Goal: Information Seeking & Learning: Learn about a topic

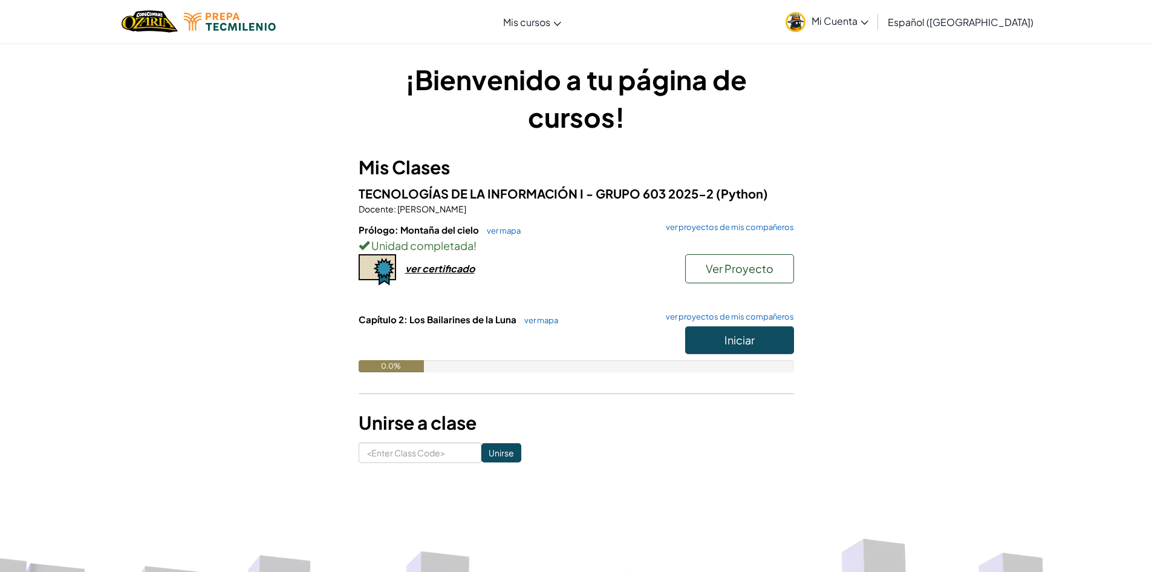
click at [931, 426] on div "¡Bienvenido a tu página de cursos! Mis Clases TECNOLOGÍAS DE LA INFORMACIÓN I -…" at bounding box center [576, 261] width 1152 height 438
click at [732, 344] on span "Iniciar" at bounding box center [740, 340] width 30 height 14
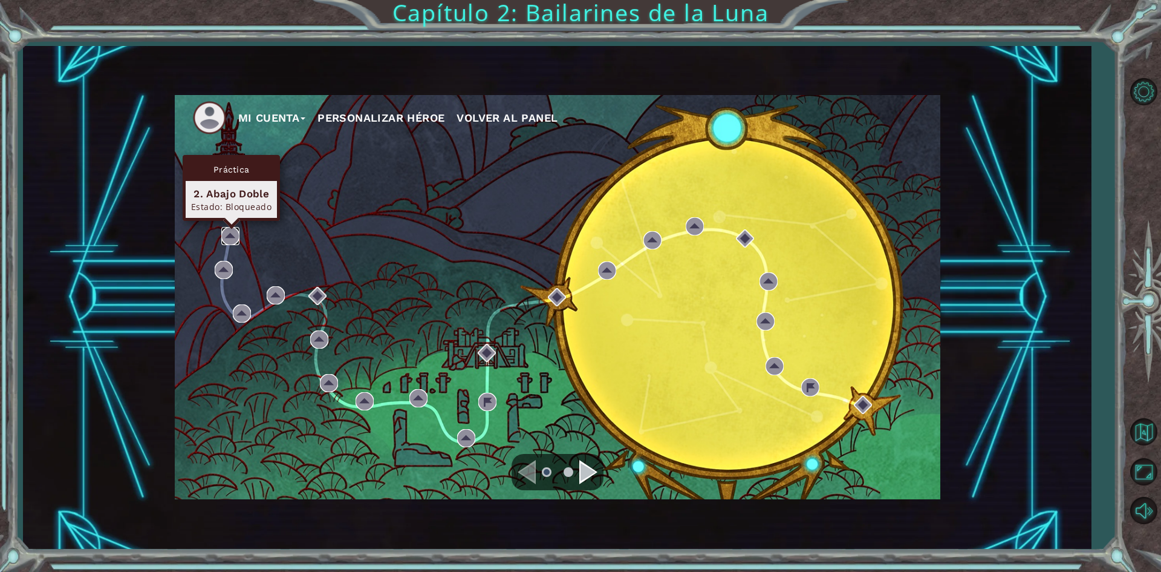
click at [229, 230] on img at bounding box center [230, 236] width 18 height 18
click at [227, 232] on img at bounding box center [230, 236] width 18 height 18
click at [227, 236] on img at bounding box center [230, 236] width 18 height 18
click at [230, 217] on div "Mi Cuenta Personalizar héroe Volver al panel" at bounding box center [558, 297] width 766 height 404
click at [236, 234] on img at bounding box center [230, 236] width 18 height 18
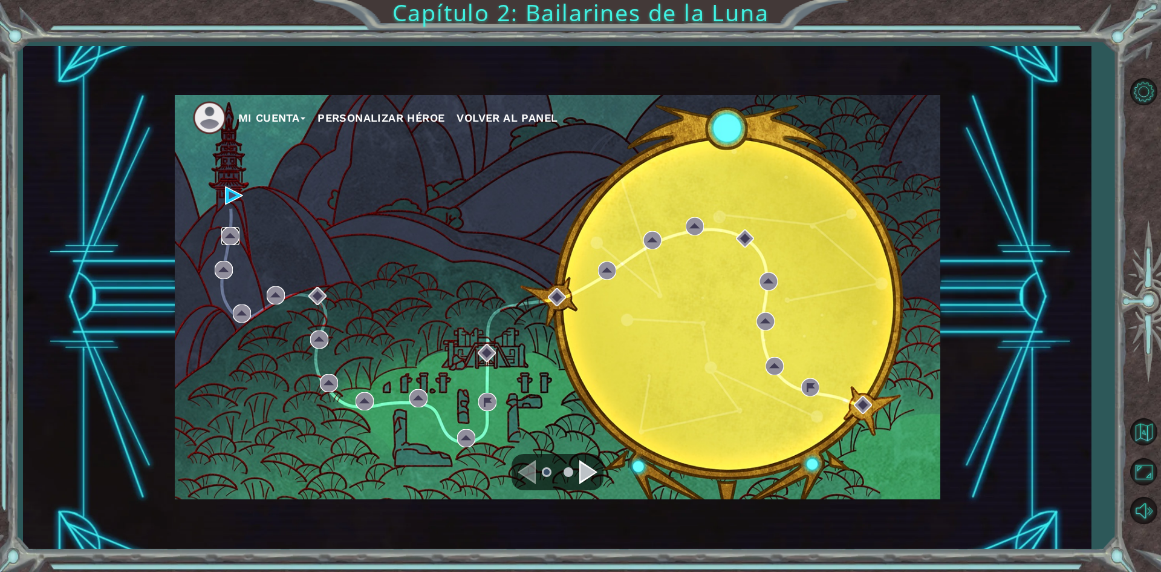
click at [236, 234] on img at bounding box center [230, 236] width 18 height 18
click at [227, 232] on img at bounding box center [230, 236] width 18 height 18
click at [224, 229] on img at bounding box center [230, 236] width 18 height 18
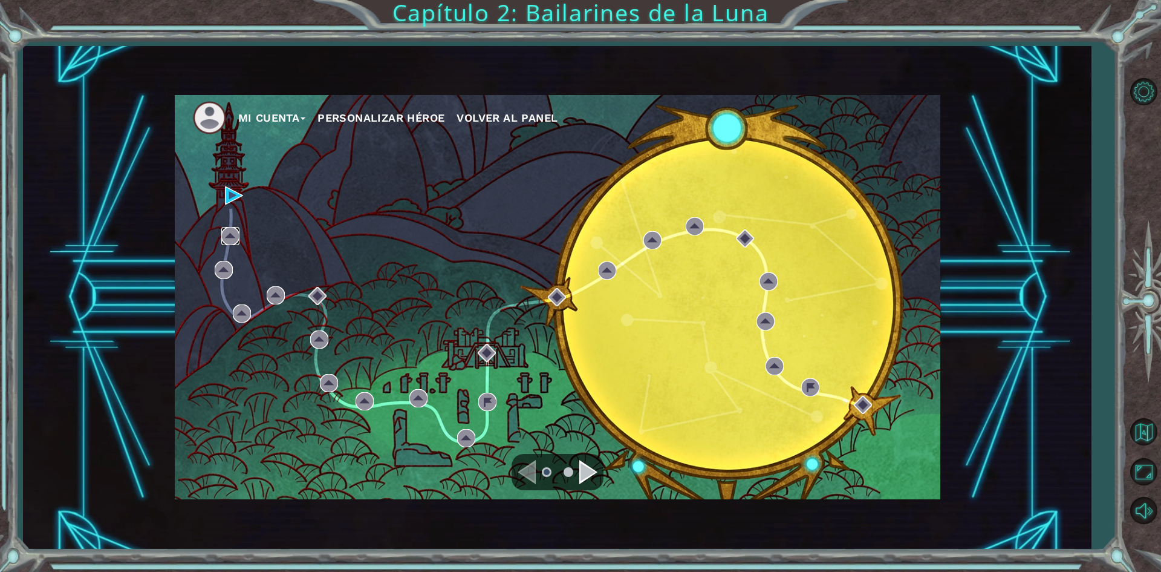
click at [224, 229] on img at bounding box center [230, 236] width 18 height 18
click at [586, 467] on div "Navigate to the next page" at bounding box center [588, 472] width 18 height 24
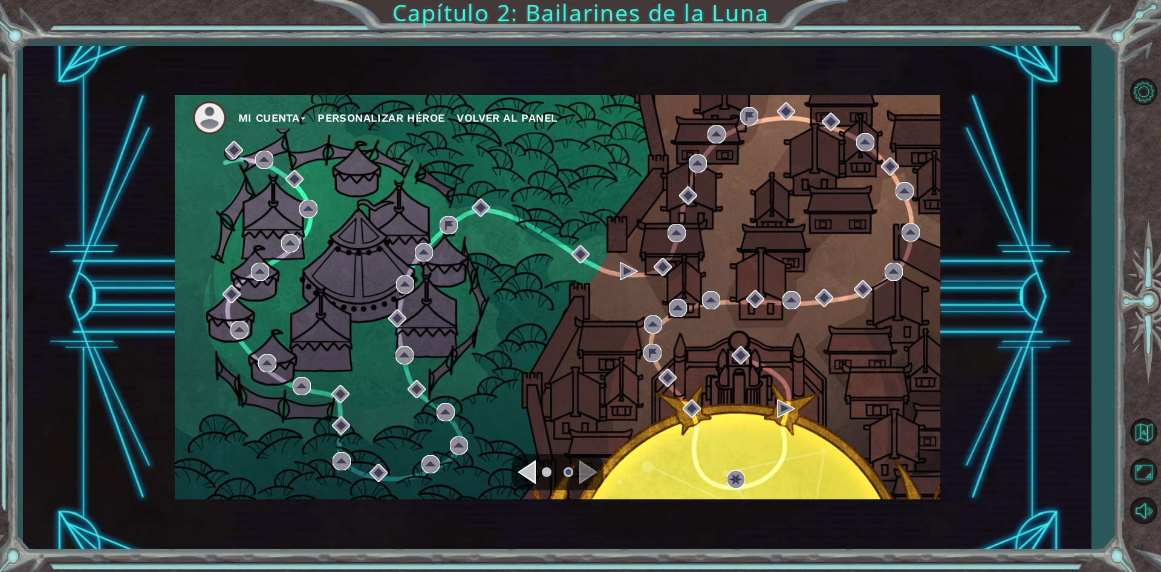
click at [522, 474] on div "Navigate to the previous page" at bounding box center [527, 472] width 18 height 24
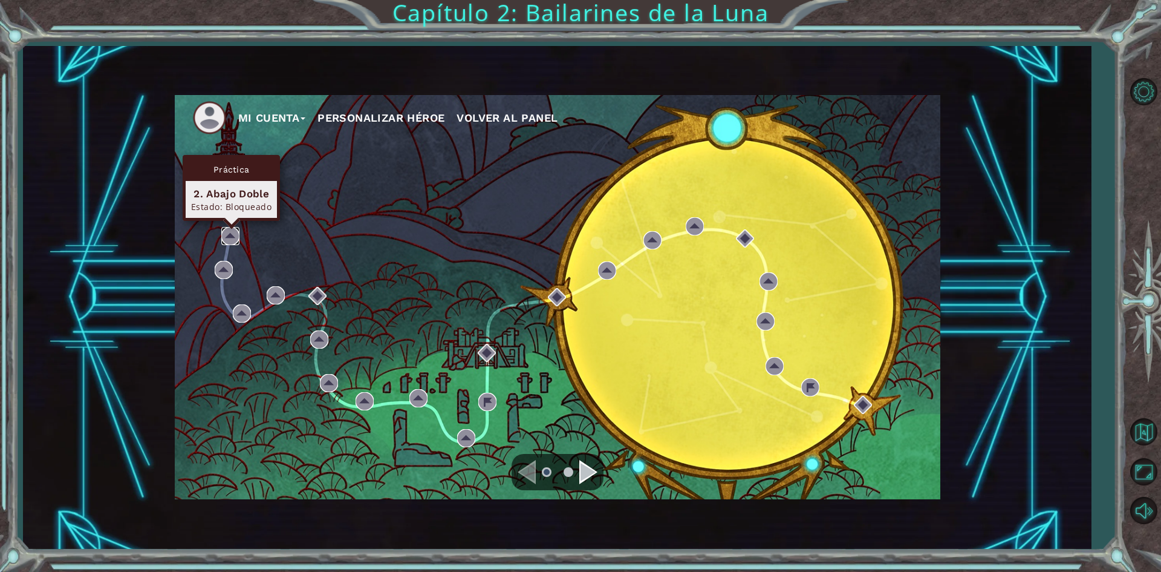
click at [229, 232] on img at bounding box center [230, 236] width 18 height 18
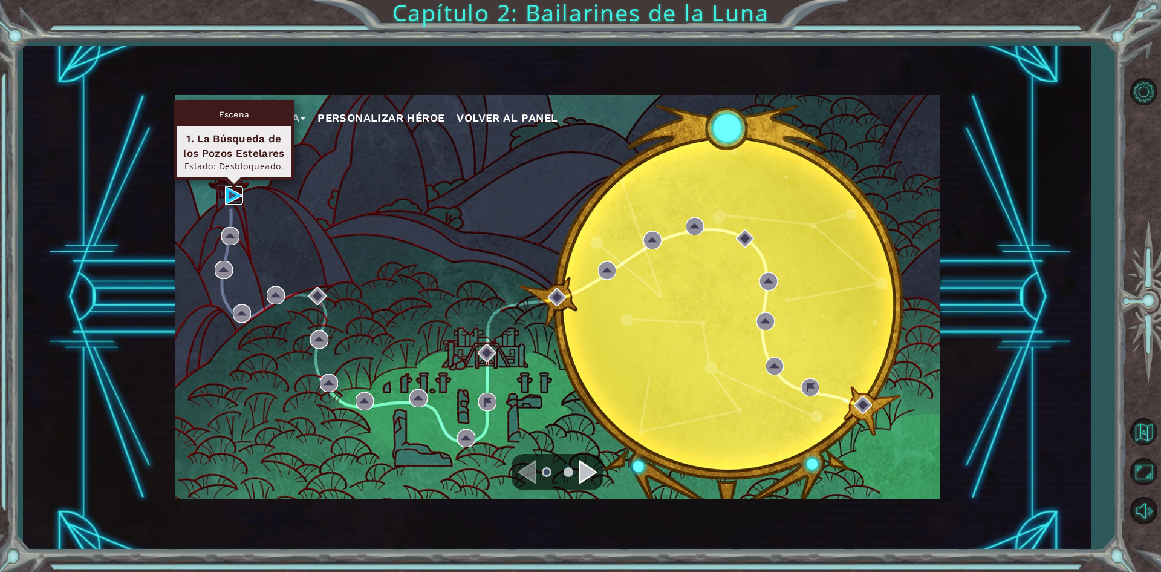
click at [231, 198] on img at bounding box center [234, 195] width 18 height 18
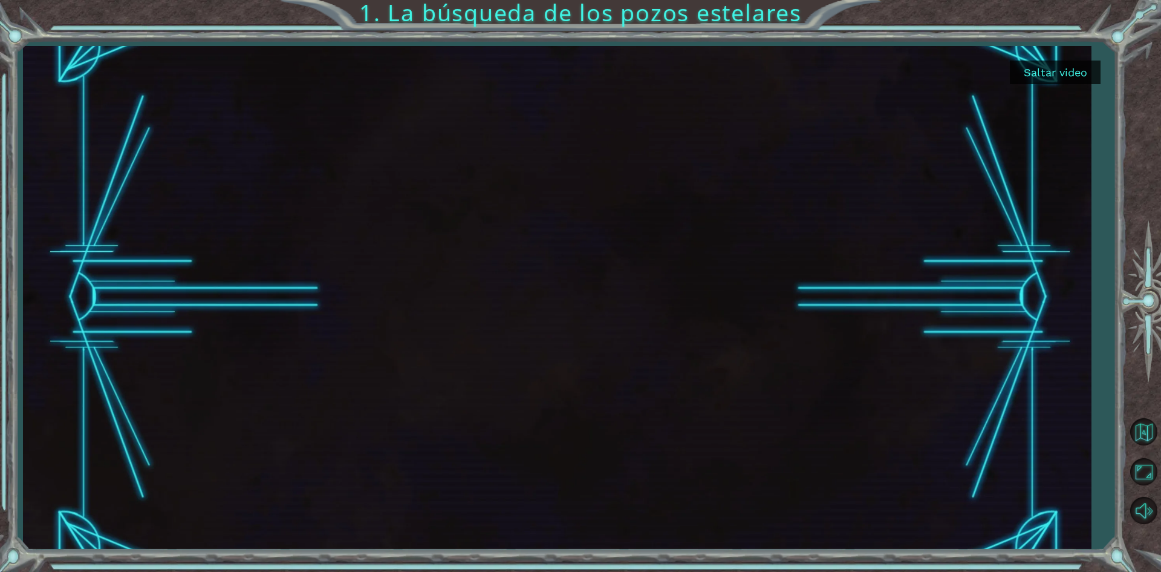
click at [1077, 71] on button "Saltar video" at bounding box center [1055, 72] width 91 height 24
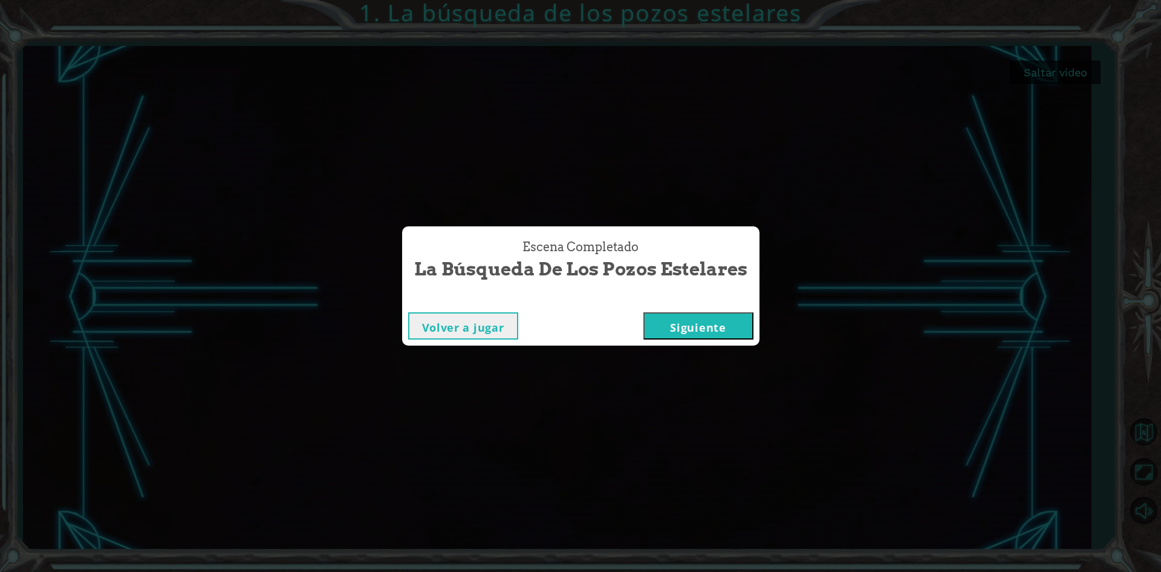
click at [664, 324] on button "Siguiente" at bounding box center [699, 325] width 110 height 27
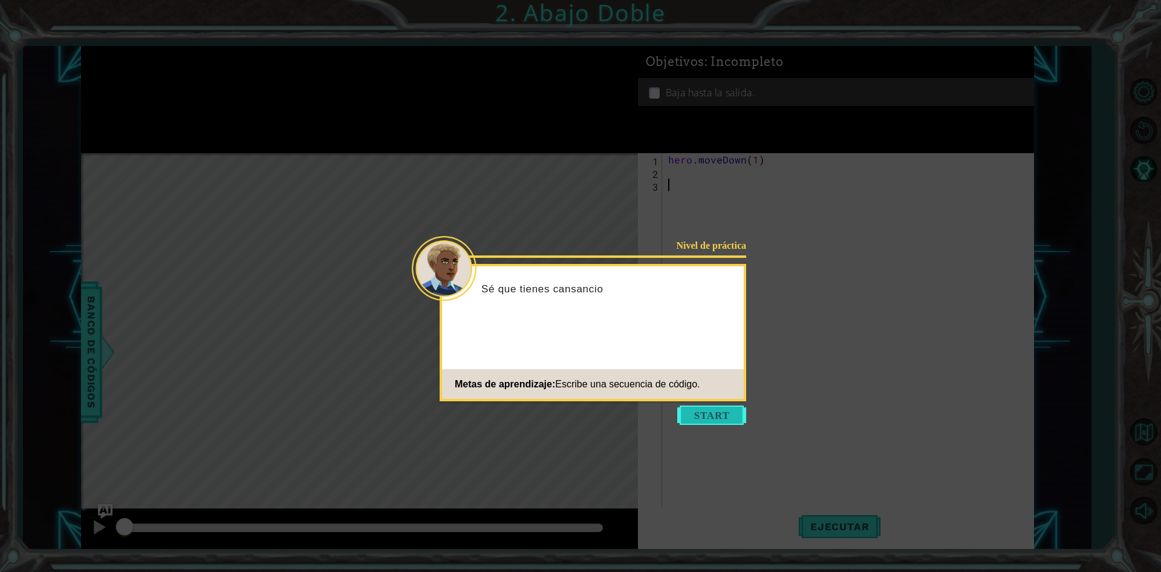
click at [723, 409] on button "Start" at bounding box center [711, 414] width 69 height 19
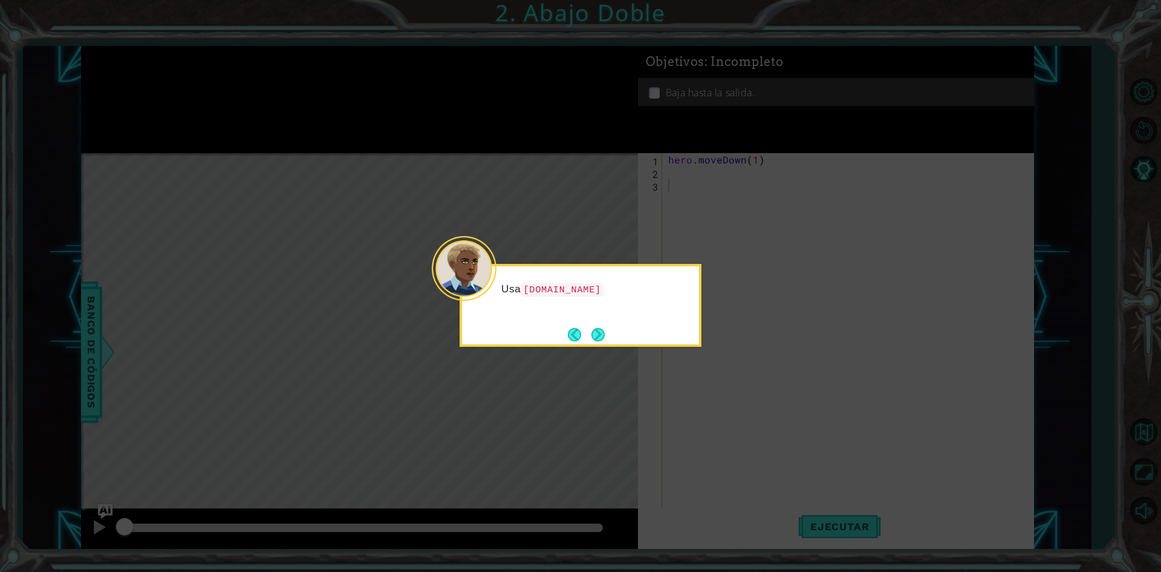
click at [591, 316] on div "Usa [DOMAIN_NAME]" at bounding box center [580, 295] width 237 height 48
click at [599, 335] on button "Next" at bounding box center [597, 334] width 13 height 13
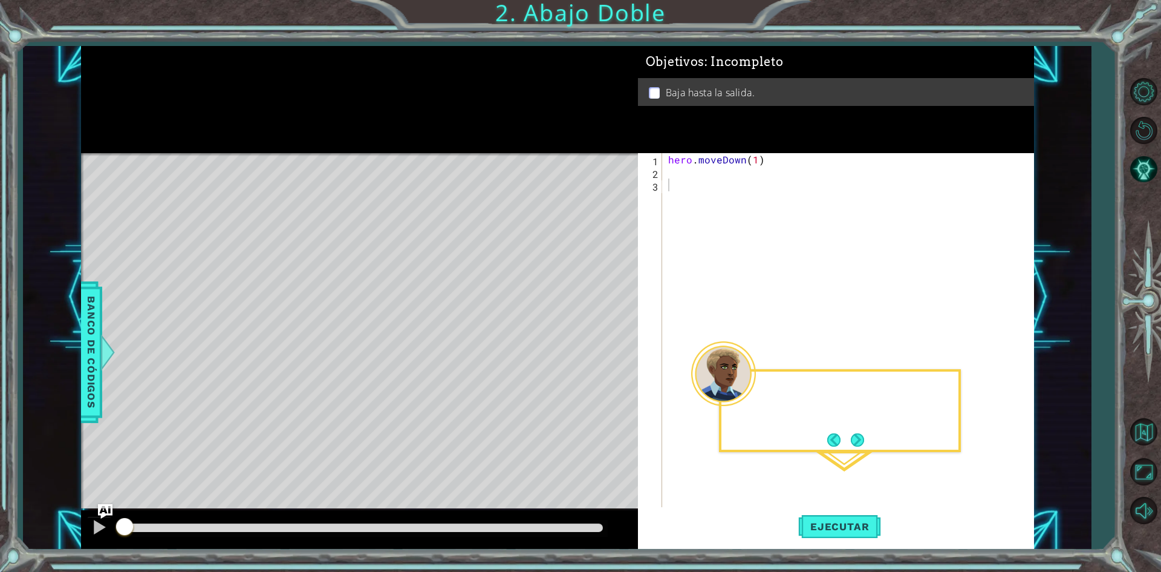
click at [599, 335] on div "Level Map" at bounding box center [360, 331] width 559 height 356
click at [692, 178] on div "hero . moveDown ( 1 )" at bounding box center [851, 343] width 370 height 381
click at [677, 172] on div "hero . moveDown ( 1 )" at bounding box center [851, 343] width 370 height 381
click at [859, 529] on span "Ejecutar" at bounding box center [839, 526] width 83 height 12
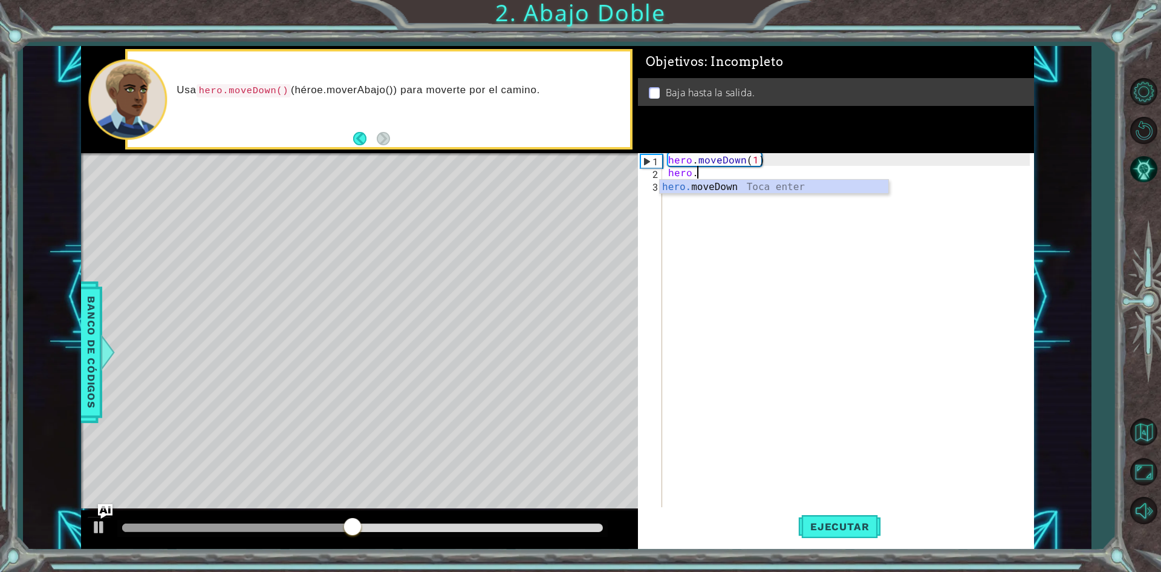
scroll to position [0, 1]
click at [681, 185] on div "hero. moveDown Toca enter" at bounding box center [774, 202] width 229 height 44
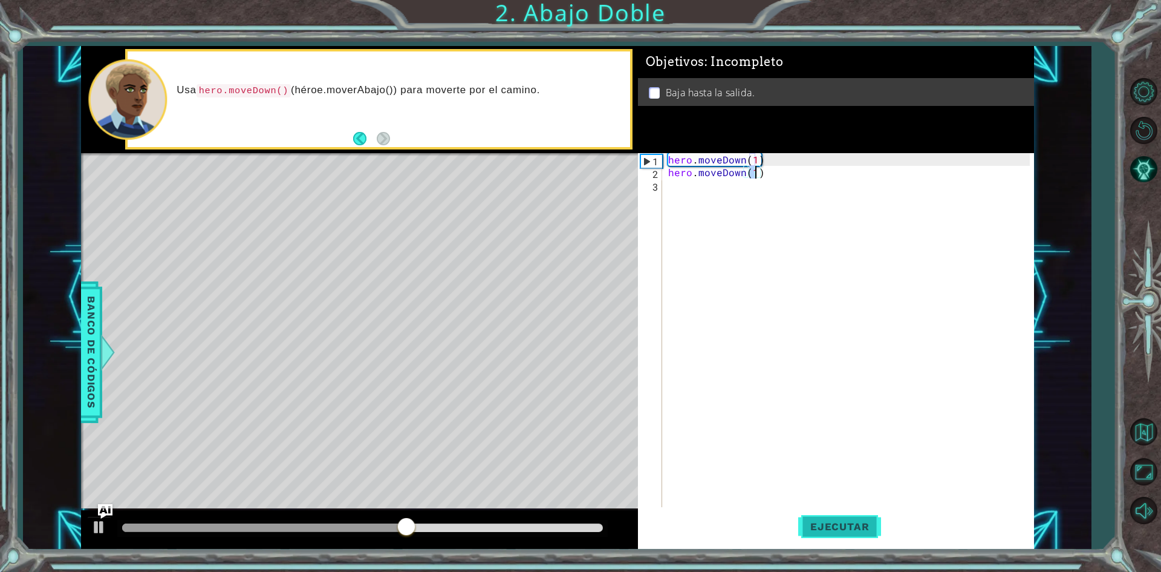
type textarea "hero.moveDown(1)"
click at [859, 536] on button "Ejecutar" at bounding box center [839, 526] width 83 height 39
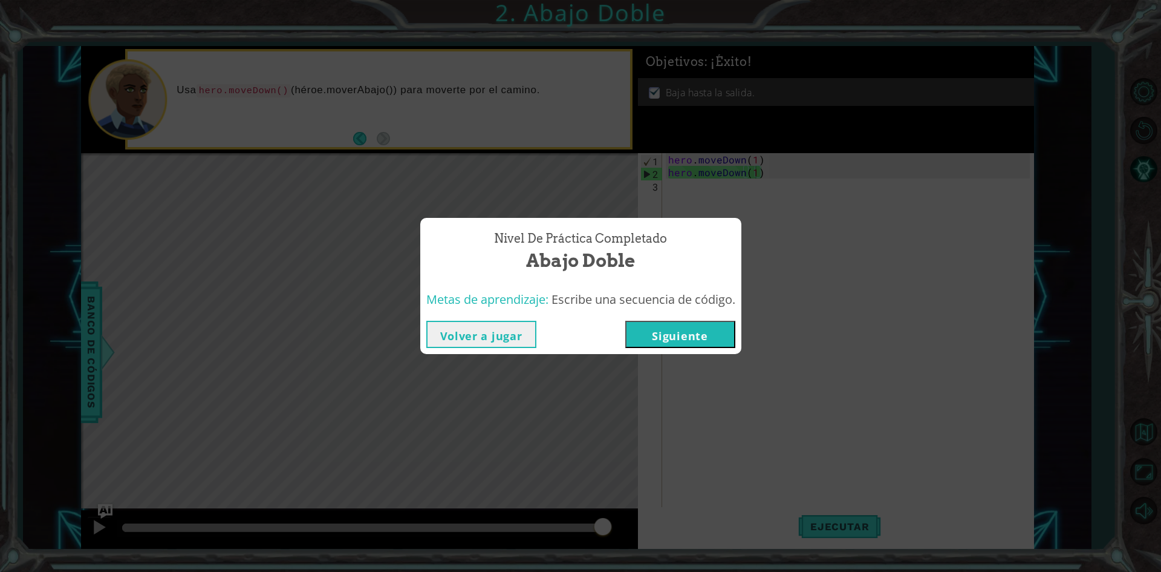
click at [701, 326] on button "Siguiente" at bounding box center [680, 334] width 110 height 27
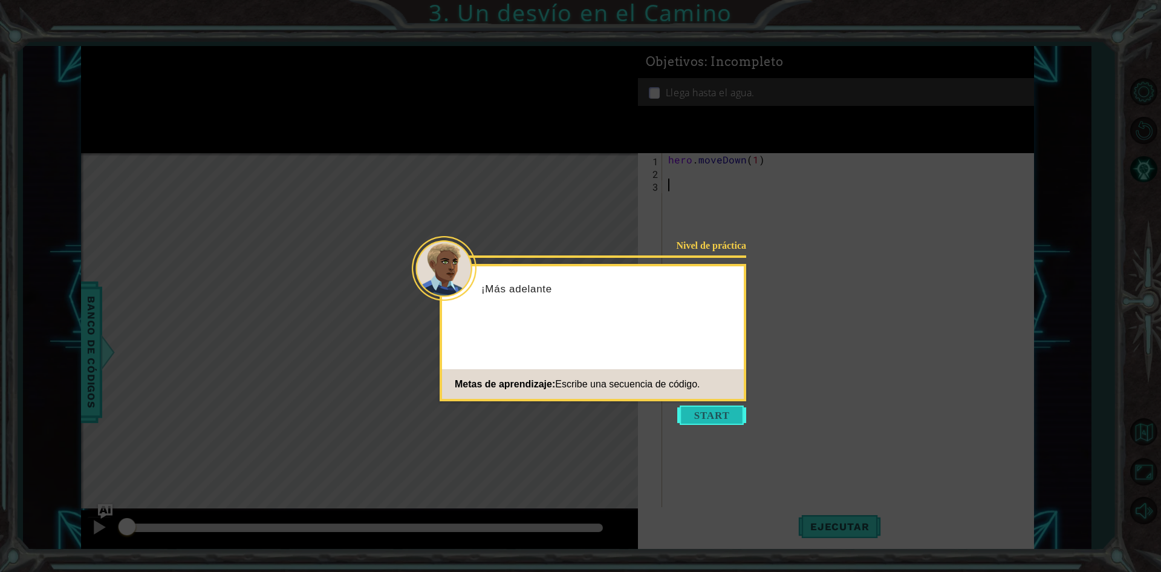
click at [727, 418] on button "Start" at bounding box center [711, 414] width 69 height 19
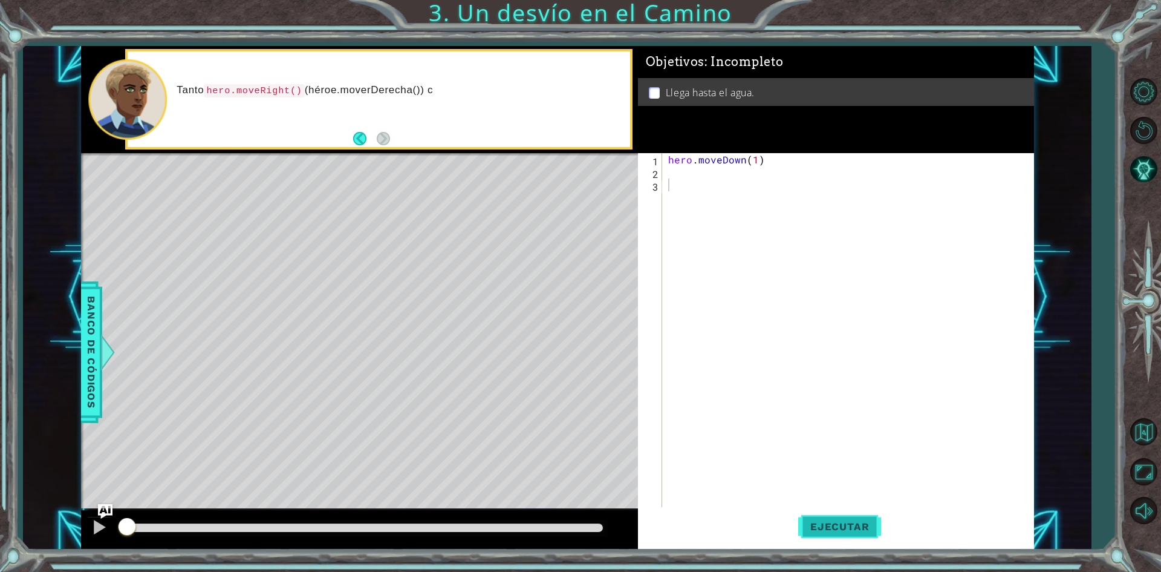
click at [831, 522] on span "Ejecutar" at bounding box center [839, 526] width 83 height 12
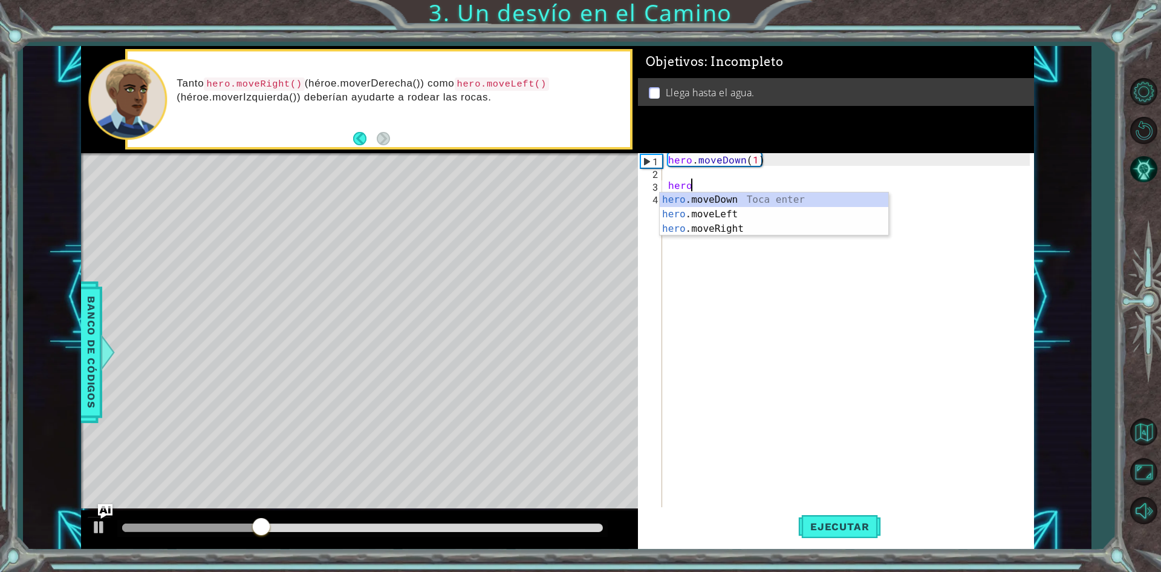
scroll to position [0, 1]
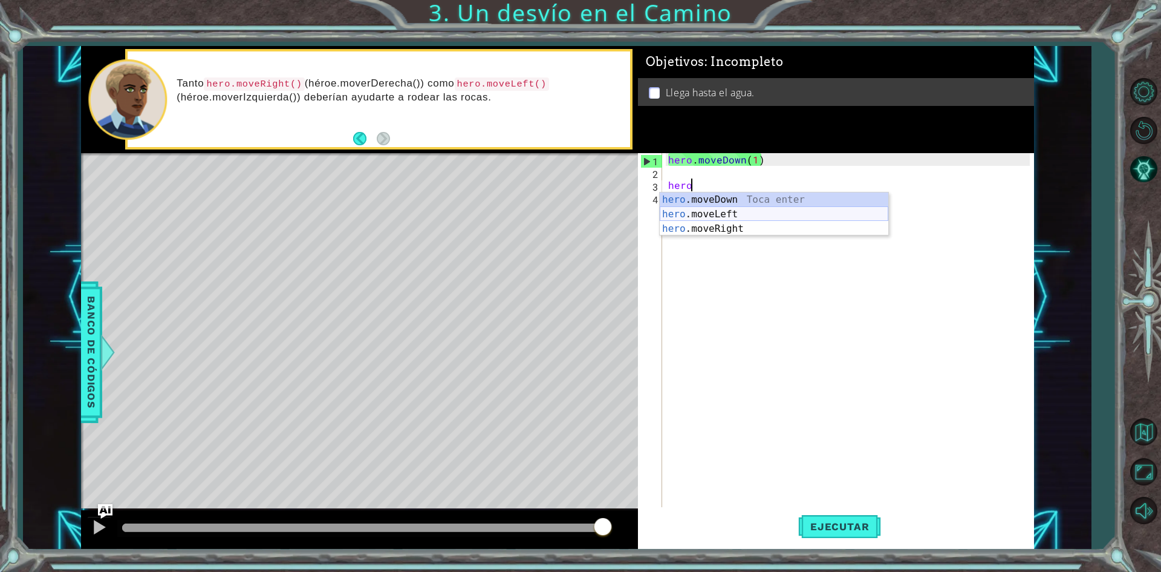
click at [738, 215] on div "hero .moveDown Toca enter hero .moveLeft Toca enter hero .moveRight Toca enter" at bounding box center [774, 228] width 229 height 73
type textarea "hero.moveLeft(1)"
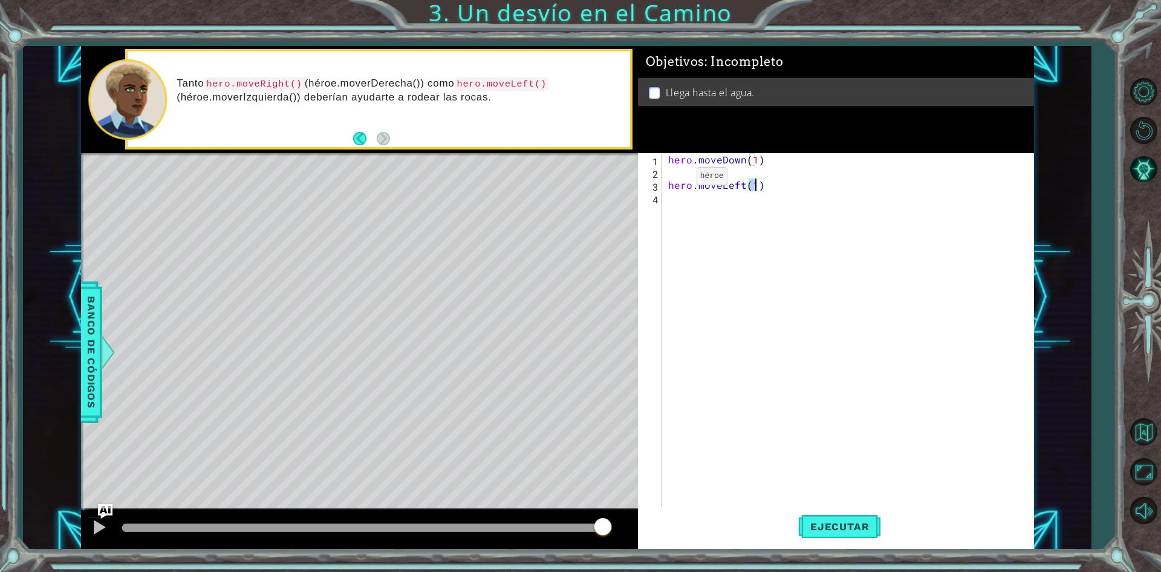
click at [677, 180] on div "hero . moveDown ( 1 ) hero . moveLeft ( 1 )" at bounding box center [851, 343] width 370 height 381
drag, startPoint x: 668, startPoint y: 183, endPoint x: 789, endPoint y: 184, distance: 121.6
click at [789, 184] on div "hero . moveDown ( 1 ) hero . moveLeft ( 1 )" at bounding box center [851, 343] width 370 height 381
click at [758, 178] on div "hero . moveDown ( 1 )" at bounding box center [851, 343] width 370 height 381
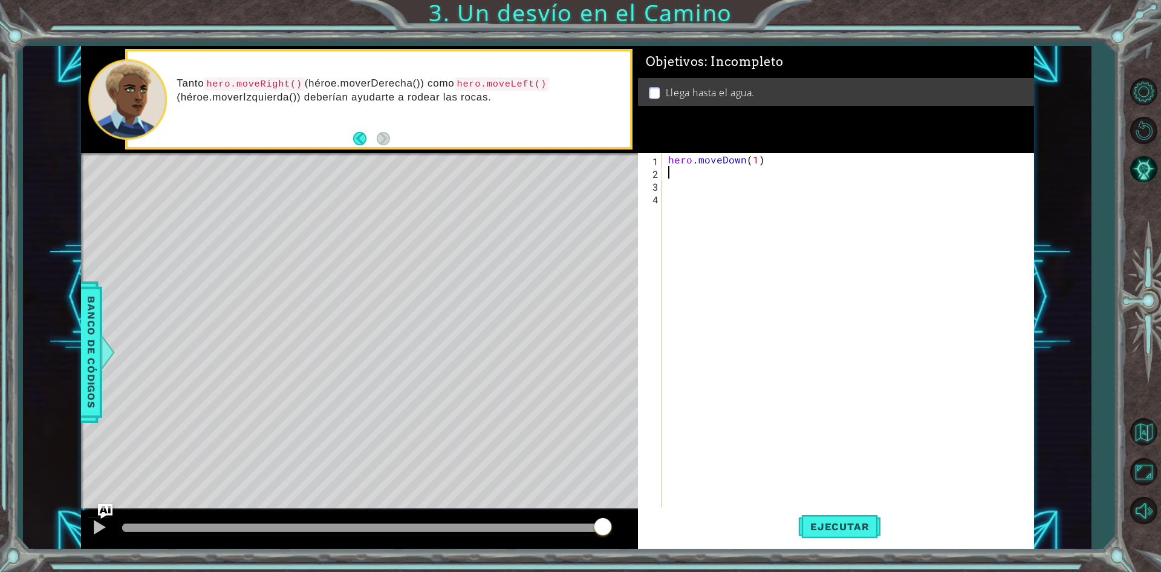
click at [670, 174] on div "hero . moveDown ( 1 )" at bounding box center [851, 343] width 370 height 381
paste textarea "hero.moveLeft(1)"
type textarea "hero.moveLeft(1)"
click at [849, 520] on span "Ejecutar" at bounding box center [839, 526] width 83 height 12
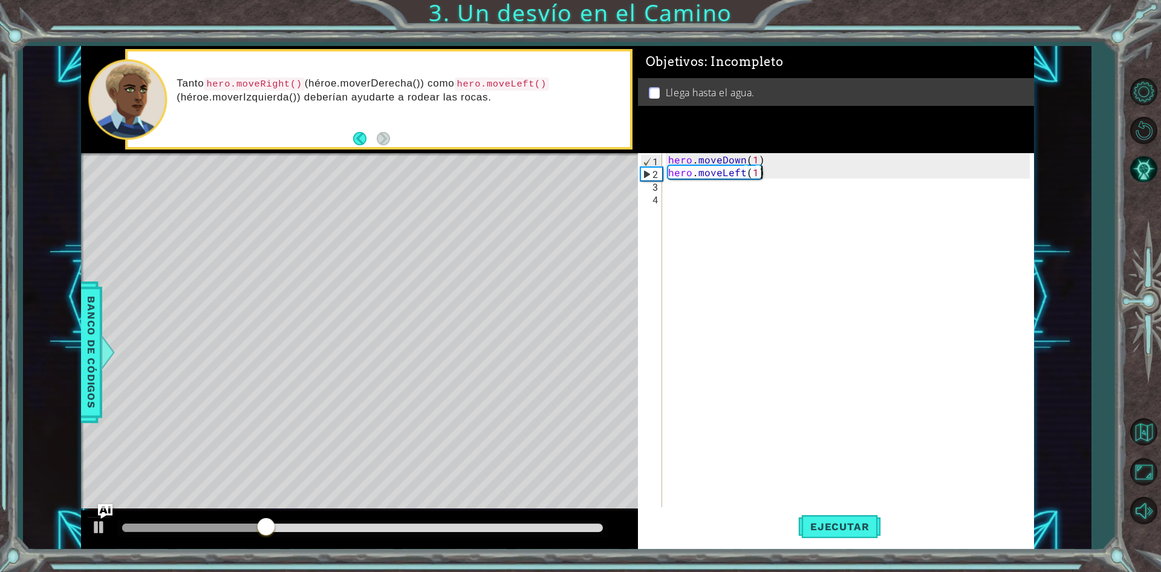
click at [722, 187] on div "hero . moveDown ( 1 ) hero . moveLeft ( 1 )" at bounding box center [851, 343] width 370 height 381
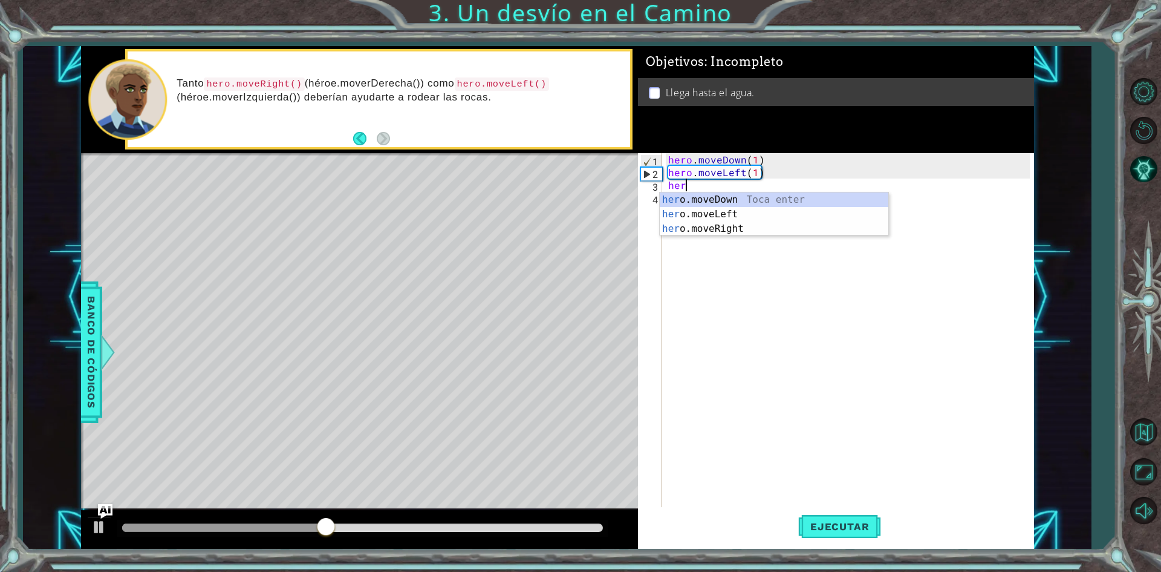
scroll to position [0, 1]
click at [745, 197] on div "hero .moveDown Toca enter hero .moveLeft Toca enter hero .moveRight Toca enter" at bounding box center [774, 228] width 229 height 73
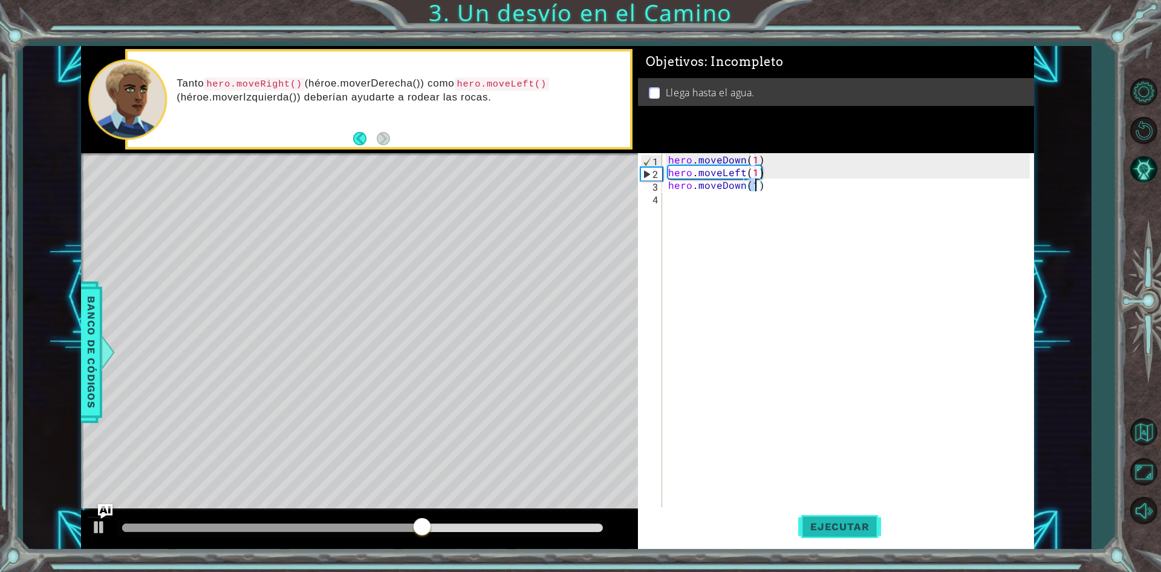
type textarea "hero.moveDown(1)"
click at [821, 530] on span "Ejecutar" at bounding box center [839, 526] width 83 height 12
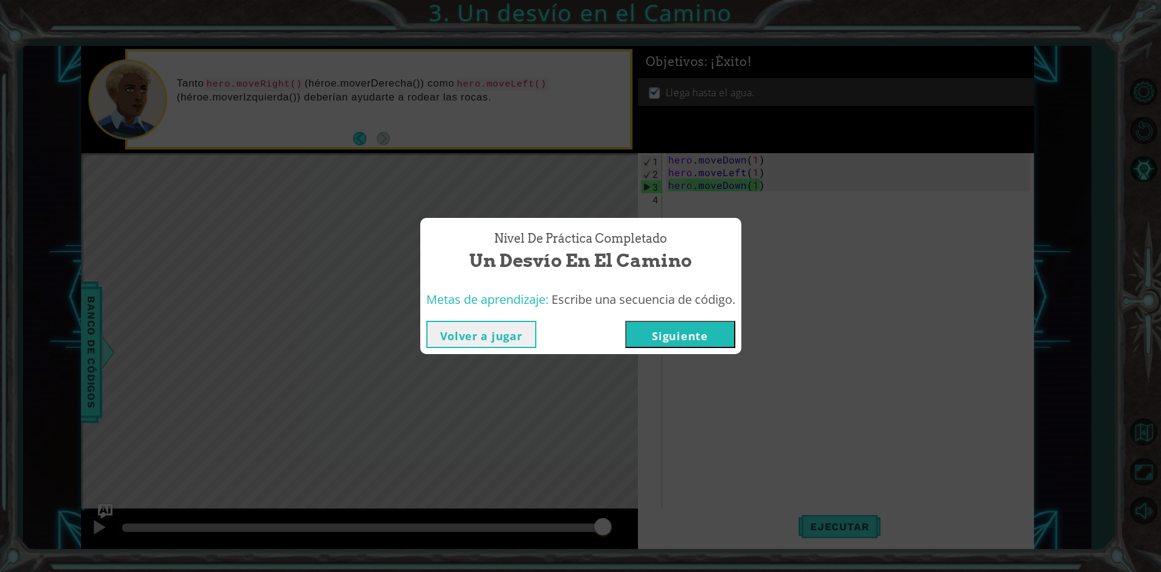
click at [704, 331] on button "Siguiente" at bounding box center [680, 334] width 110 height 27
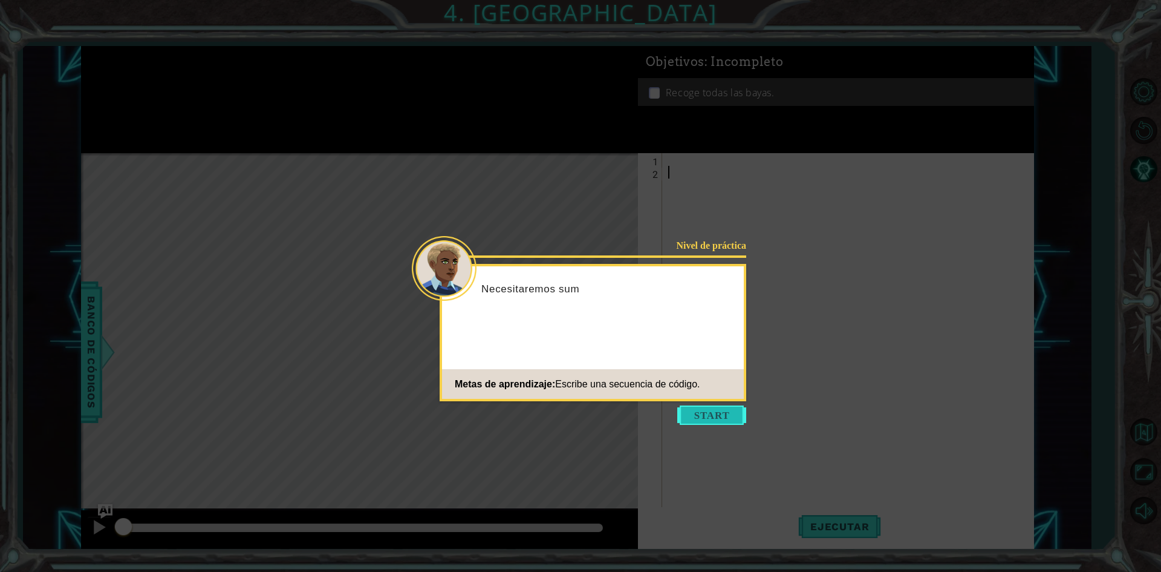
click at [729, 415] on button "Start" at bounding box center [711, 414] width 69 height 19
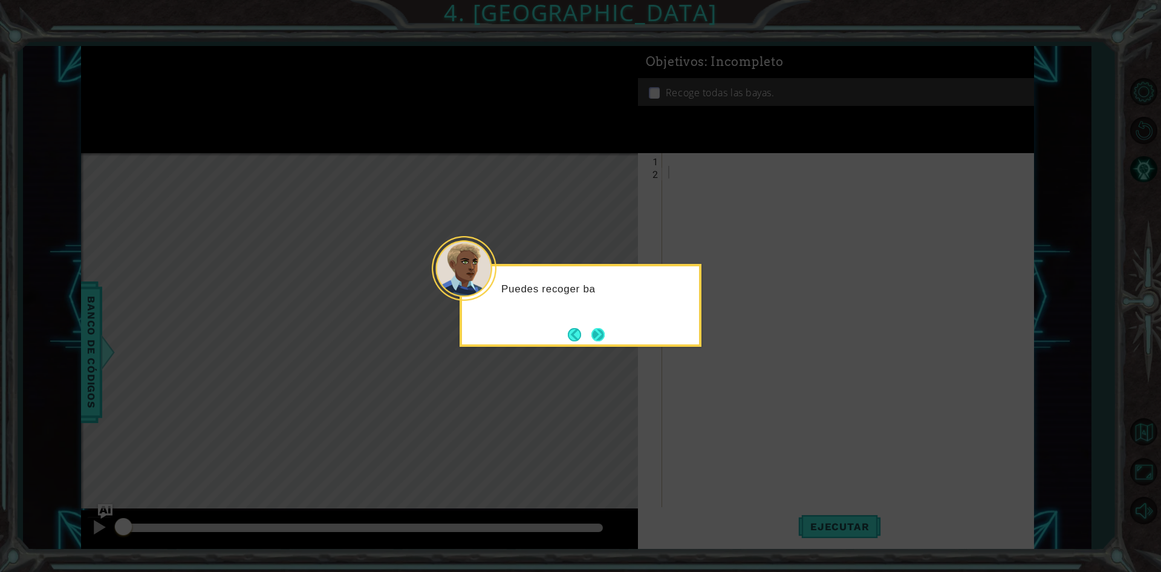
click at [605, 335] on button "Next" at bounding box center [597, 334] width 13 height 13
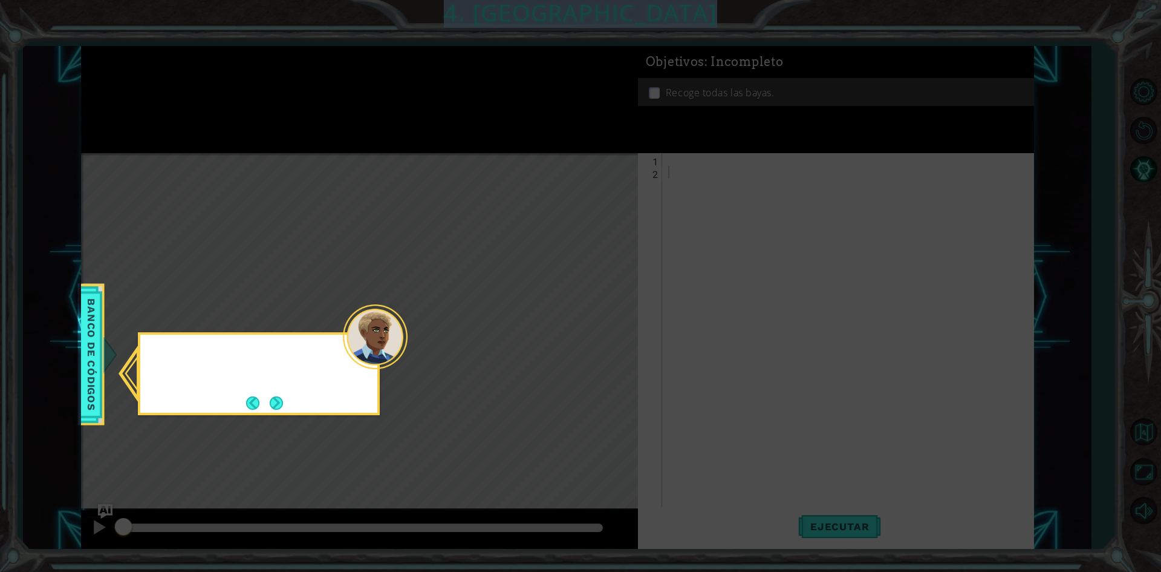
click at [604, 335] on icon at bounding box center [580, 286] width 1161 height 572
click at [271, 403] on button "Next" at bounding box center [276, 402] width 13 height 13
click at [275, 401] on button "Next" at bounding box center [276, 402] width 13 height 13
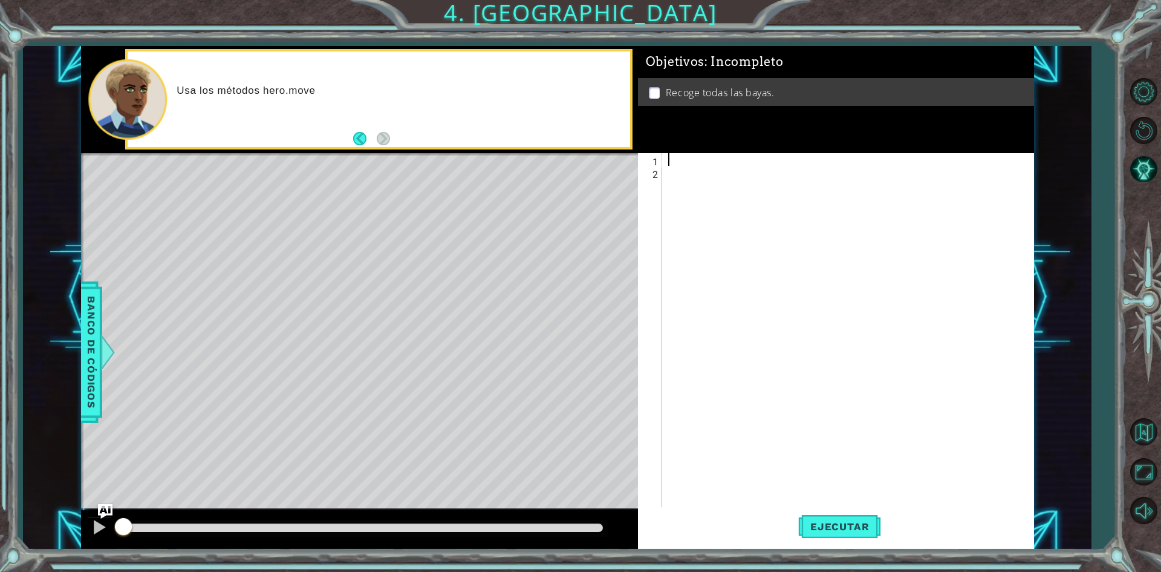
click at [715, 158] on div at bounding box center [851, 343] width 370 height 381
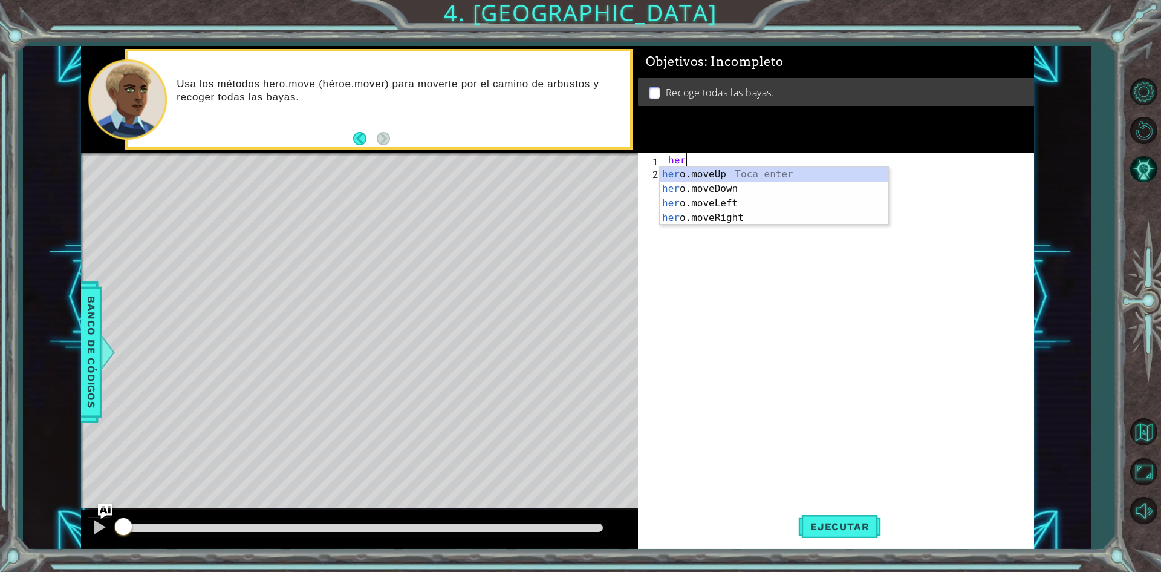
scroll to position [0, 1]
click at [707, 174] on div "hero .moveUp Toca enter hero .moveDown Toca enter hero .moveLeft Toca enter her…" at bounding box center [774, 210] width 229 height 87
type textarea "hero.moveUp(1)"
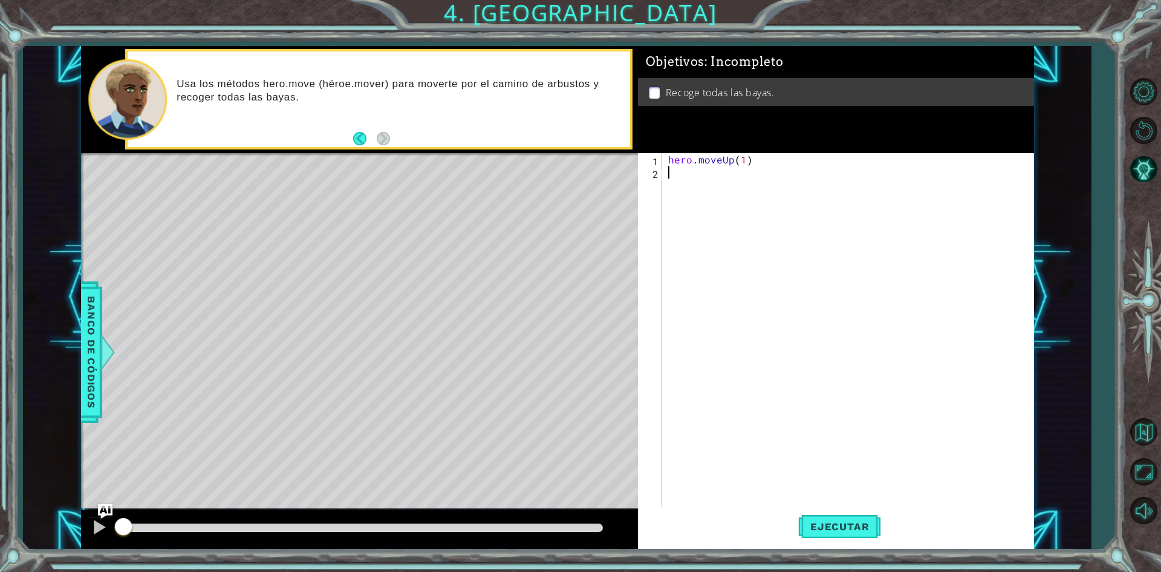
click at [714, 184] on div "hero . moveUp ( 1 )" at bounding box center [851, 343] width 370 height 381
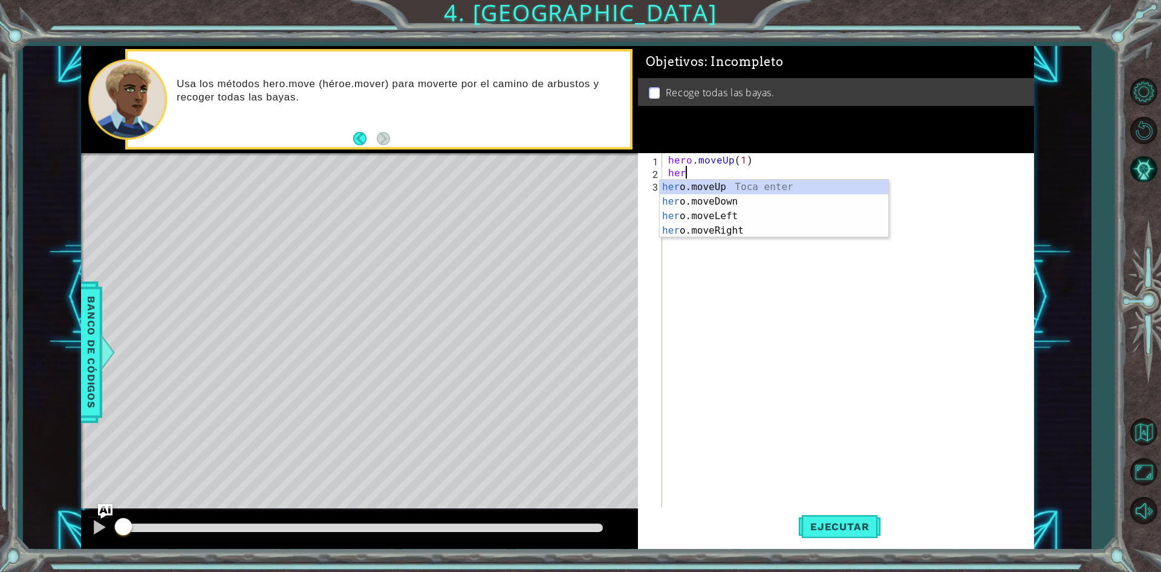
type textarea "hero"
click at [794, 370] on div "hero . moveUp ( 1 ) hero" at bounding box center [851, 343] width 370 height 381
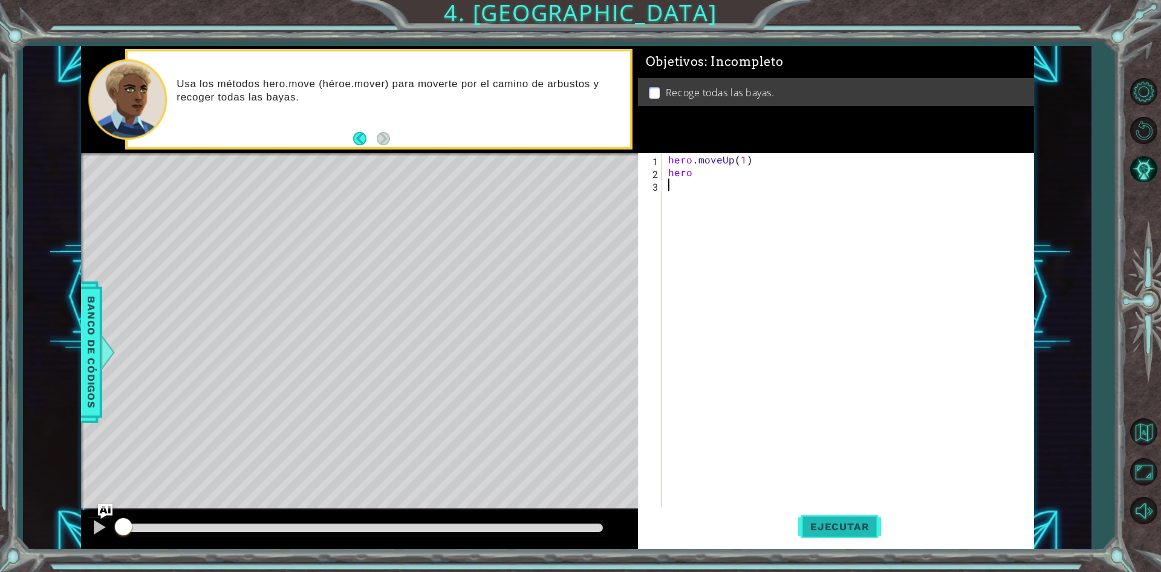
click at [846, 539] on button "Ejecutar" at bounding box center [839, 526] width 83 height 39
click at [697, 188] on div "hero . moveUp ( 1 ) hero" at bounding box center [851, 343] width 370 height 381
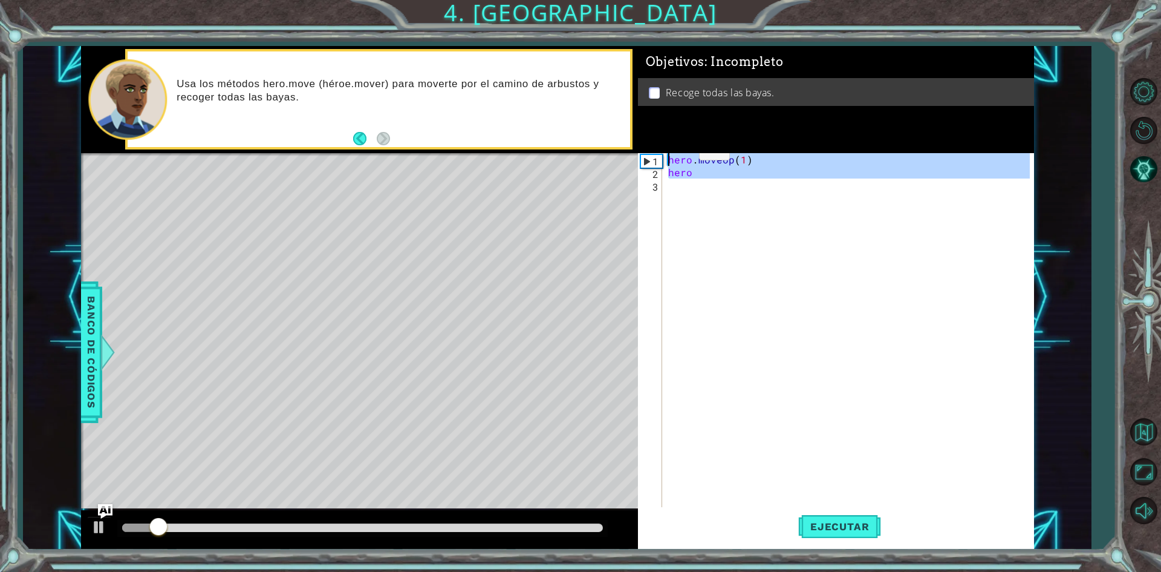
drag, startPoint x: 697, startPoint y: 188, endPoint x: 675, endPoint y: 154, distance: 41.1
click at [675, 154] on div "hero . moveUp ( 1 ) hero" at bounding box center [851, 343] width 370 height 381
type textarea "hero.moveUp(1) hero"
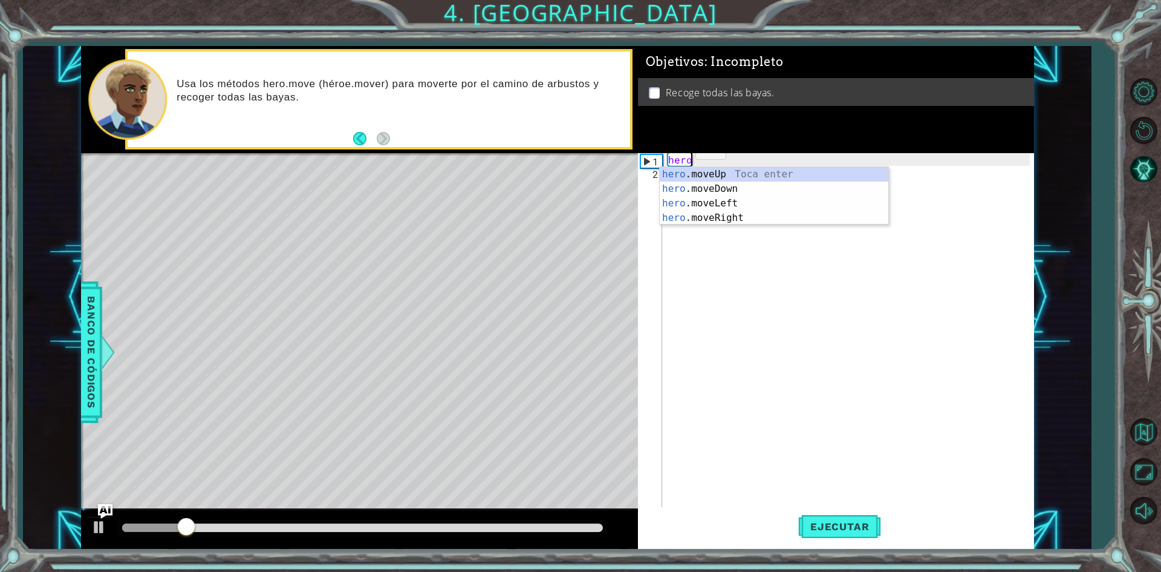
scroll to position [0, 1]
click at [723, 202] on div "hero .moveUp Toca enter hero .moveDown Toca enter hero .moveLeft Toca enter her…" at bounding box center [774, 210] width 229 height 87
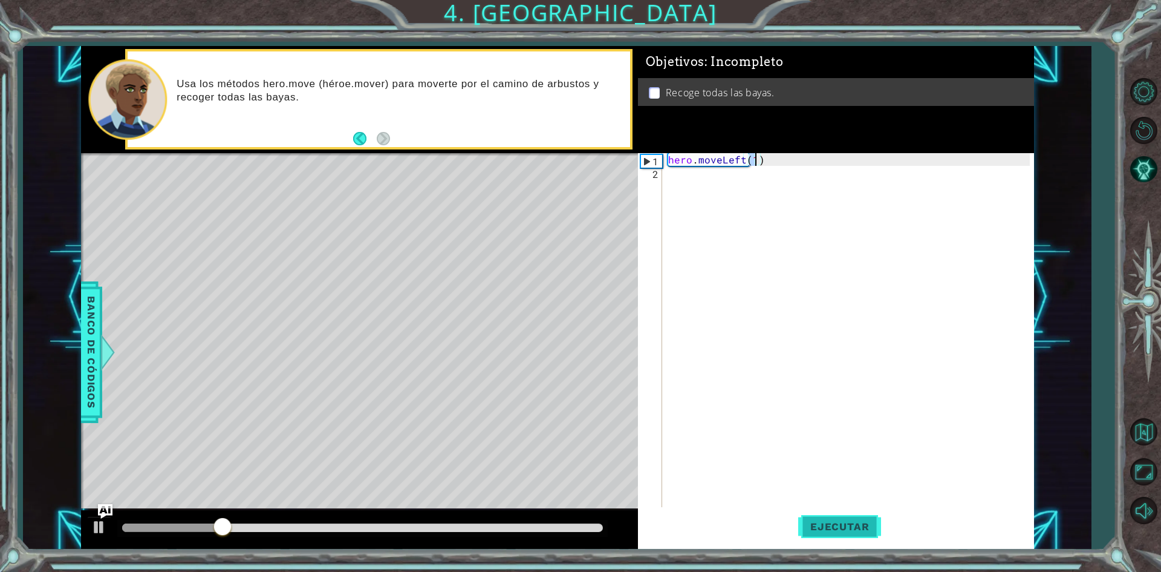
type textarea "hero.moveLeft(1)"
click at [850, 532] on span "Ejecutar" at bounding box center [839, 526] width 83 height 12
click at [712, 180] on div "hero . moveLeft ( 1 )" at bounding box center [851, 343] width 370 height 381
drag, startPoint x: 762, startPoint y: 153, endPoint x: 761, endPoint y: 159, distance: 6.2
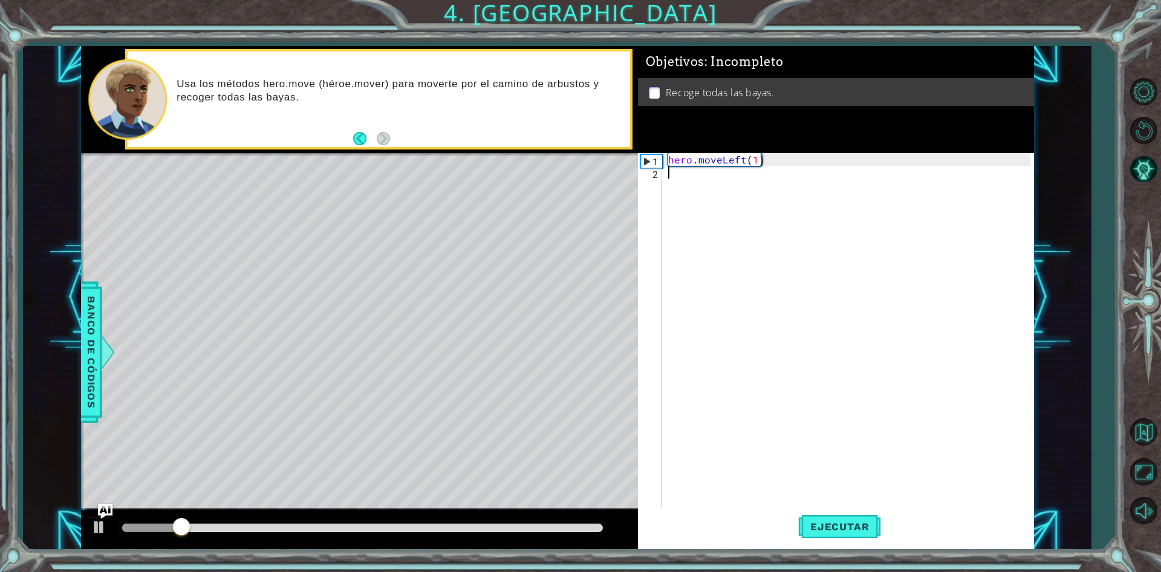
click at [762, 155] on div "hero . moveLeft ( 1 )" at bounding box center [851, 343] width 370 height 381
click at [755, 163] on div "hero . moveLeft ( 1 )" at bounding box center [851, 343] width 370 height 381
type textarea "hero.moveLeft(2)"
click at [863, 526] on span "Ejecutar" at bounding box center [839, 526] width 83 height 12
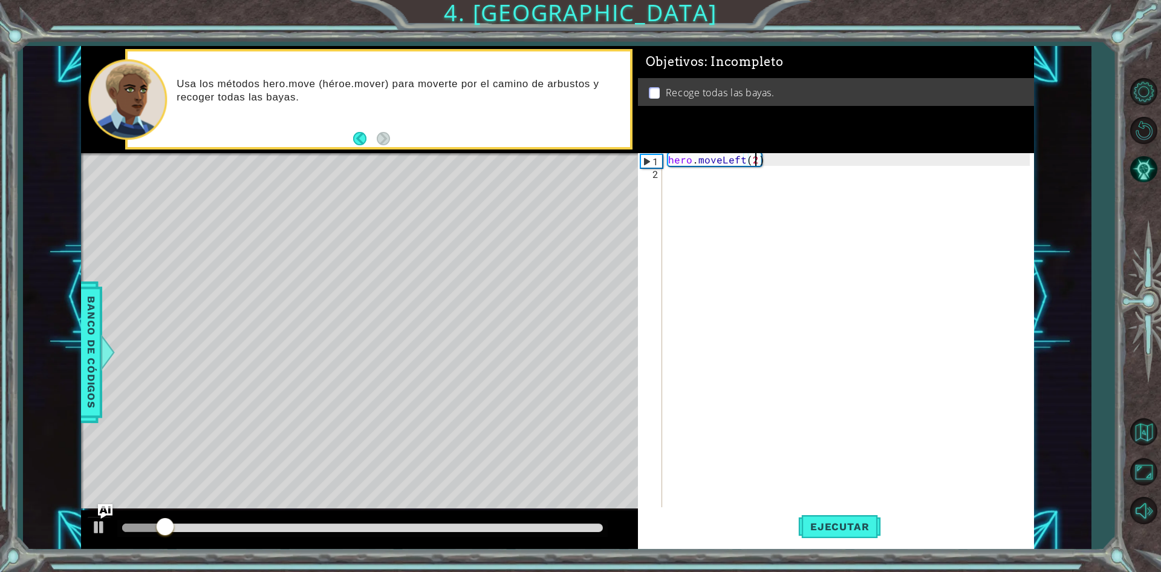
click at [707, 177] on div "hero . moveLeft ( 2 )" at bounding box center [851, 343] width 370 height 381
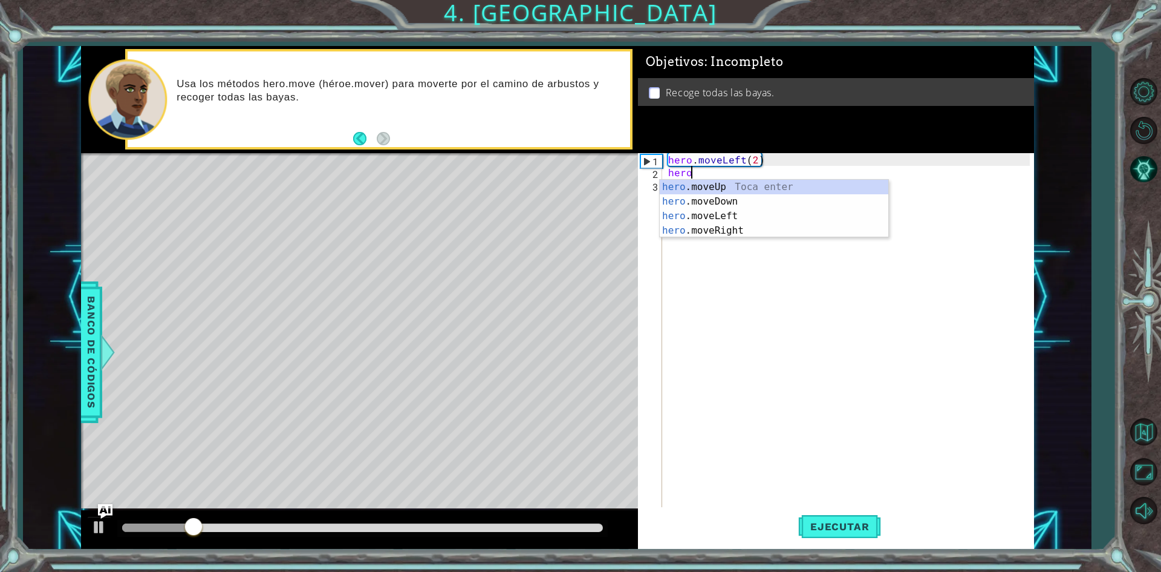
scroll to position [0, 1]
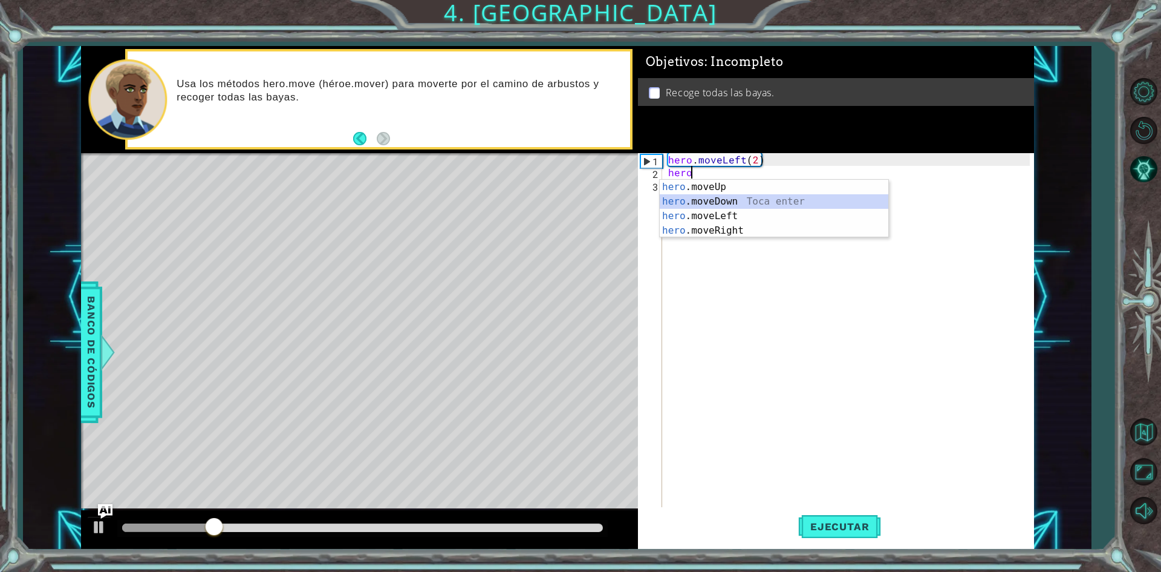
click at [715, 196] on div "hero .moveUp Toca enter hero .moveDown Toca enter hero .moveLeft Toca enter her…" at bounding box center [774, 223] width 229 height 87
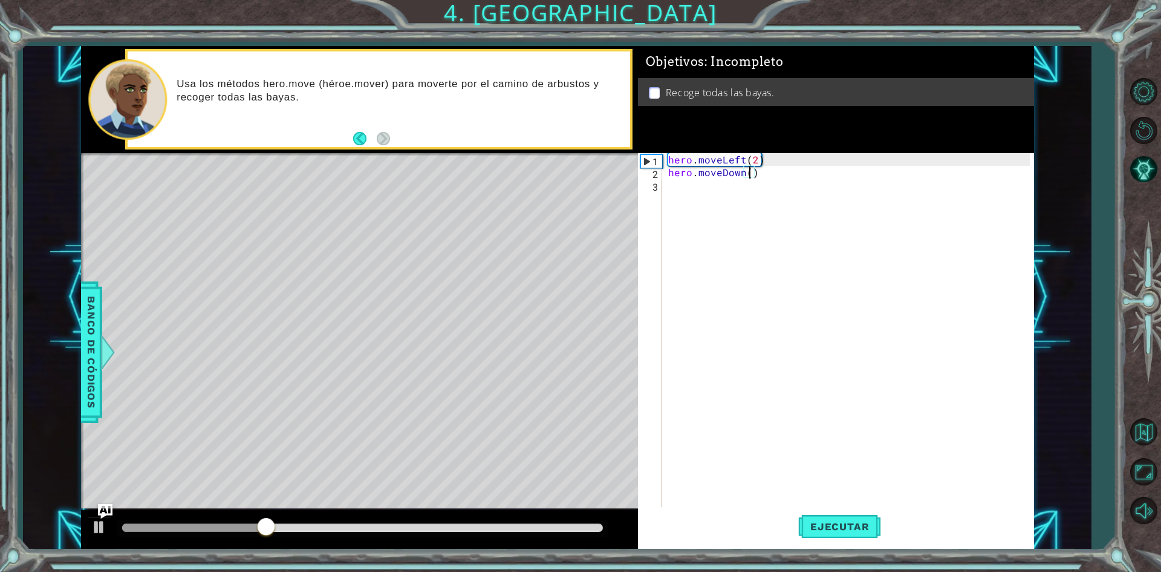
scroll to position [0, 5]
type textarea "hero.moveDown(3)"
click at [857, 525] on span "Ejecutar" at bounding box center [839, 526] width 83 height 12
click at [677, 193] on div "hero . moveLeft ( 2 ) hero . moveDown ( 3 )" at bounding box center [851, 343] width 370 height 381
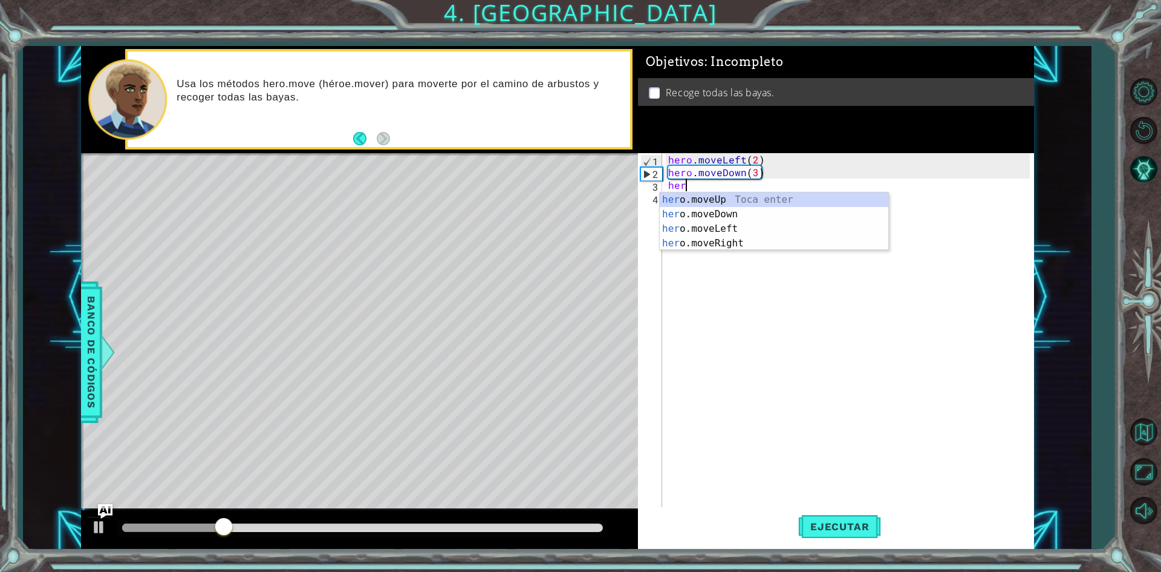
scroll to position [0, 1]
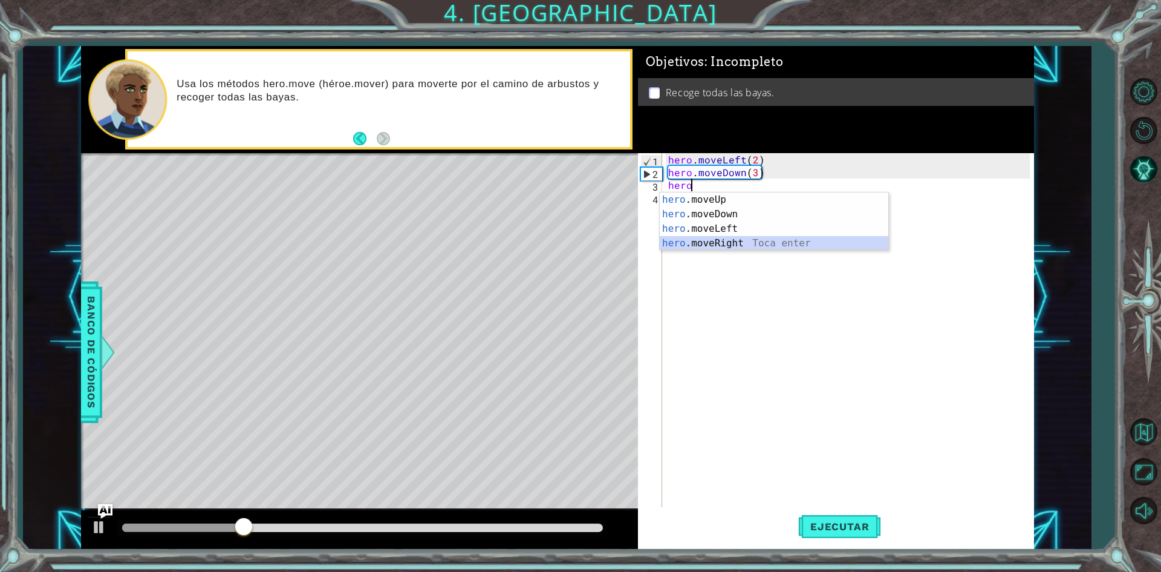
click at [715, 240] on div "hero .moveUp Toca enter hero .moveDown Toca enter hero .moveLeft Toca enter her…" at bounding box center [774, 235] width 229 height 87
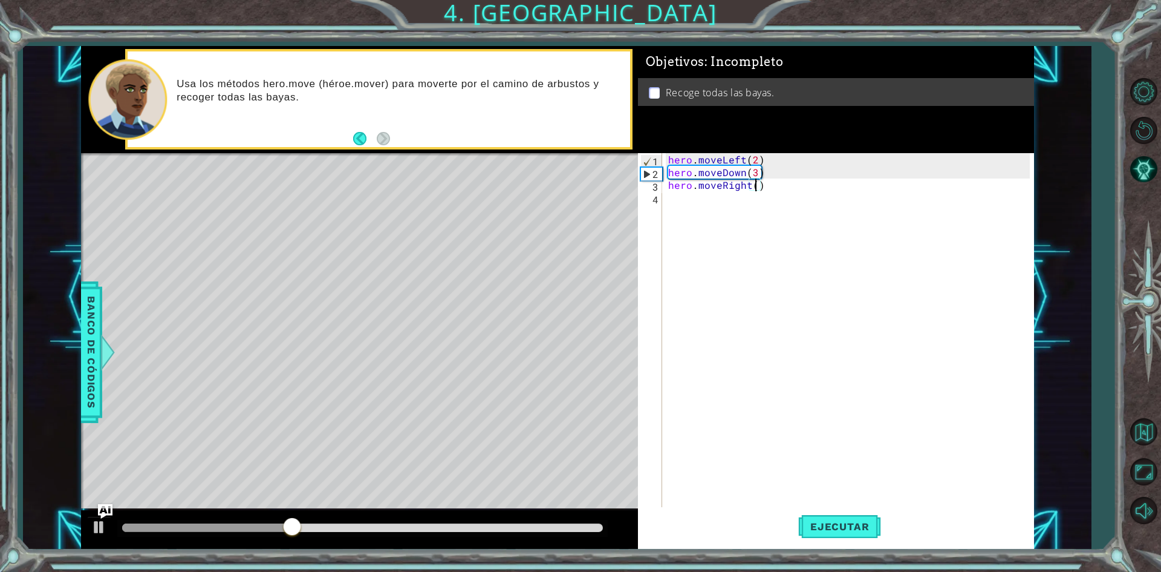
scroll to position [0, 5]
type textarea "hero.moveRight(3)"
click at [847, 533] on button "Ejecutar" at bounding box center [839, 526] width 83 height 39
click at [720, 199] on div "hero . moveLeft ( 2 ) hero . moveDown ( 3 ) hero . moveRight ( 3 )" at bounding box center [851, 343] width 370 height 381
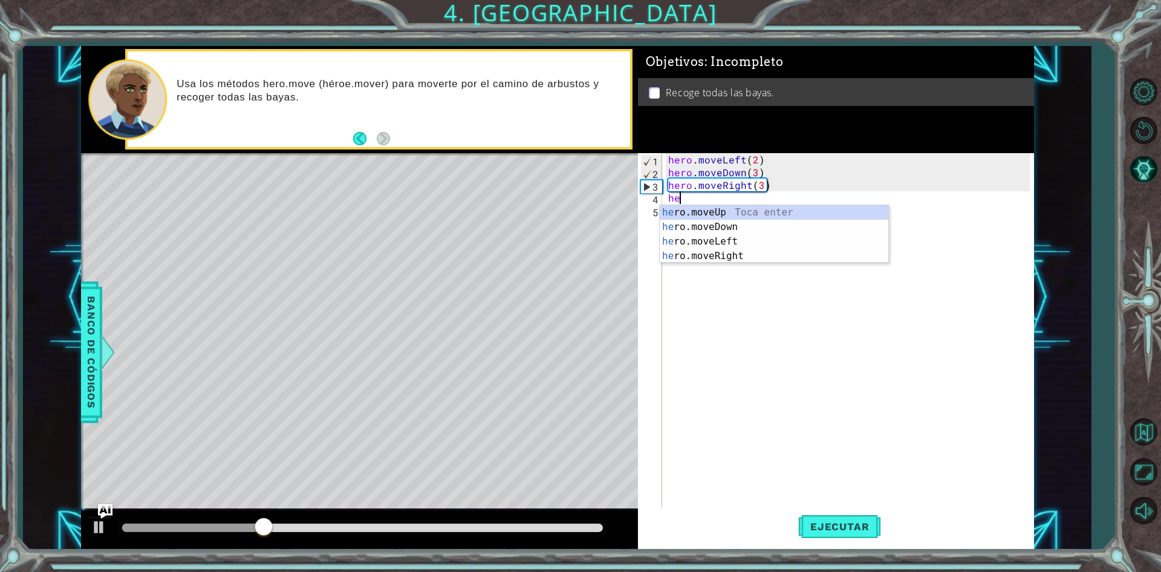
scroll to position [0, 1]
click at [748, 208] on div "hero .moveUp Toca enter hero .moveDown Toca enter hero .moveLeft Toca enter her…" at bounding box center [774, 248] width 229 height 87
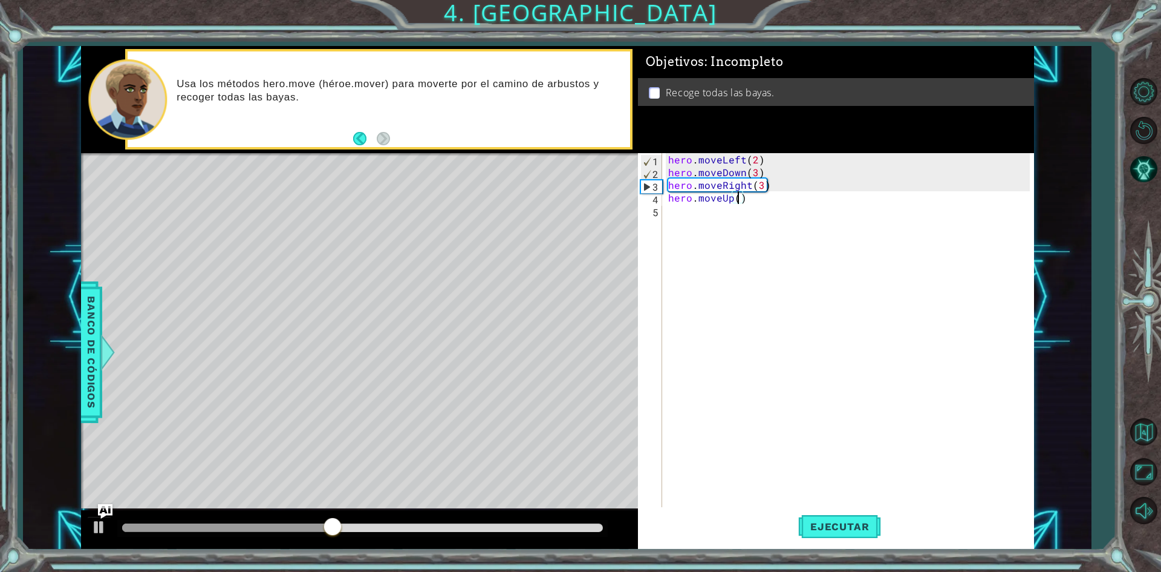
scroll to position [0, 4]
type textarea "hero.moveUp(3)"
click at [848, 523] on span "Ejecutar" at bounding box center [839, 526] width 83 height 12
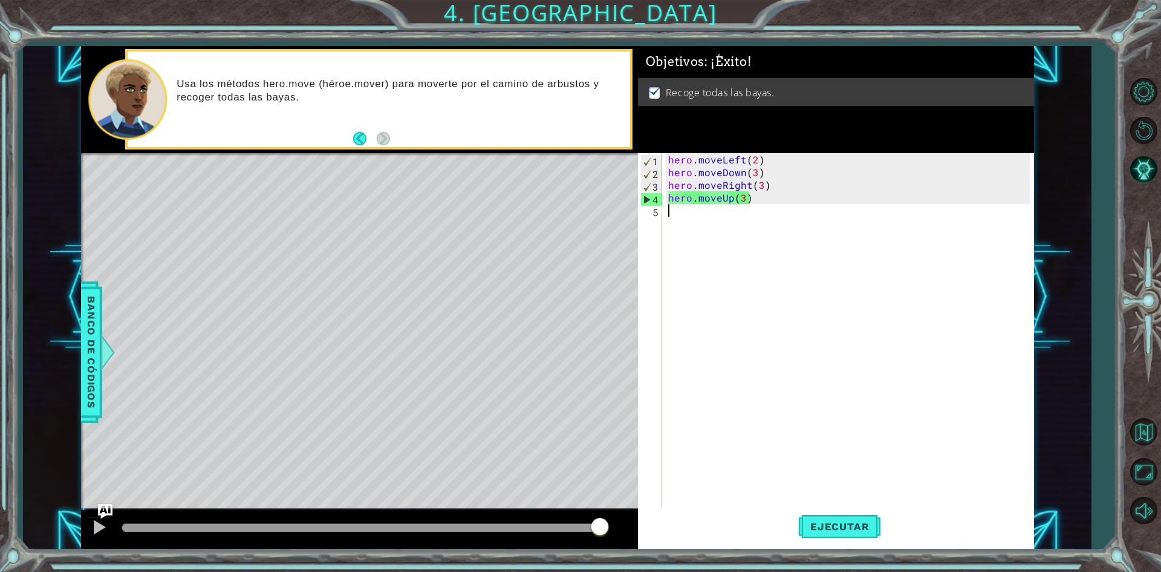
scroll to position [0, 0]
click at [725, 221] on body "1 ההההההההההההההההההההההההההההההההההההההההההההההההההההההההההההההההההההההההההההה…" at bounding box center [580, 286] width 1161 height 572
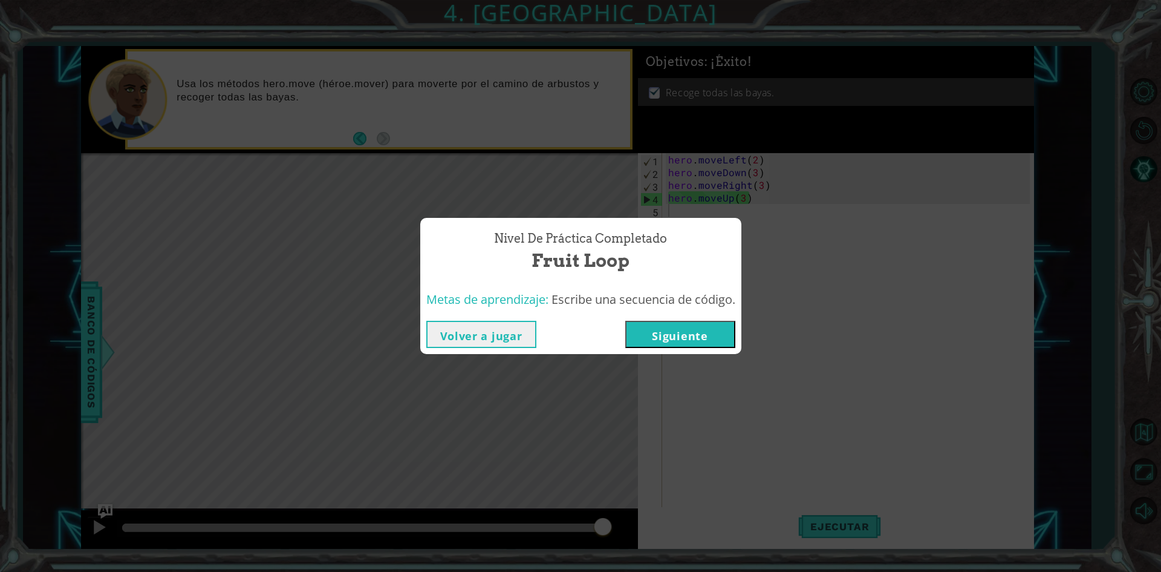
click at [723, 338] on button "Siguiente" at bounding box center [680, 334] width 110 height 27
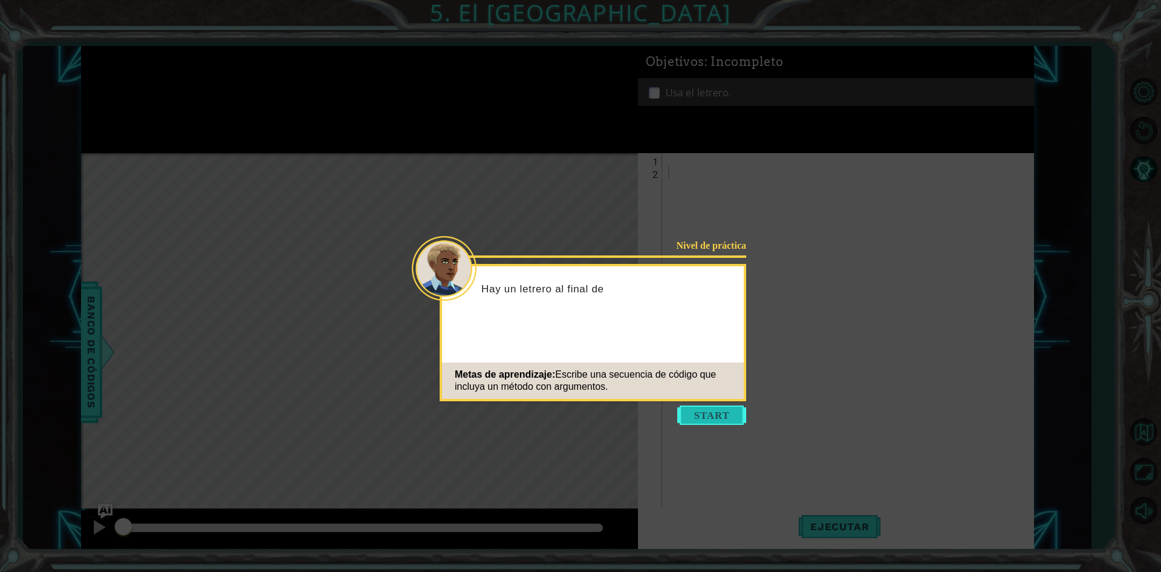
click at [711, 413] on button "Start" at bounding box center [711, 414] width 69 height 19
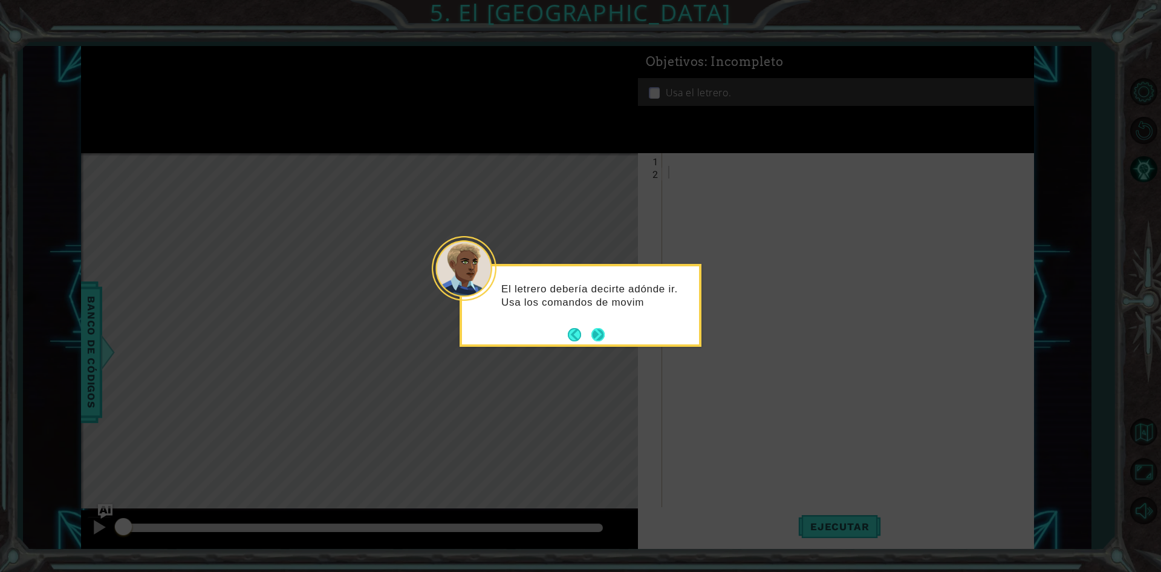
click at [600, 337] on button "Next" at bounding box center [597, 334] width 13 height 13
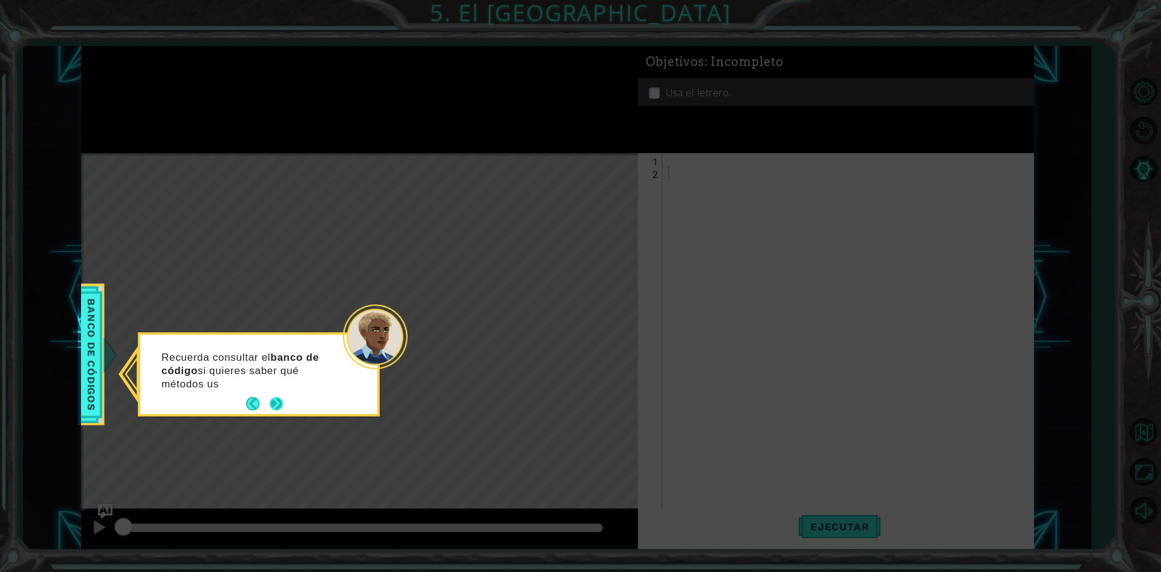
click at [279, 403] on button "Next" at bounding box center [276, 403] width 13 height 13
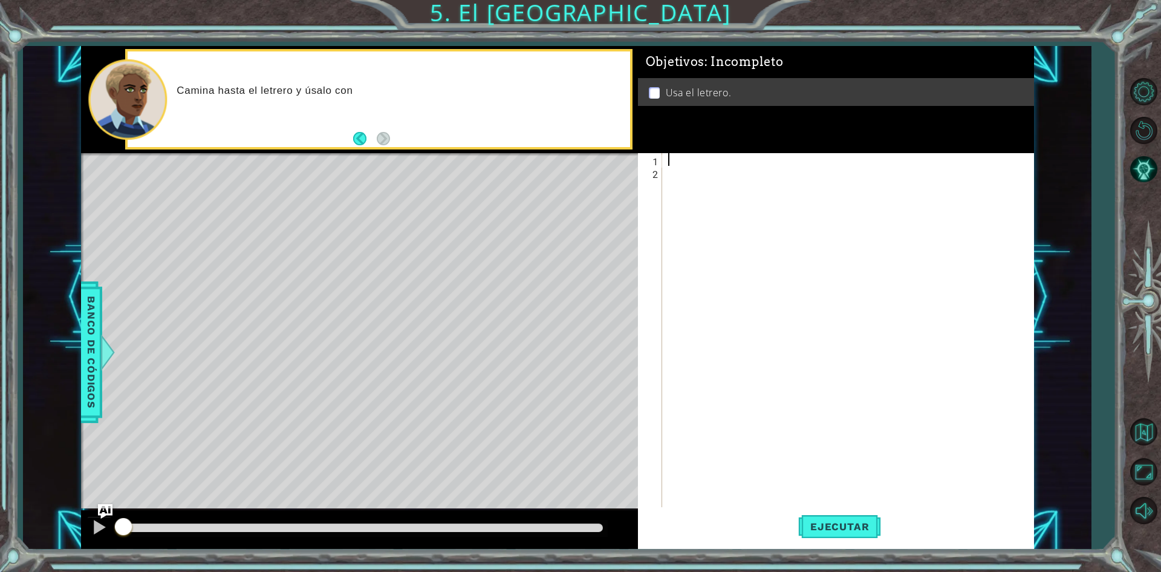
click at [667, 165] on div at bounding box center [851, 343] width 370 height 381
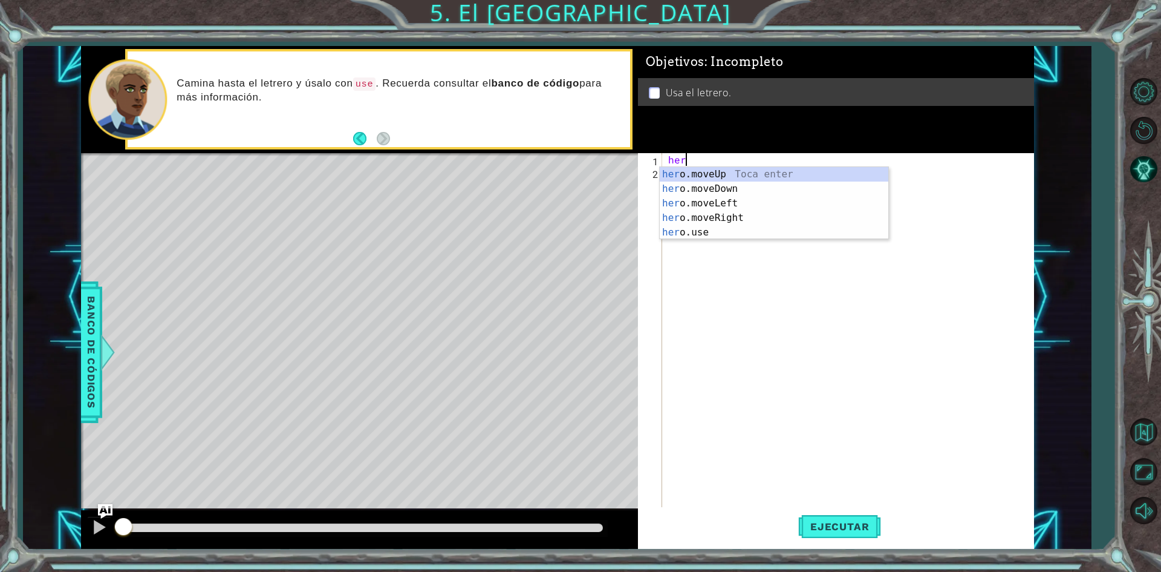
scroll to position [0, 1]
click at [717, 177] on div "hero .moveUp Toca enter hero .moveDown Toca enter hero .moveLeft Toca enter her…" at bounding box center [774, 218] width 229 height 102
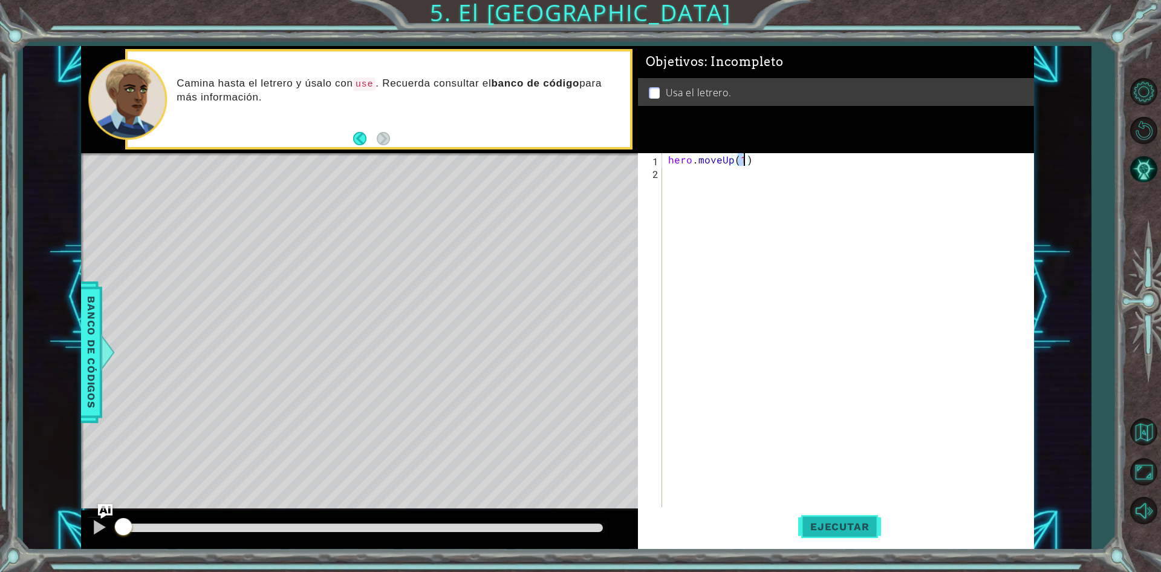
type textarea "hero.moveUp(1)"
click at [849, 524] on span "Ejecutar" at bounding box center [839, 526] width 83 height 12
click at [686, 175] on div "hero . moveUp ( 1 )" at bounding box center [851, 343] width 370 height 381
click at [755, 159] on div "hero . moveUp ( 1 )" at bounding box center [851, 343] width 370 height 381
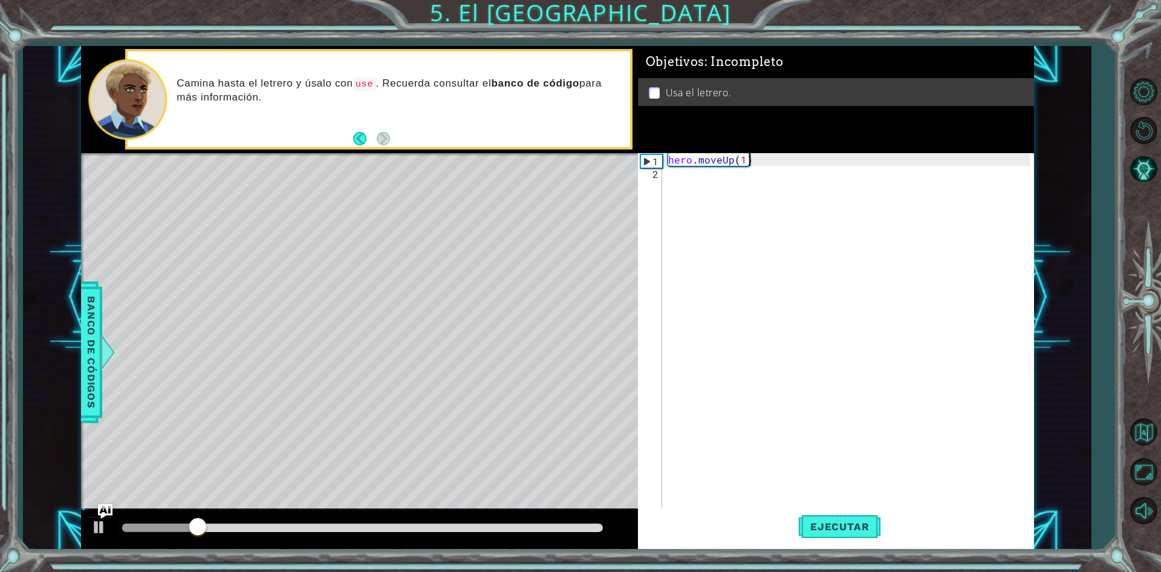
click at [755, 159] on div "hero . moveUp ( 1 )" at bounding box center [851, 343] width 370 height 381
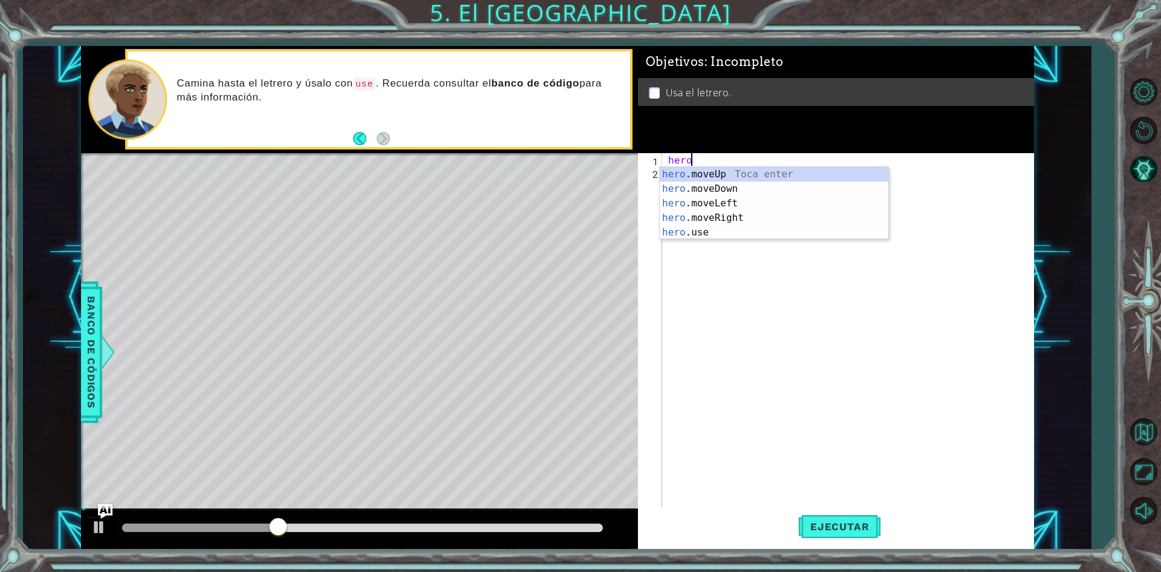
type textarea "h"
click at [753, 222] on div "her o.moveUp Toca enter her o.moveDown Toca enter her o.moveLeft [PERSON_NAME] …" at bounding box center [774, 218] width 229 height 102
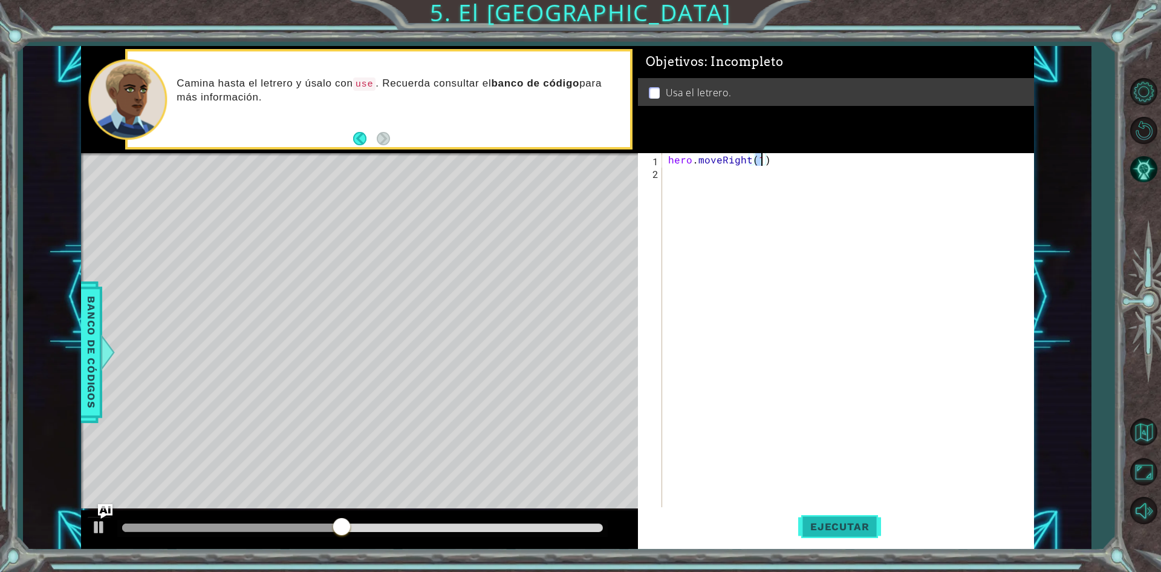
type textarea "hero.moveRight(1)"
click at [846, 535] on button "Ejecutar" at bounding box center [839, 526] width 83 height 39
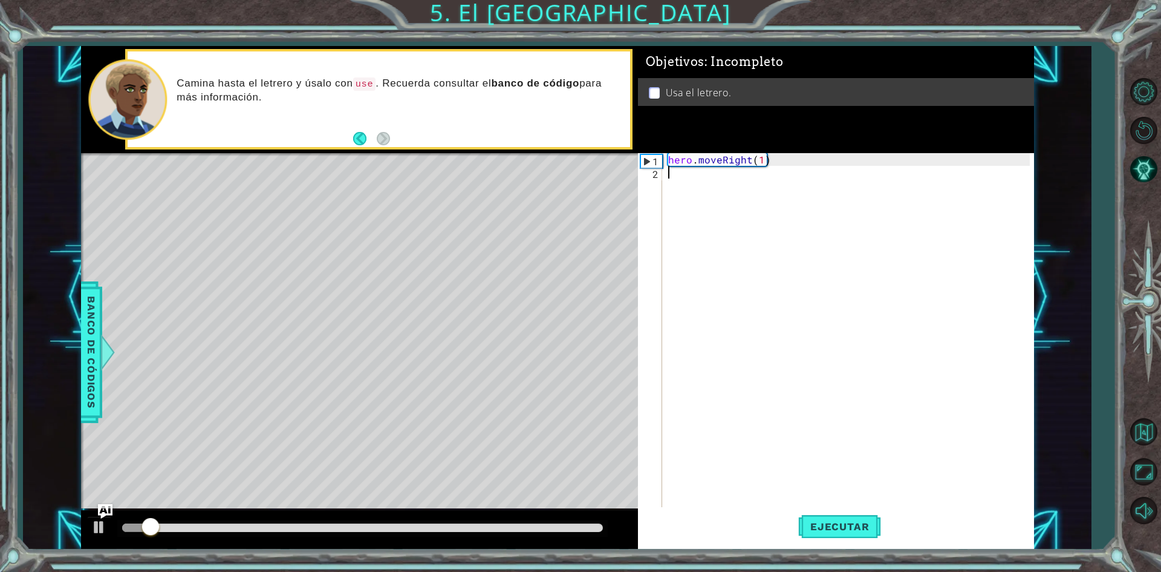
click at [715, 186] on div "hero . moveRight ( 1 )" at bounding box center [851, 343] width 370 height 381
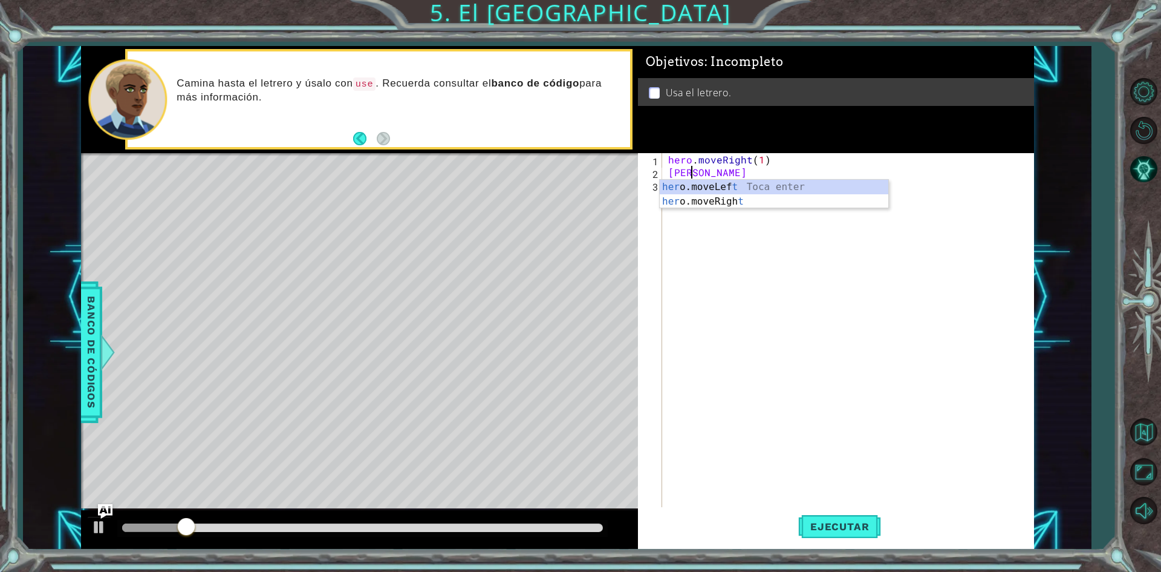
scroll to position [0, 1]
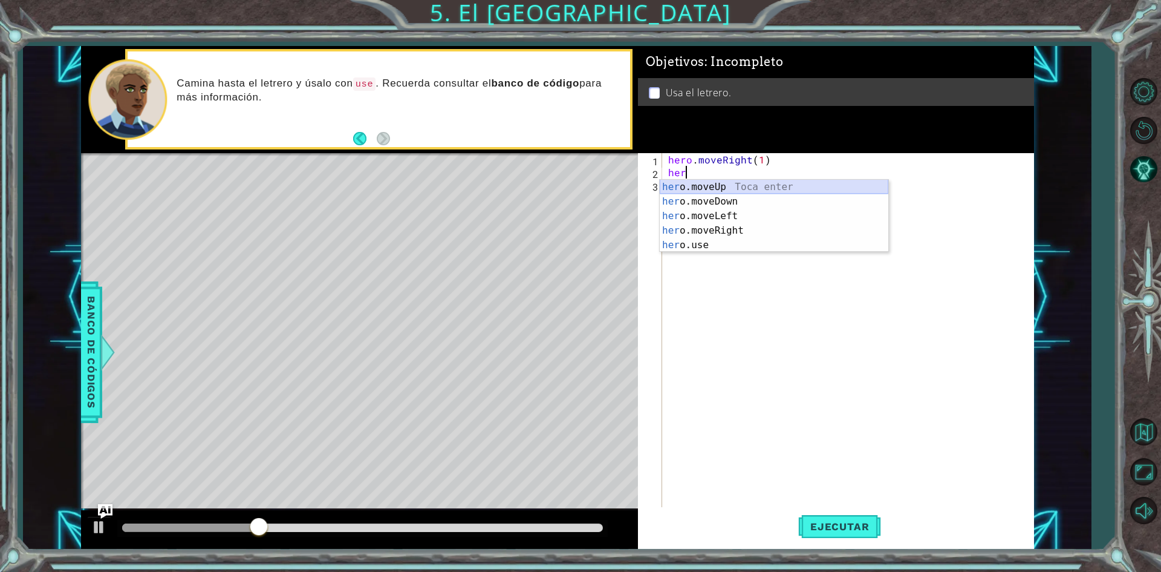
click at [729, 184] on div "her o.moveUp Toca enter her o.moveDown Toca enter her o.moveLeft [PERSON_NAME] …" at bounding box center [774, 231] width 229 height 102
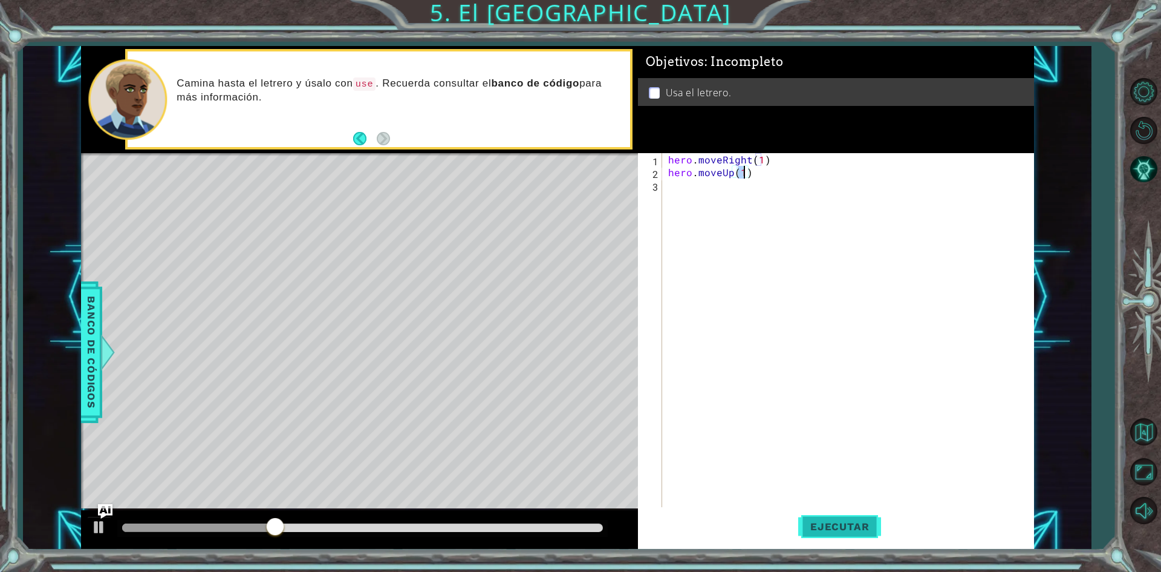
type textarea "hero.moveUp(1)"
click at [841, 536] on button "Ejecutar" at bounding box center [839, 526] width 83 height 39
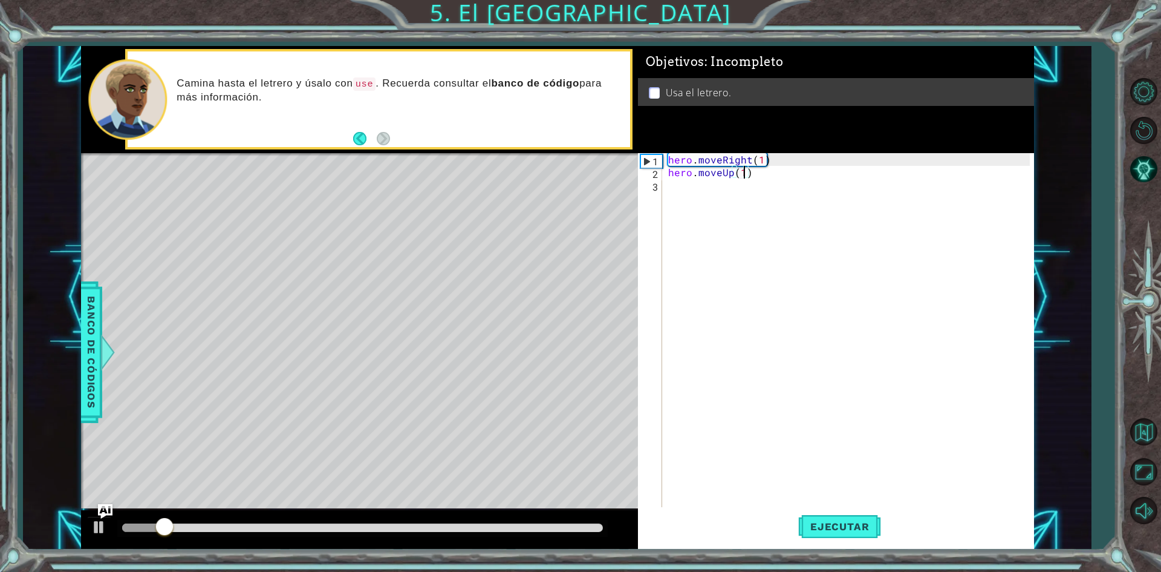
click at [674, 185] on div "hero . moveRight ( 1 ) hero . moveUp ( 1 )" at bounding box center [851, 343] width 370 height 381
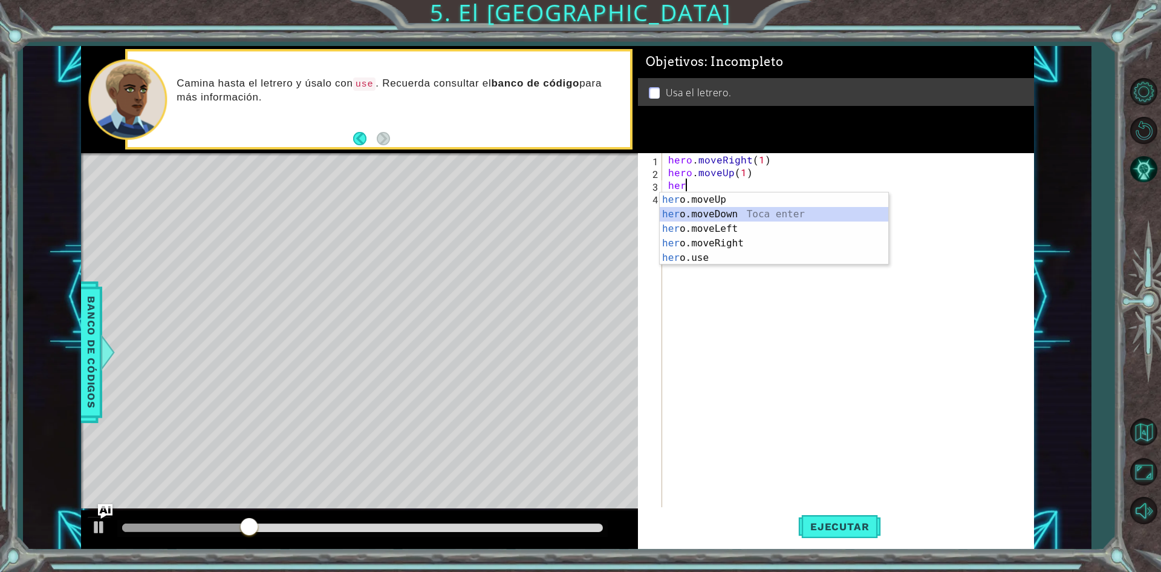
click at [760, 220] on div "her o.moveUp Toca enter her o.moveDown Toca enter her o.moveLeft [PERSON_NAME] …" at bounding box center [774, 243] width 229 height 102
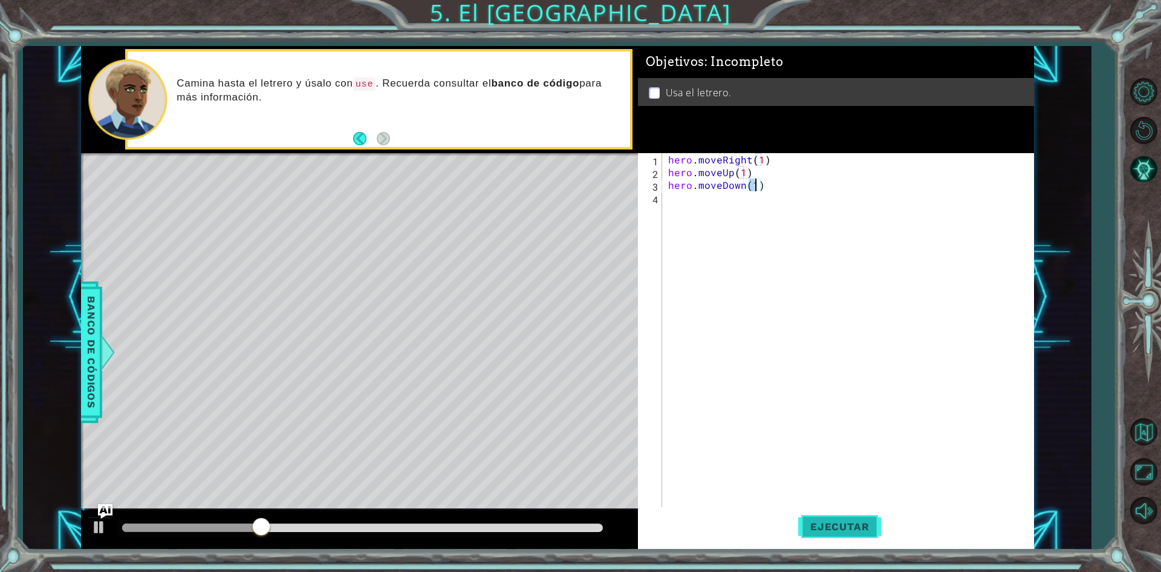
click at [820, 515] on button "Ejecutar" at bounding box center [839, 526] width 83 height 39
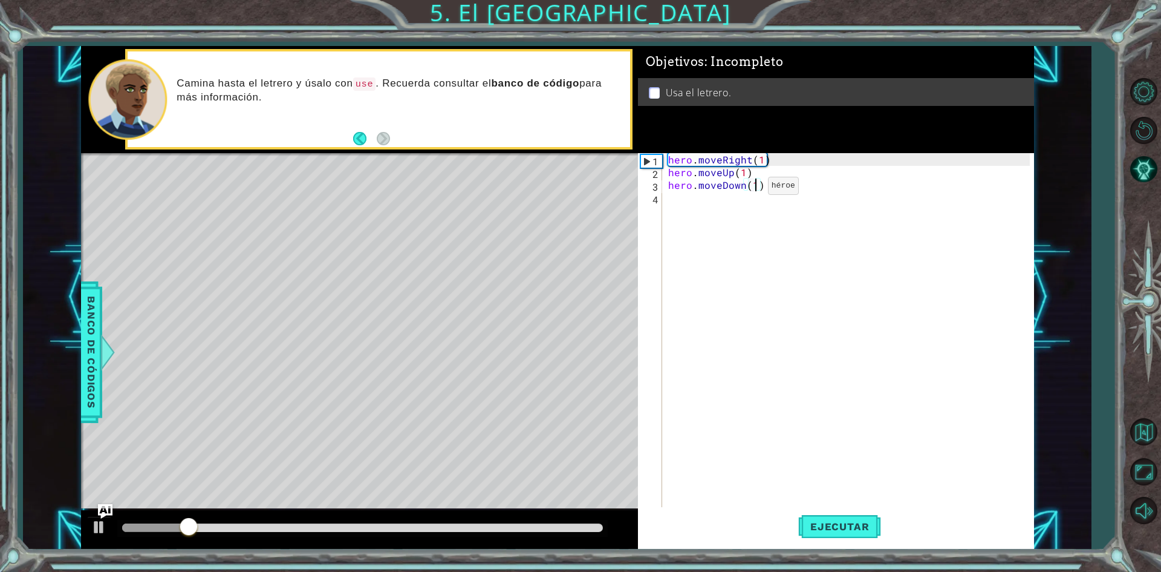
click at [748, 189] on div "hero . moveRight ( 1 ) hero . moveUp ( 1 ) hero . moveDown ( 1 )" at bounding box center [851, 343] width 370 height 381
click at [740, 186] on div "hero . moveRight ( 1 ) hero . moveUp ( 1 ) hero . moveDown ( 1 )" at bounding box center [851, 343] width 370 height 381
click at [744, 187] on div "hero . moveRight ( 1 ) hero . moveUp ( 1 ) hero . moveDown ( 1 )" at bounding box center [851, 343] width 370 height 381
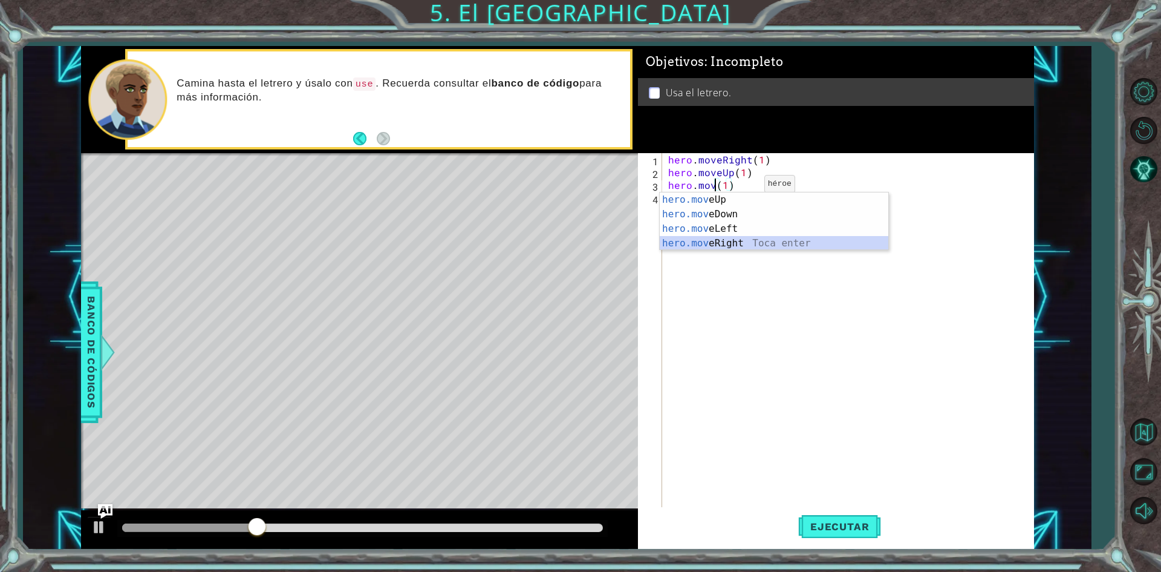
click at [753, 236] on div "hero.mov eUp Toca enter hero.mov eDown Toca enter hero.mov eLeft Toca enter her…" at bounding box center [774, 235] width 229 height 87
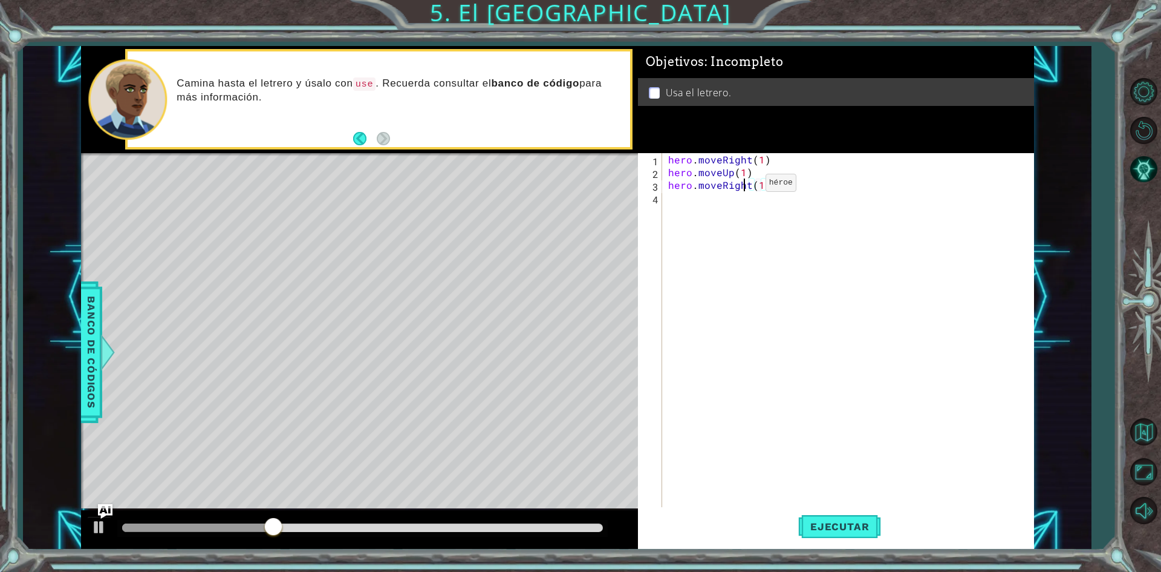
click at [745, 186] on div "hero . moveRight ( 1 ) hero . moveUp ( 1 ) hero . moveRight ( 1 ) ( 1 )" at bounding box center [851, 343] width 370 height 381
drag, startPoint x: 749, startPoint y: 186, endPoint x: 720, endPoint y: 186, distance: 29.0
click at [720, 186] on div "hero . moveRight ( 1 ) hero . moveUp ( 1 ) hero . moveRight ( 1 ) ( 1 )" at bounding box center [851, 343] width 370 height 381
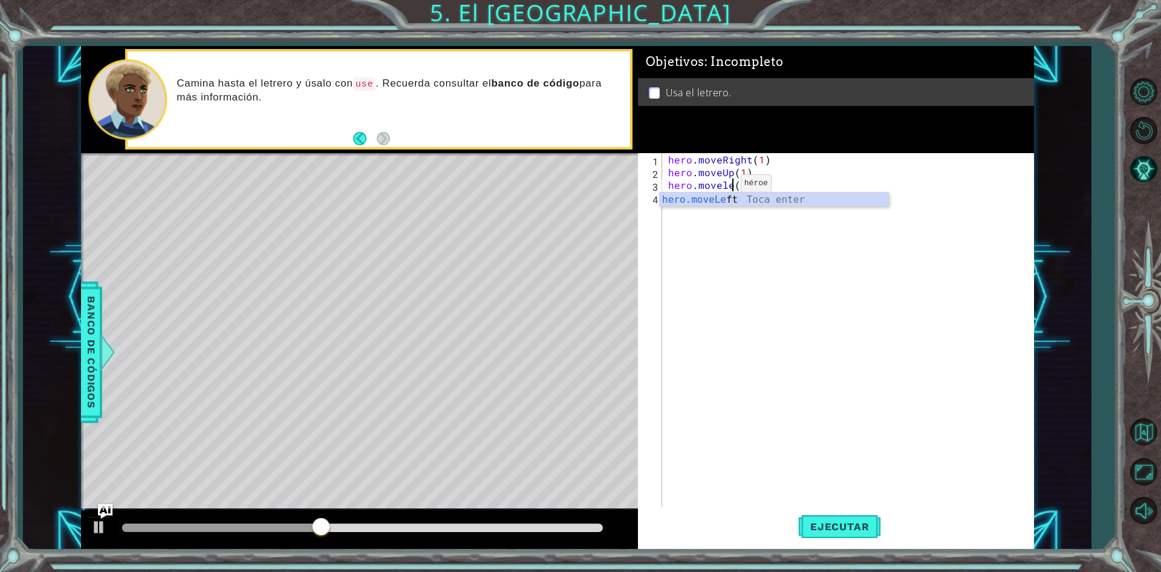
scroll to position [0, 4]
click at [743, 193] on div "hero.moveLeft Toca enter" at bounding box center [774, 214] width 229 height 44
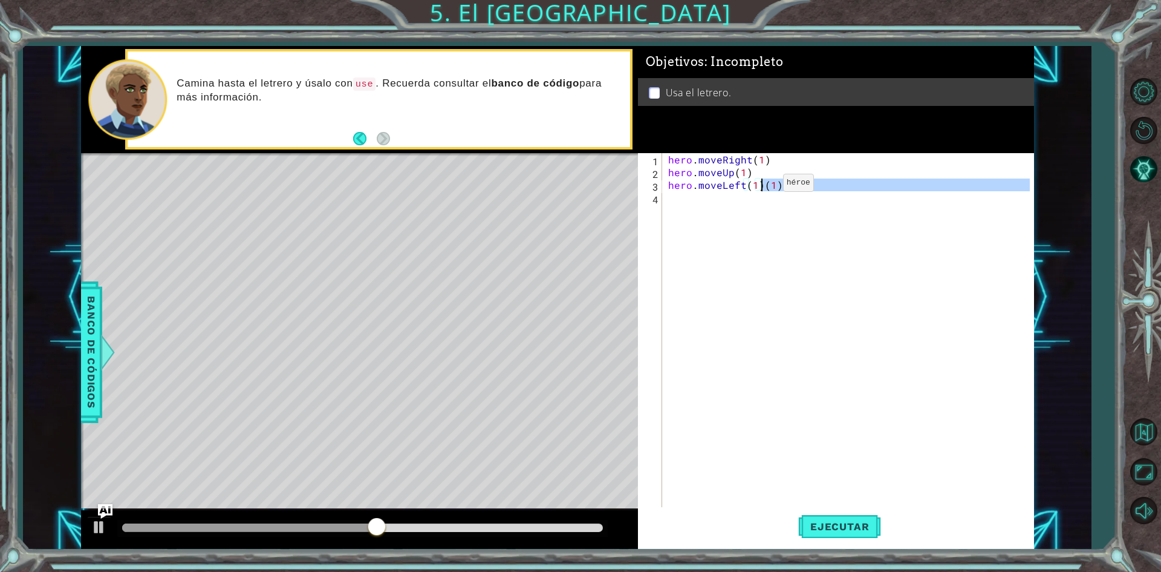
drag, startPoint x: 810, startPoint y: 195, endPoint x: 763, endPoint y: 186, distance: 48.6
click at [763, 186] on div "hero . moveRight ( 1 ) hero . moveUp ( 1 ) hero . moveLeft ( 1 ) ( 1 ) ( 1 )" at bounding box center [851, 343] width 370 height 381
type textarea "hero.moveLeft(1)"
click at [763, 365] on div "hero . moveRight ( 1 ) hero . moveUp ( 1 ) hero . moveLeft ( 1 )" at bounding box center [851, 343] width 370 height 381
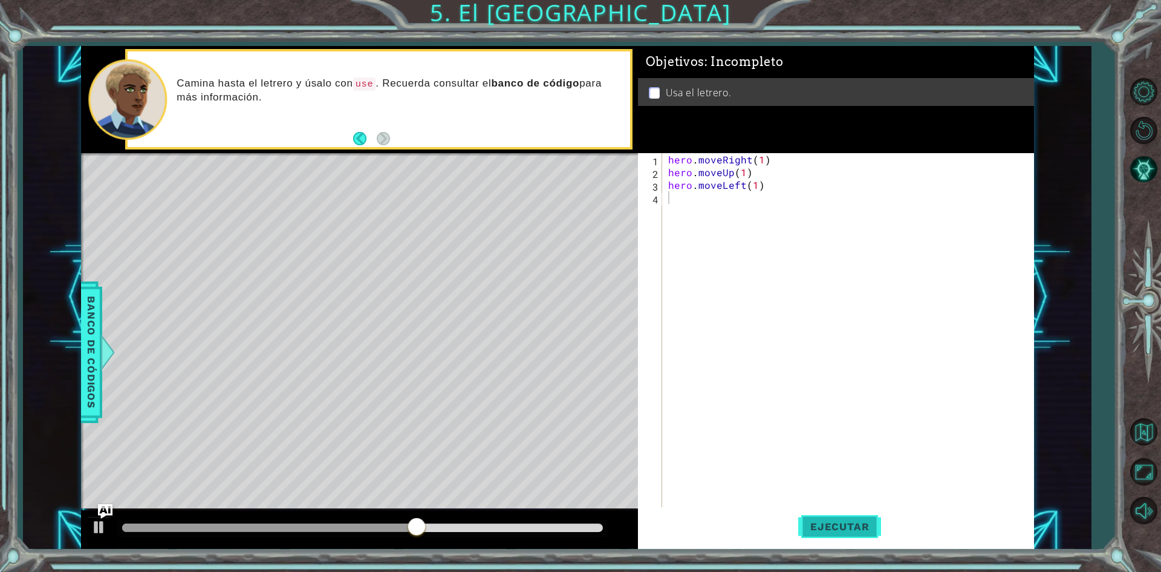
click at [842, 527] on span "Ejecutar" at bounding box center [839, 526] width 83 height 12
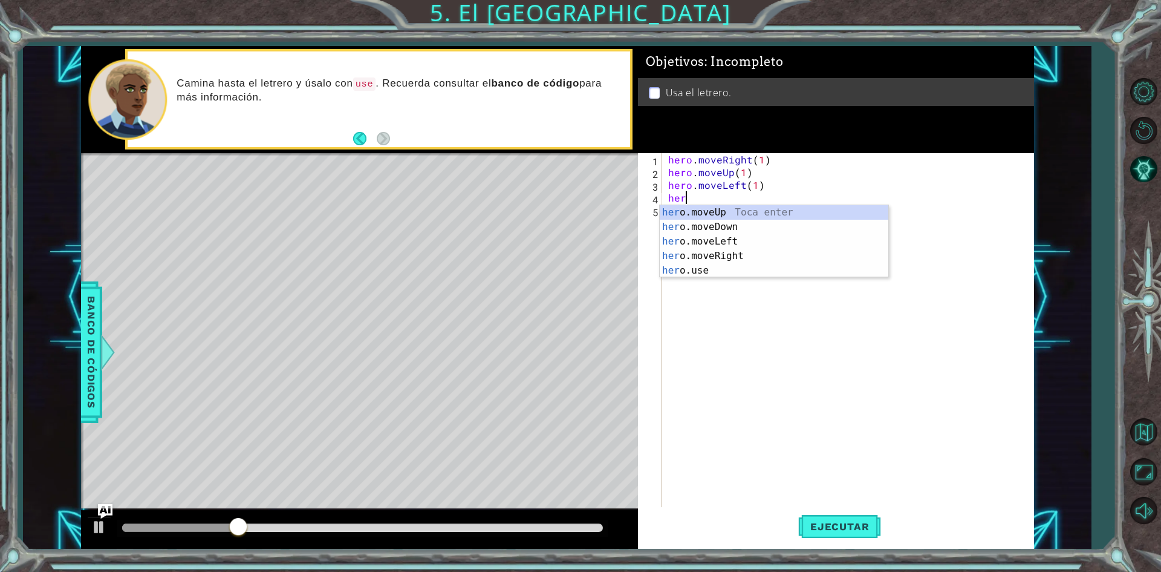
scroll to position [0, 1]
click at [741, 211] on div "hero .moveUp Toca enter hero .moveDown Toca enter hero .moveLeft Toca enter her…" at bounding box center [774, 256] width 229 height 102
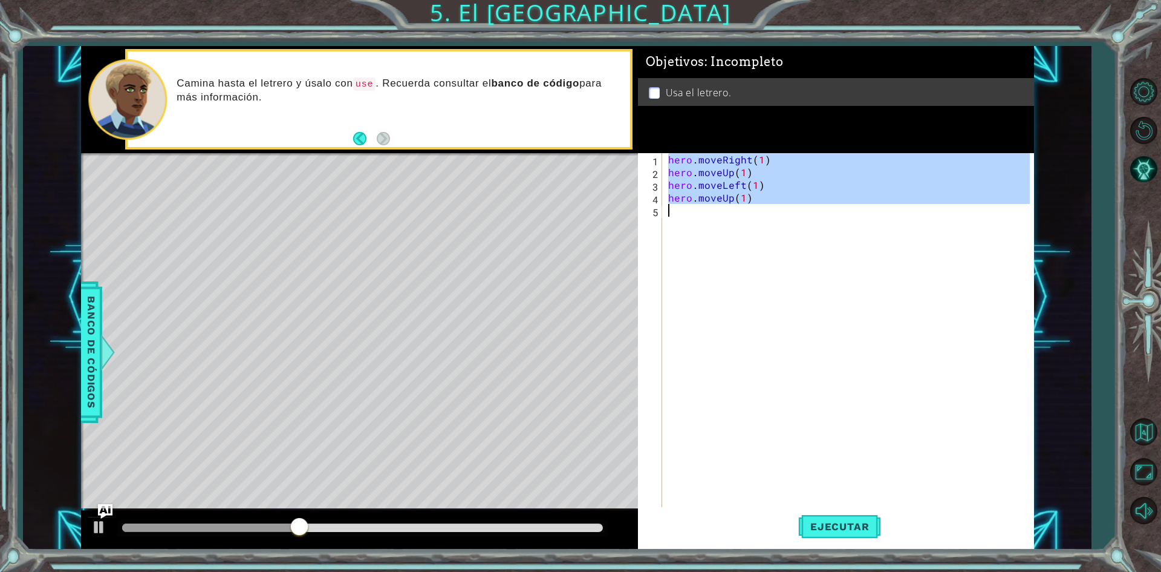
click at [738, 214] on div "hero . moveRight ( 1 ) hero . moveUp ( 1 ) hero . moveLeft ( 1 ) hero . moveUp …" at bounding box center [851, 343] width 370 height 381
type textarea "hero.moveUp(1)"
click at [737, 217] on div "hero . moveRight ( 1 ) hero . moveUp ( 1 ) hero . moveLeft ( 1 ) hero . moveUp …" at bounding box center [848, 331] width 364 height 356
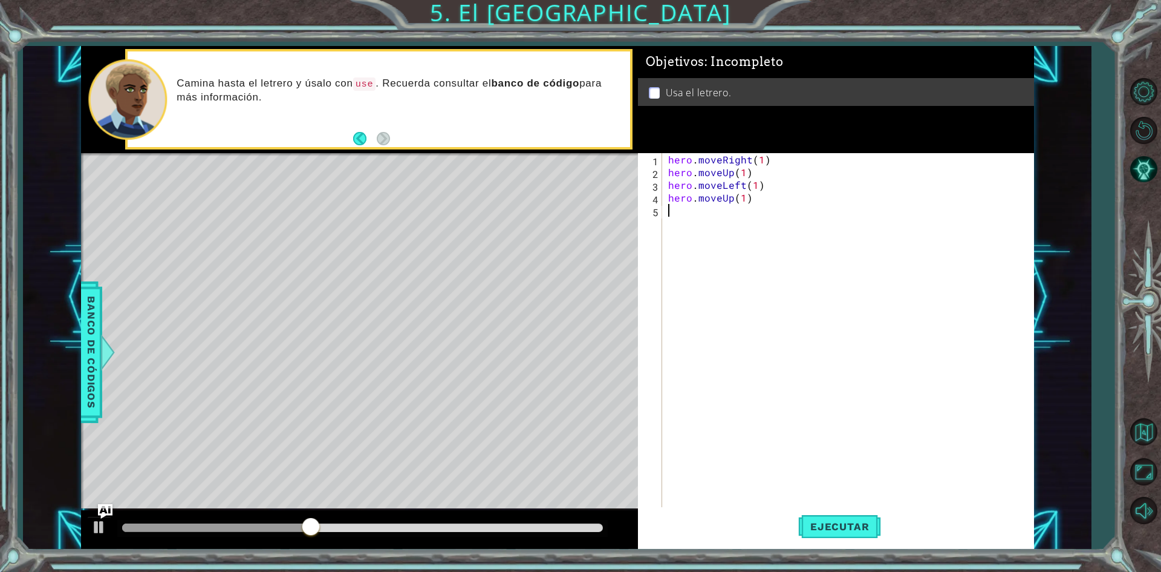
scroll to position [0, 0]
click at [855, 520] on button "Ejecutar" at bounding box center [839, 526] width 83 height 39
click at [699, 226] on div "hero . moveRight ( 1 ) hero . moveUp ( 1 ) hero . moveLeft ( 1 ) hero . moveUp …" at bounding box center [851, 343] width 370 height 381
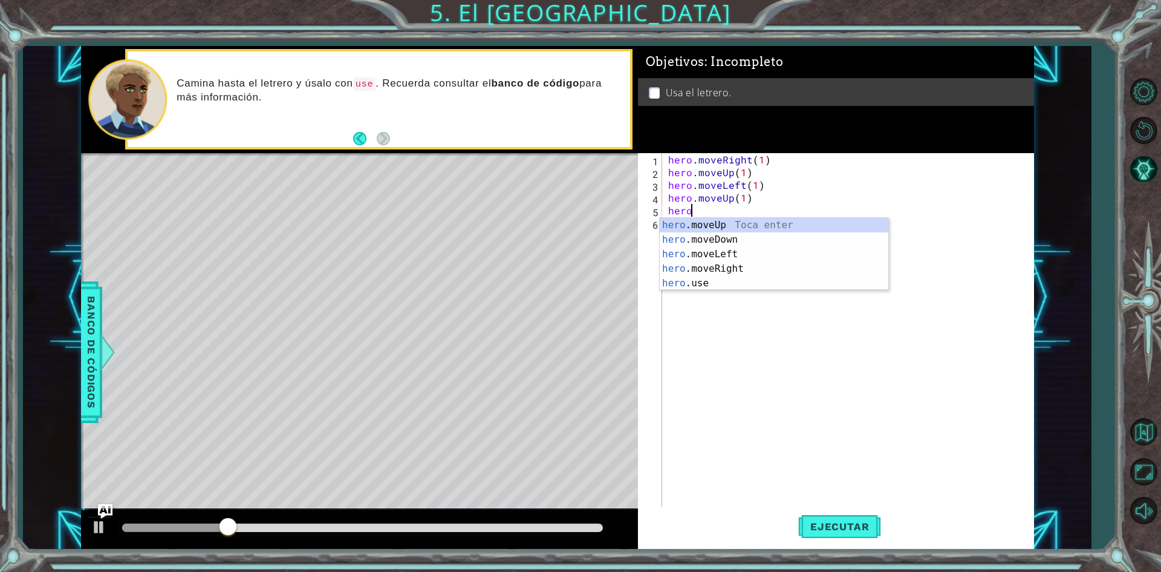
scroll to position [0, 1]
click at [723, 223] on div "hero .moveUp Toca enter hero .moveDown Toca enter hero .moveLeft Toca enter her…" at bounding box center [774, 269] width 229 height 102
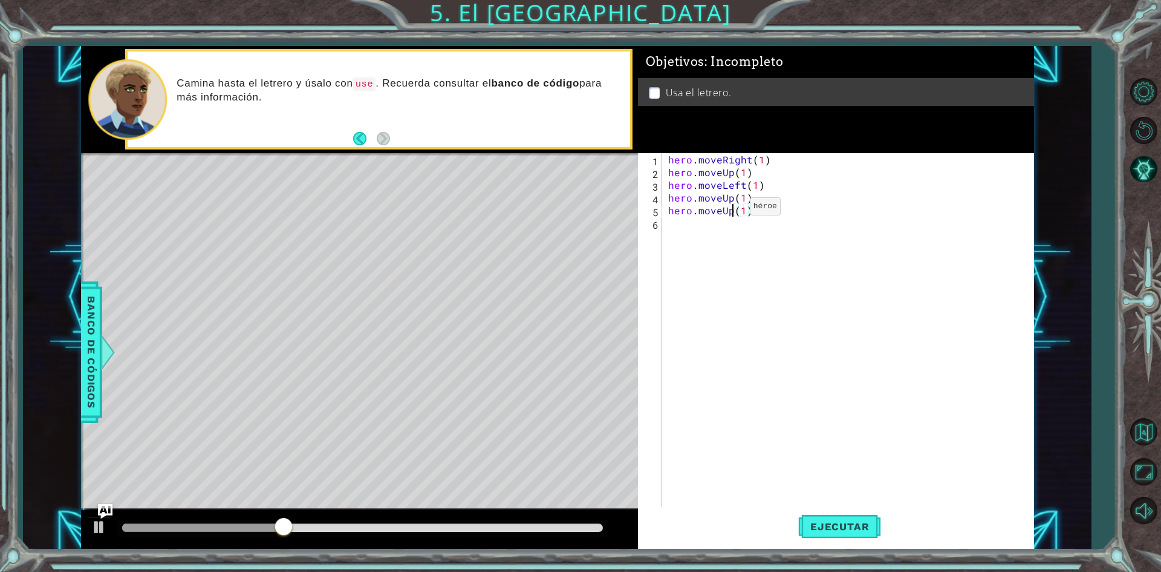
click at [729, 209] on div "hero . moveRight ( 1 ) hero . moveUp ( 1 ) hero . moveLeft ( 1 ) hero . moveUp …" at bounding box center [851, 343] width 370 height 381
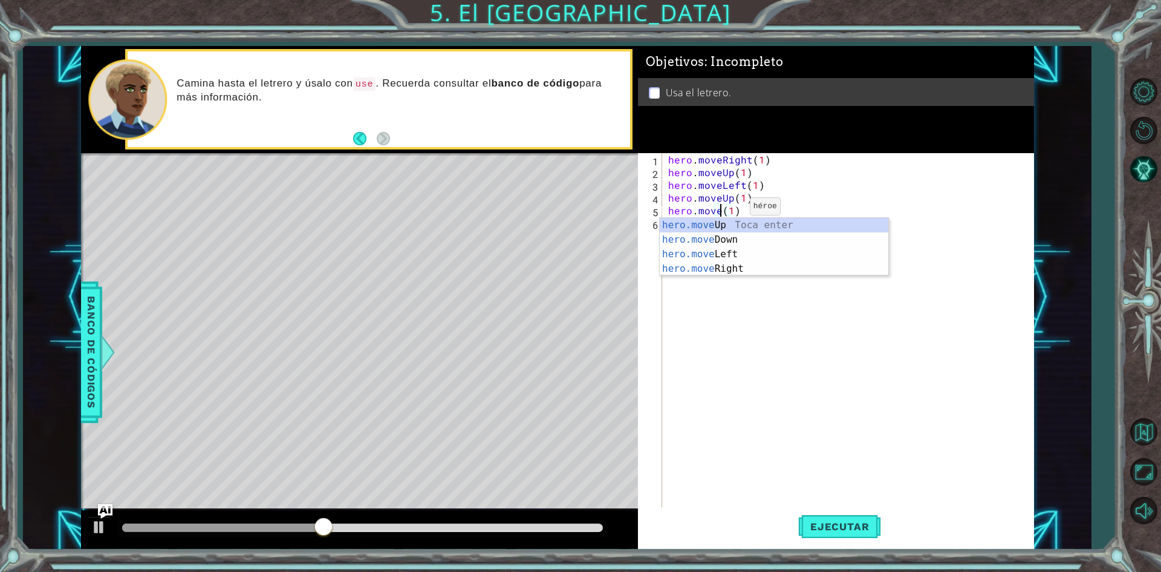
scroll to position [0, 3]
click at [739, 270] on div "hero.move Up Toca enter hero.move Down Toca enter hero.move Left Toca enter her…" at bounding box center [774, 261] width 229 height 87
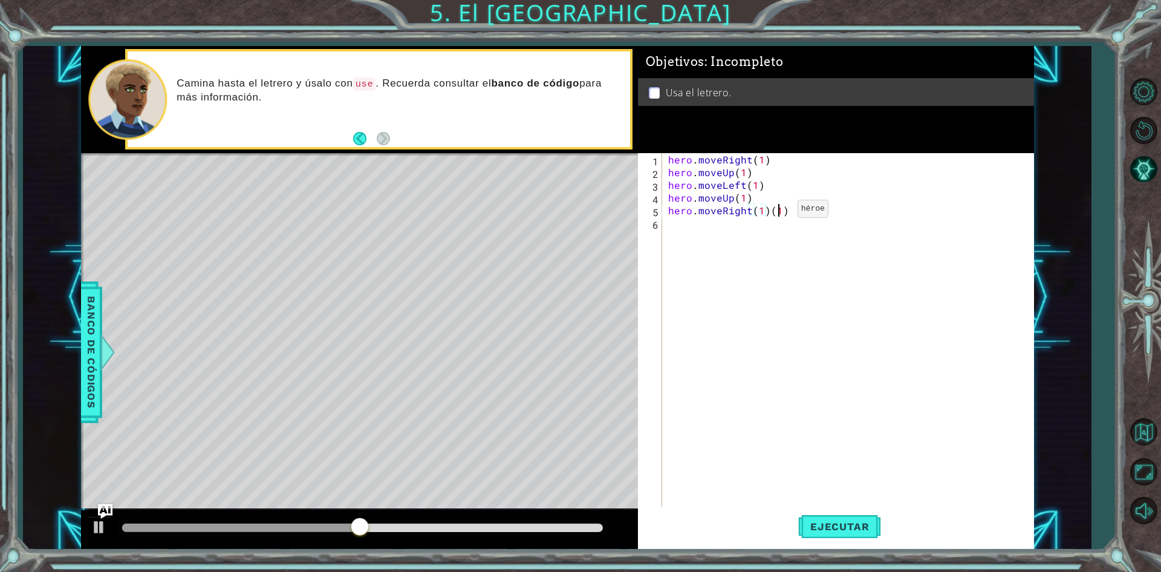
click at [777, 212] on div "hero . moveRight ( 1 ) hero . moveUp ( 1 ) hero . moveLeft ( 1 ) hero . moveUp …" at bounding box center [851, 343] width 370 height 381
type textarea "hero.moveRight(3)"
click at [855, 534] on button "Ejecutar" at bounding box center [839, 526] width 83 height 39
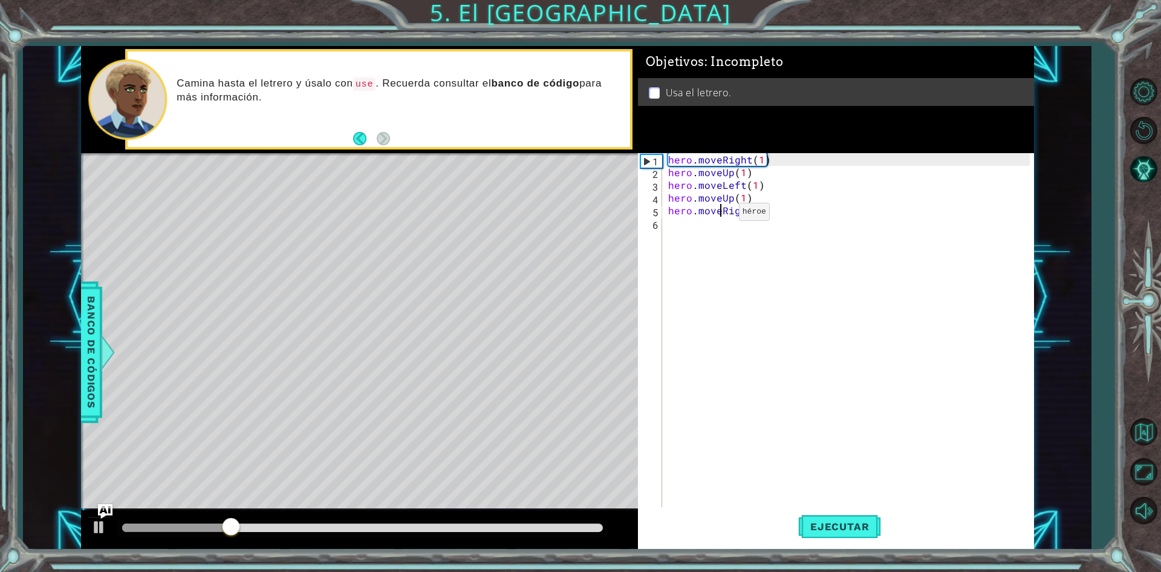
click at [719, 215] on div "hero . moveRight ( 1 ) hero . moveUp ( 1 ) hero . moveLeft ( 1 ) hero . moveUp …" at bounding box center [851, 343] width 370 height 381
click at [709, 227] on div "hero . moveRight ( 1 ) hero . moveUp ( 1 ) hero . moveLeft ( 1 ) hero . moveUp …" at bounding box center [851, 343] width 370 height 381
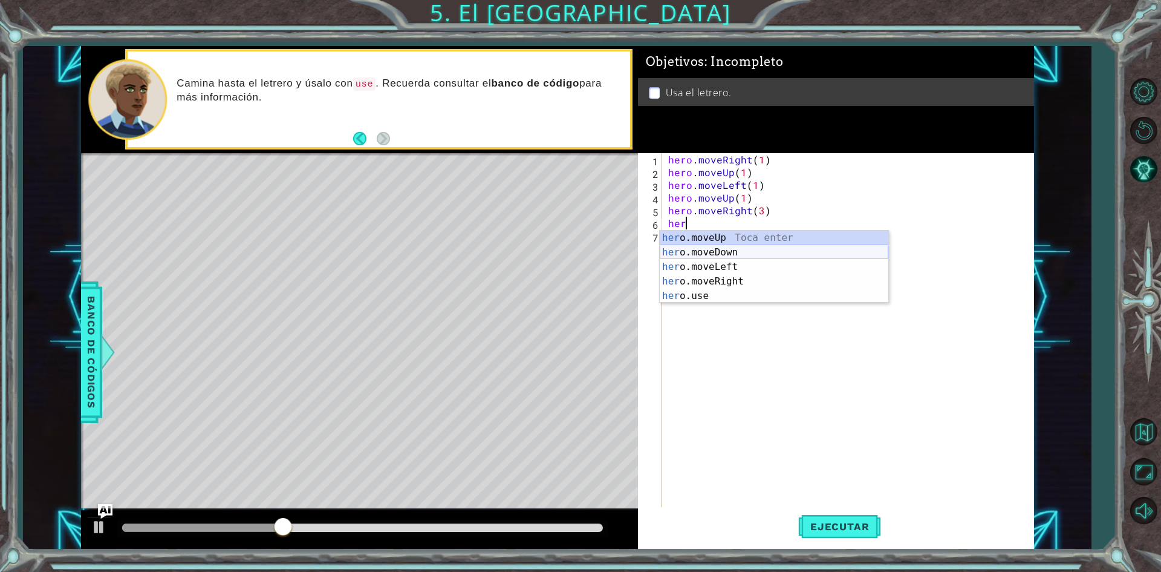
click at [745, 245] on div "her o.moveUp Toca enter her o.moveDown Toca enter her o.moveLeft [PERSON_NAME] …" at bounding box center [774, 281] width 229 height 102
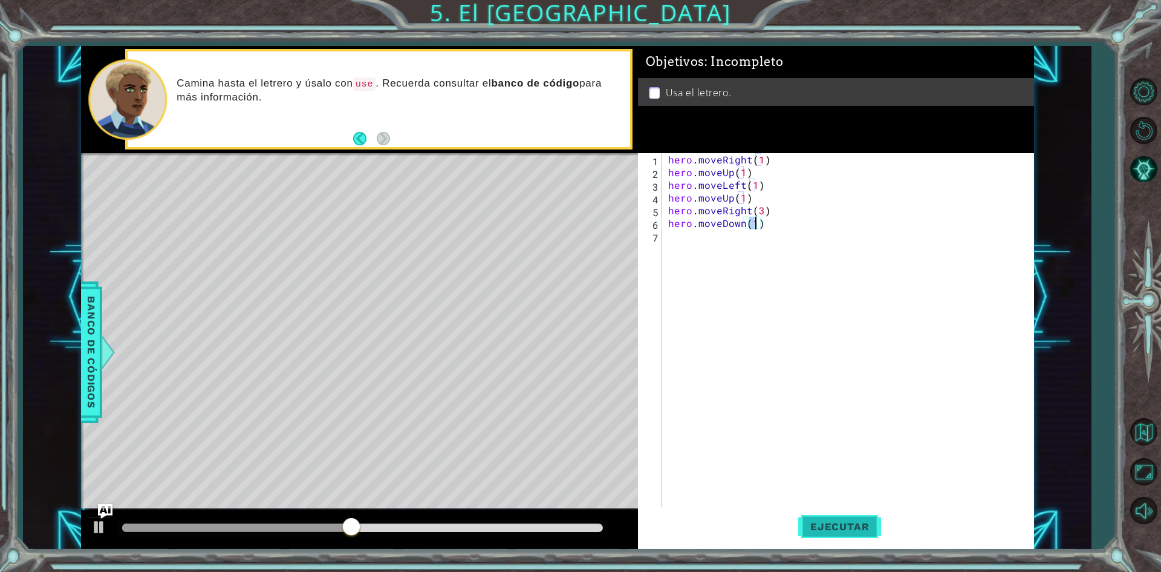
type textarea "hero.moveDown(1)"
click at [842, 518] on button "Ejecutar" at bounding box center [839, 526] width 83 height 39
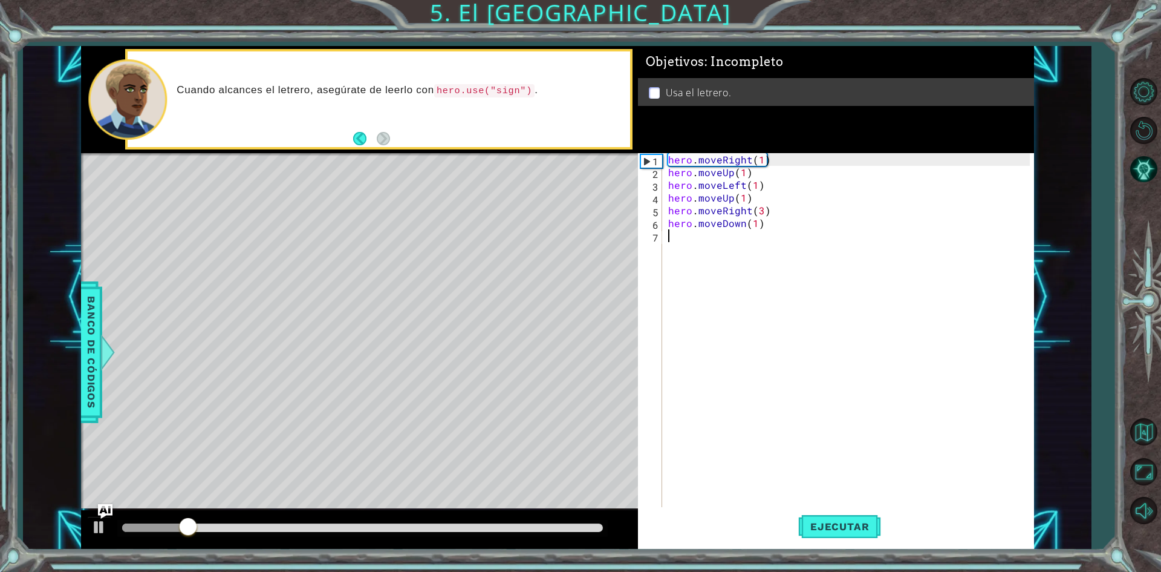
click at [689, 236] on div "hero . moveRight ( 1 ) hero . moveUp ( 1 ) hero . moveLeft ( 1 ) hero . moveUp …" at bounding box center [851, 343] width 370 height 381
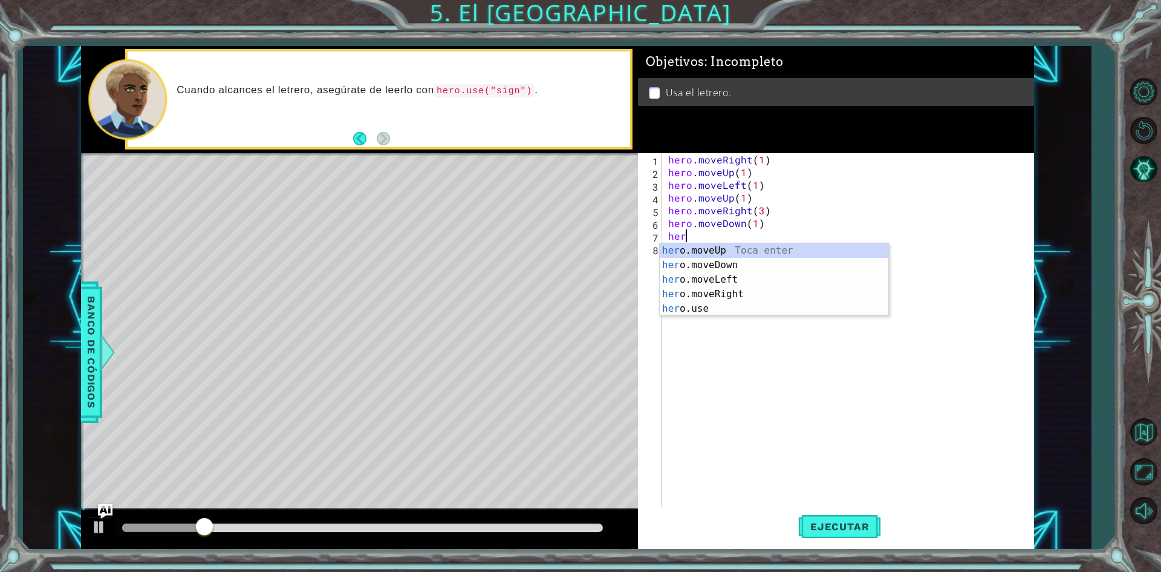
scroll to position [0, 1]
click at [730, 304] on div "hero .moveUp Toca enter hero .moveDown Toca enter hero .moveLeft Toca enter her…" at bounding box center [774, 294] width 229 height 102
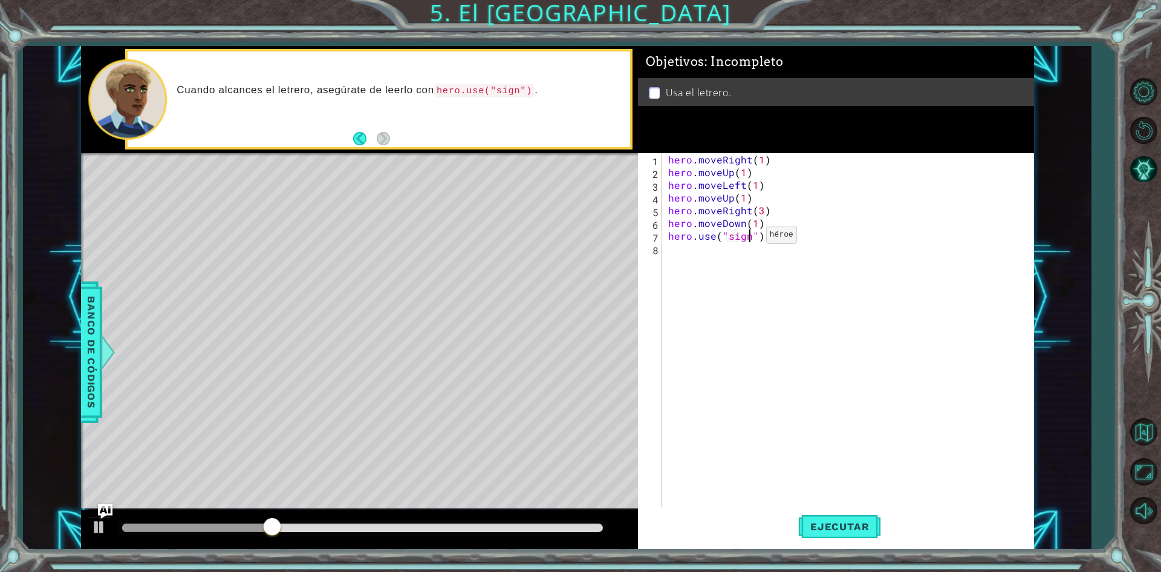
scroll to position [0, 5]
type textarea "hero.use("sign")"
click at [847, 529] on span "Ejecutar" at bounding box center [839, 526] width 83 height 12
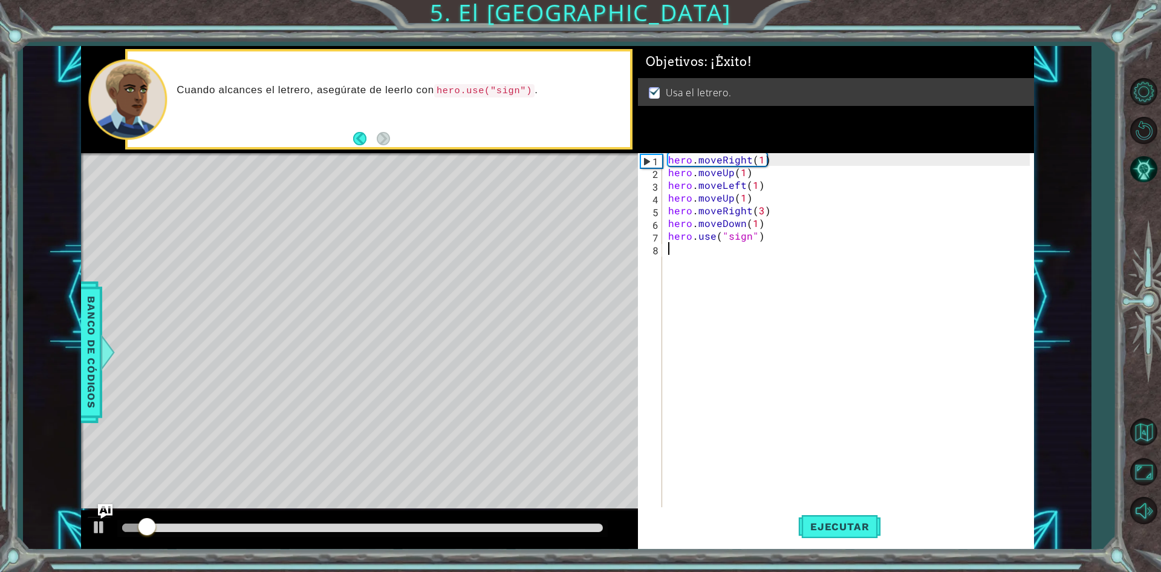
click at [725, 250] on div "hero . moveRight ( 1 ) hero . moveUp ( 1 ) hero . moveLeft ( 1 ) hero . moveUp …" at bounding box center [851, 343] width 370 height 381
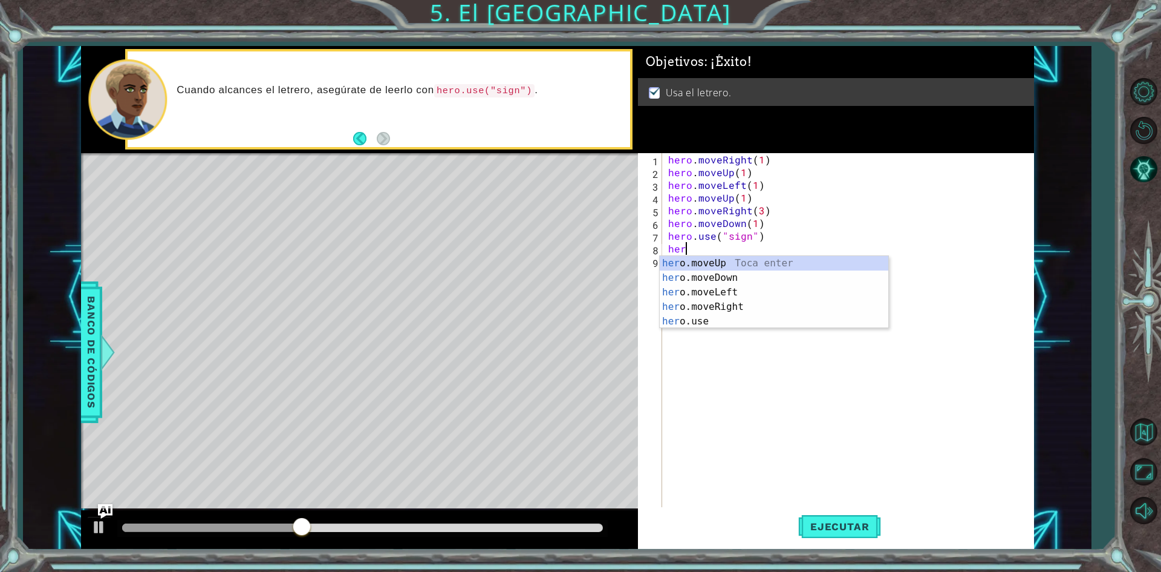
scroll to position [0, 1]
click at [748, 305] on div "hero .moveUp Toca enter hero .moveDown Toca enter hero .moveLeft Toca enter her…" at bounding box center [774, 307] width 229 height 102
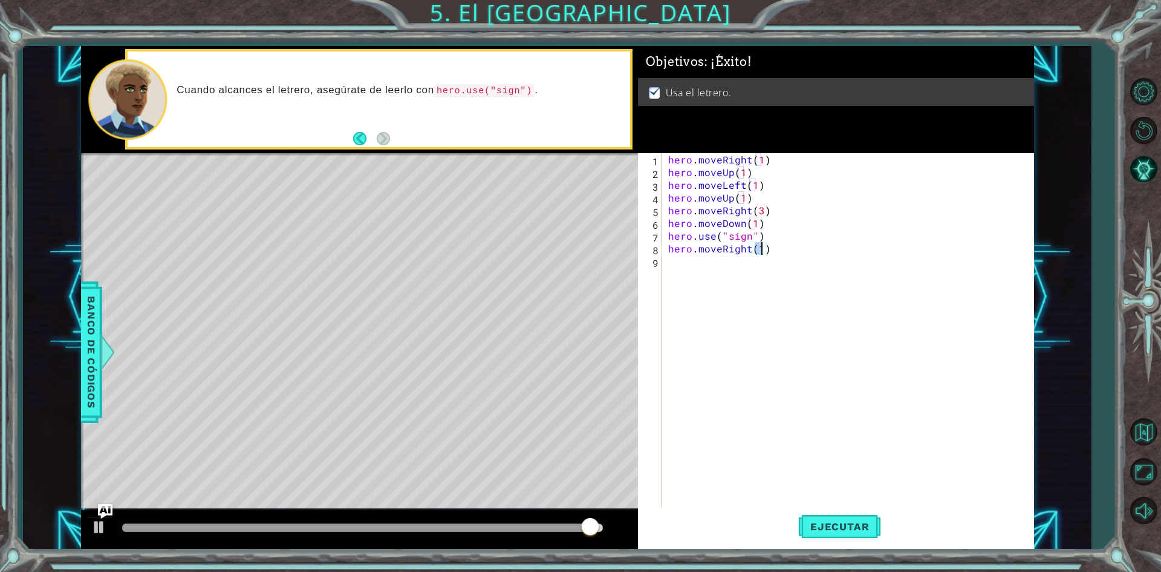
type textarea "hero.moveRight(1)"
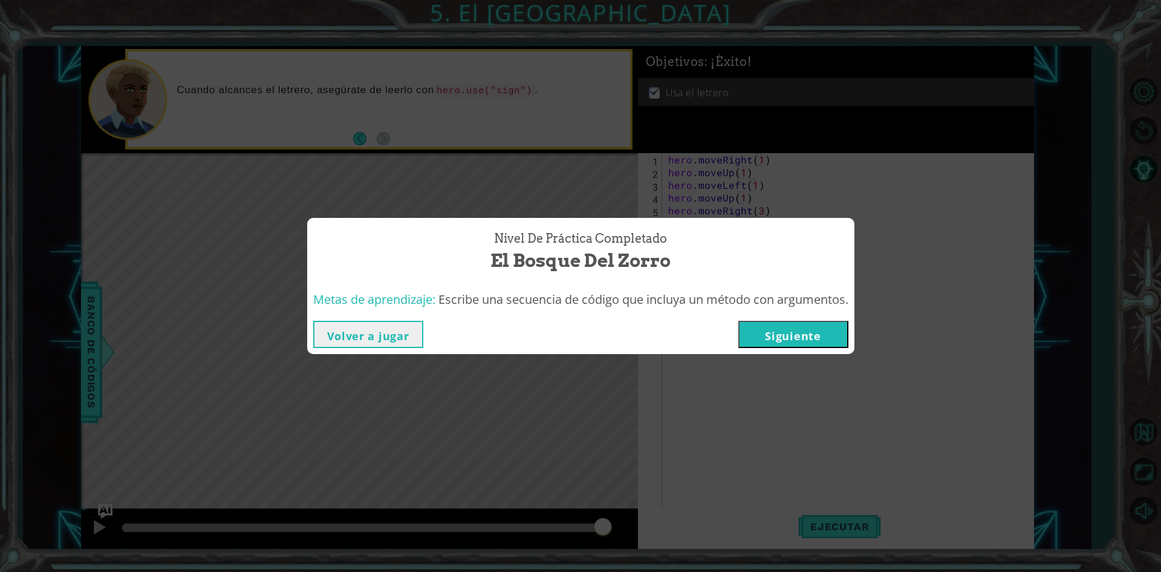
click at [796, 333] on button "Siguiente" at bounding box center [793, 334] width 110 height 27
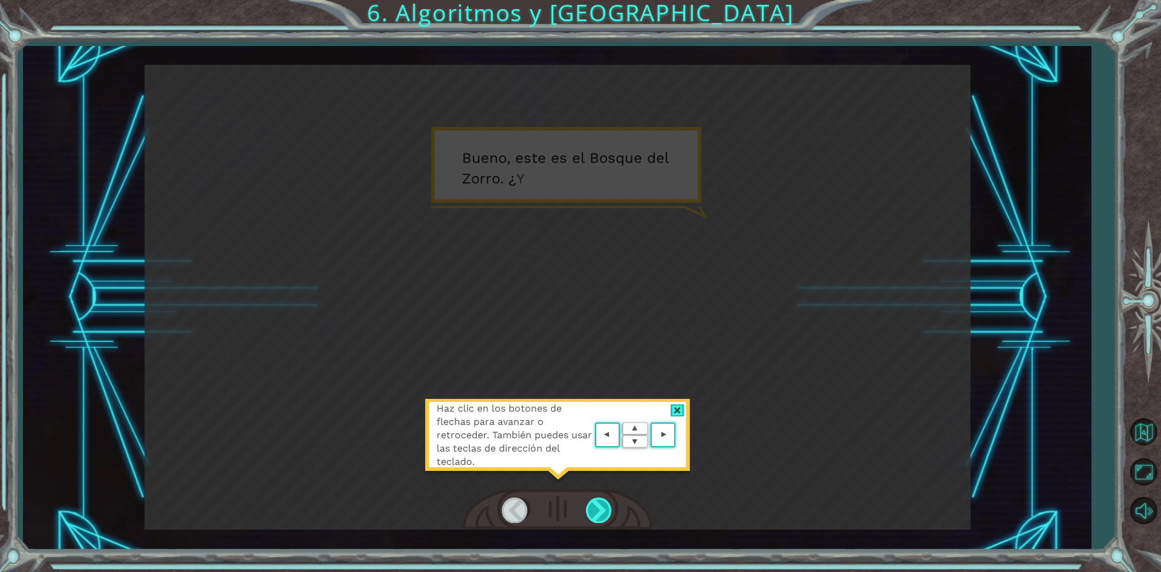
click at [608, 509] on div at bounding box center [599, 509] width 27 height 25
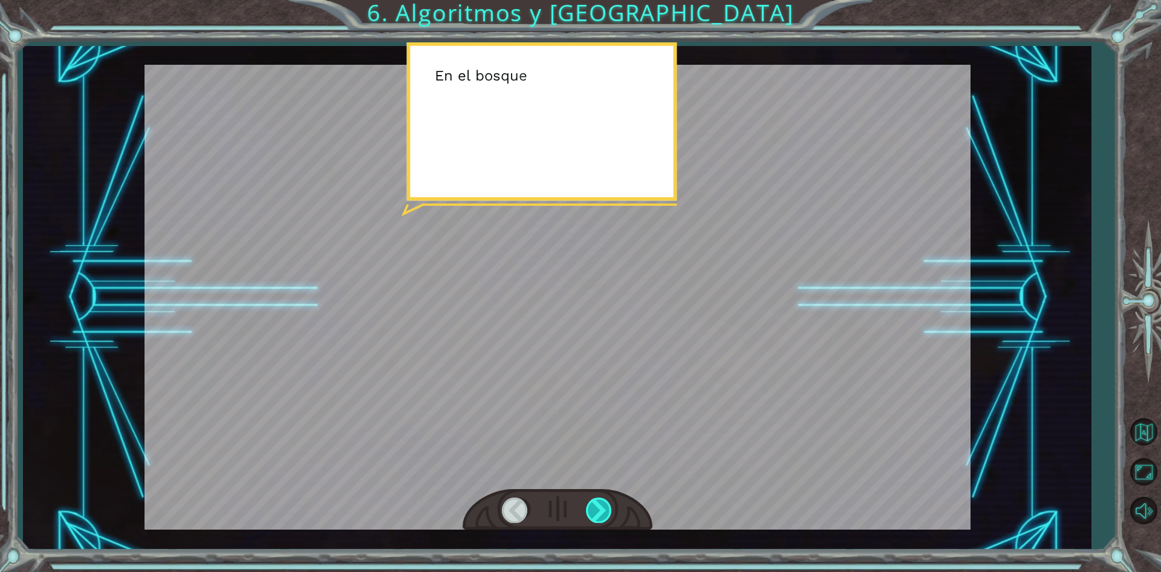
click at [608, 509] on div at bounding box center [599, 509] width 27 height 25
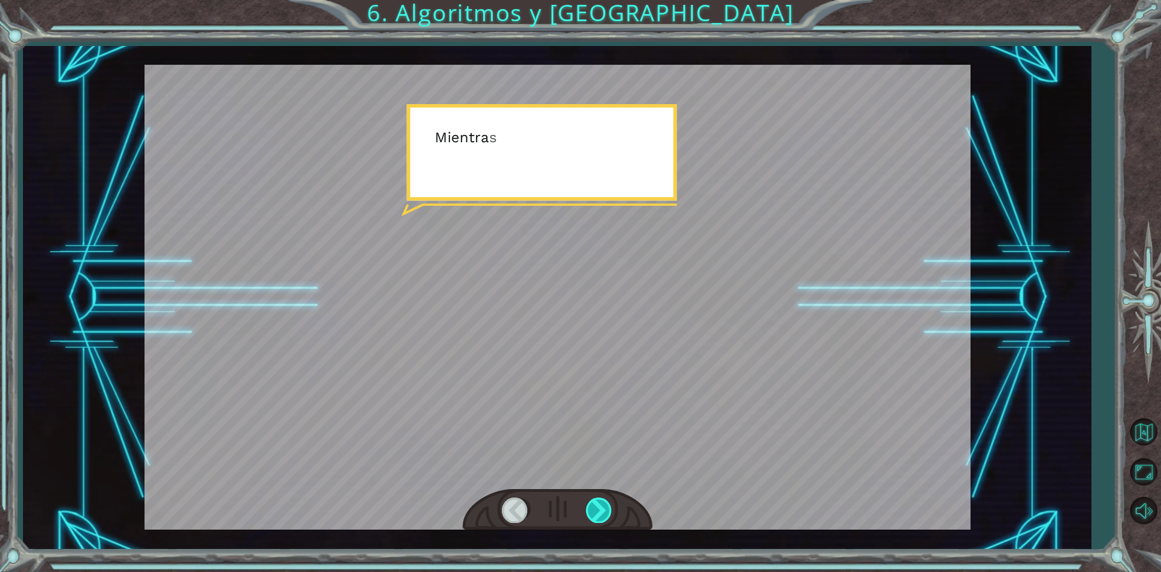
click at [608, 509] on div at bounding box center [599, 509] width 27 height 25
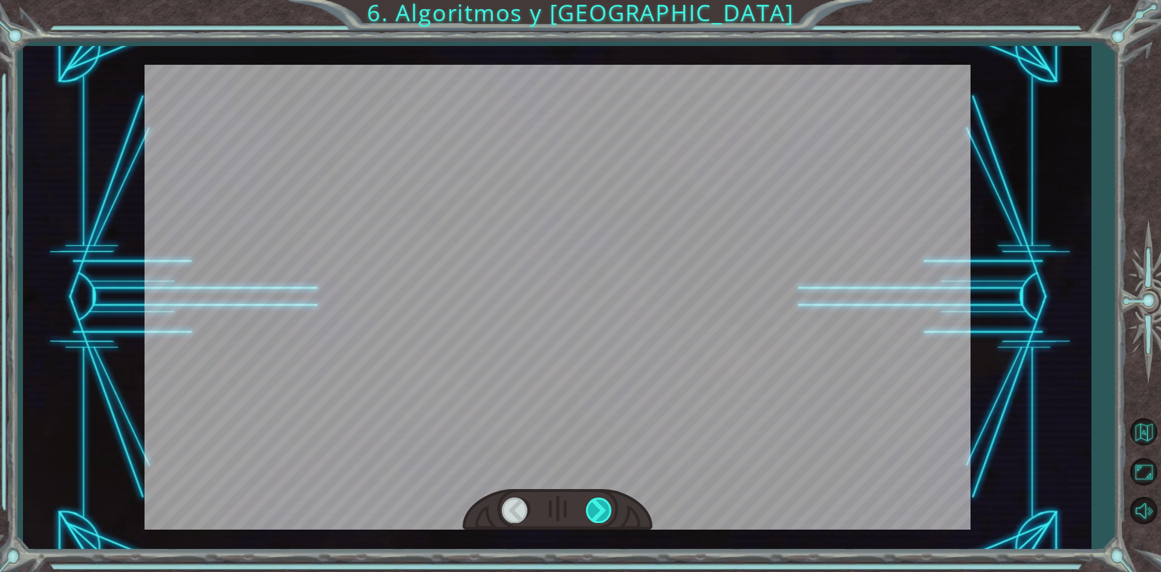
click at [608, 509] on div at bounding box center [599, 509] width 27 height 25
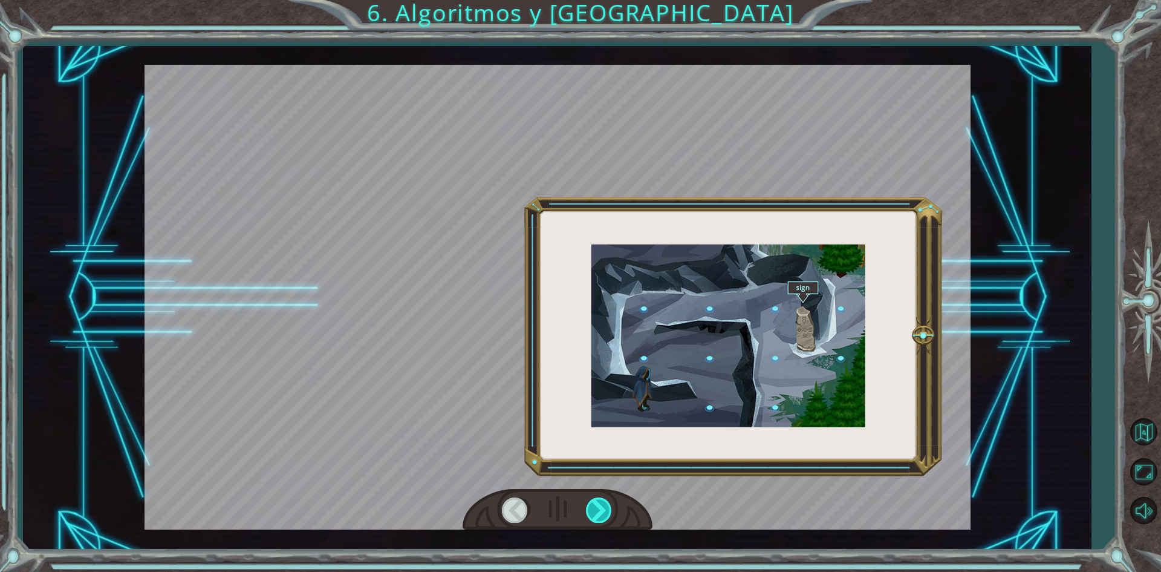
click at [604, 509] on div at bounding box center [599, 509] width 27 height 25
click at [602, 509] on div at bounding box center [599, 509] width 27 height 25
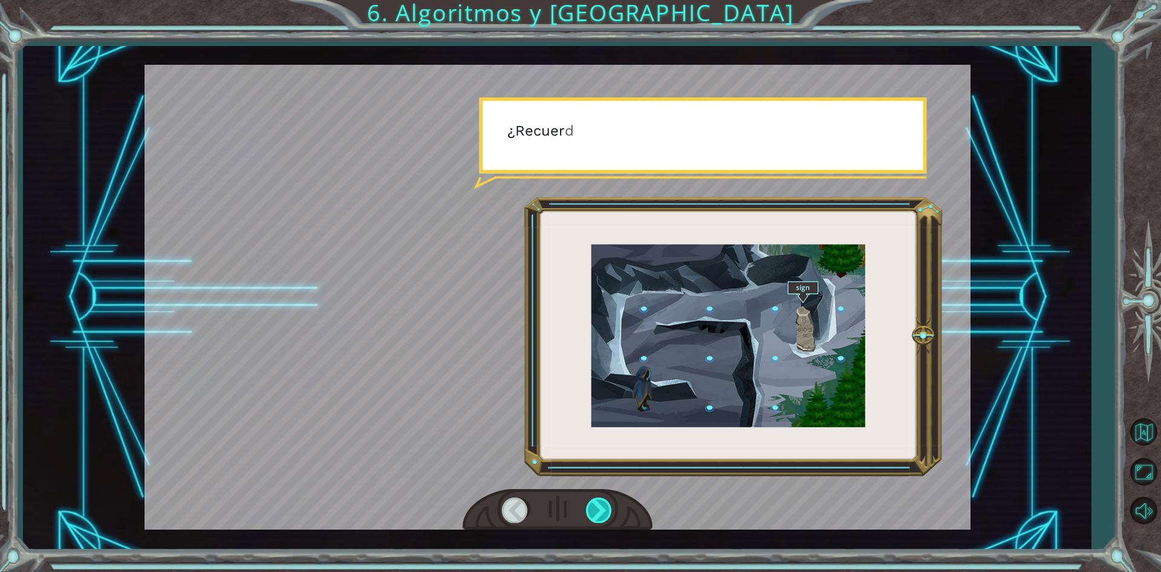
click at [602, 509] on div at bounding box center [599, 509] width 27 height 25
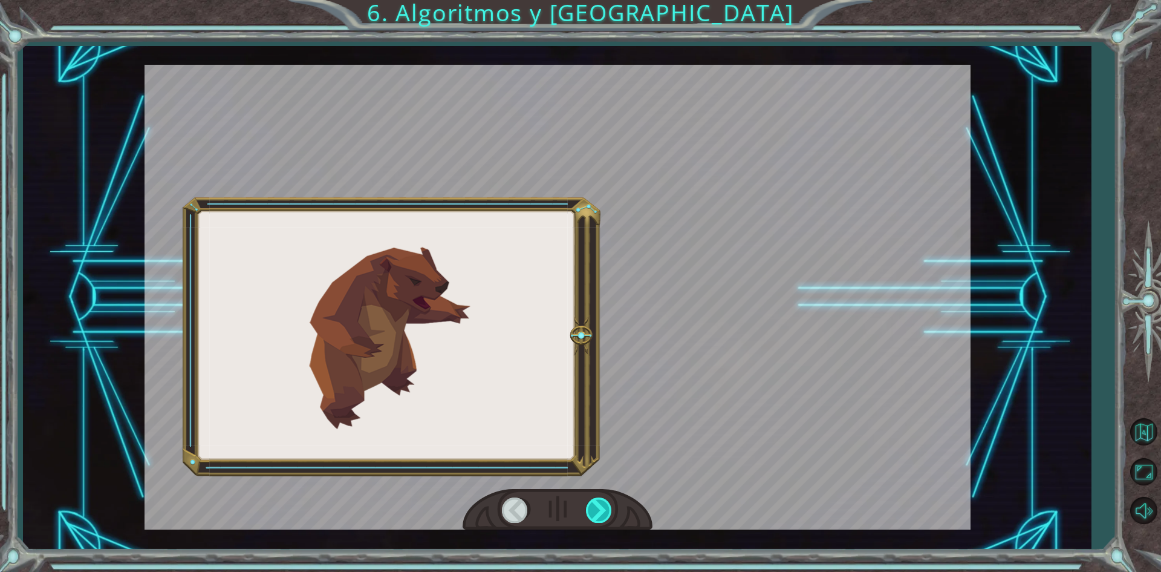
click at [602, 509] on div at bounding box center [599, 509] width 27 height 25
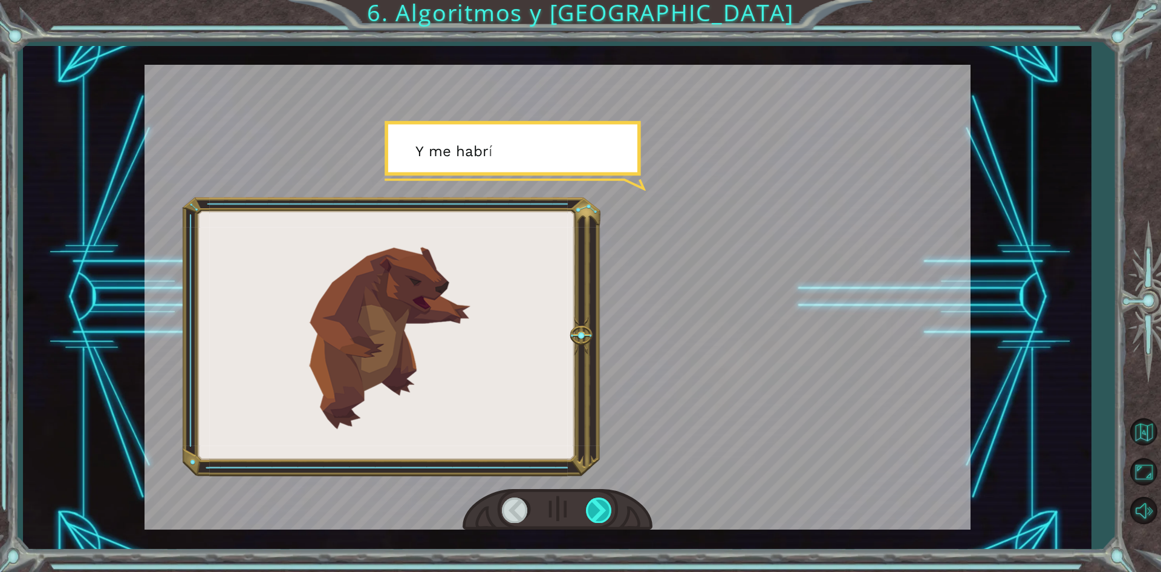
click at [602, 509] on div at bounding box center [599, 509] width 27 height 25
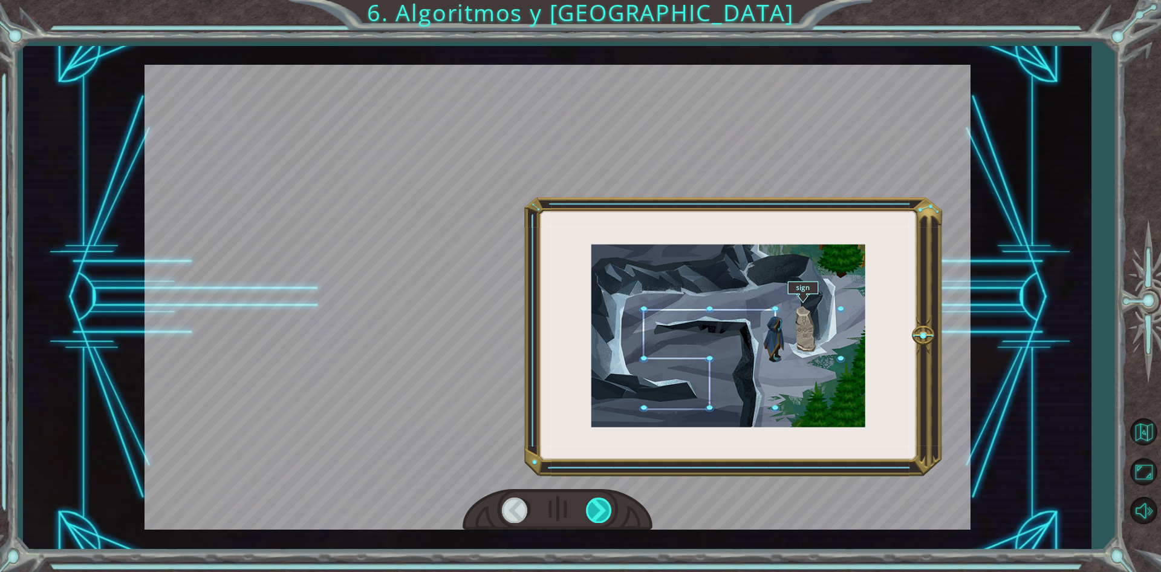
click at [602, 509] on div at bounding box center [599, 509] width 27 height 25
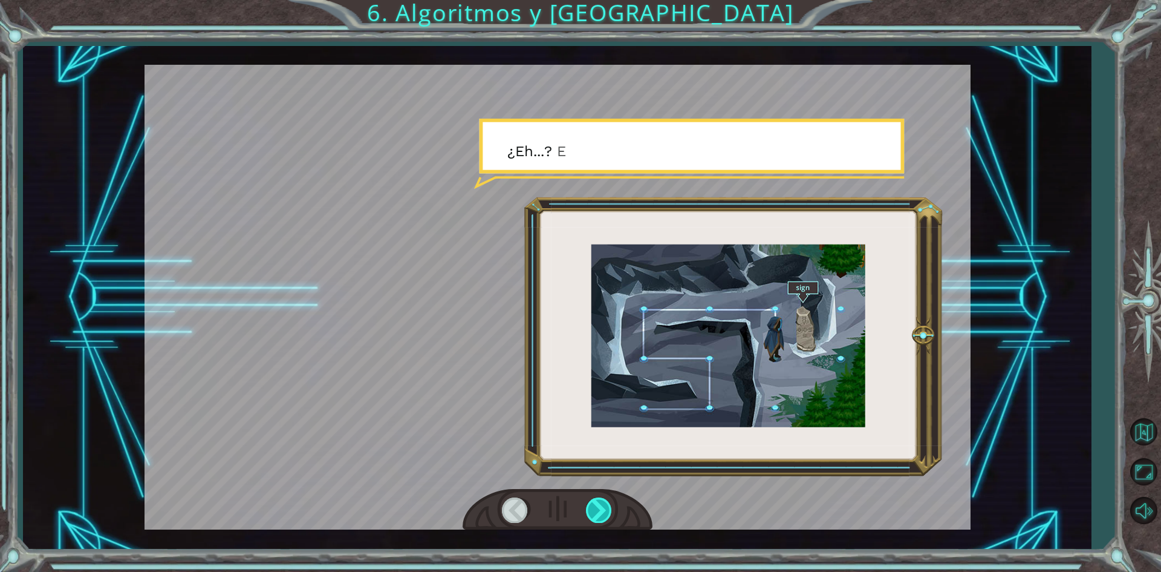
click at [602, 509] on div at bounding box center [599, 509] width 27 height 25
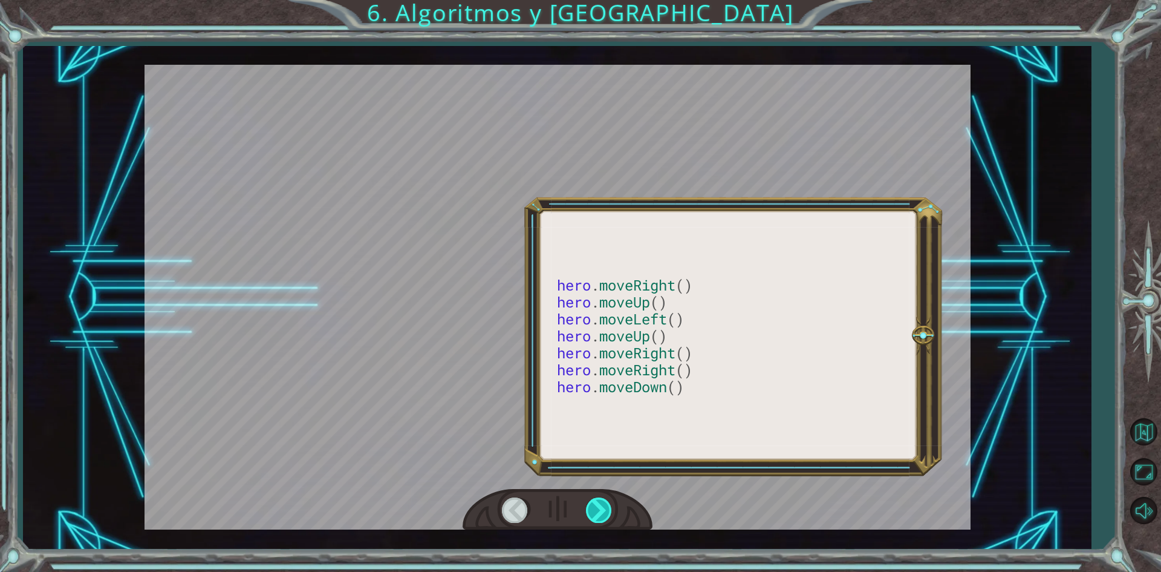
click at [602, 509] on div at bounding box center [599, 509] width 27 height 25
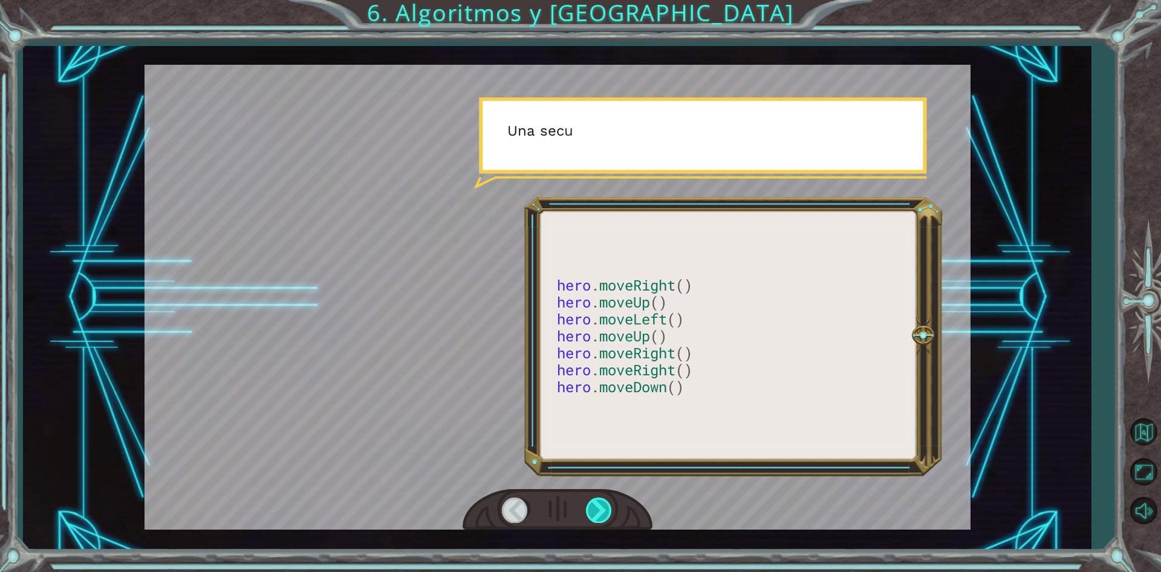
click at [602, 509] on div at bounding box center [599, 509] width 27 height 25
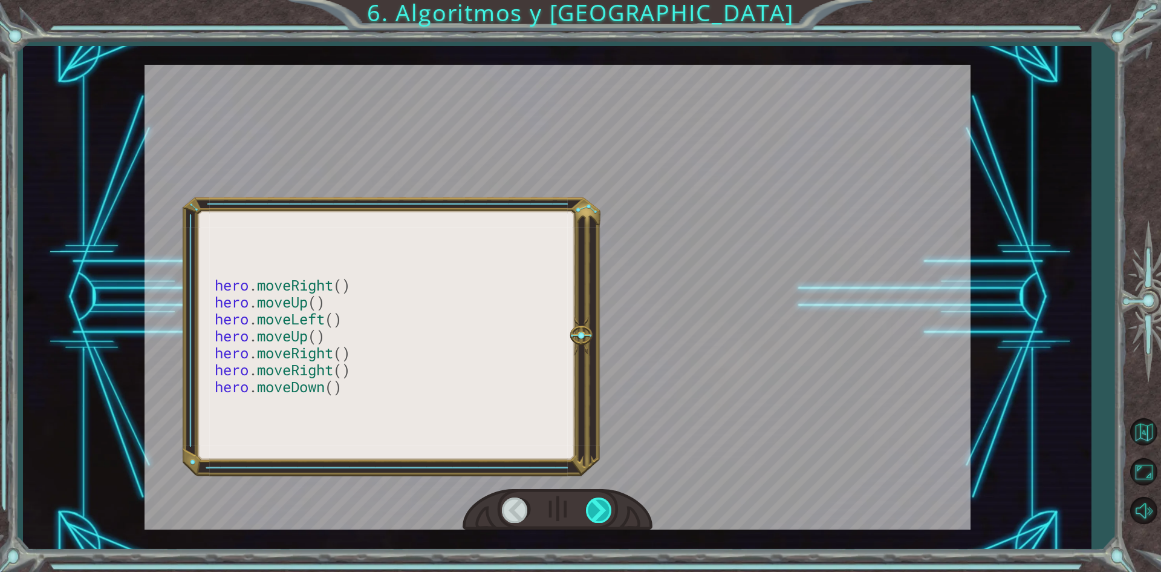
click at [602, 509] on div at bounding box center [599, 509] width 27 height 25
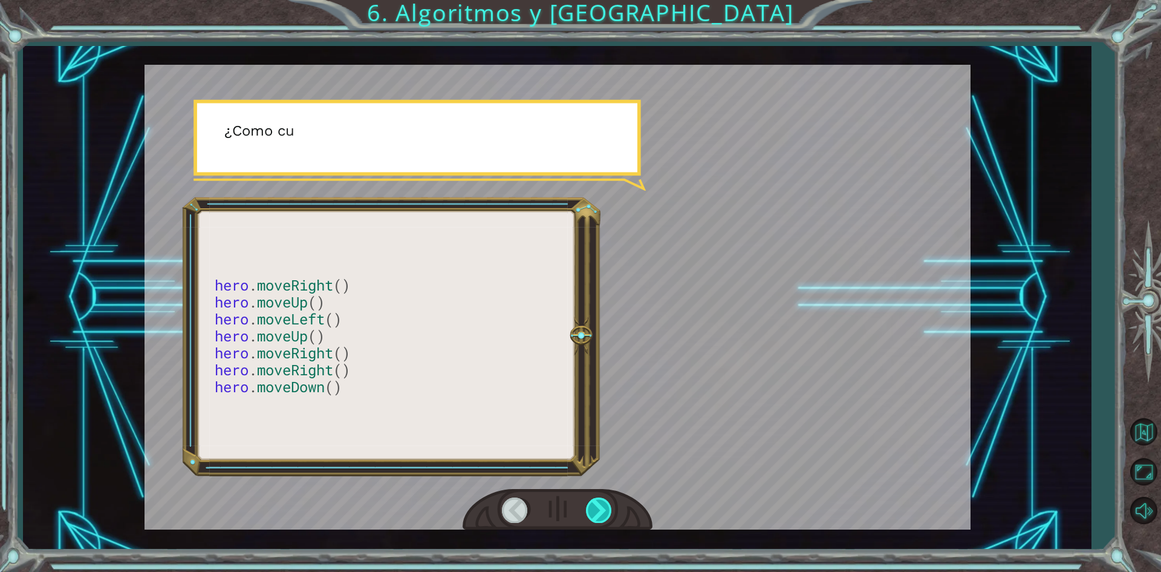
click at [602, 509] on div at bounding box center [599, 509] width 27 height 25
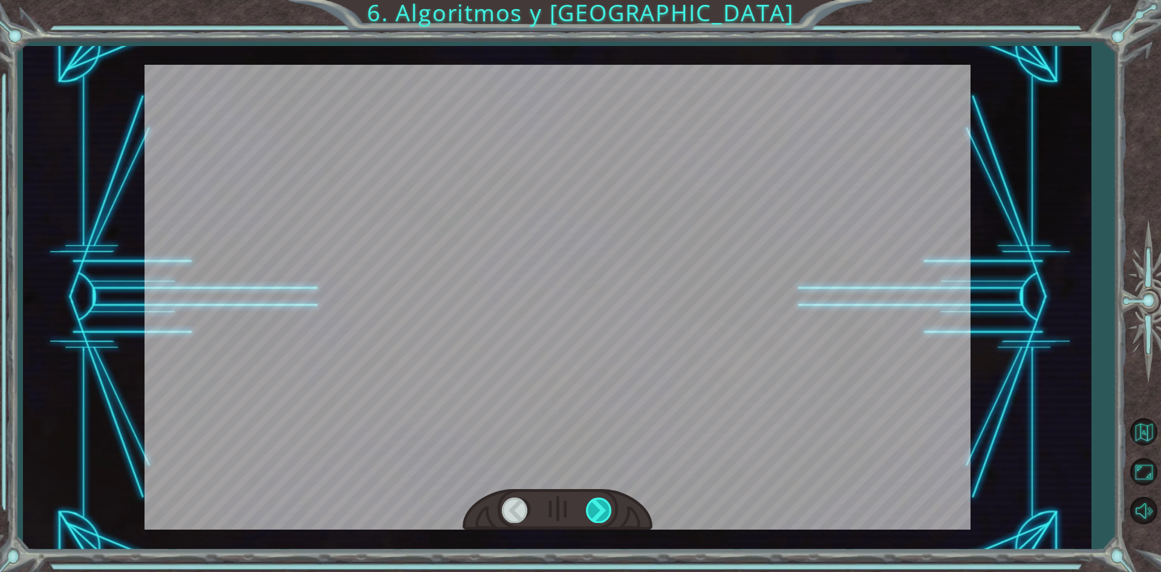
click at [602, 509] on div at bounding box center [599, 509] width 27 height 25
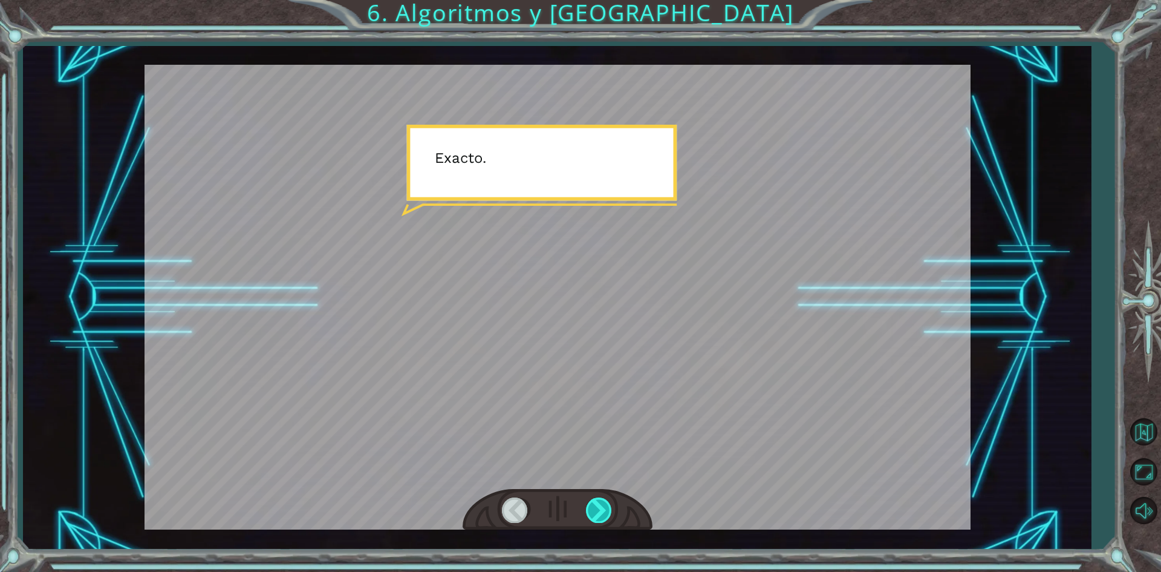
click at [602, 509] on div at bounding box center [599, 509] width 27 height 25
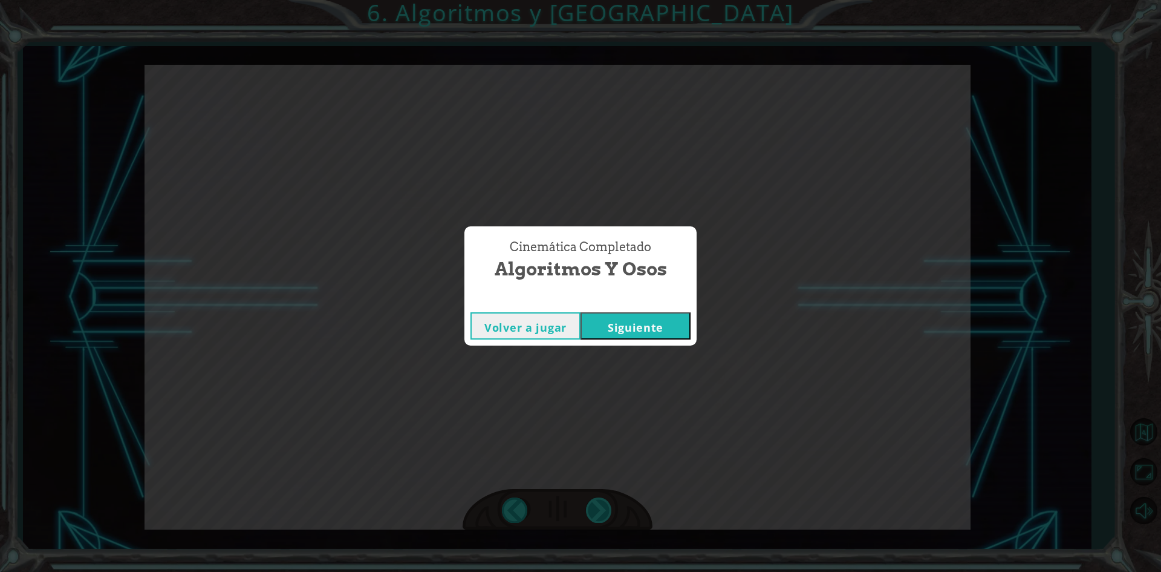
click at [602, 509] on div "Cinemática Completado Algoritmos y Osos Volver a jugar [GEOGRAPHIC_DATA]" at bounding box center [580, 286] width 1161 height 572
click at [629, 328] on button "Siguiente" at bounding box center [636, 325] width 110 height 27
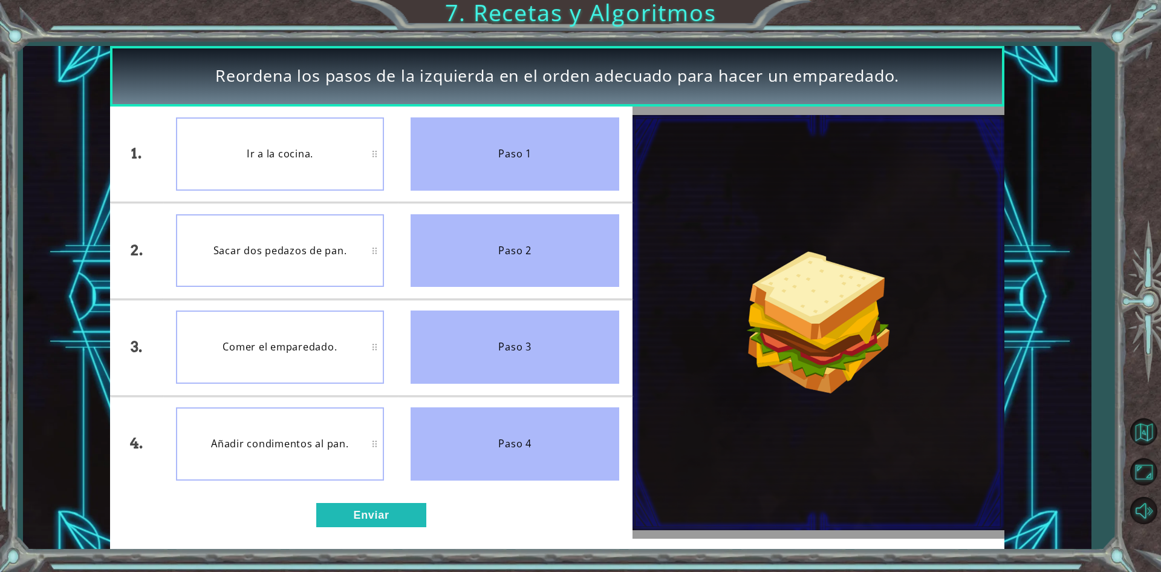
click at [356, 528] on div "1. 2. 3. 4. Ir a la cocina. Sacar dos pedazos de pan. [PERSON_NAME] el empareda…" at bounding box center [371, 322] width 522 height 432
click at [359, 510] on button "Enviar" at bounding box center [371, 515] width 110 height 24
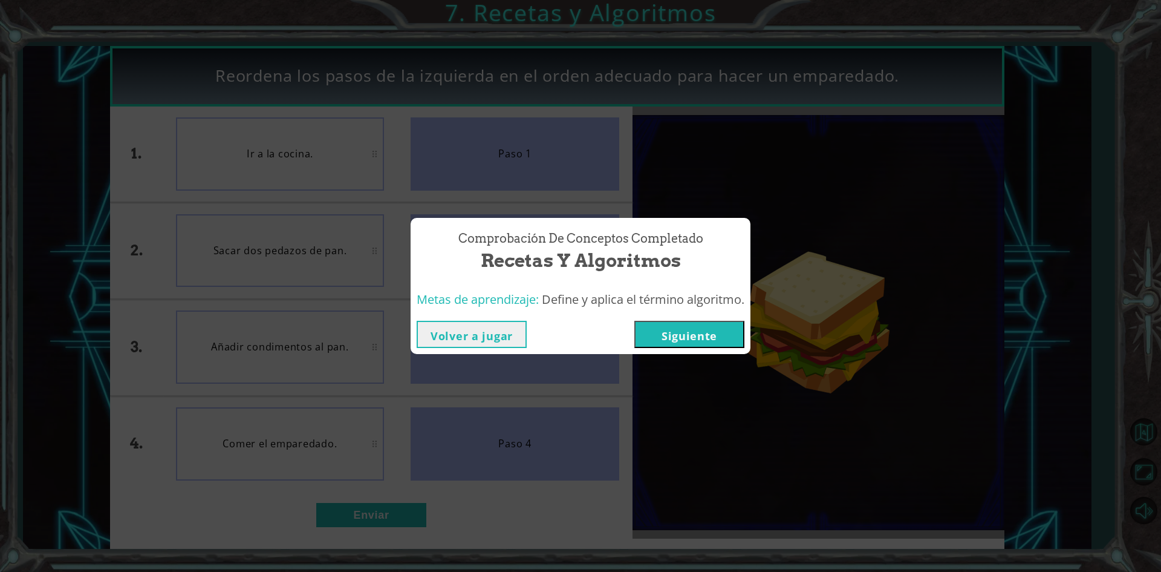
click at [698, 329] on button "Siguiente" at bounding box center [689, 334] width 110 height 27
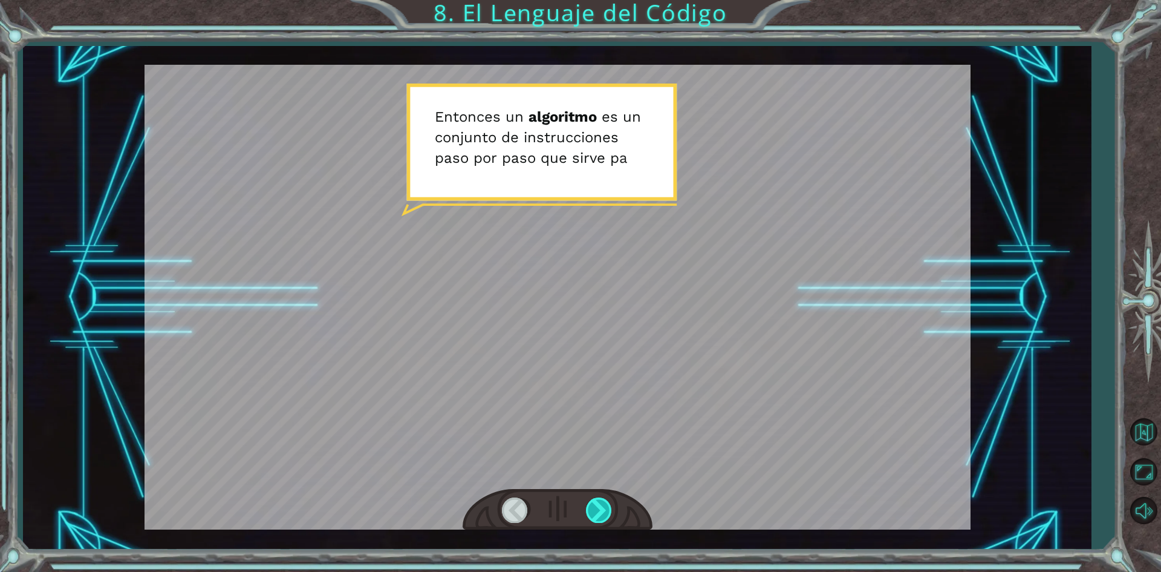
click at [605, 513] on div at bounding box center [599, 509] width 27 height 25
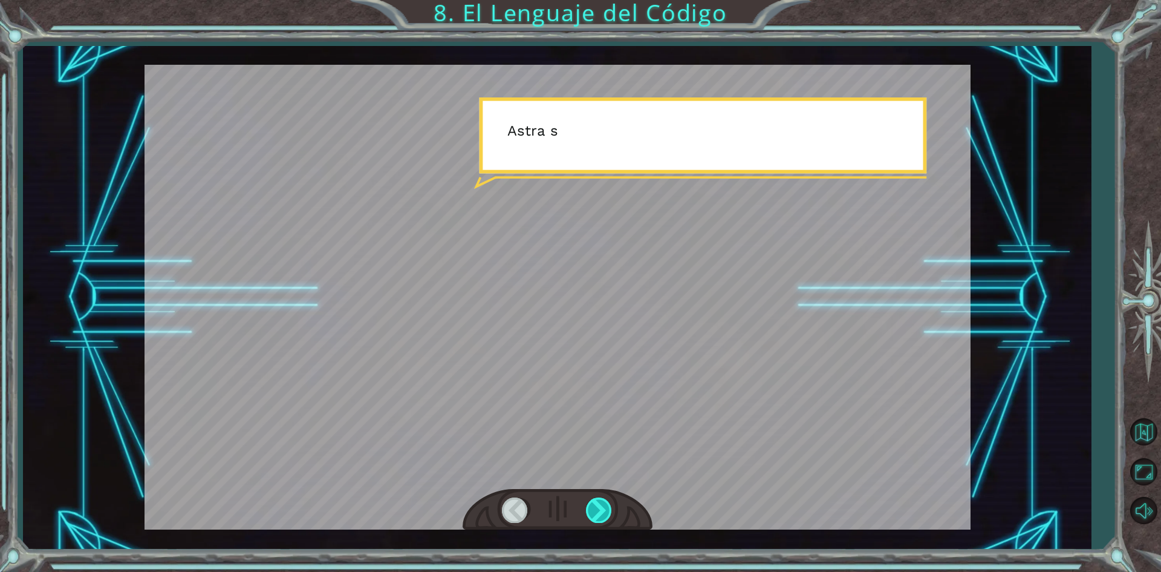
click at [605, 513] on div at bounding box center [599, 509] width 27 height 25
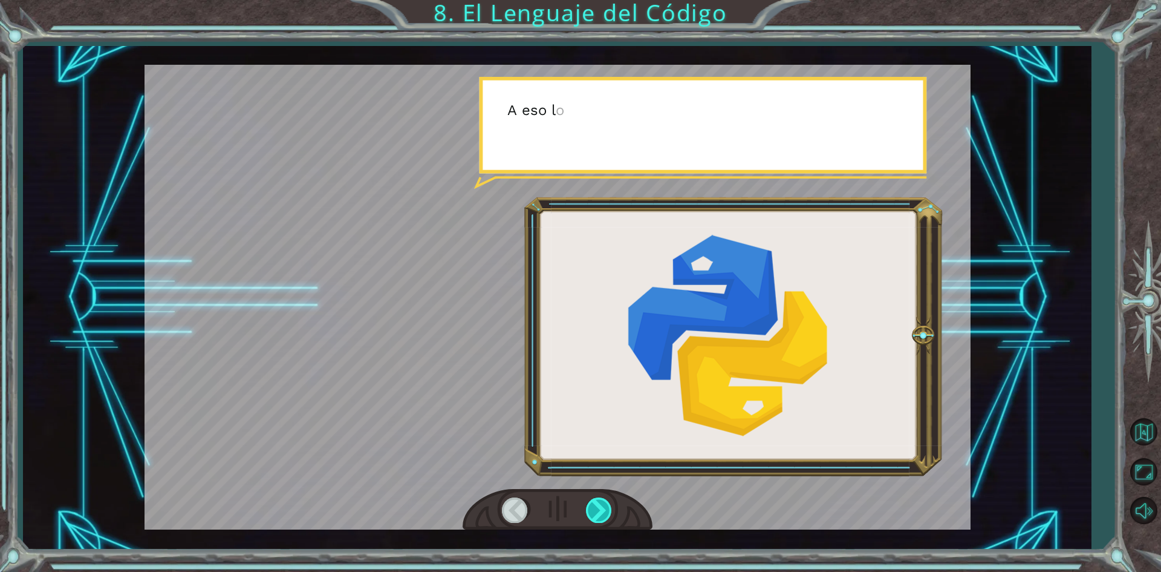
click at [605, 513] on div at bounding box center [599, 509] width 27 height 25
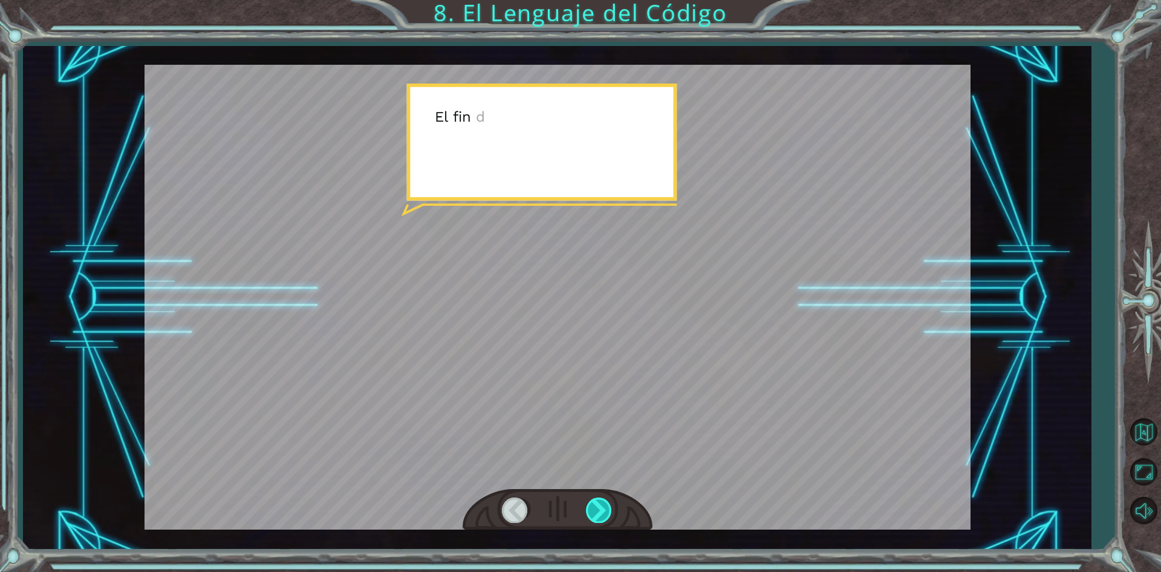
click at [604, 513] on div at bounding box center [599, 509] width 27 height 25
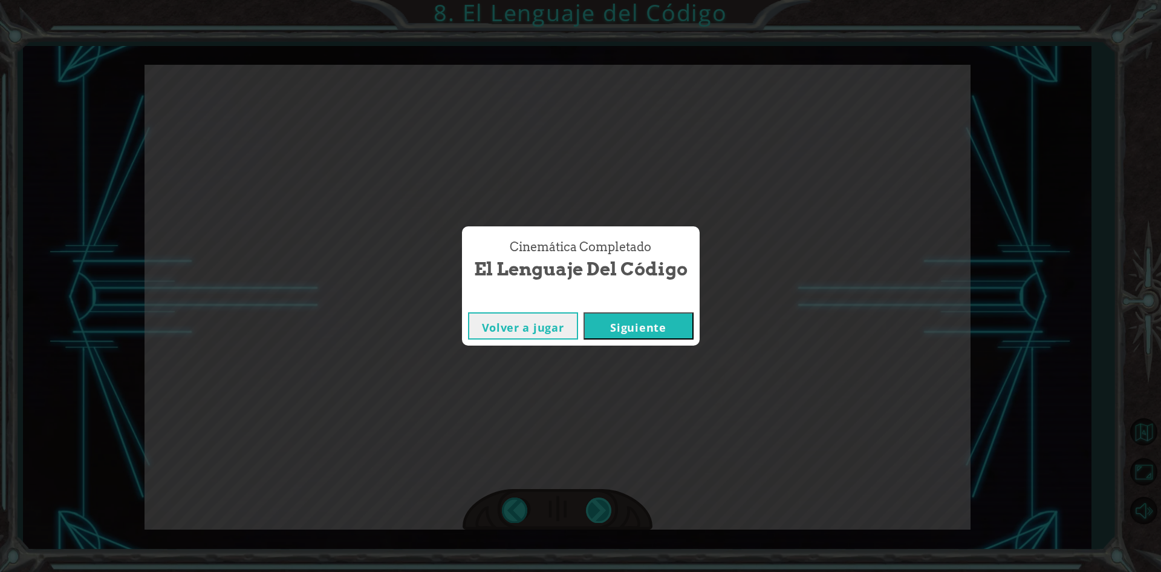
click at [604, 513] on div "Cinemática Completado El Lenguaje del Código Volver a jugar [GEOGRAPHIC_DATA]" at bounding box center [580, 286] width 1161 height 572
click at [631, 331] on button "Siguiente" at bounding box center [639, 325] width 110 height 27
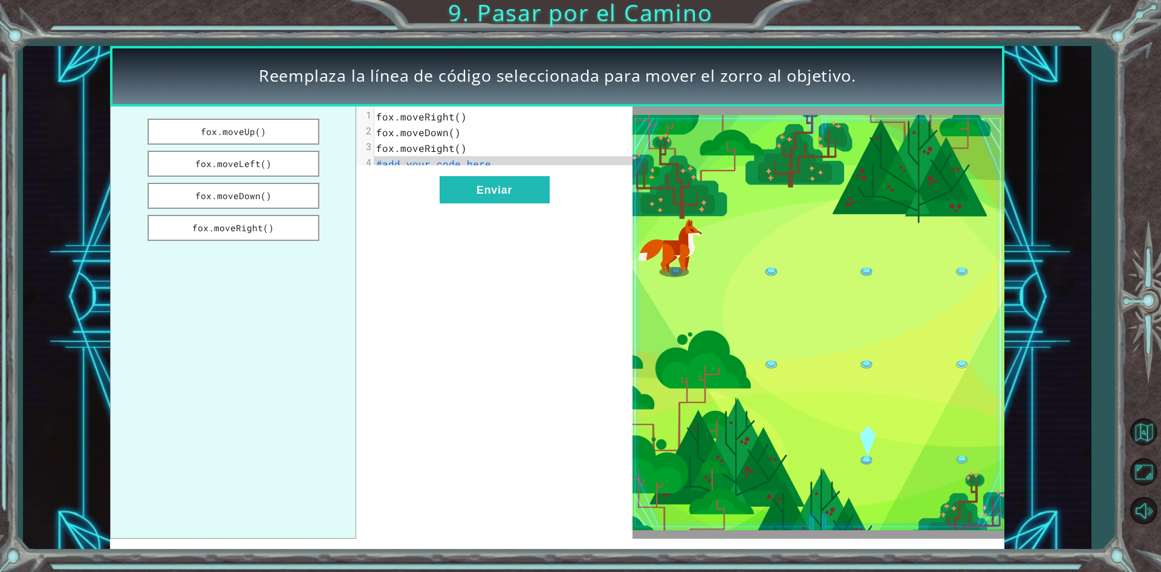
drag, startPoint x: 302, startPoint y: 192, endPoint x: 457, endPoint y: 176, distance: 155.0
click at [457, 176] on div "fox.moveUp() fox.moveLeft() fox.moveDown() fox.moveRight() xxxxxxxxxx 4 1 fox.m…" at bounding box center [371, 322] width 522 height 432
click at [280, 200] on button "fox.moveDown()" at bounding box center [234, 196] width 172 height 26
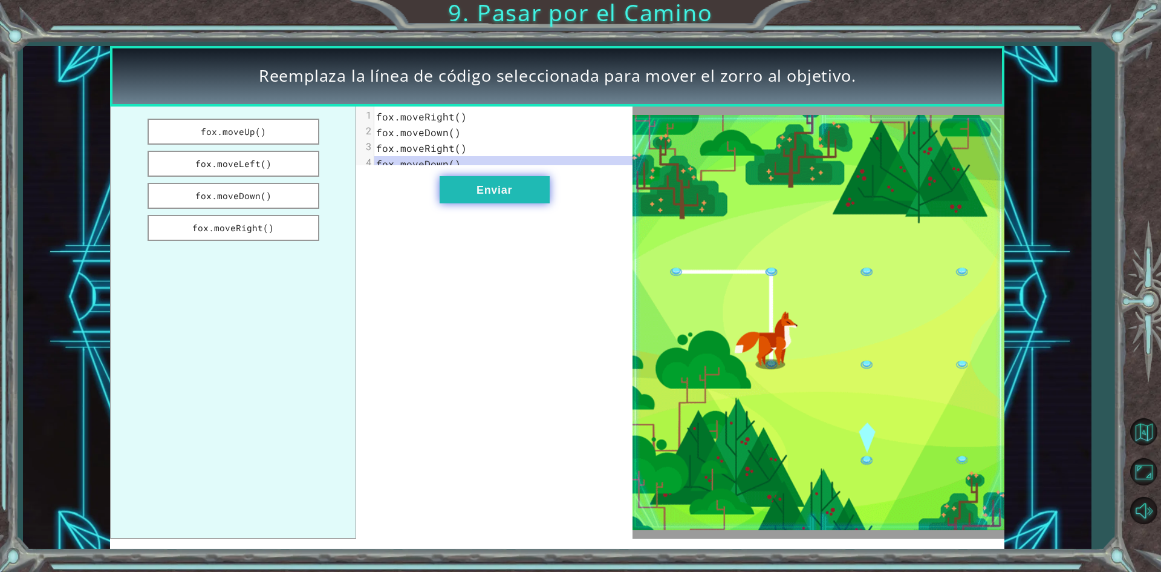
click at [476, 203] on button "Enviar" at bounding box center [495, 189] width 110 height 27
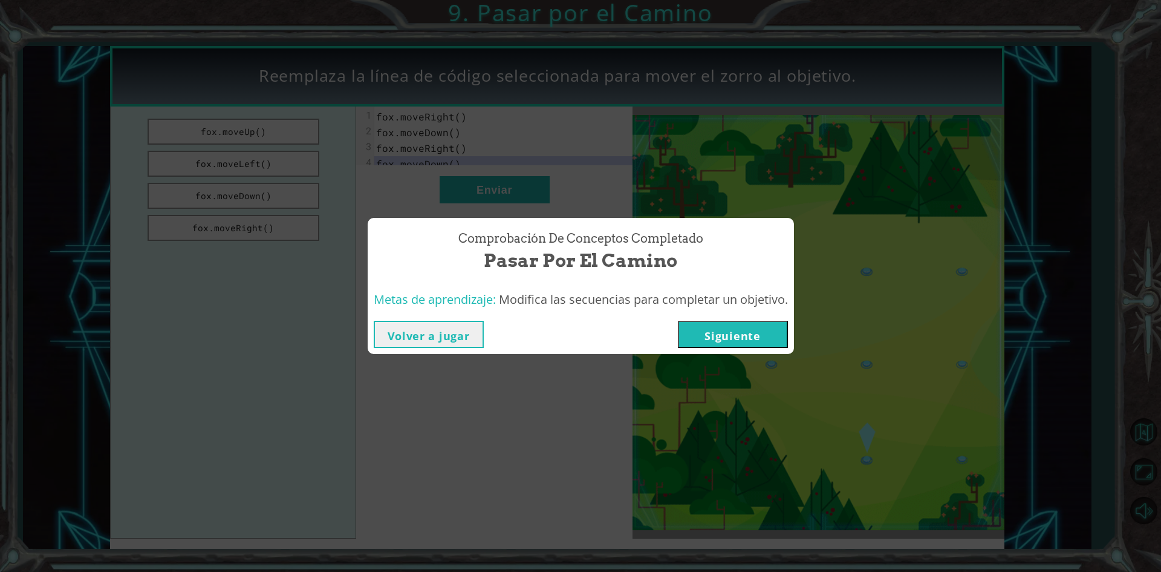
click at [691, 335] on button "Siguiente" at bounding box center [733, 334] width 110 height 27
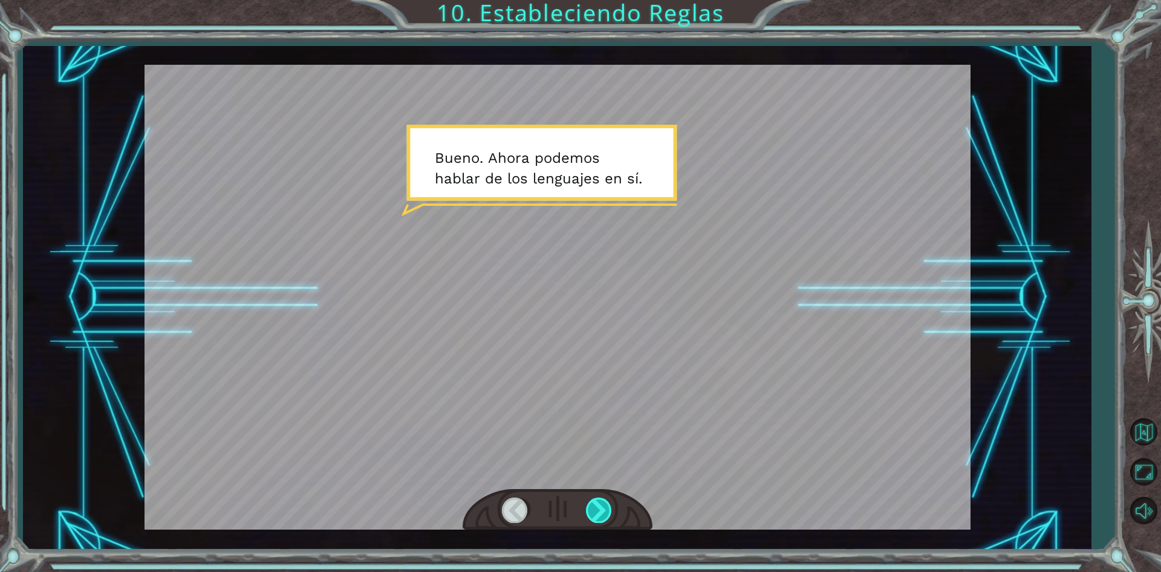
click at [599, 508] on div at bounding box center [599, 509] width 27 height 25
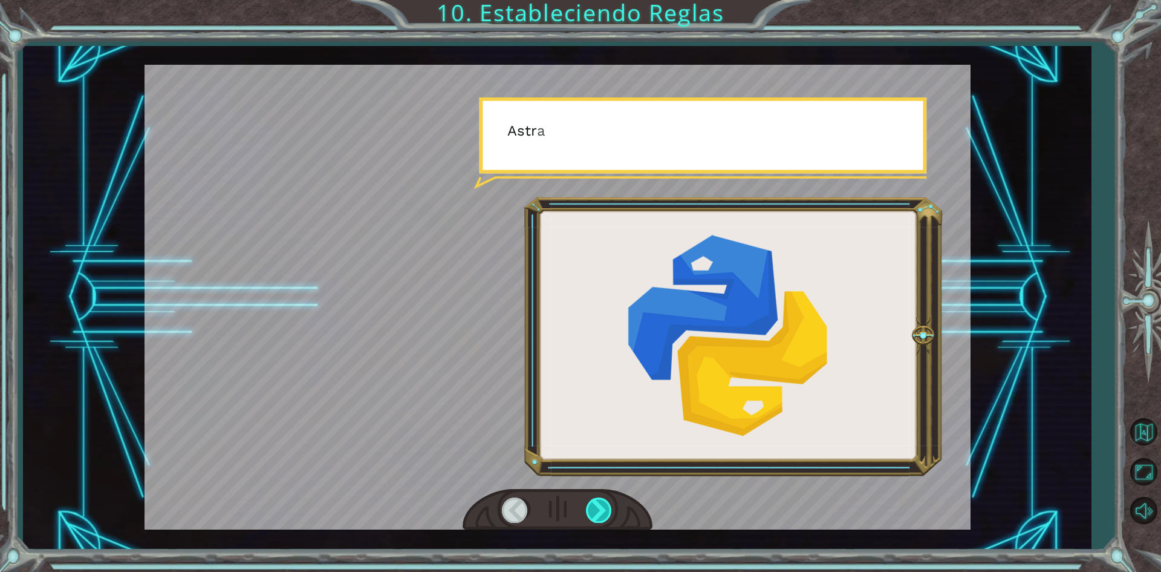
click at [599, 508] on div at bounding box center [599, 509] width 27 height 25
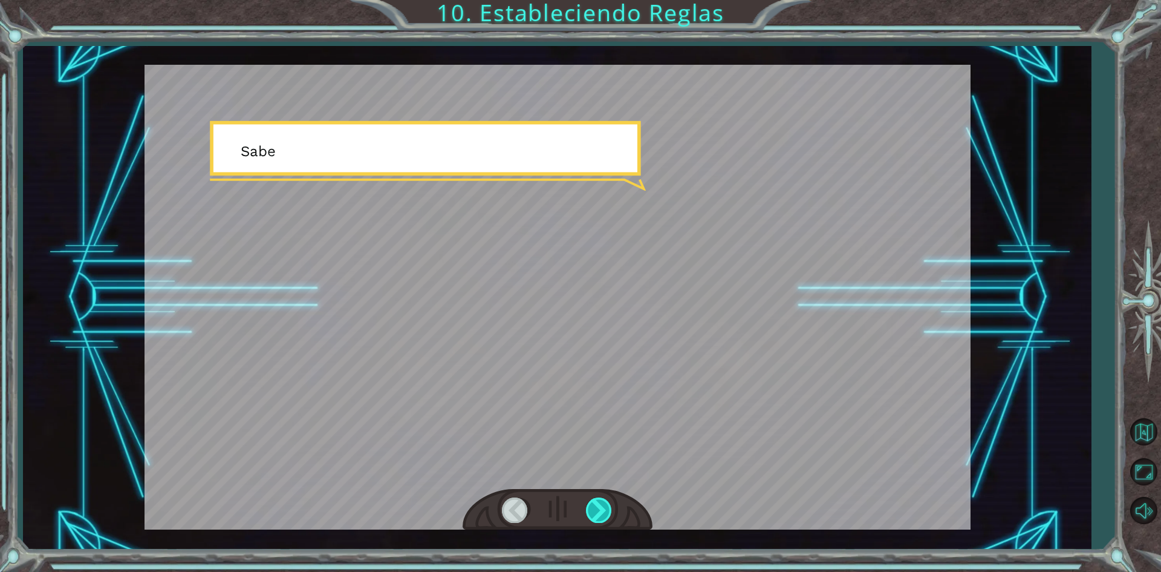
click at [599, 508] on div at bounding box center [599, 509] width 27 height 25
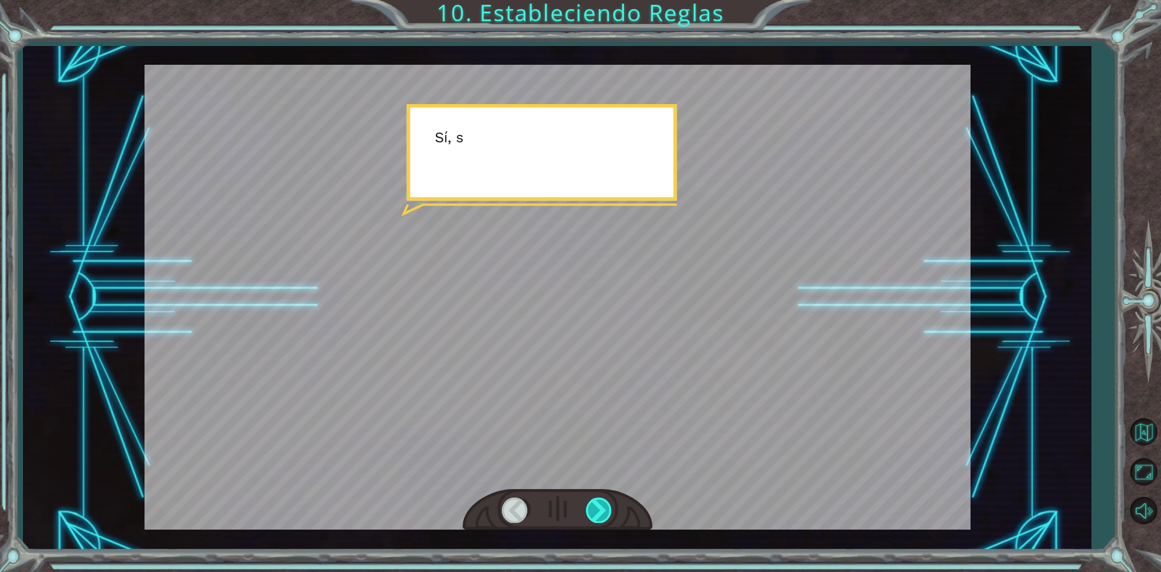
click at [599, 508] on div at bounding box center [599, 509] width 27 height 25
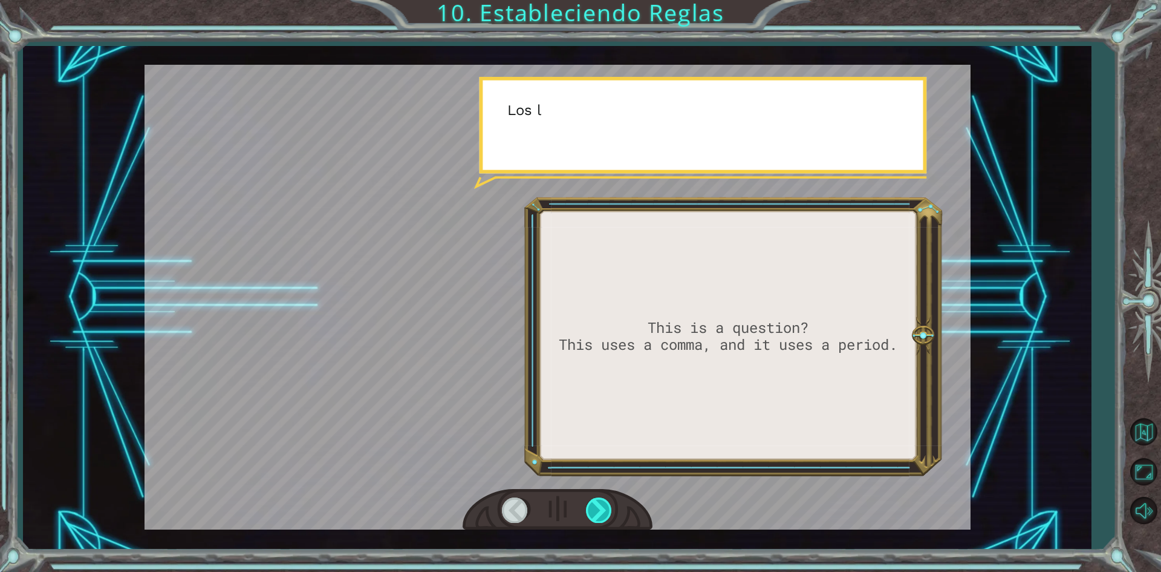
click at [599, 508] on div at bounding box center [599, 509] width 27 height 25
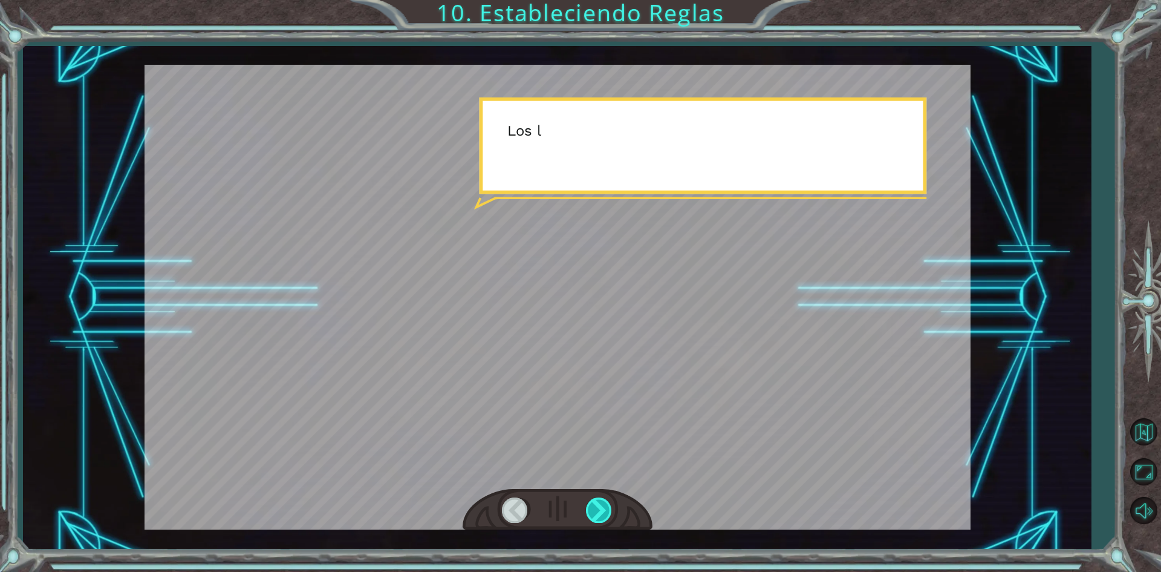
click at [599, 508] on div at bounding box center [599, 509] width 27 height 25
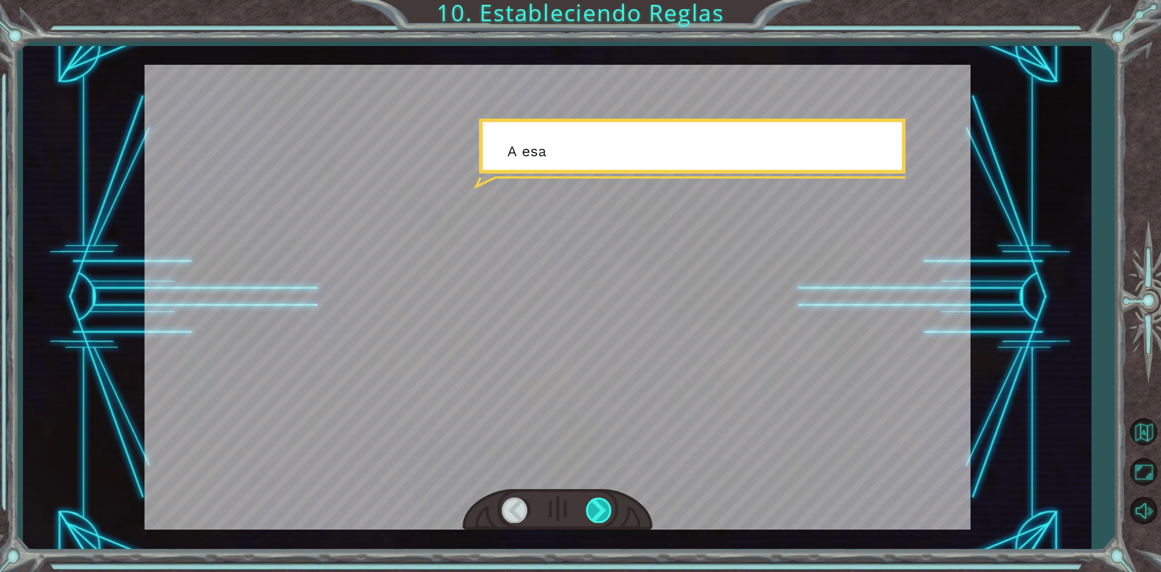
click at [602, 507] on div at bounding box center [599, 509] width 27 height 25
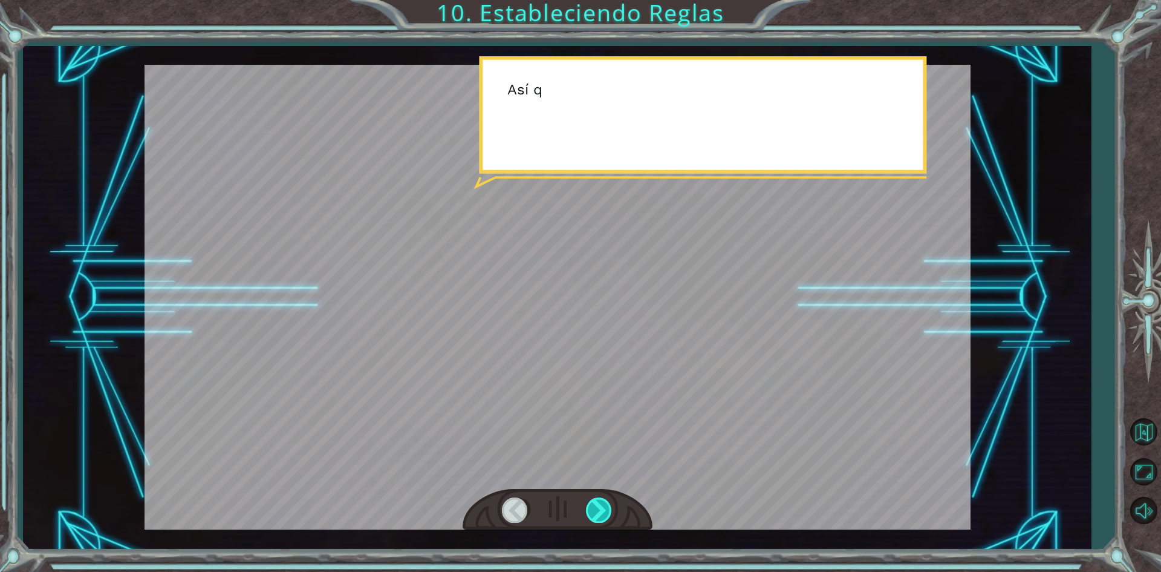
click at [602, 507] on div at bounding box center [599, 509] width 27 height 25
click at [603, 507] on div at bounding box center [599, 509] width 27 height 25
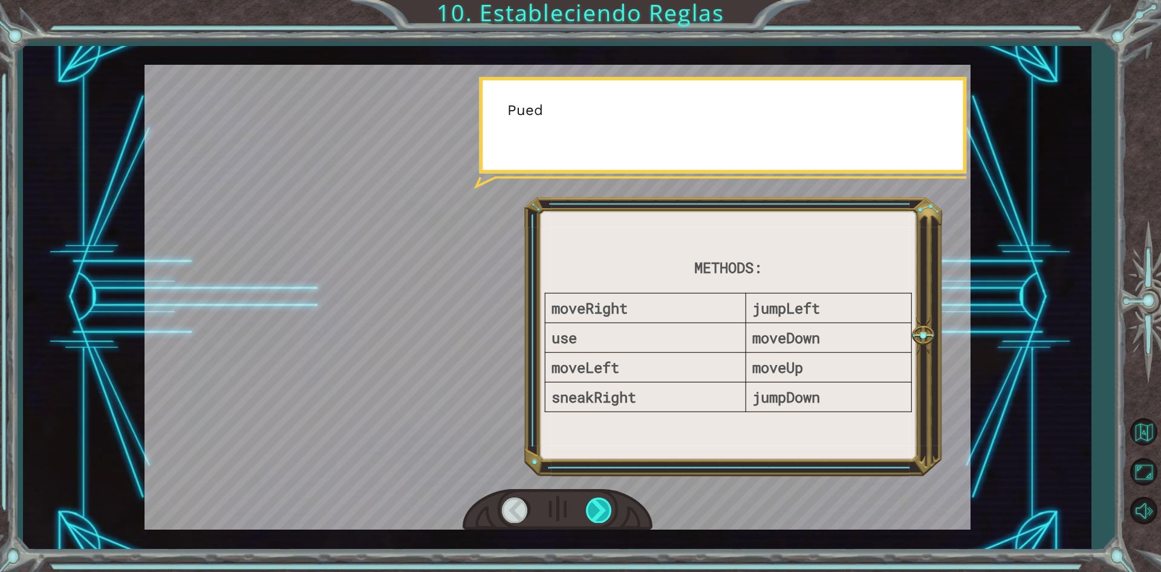
click at [603, 507] on div at bounding box center [599, 509] width 27 height 25
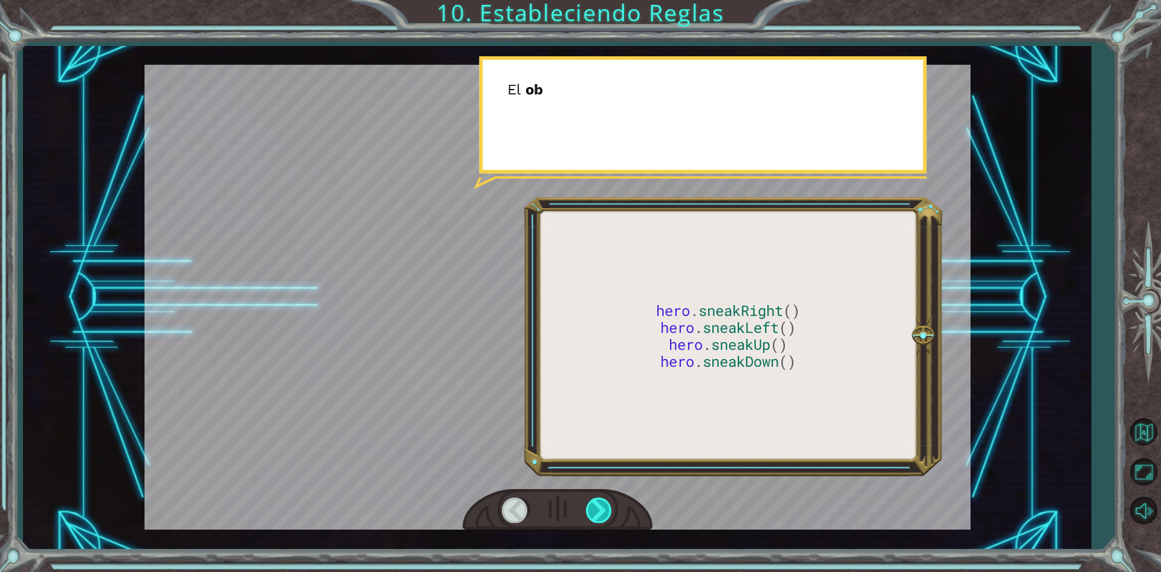
click at [604, 507] on div at bounding box center [599, 509] width 27 height 25
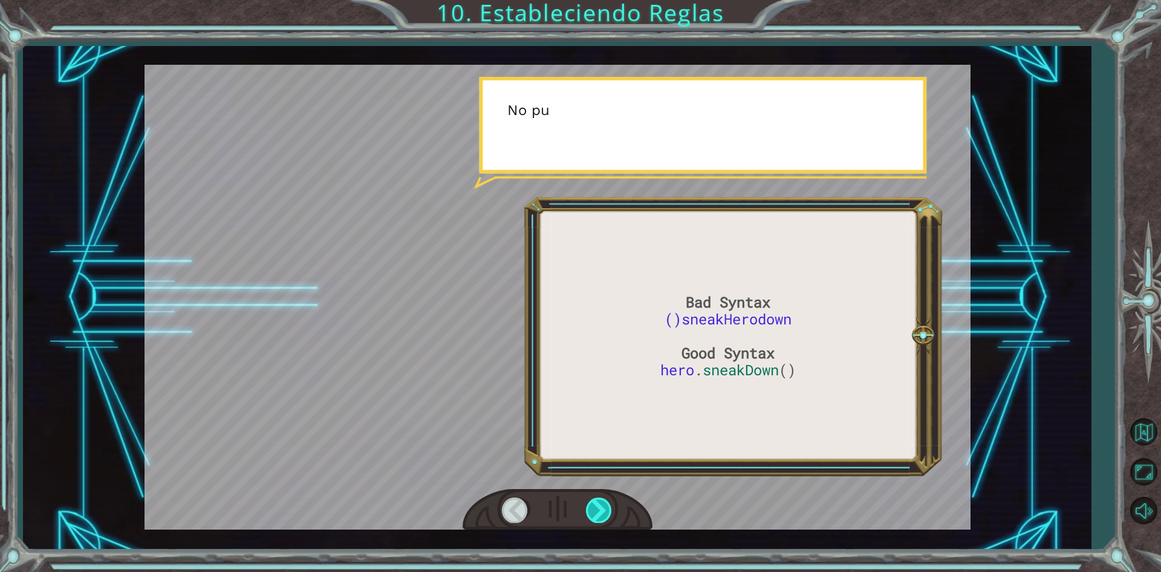
click at [604, 507] on div at bounding box center [599, 509] width 27 height 25
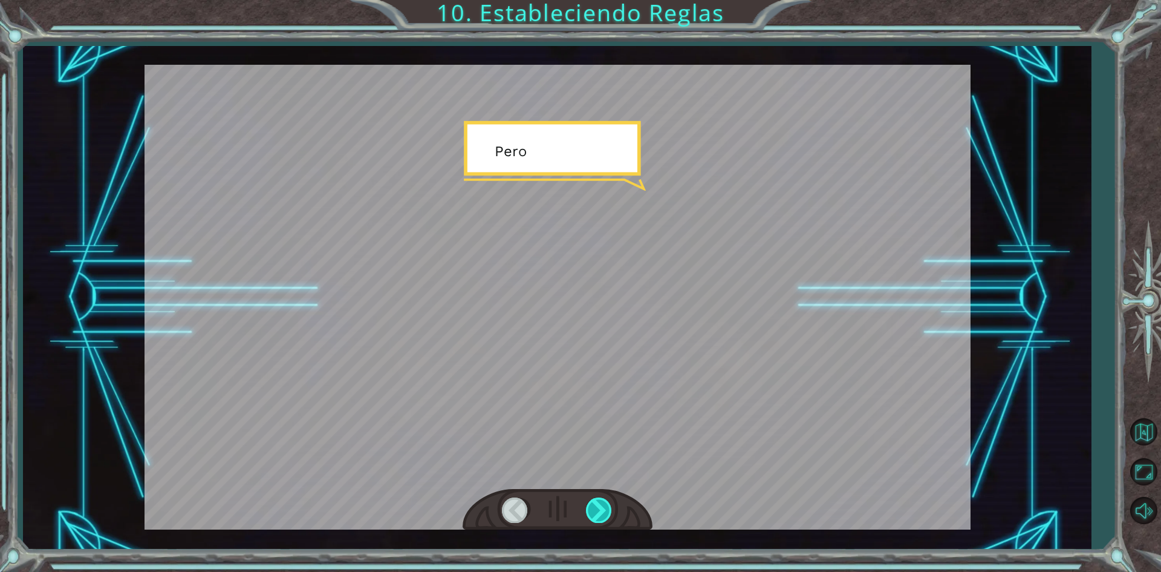
click at [604, 507] on div at bounding box center [599, 509] width 27 height 25
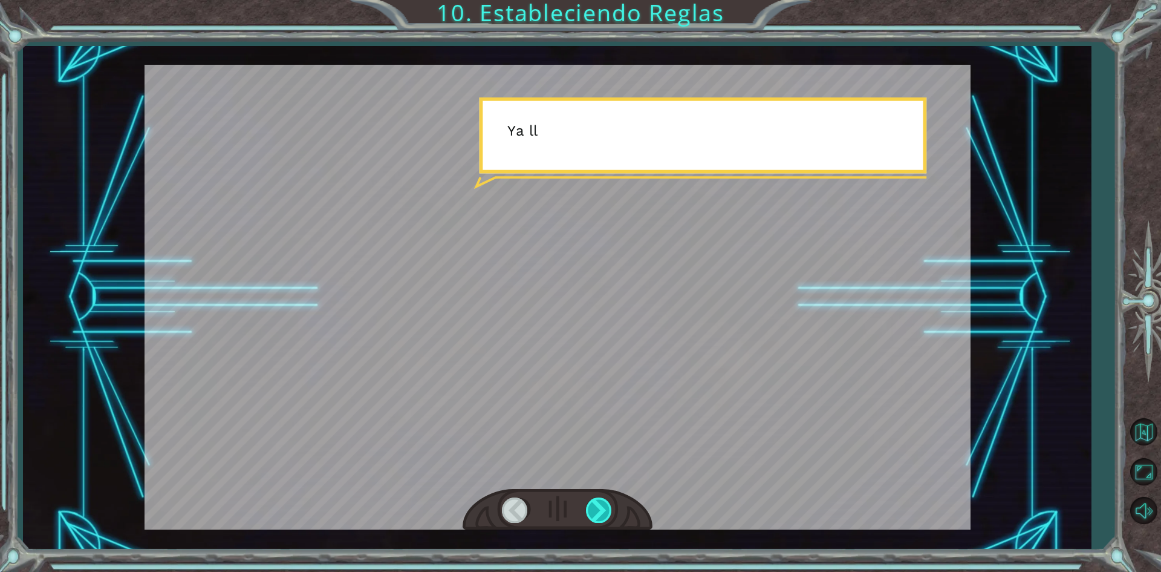
click at [605, 509] on div at bounding box center [599, 509] width 27 height 25
click at [605, 512] on div at bounding box center [599, 509] width 27 height 25
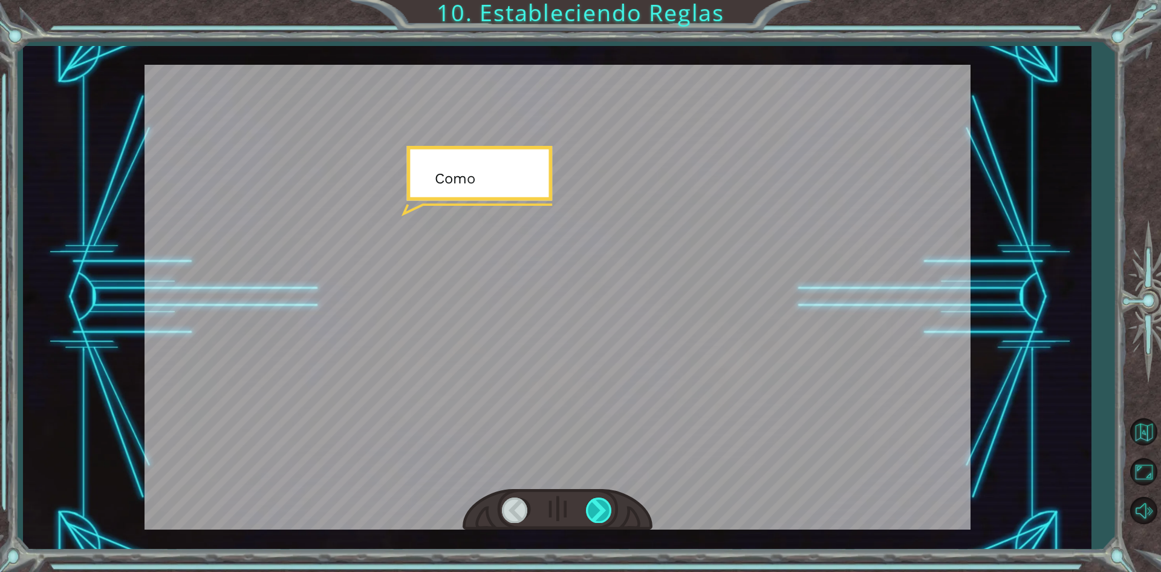
click at [600, 510] on div at bounding box center [599, 509] width 27 height 25
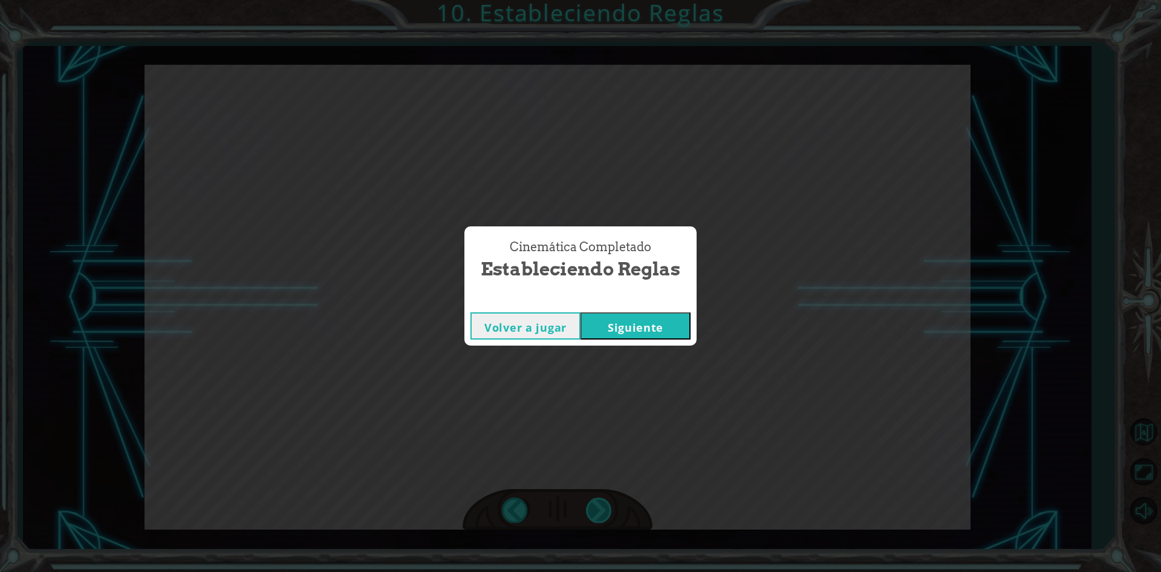
click at [600, 510] on div "Cinemática Completado Estableciendo Reglas Volver a jugar [GEOGRAPHIC_DATA]" at bounding box center [580, 286] width 1161 height 572
click at [631, 320] on button "Siguiente" at bounding box center [636, 325] width 110 height 27
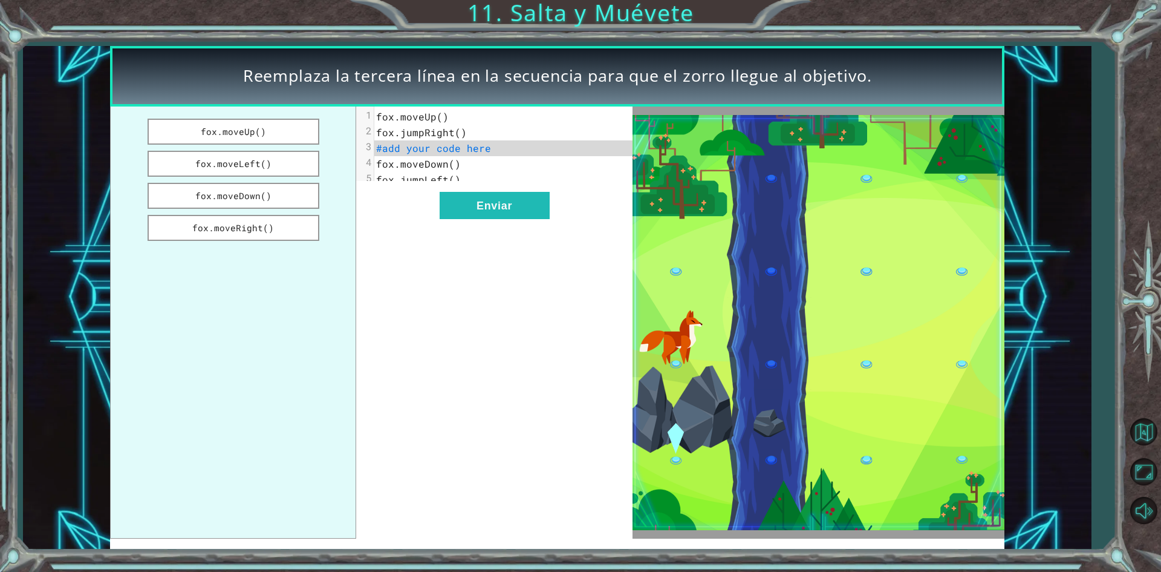
drag, startPoint x: 264, startPoint y: 194, endPoint x: 391, endPoint y: 152, distance: 132.9
click at [391, 152] on div "fox.moveUp() fox.moveLeft() fox.moveDown() fox.moveRight() xxxxxxxxxx 5 1 fox.m…" at bounding box center [371, 322] width 522 height 432
click at [244, 201] on button "fox.moveDown()" at bounding box center [234, 196] width 172 height 26
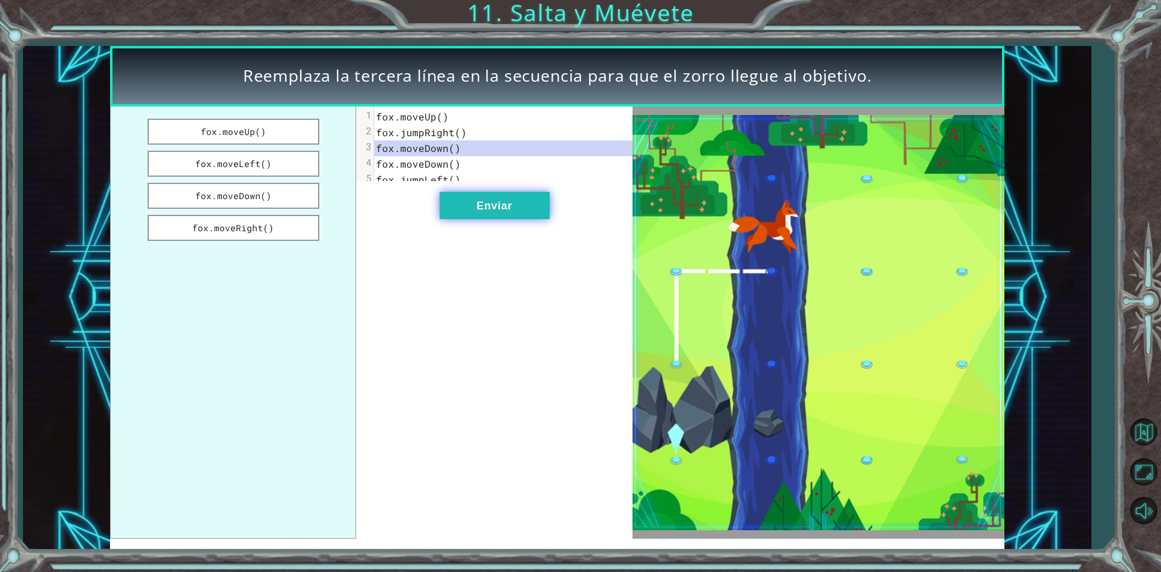
click at [490, 214] on button "Enviar" at bounding box center [495, 205] width 110 height 27
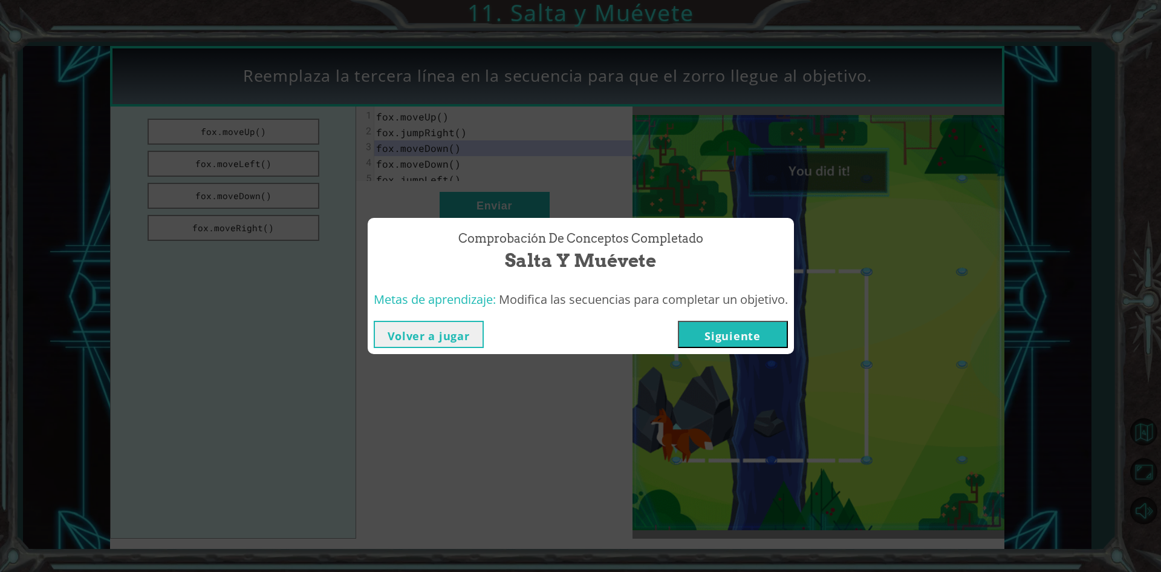
click at [737, 339] on button "Siguiente" at bounding box center [733, 334] width 110 height 27
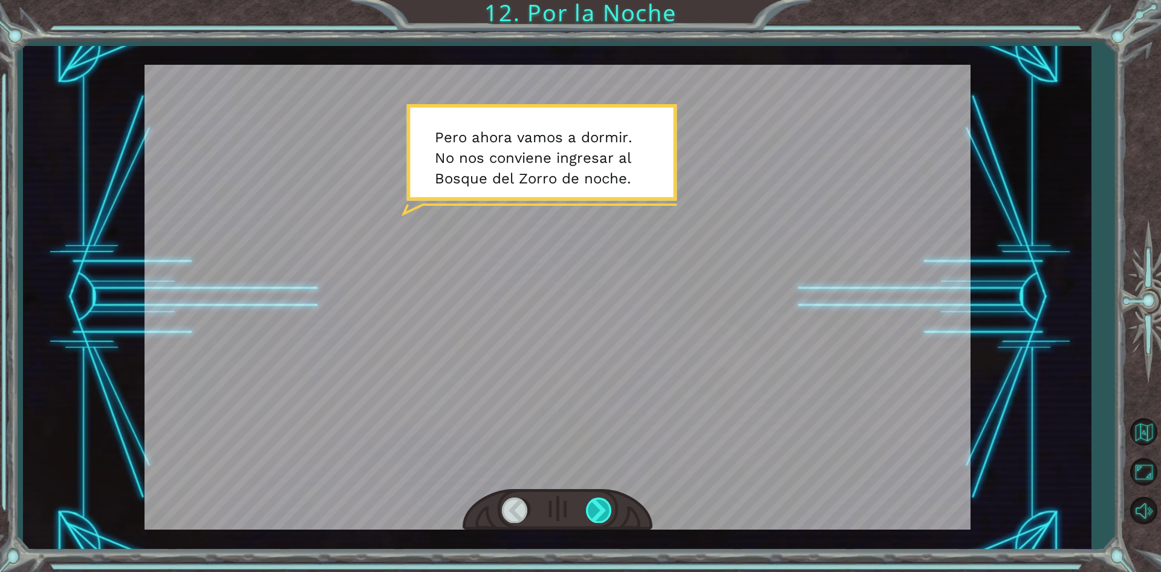
click at [596, 506] on div at bounding box center [599, 509] width 27 height 25
click at [595, 506] on div at bounding box center [599, 509] width 27 height 25
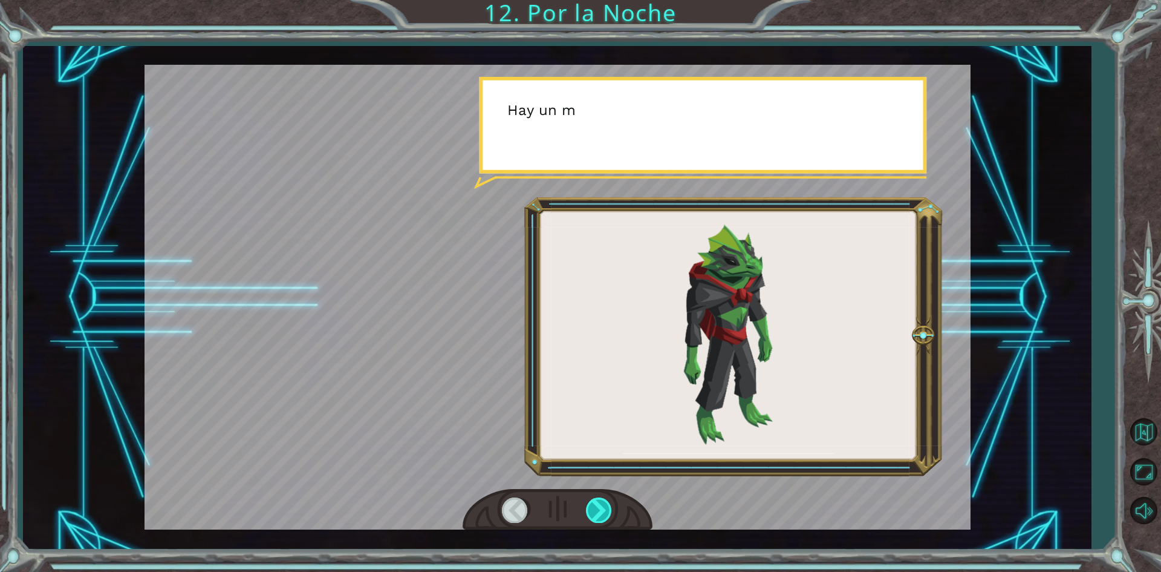
click at [595, 506] on div at bounding box center [599, 509] width 27 height 25
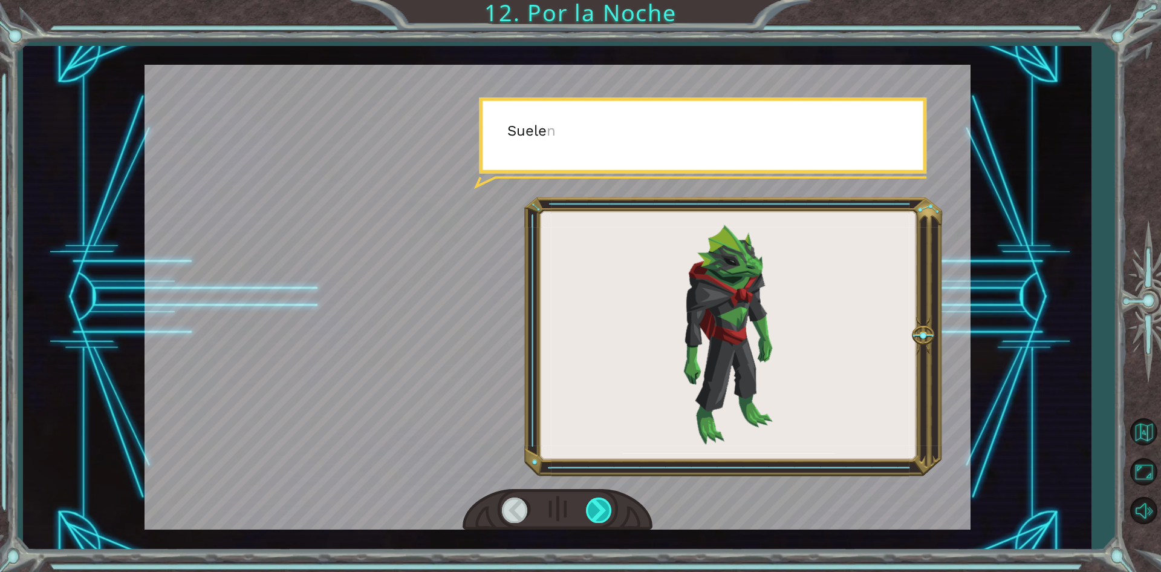
click at [595, 506] on div at bounding box center [599, 509] width 27 height 25
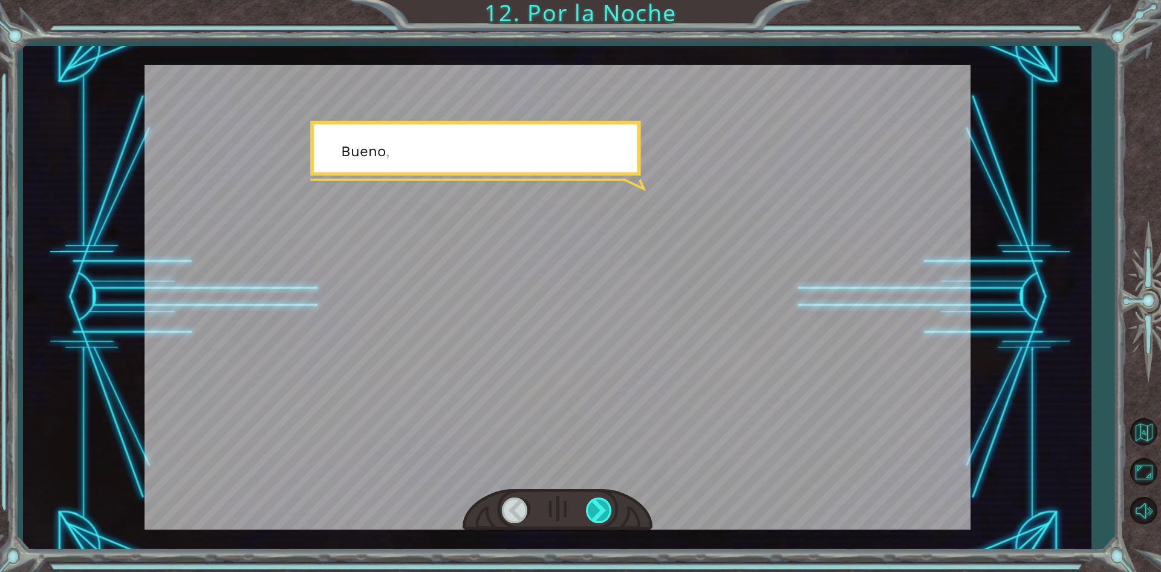
click at [595, 506] on div at bounding box center [599, 509] width 27 height 25
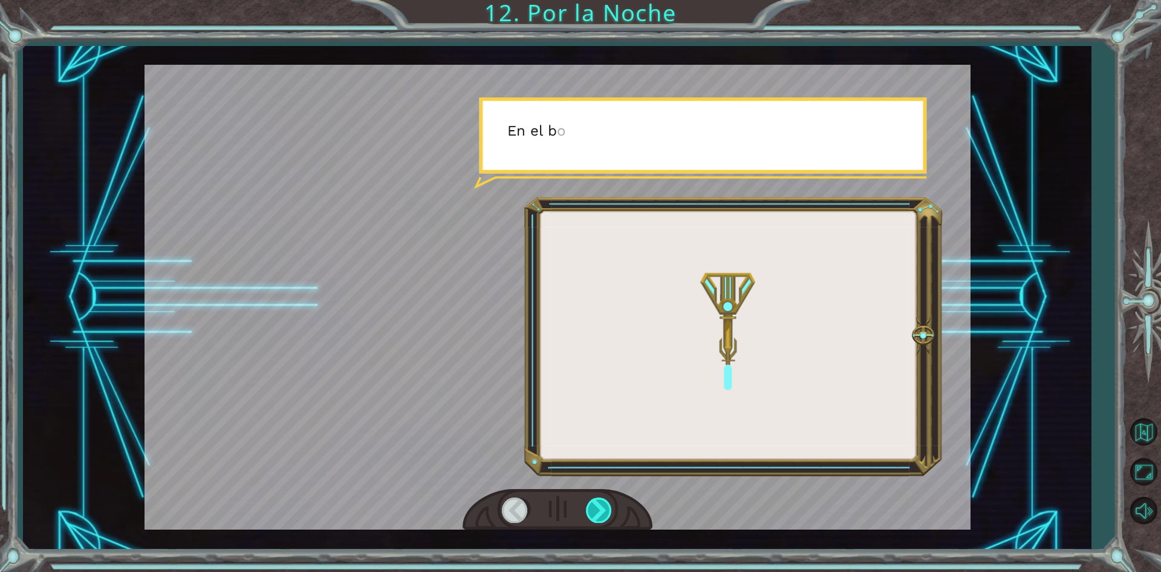
click at [595, 506] on div at bounding box center [599, 509] width 27 height 25
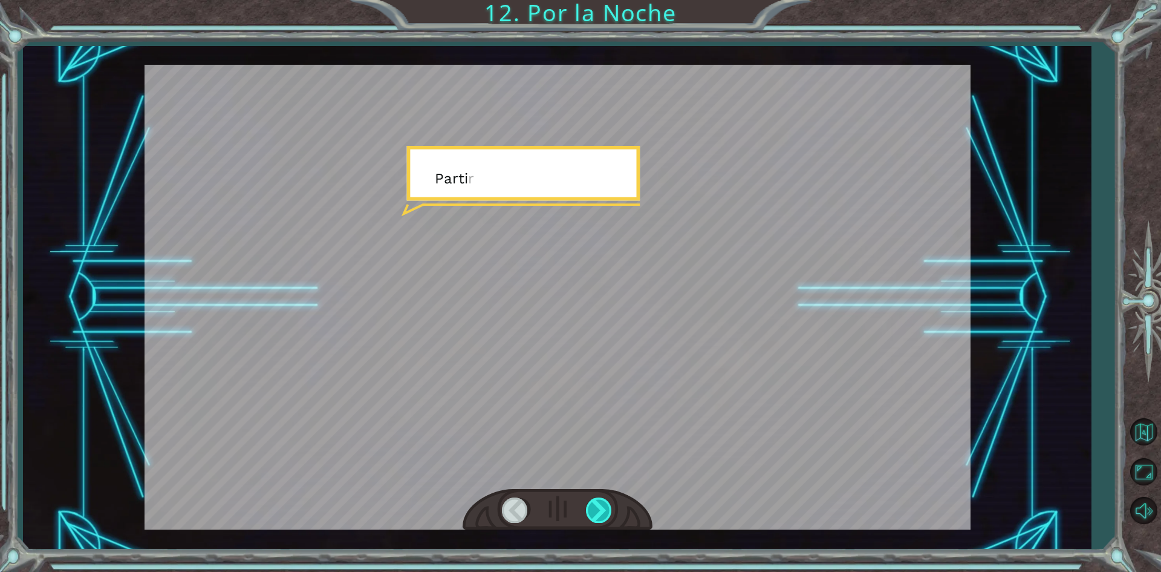
click at [595, 506] on div at bounding box center [599, 509] width 27 height 25
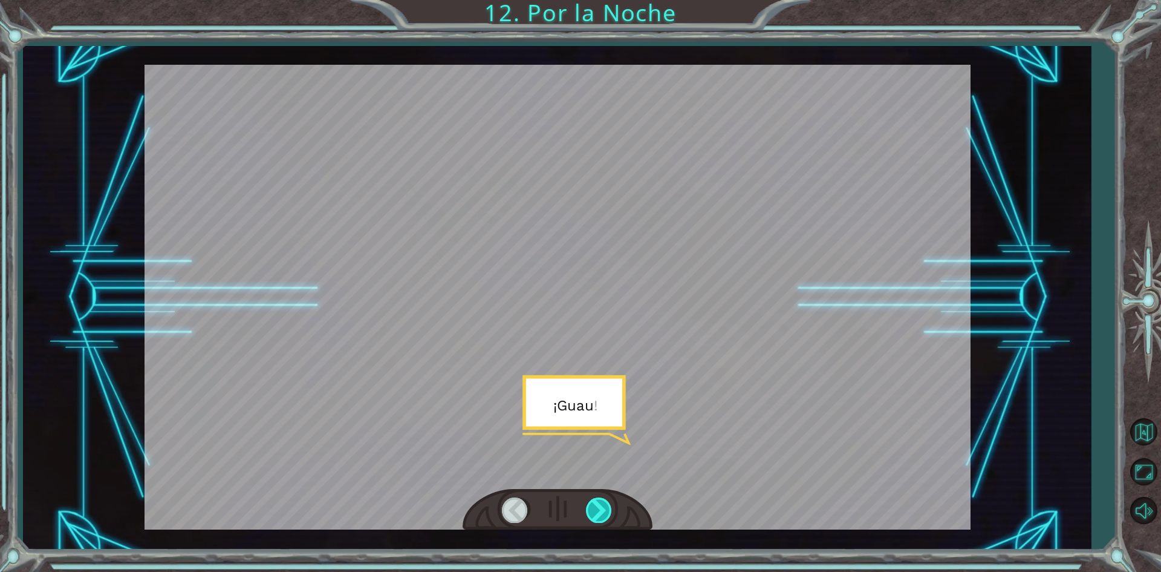
click at [595, 506] on div at bounding box center [599, 509] width 27 height 25
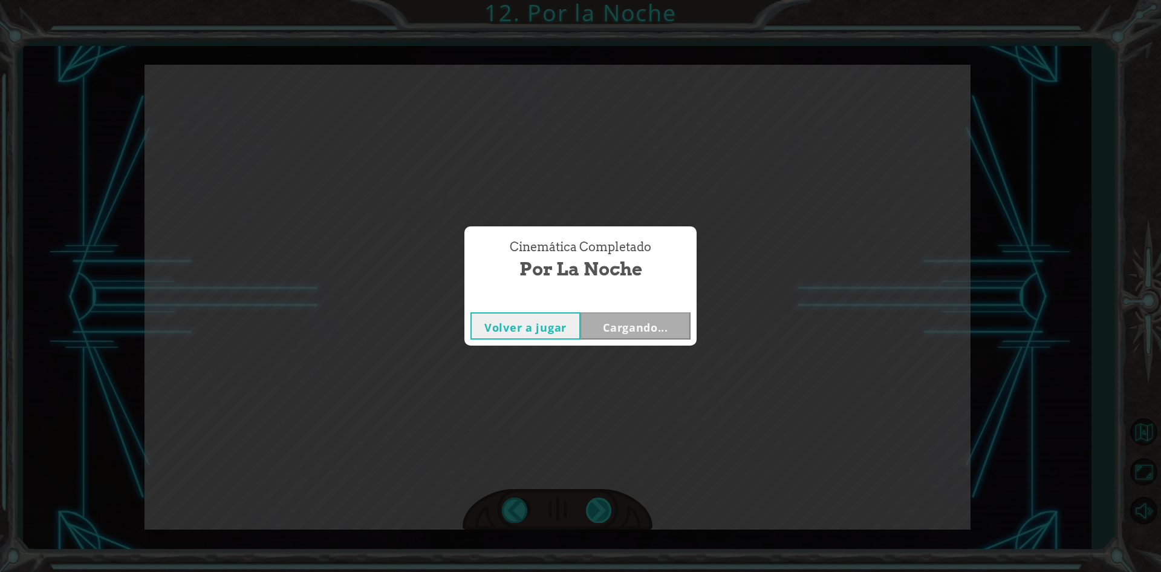
click at [595, 506] on div "Cinemática Completado Por la Noche Volver a jugar Cargando..." at bounding box center [580, 286] width 1161 height 572
click at [595, 506] on div "Cinemática Completado Por la Noche Volver a jugar [GEOGRAPHIC_DATA]" at bounding box center [580, 286] width 1161 height 572
click at [618, 330] on button "Siguiente" at bounding box center [636, 325] width 110 height 27
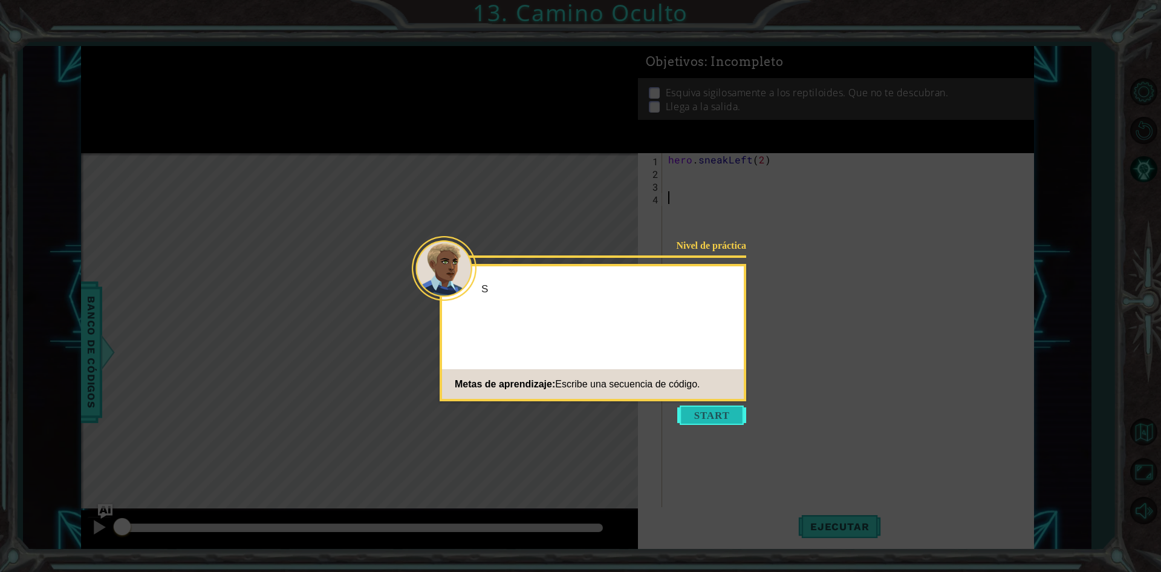
click at [700, 414] on button "Start" at bounding box center [711, 414] width 69 height 19
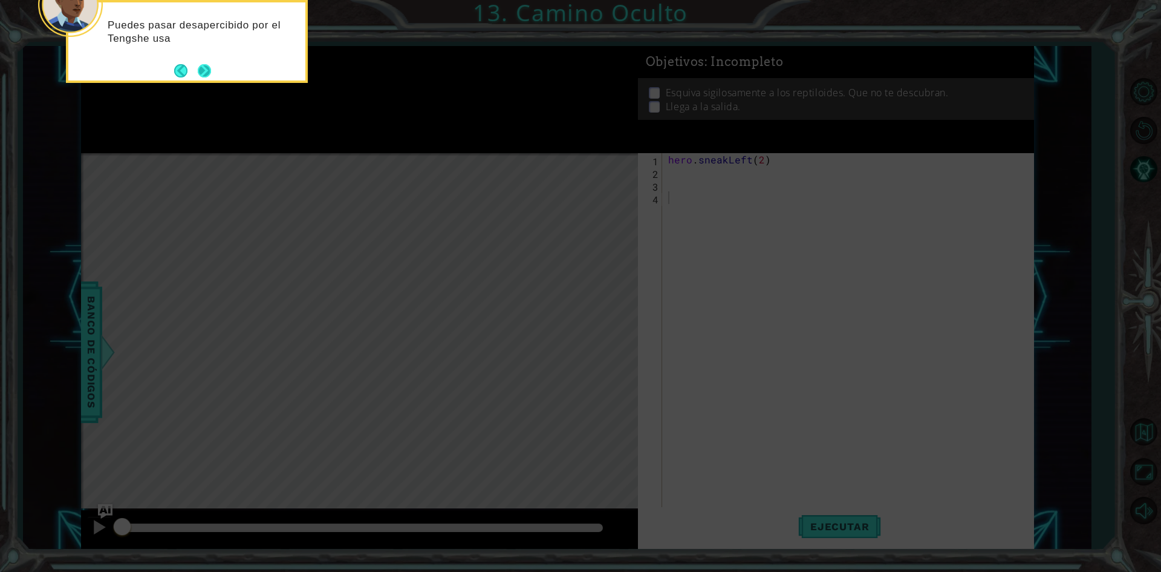
click at [200, 64] on button "Next" at bounding box center [204, 70] width 13 height 13
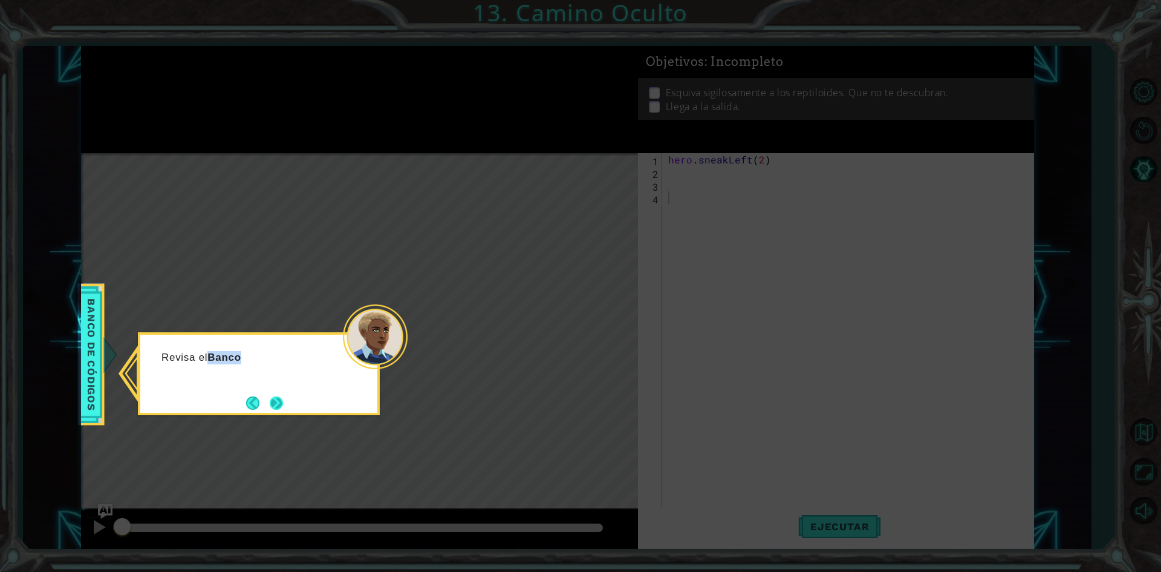
click at [275, 394] on div "Revisa el Banco" at bounding box center [259, 373] width 242 height 83
click at [275, 399] on button "Next" at bounding box center [276, 402] width 13 height 13
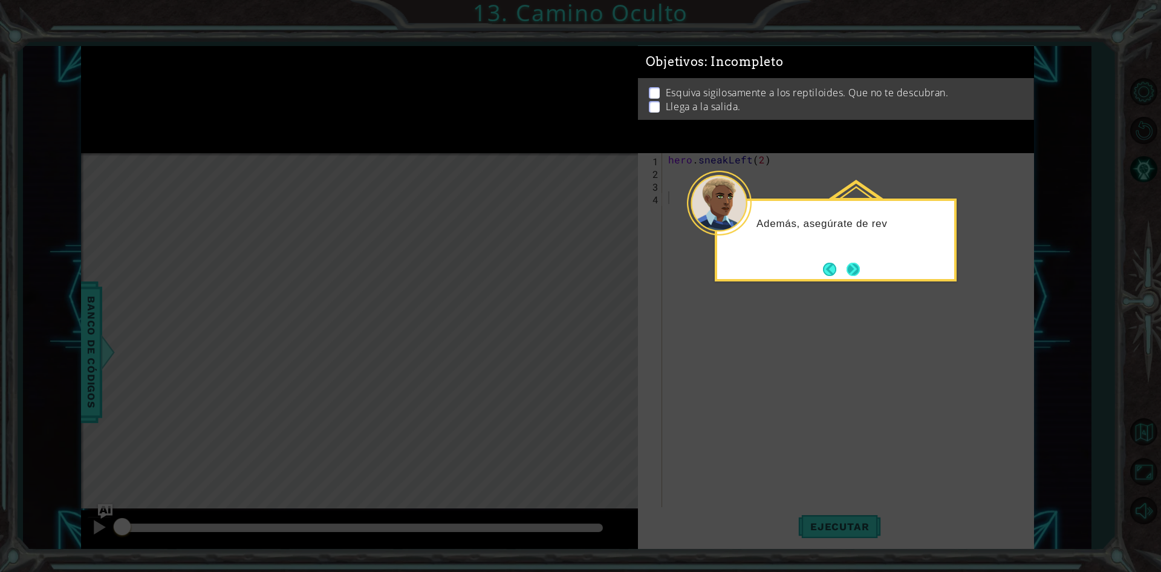
click at [847, 270] on button "Next" at bounding box center [853, 268] width 13 height 13
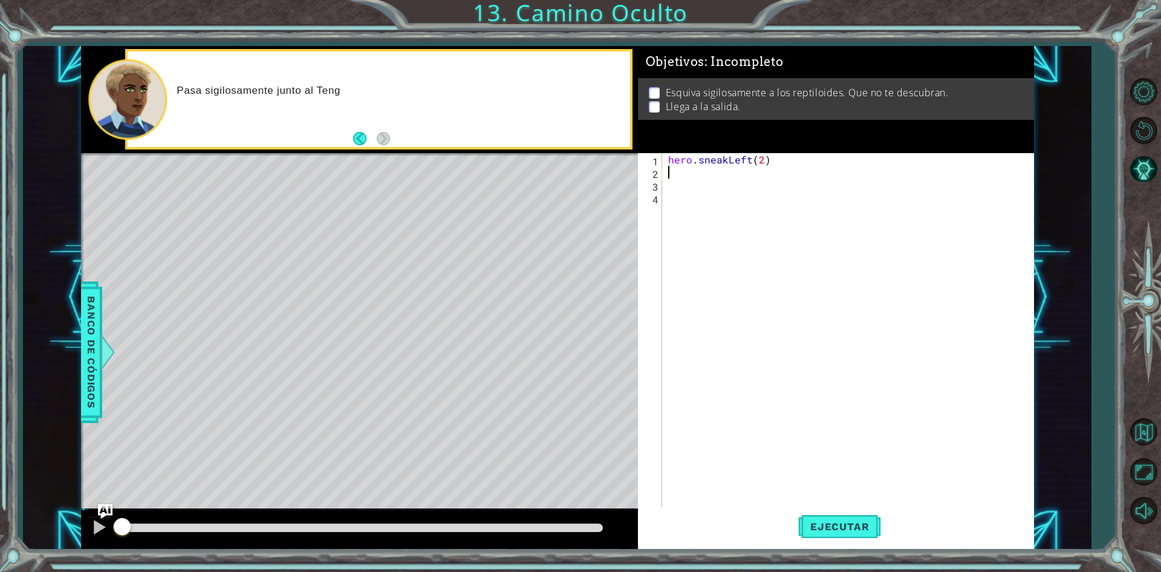
click at [729, 166] on div "hero . sneakLeft ( 2 )" at bounding box center [851, 343] width 370 height 381
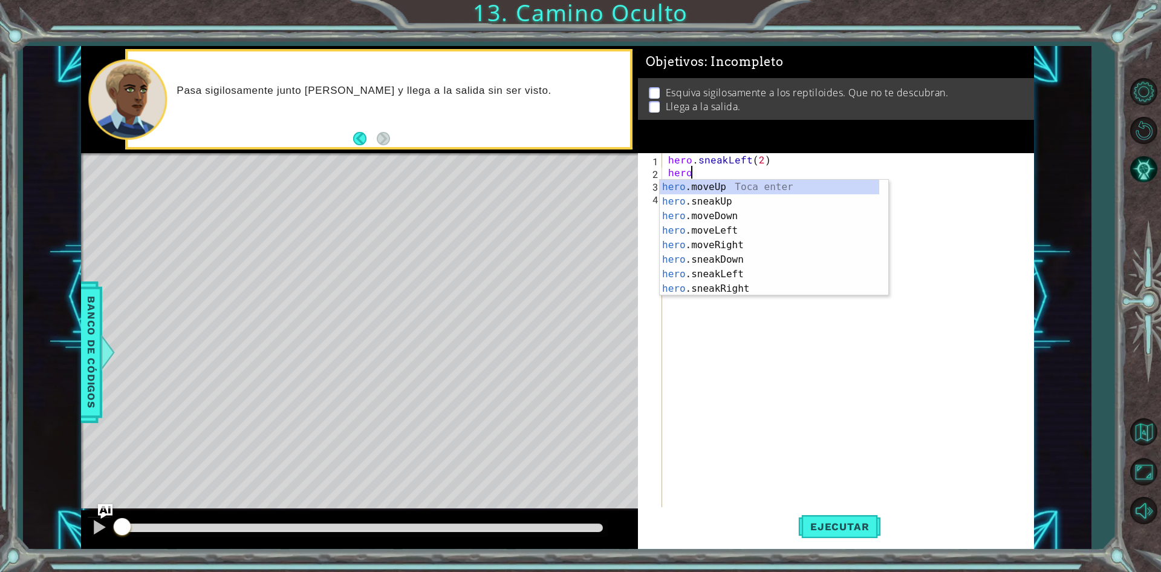
scroll to position [0, 1]
click at [740, 192] on div "hero .moveUp Toca enter hero .sneakUp Toca enter hero .moveDown Toca enter hero…" at bounding box center [770, 252] width 220 height 145
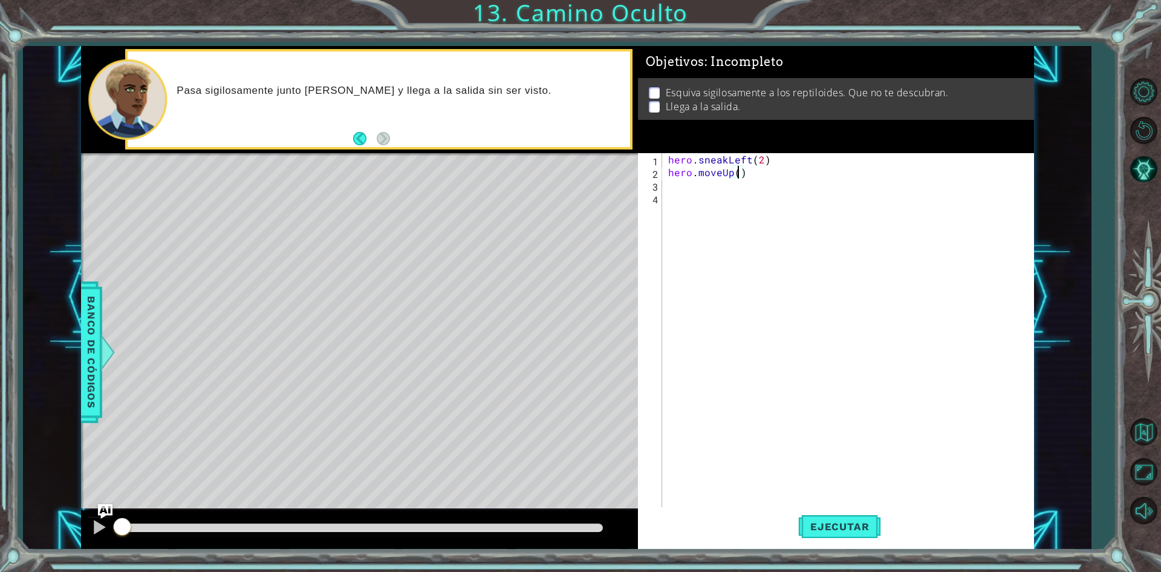
scroll to position [0, 4]
click at [862, 524] on span "Ejecutar" at bounding box center [839, 526] width 83 height 12
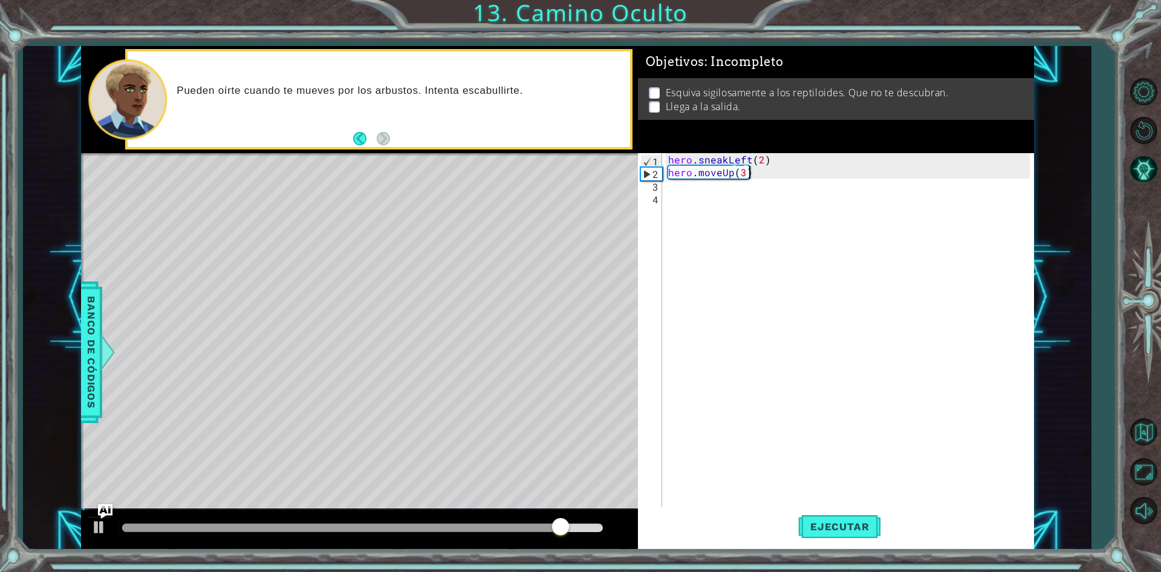
click at [766, 174] on div "hero . sneakLeft ( 2 ) hero . moveUp ( 3 )" at bounding box center [851, 343] width 370 height 381
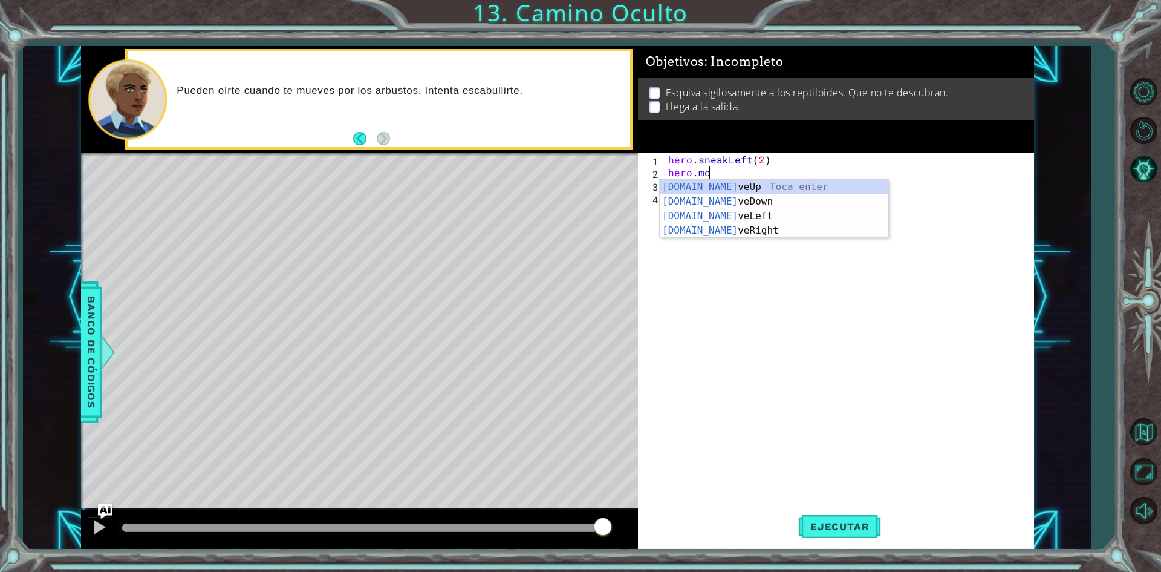
scroll to position [0, 0]
type textarea "h"
type textarea "hero.sneakLeft(2)"
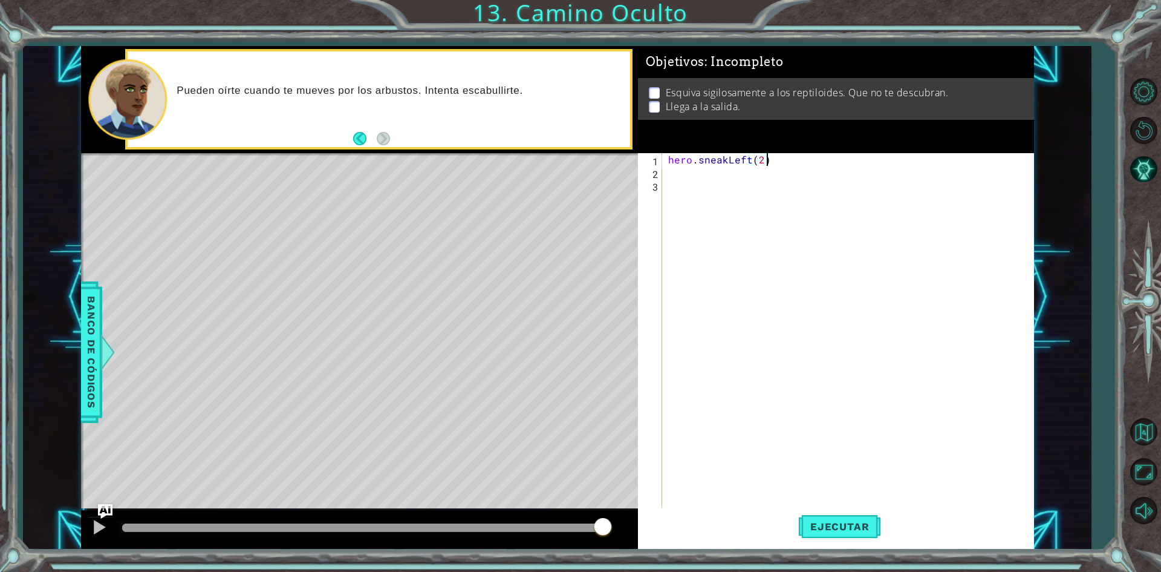
click at [766, 174] on div "hero . sneakLeft ( 2 )" at bounding box center [851, 343] width 370 height 381
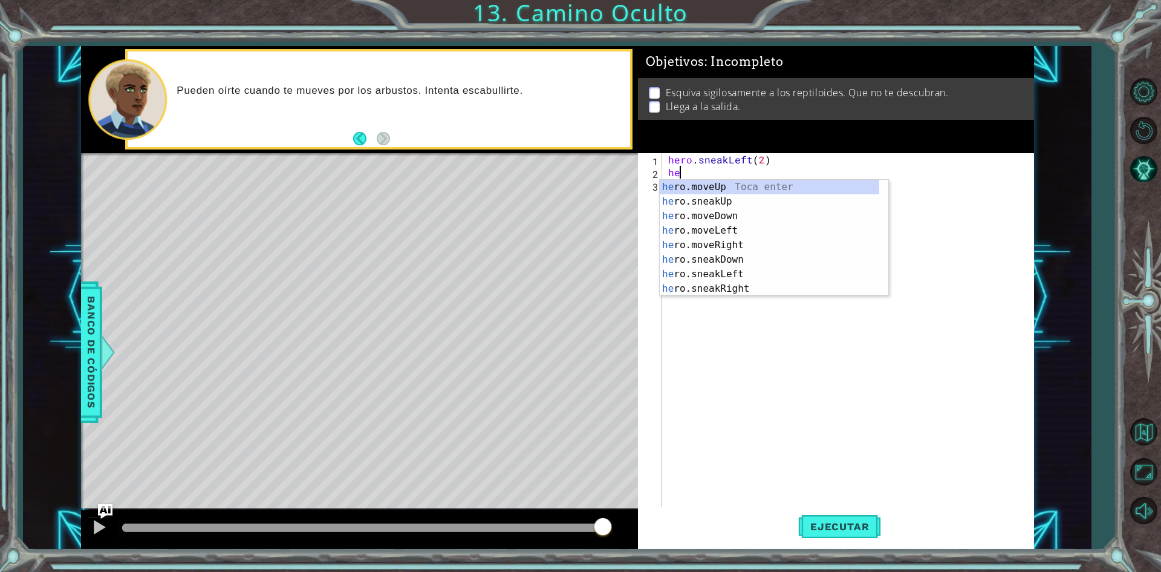
scroll to position [0, 1]
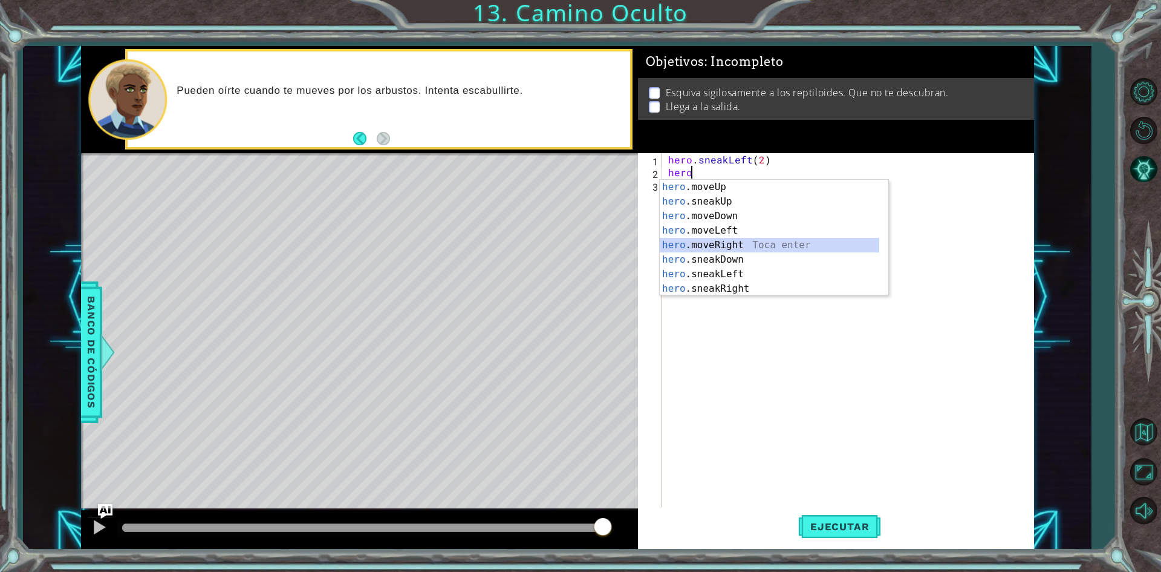
click at [757, 249] on div "hero .moveUp Toca enter hero .sneakUp Toca enter hero .moveDown Toca enter hero…" at bounding box center [770, 252] width 220 height 145
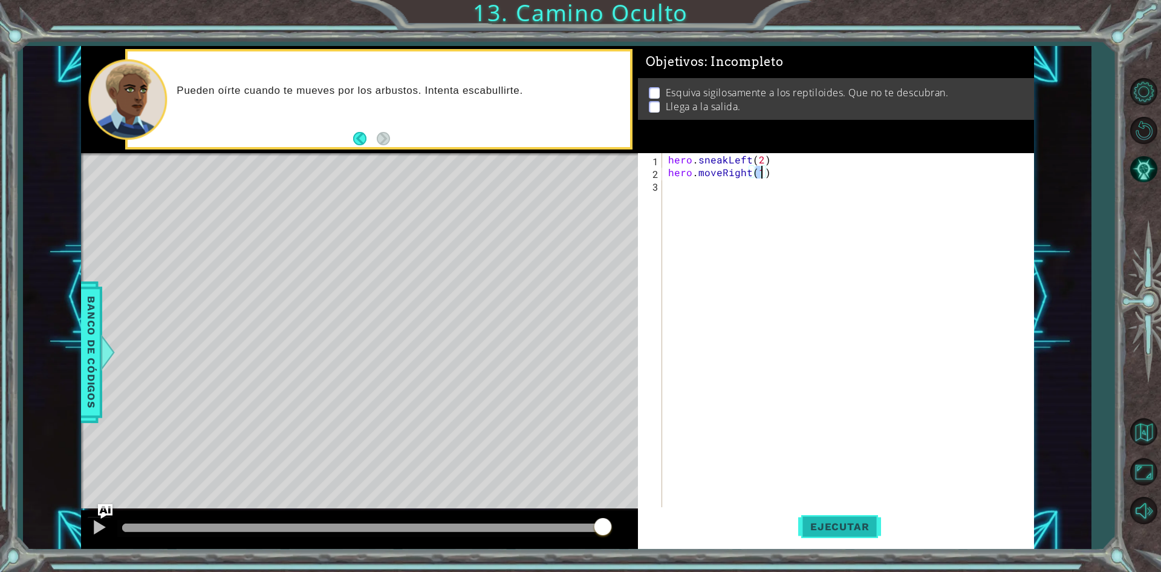
type textarea "hero.moveRight(1)"
click at [829, 541] on button "Ejecutar" at bounding box center [839, 526] width 83 height 39
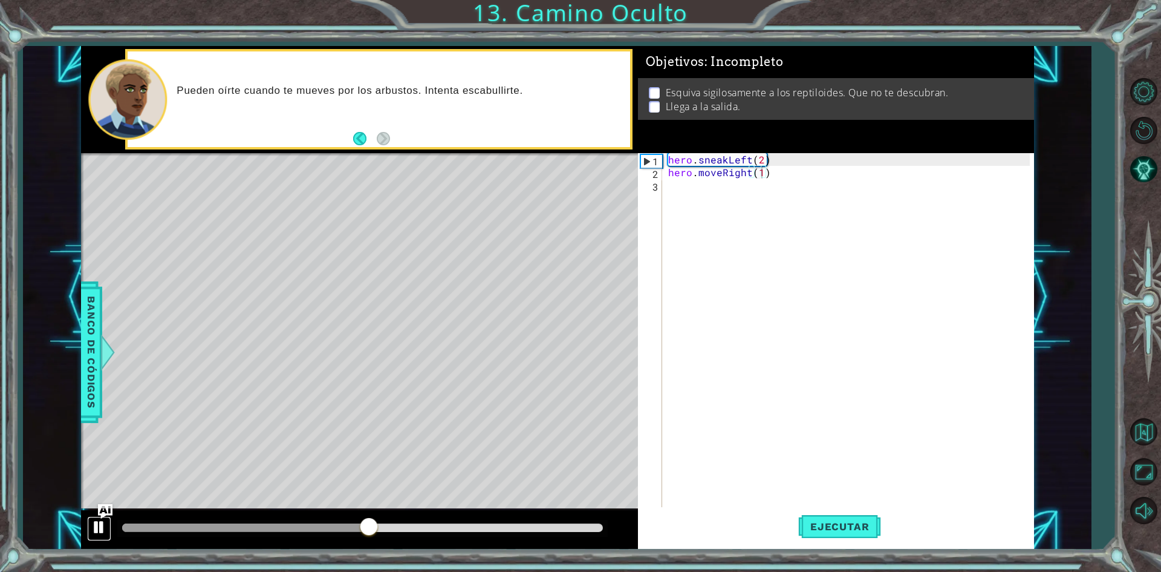
click at [95, 522] on div at bounding box center [99, 527] width 16 height 16
click at [740, 186] on div "hero . sneakLeft ( 2 ) hero . moveRight ( 1 )" at bounding box center [851, 343] width 370 height 381
drag, startPoint x: 794, startPoint y: 170, endPoint x: 697, endPoint y: 175, distance: 97.5
click at [697, 175] on div "hero . sneakLeft ( 2 ) hero . moveRight ( 1 )" at bounding box center [851, 343] width 370 height 381
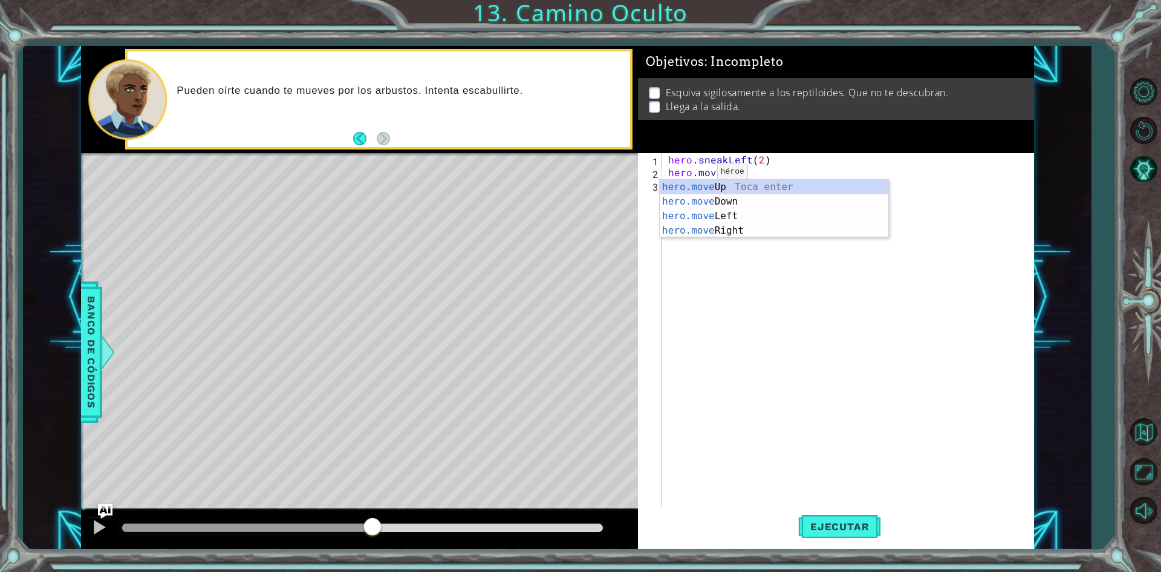
scroll to position [0, 2]
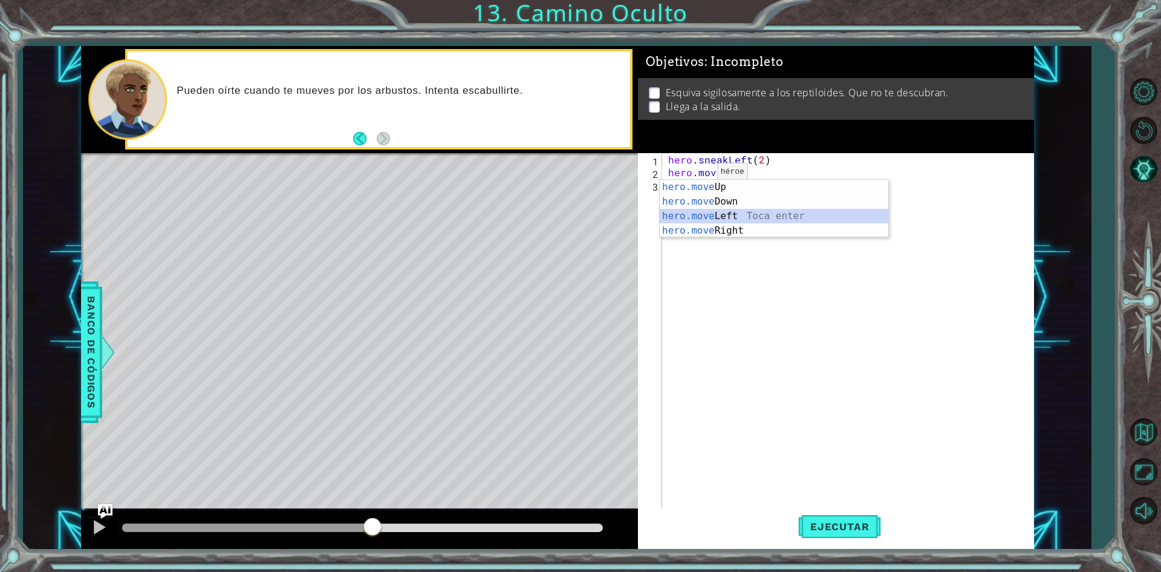
click at [711, 223] on div "hero.move Up Toca enter hero.move Down Toca enter hero.move Left Toca enter her…" at bounding box center [774, 223] width 229 height 87
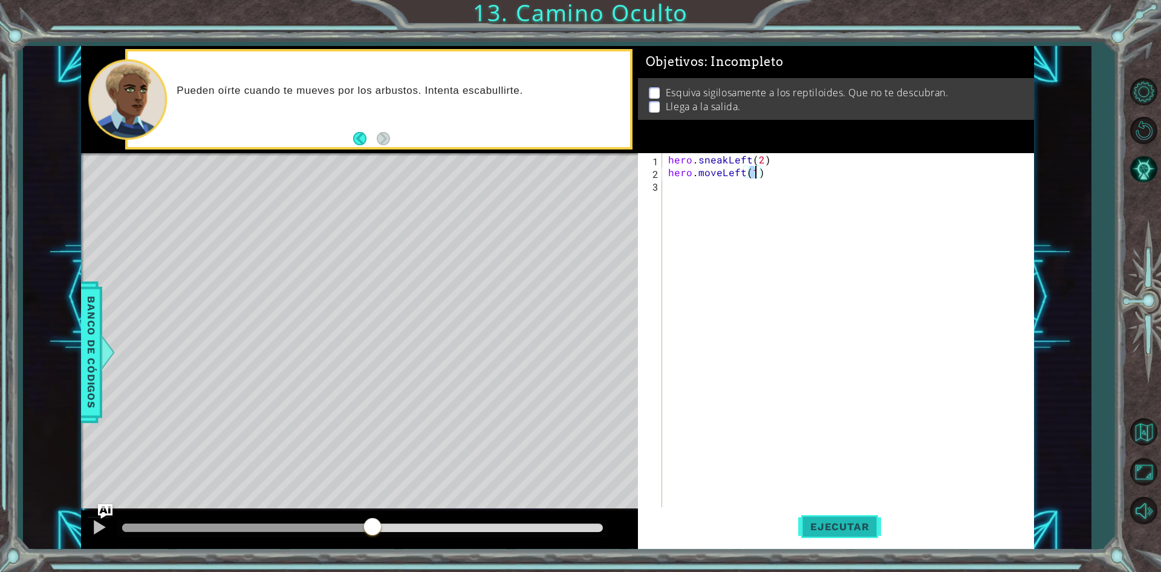
type textarea "hero.moveLeft(1)"
click at [831, 523] on span "Ejecutar" at bounding box center [839, 526] width 83 height 12
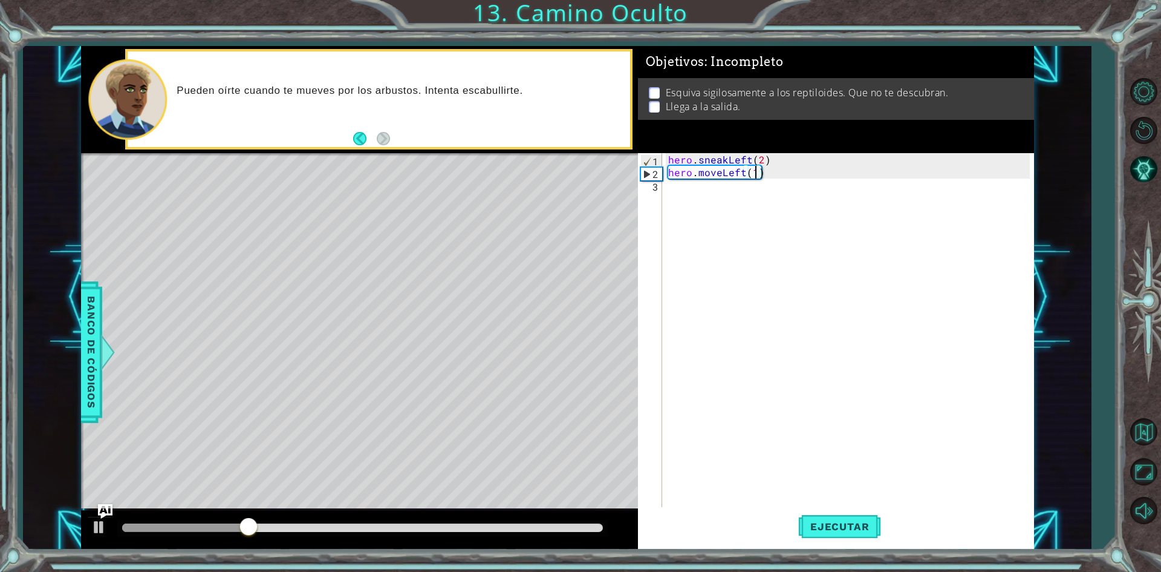
click at [692, 190] on div "hero . sneakLeft ( 2 ) hero . moveLeft ( 1 )" at bounding box center [851, 343] width 370 height 381
drag, startPoint x: 783, startPoint y: 172, endPoint x: 668, endPoint y: 174, distance: 114.9
click at [668, 174] on div "hero . sneakLeft ( 2 ) hero . moveLeft ( 1 )" at bounding box center [851, 343] width 370 height 381
type textarea "hero.moveLeft(1)"
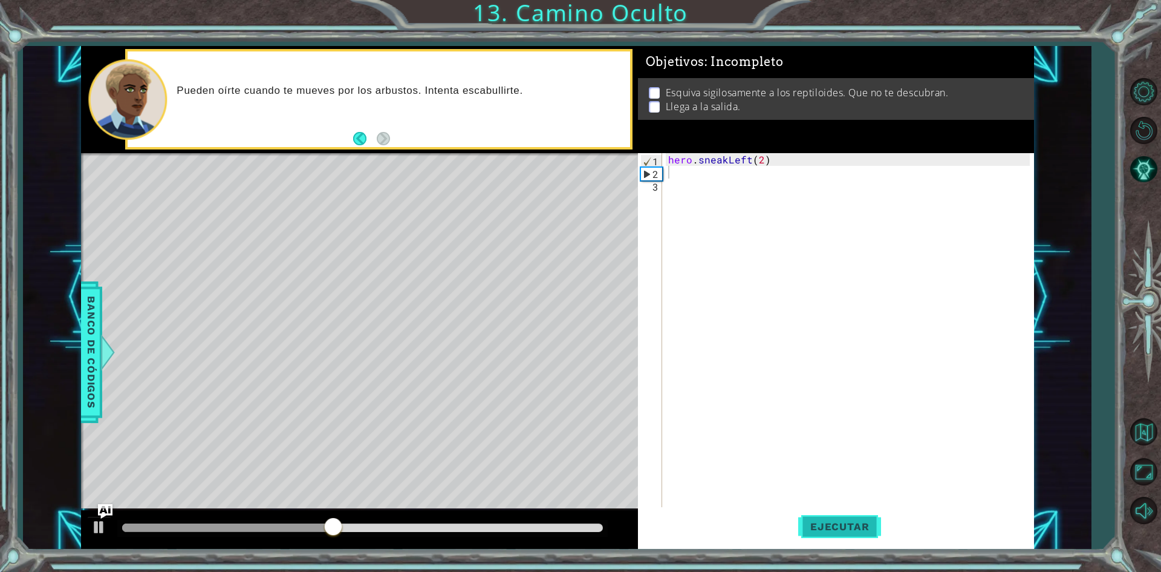
click at [829, 525] on span "Ejecutar" at bounding box center [839, 526] width 83 height 12
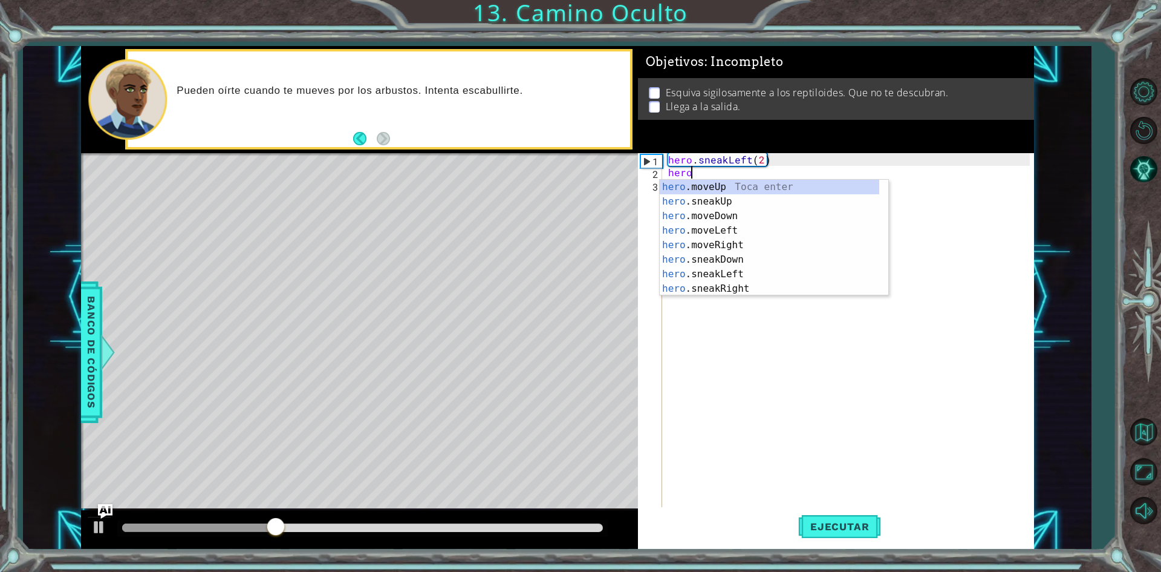
scroll to position [0, 1]
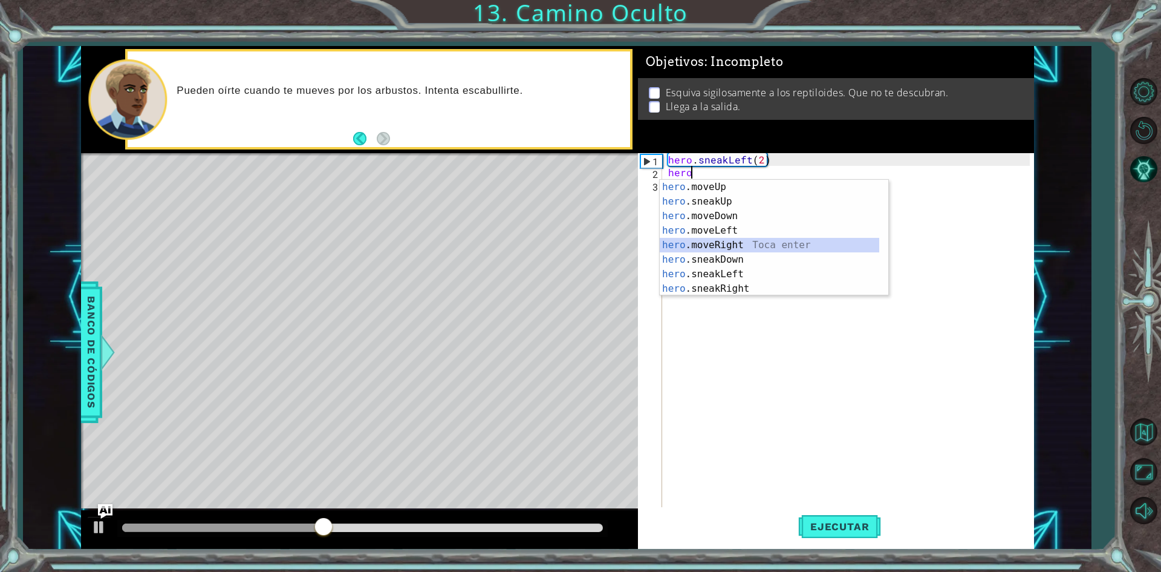
click at [744, 246] on div "hero .moveUp Toca enter hero .sneakUp Toca enter hero .moveDown Toca enter hero…" at bounding box center [770, 252] width 220 height 145
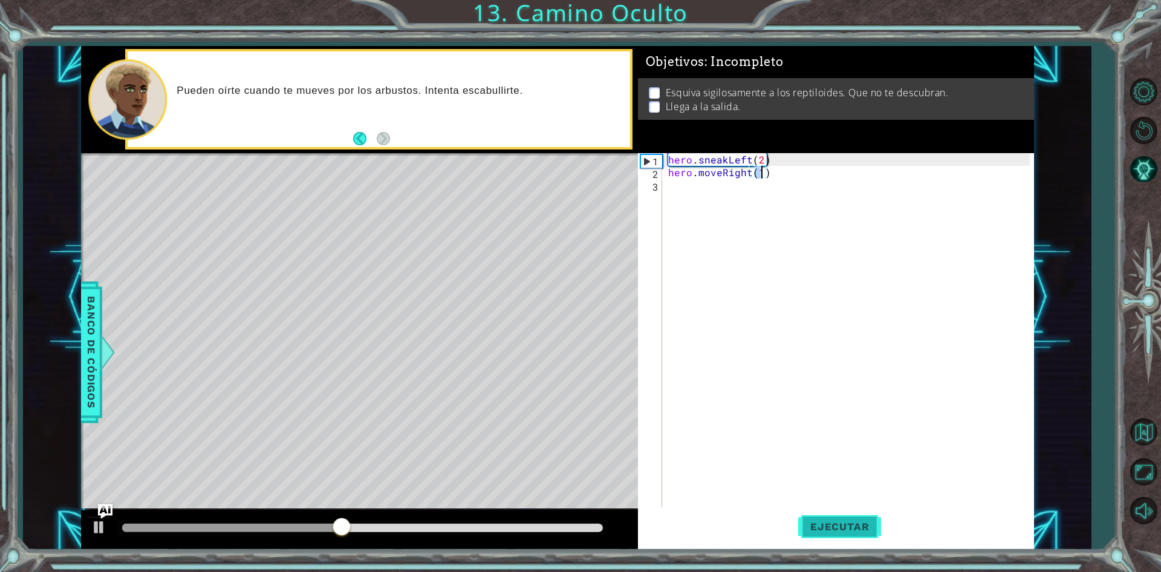
type textarea "hero.moveRight(1)"
click at [842, 525] on span "Ejecutar" at bounding box center [839, 526] width 83 height 12
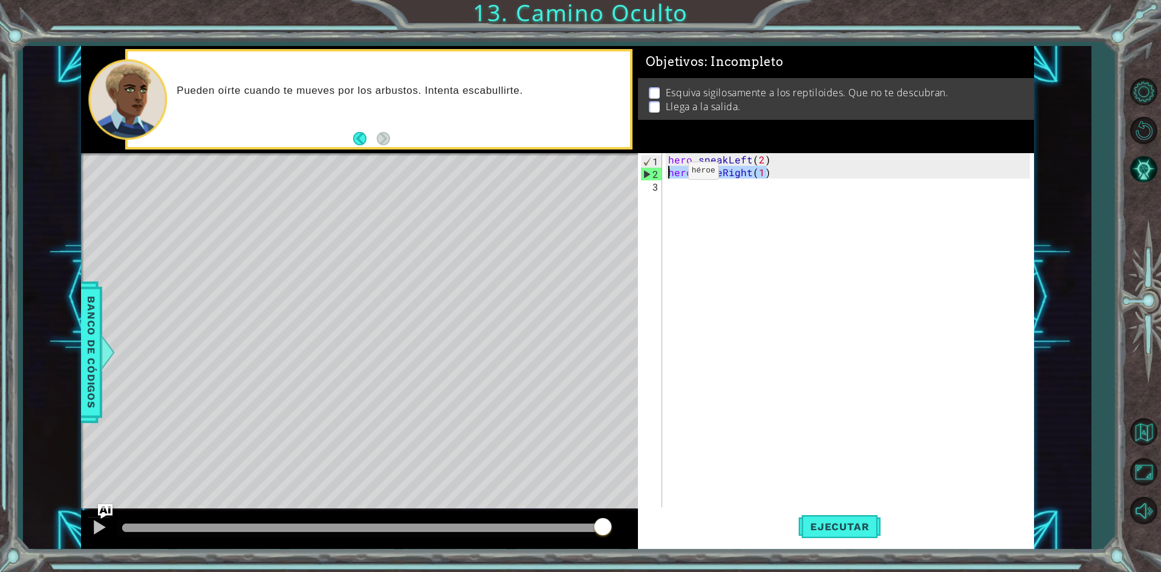
drag, startPoint x: 777, startPoint y: 171, endPoint x: 668, endPoint y: 174, distance: 108.9
click at [668, 174] on div "hero . sneakLeft ( 2 ) hero . moveRight ( 1 )" at bounding box center [851, 343] width 370 height 381
click at [714, 235] on div "hero . sneakLeft ( 2 )" at bounding box center [851, 343] width 370 height 381
click at [692, 171] on div "hero . sneakLeft ( 2 )" at bounding box center [851, 343] width 370 height 381
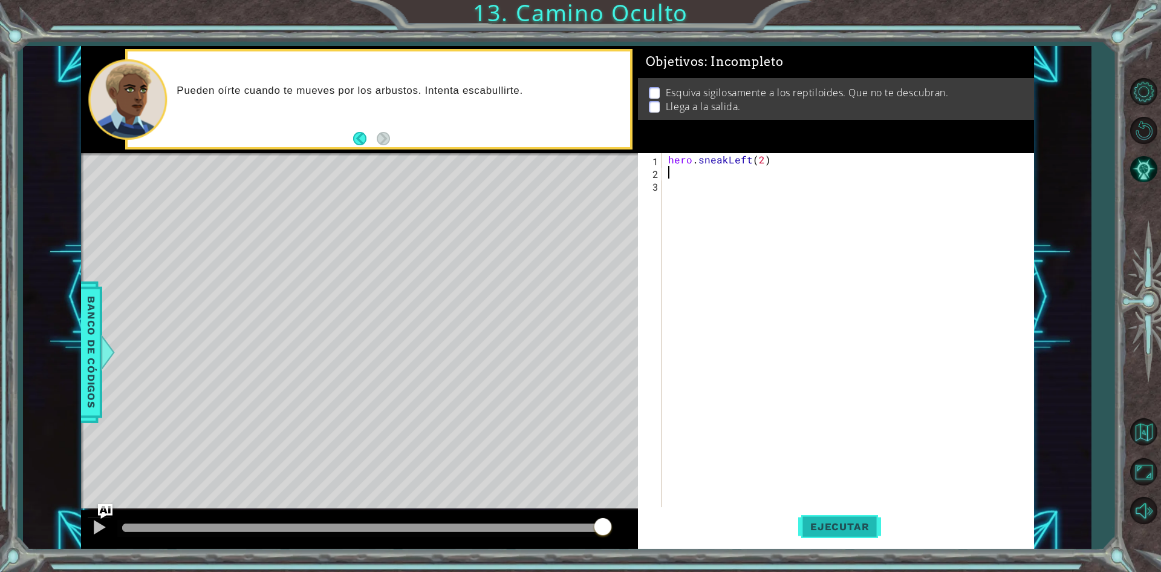
click at [826, 527] on span "Ejecutar" at bounding box center [839, 526] width 83 height 12
click at [818, 522] on span "Ejecutar" at bounding box center [839, 526] width 83 height 12
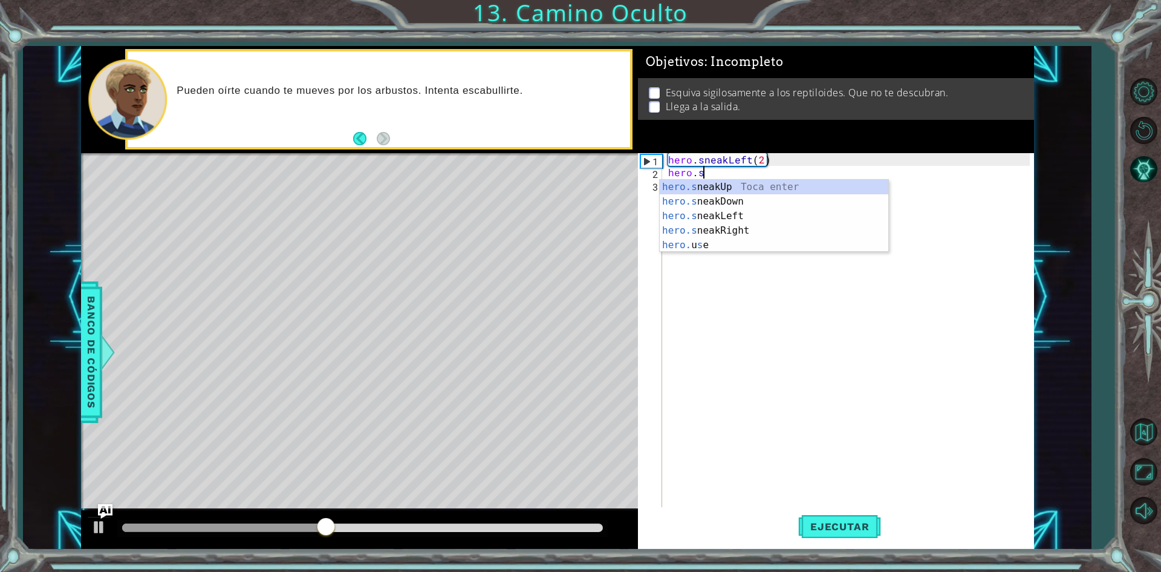
scroll to position [0, 2]
click at [740, 191] on div "hero.sne akUp Toca enter hero.sne akDown Toca enter hero.sne akLeft Toca enter …" at bounding box center [774, 223] width 229 height 87
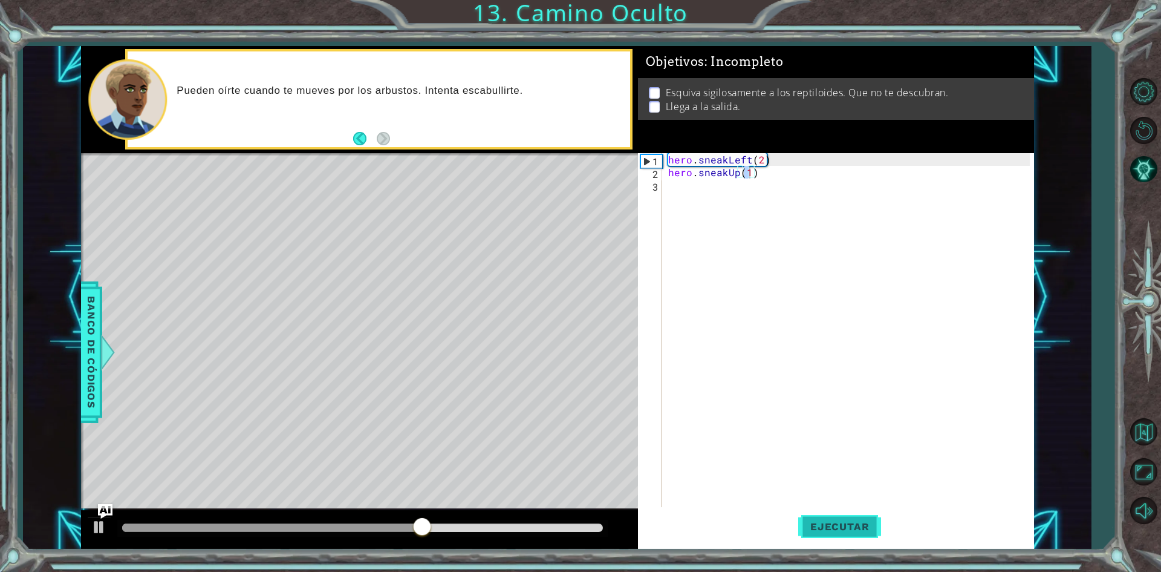
click at [848, 538] on button "Ejecutar" at bounding box center [839, 526] width 83 height 39
type textarea "hero.sneakUp(2)"
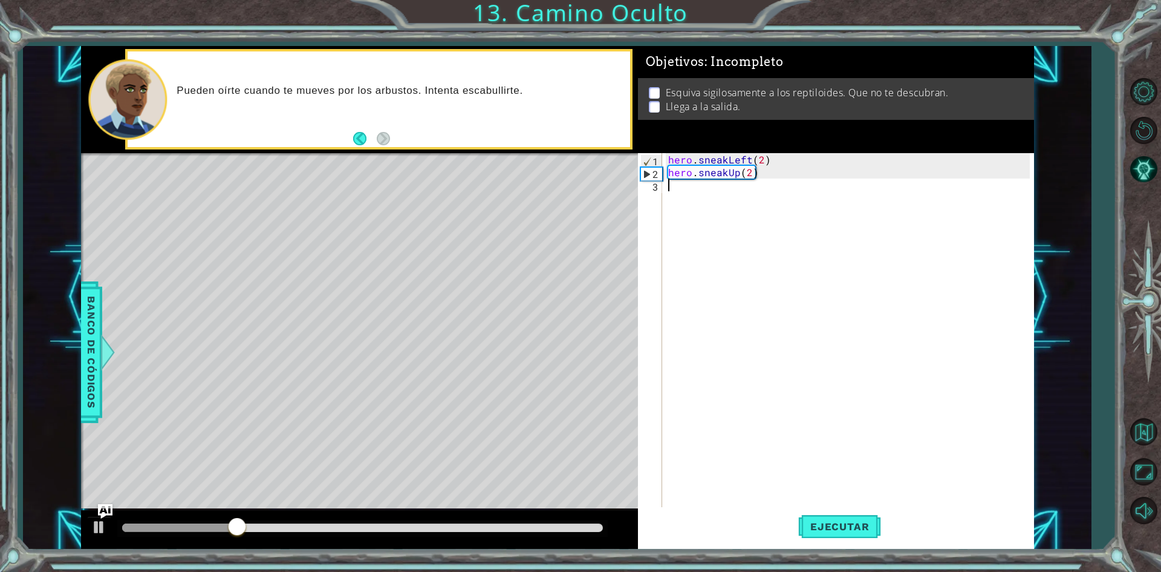
click at [709, 193] on div "hero . sneakLeft ( 2 ) hero . sneakUp ( 2 )" at bounding box center [851, 343] width 370 height 381
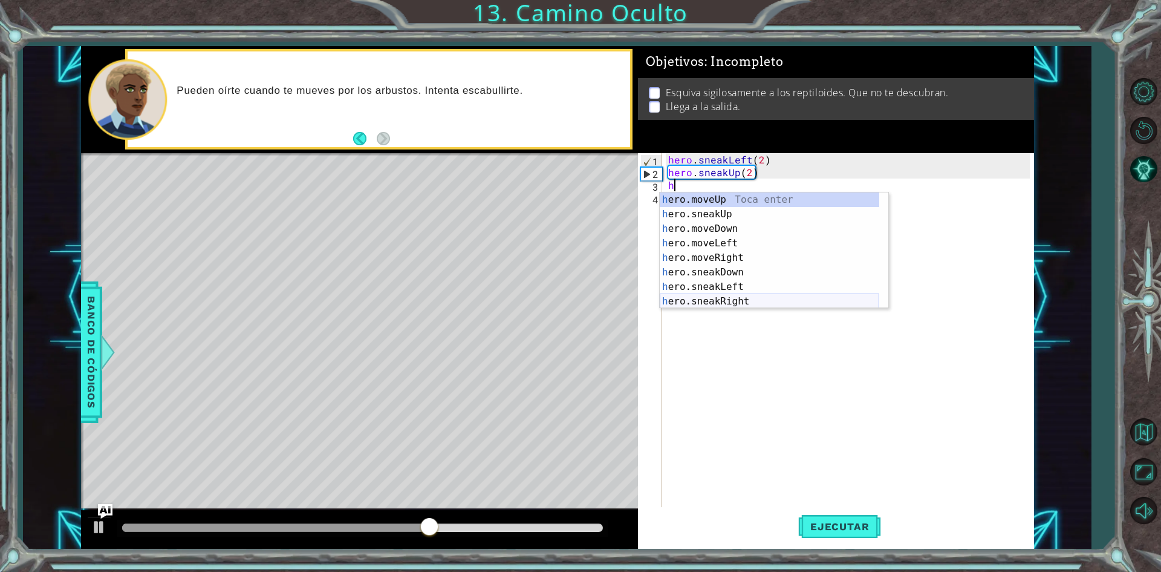
click at [749, 298] on div "h ero.moveUp Toca enter h ero.sneakUp Toca enter h ero.moveDown Toca enter h er…" at bounding box center [770, 264] width 220 height 145
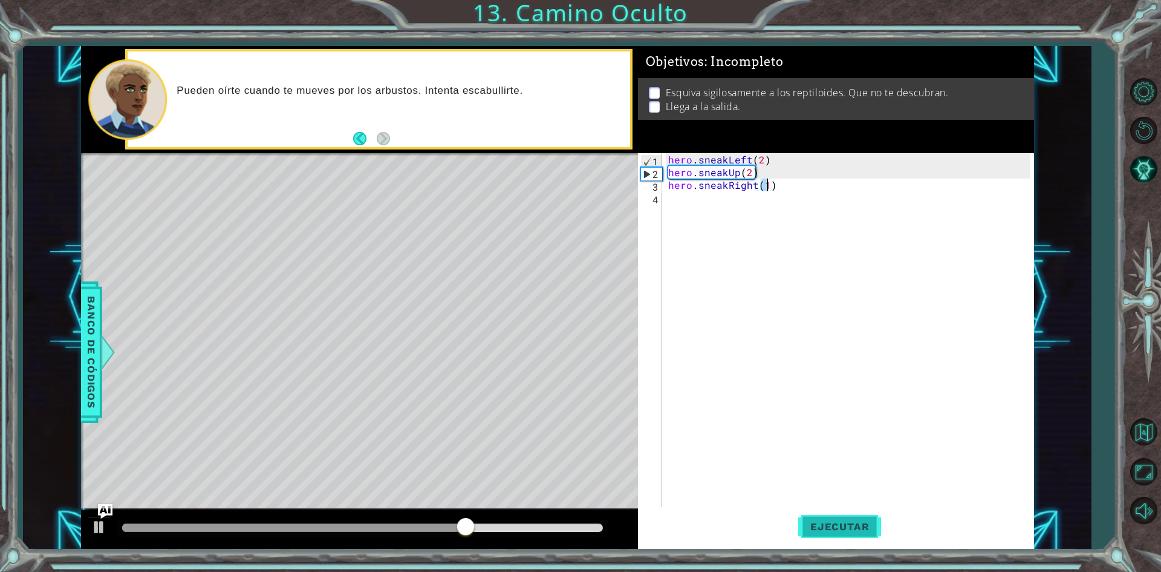
click at [815, 522] on span "Ejecutar" at bounding box center [839, 526] width 83 height 12
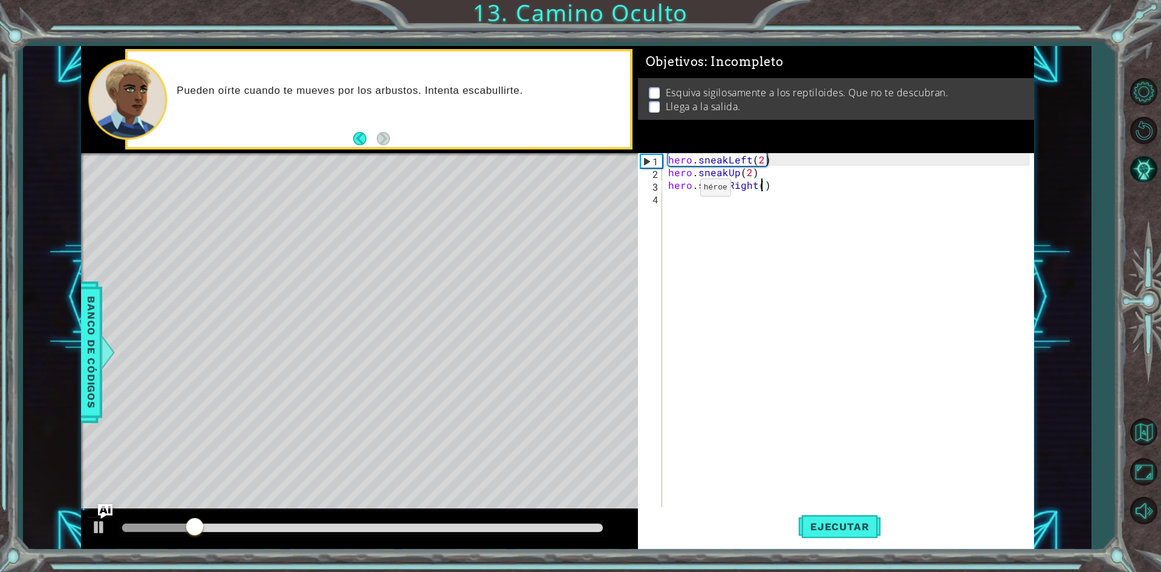
type textarea "hero.sneakRight(2)"
click at [709, 266] on div "hero . sneakLeft ( 2 ) hero . sneakUp ( 2 ) hero . sneakRight ( 2 )" at bounding box center [851, 343] width 370 height 381
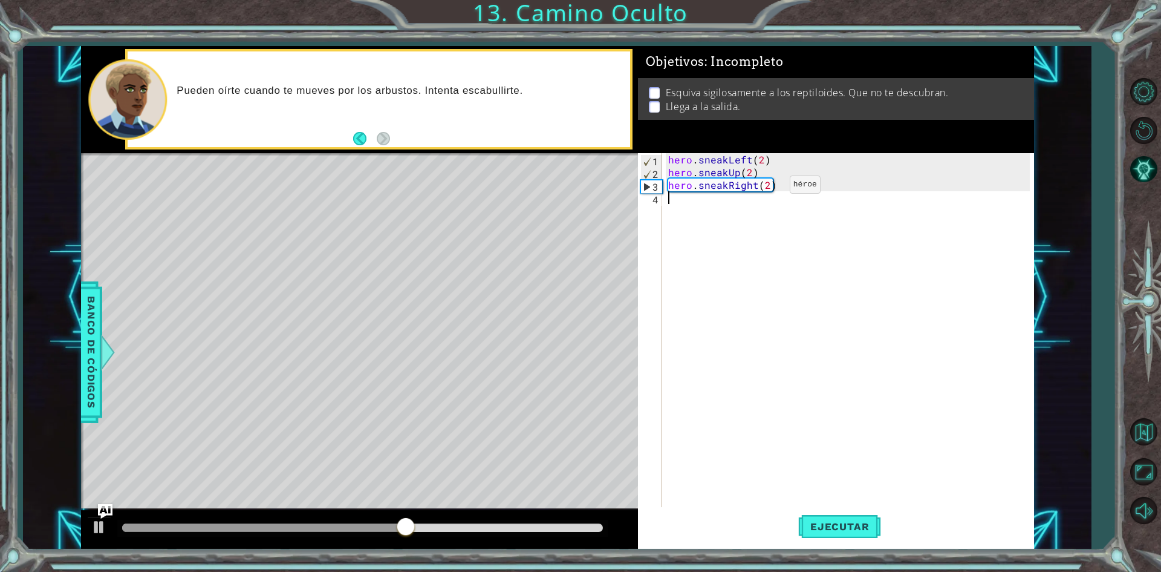
click at [769, 187] on div "hero . sneakLeft ( 2 ) hero . sneakUp ( 2 ) hero . sneakRight ( 2 )" at bounding box center [851, 343] width 370 height 381
type textarea "hero.sneakRight(3)"
click at [809, 519] on button "Ejecutar" at bounding box center [839, 526] width 83 height 39
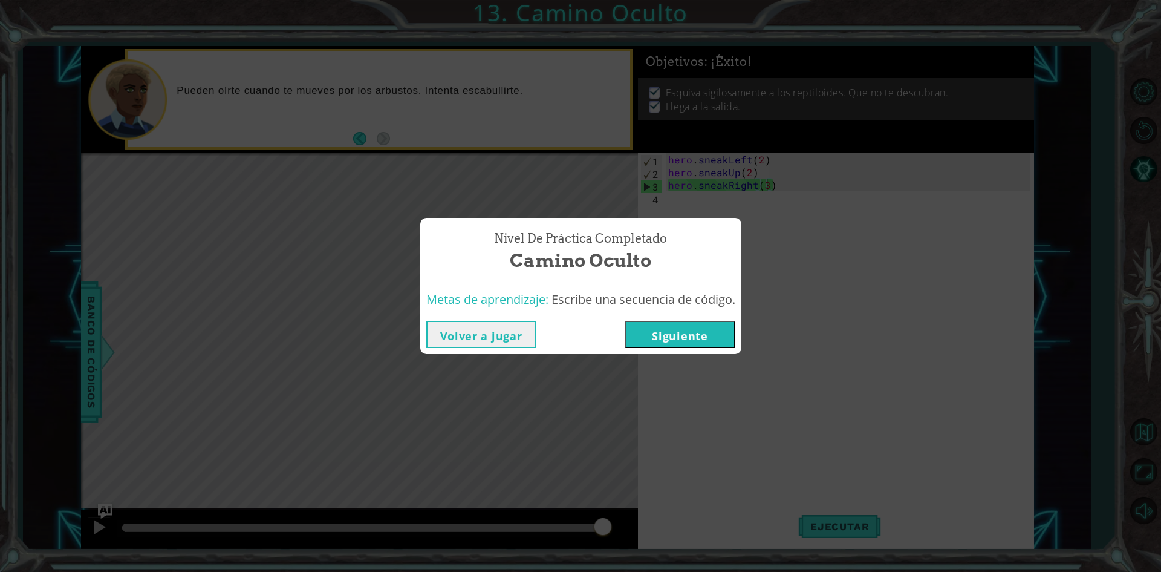
click at [694, 334] on button "Siguiente" at bounding box center [680, 334] width 110 height 27
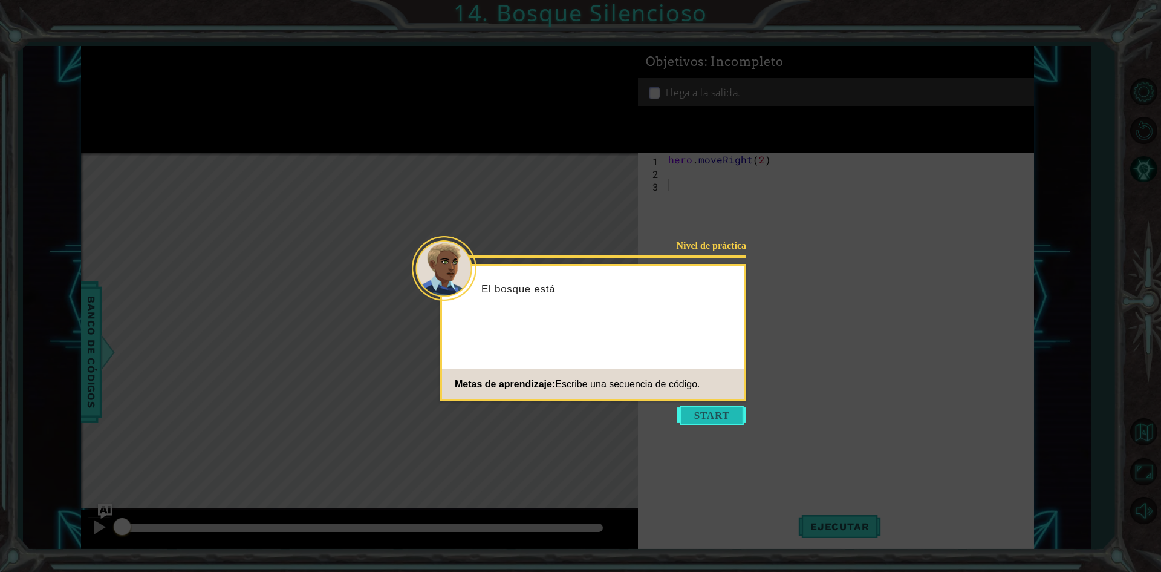
click at [705, 411] on button "Start" at bounding box center [711, 414] width 69 height 19
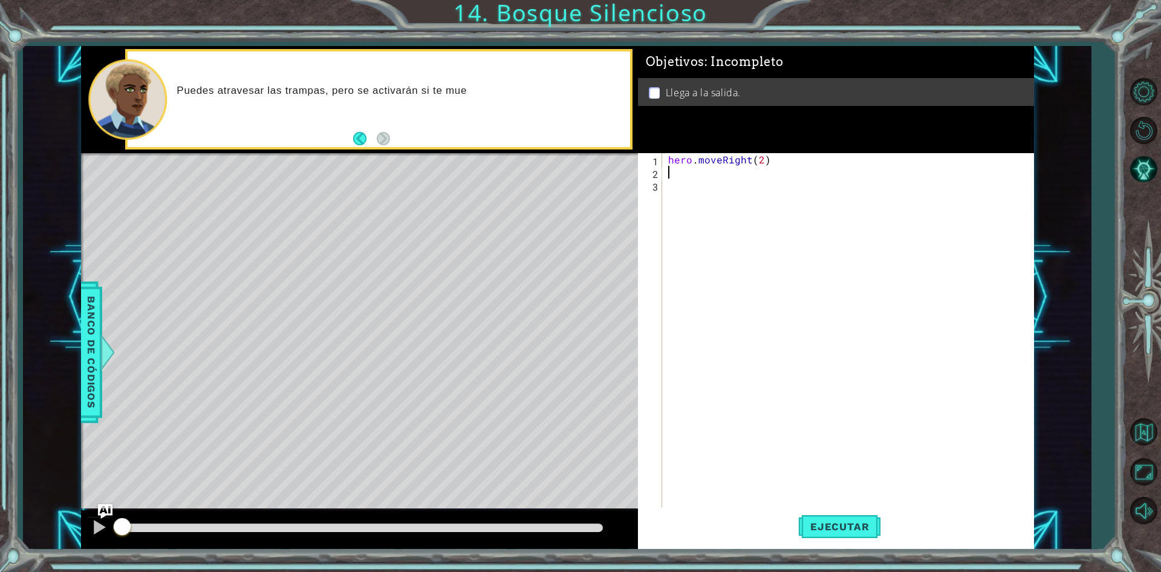
click at [683, 171] on div "hero . moveRight ( 2 )" at bounding box center [851, 343] width 370 height 381
click at [841, 530] on span "Ejecutar" at bounding box center [839, 526] width 83 height 12
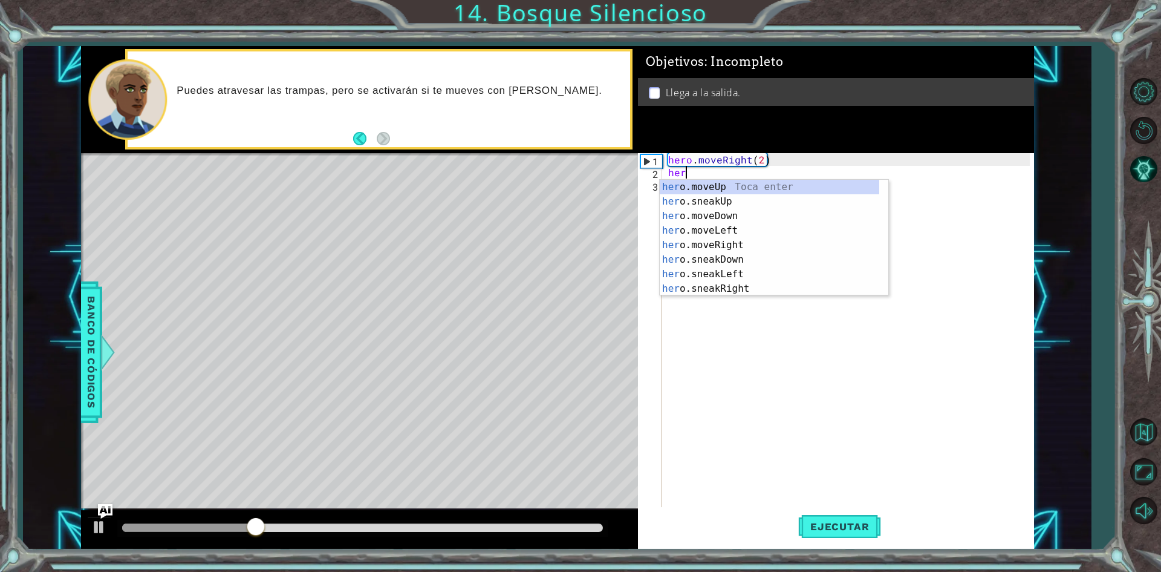
scroll to position [0, 1]
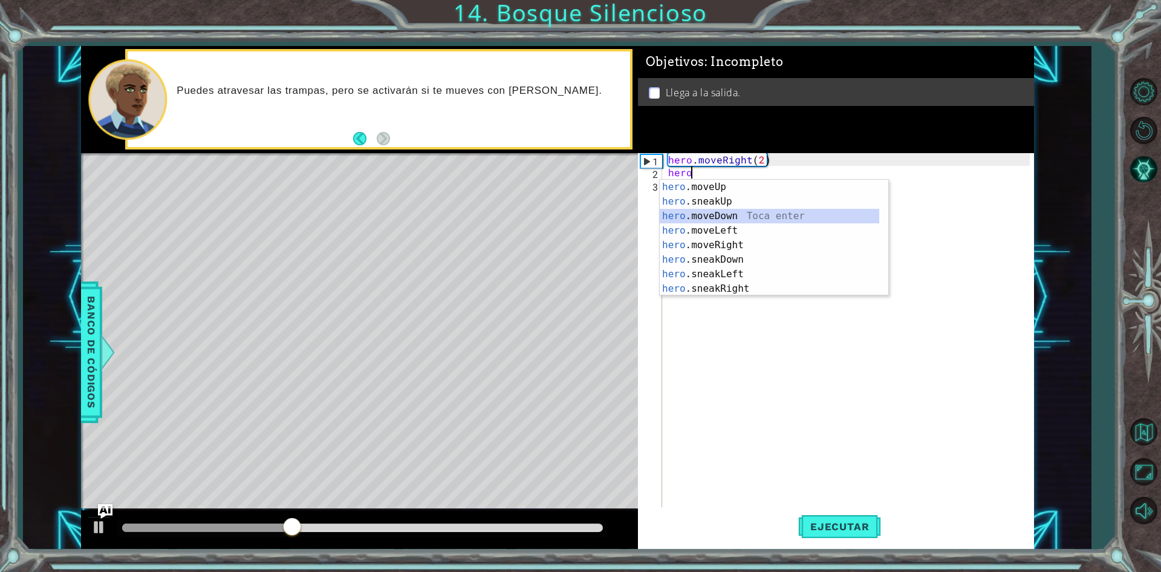
click at [775, 215] on div "hero .moveUp Toca enter hero .sneakUp Toca enter hero .moveDown Toca enter hero…" at bounding box center [770, 252] width 220 height 145
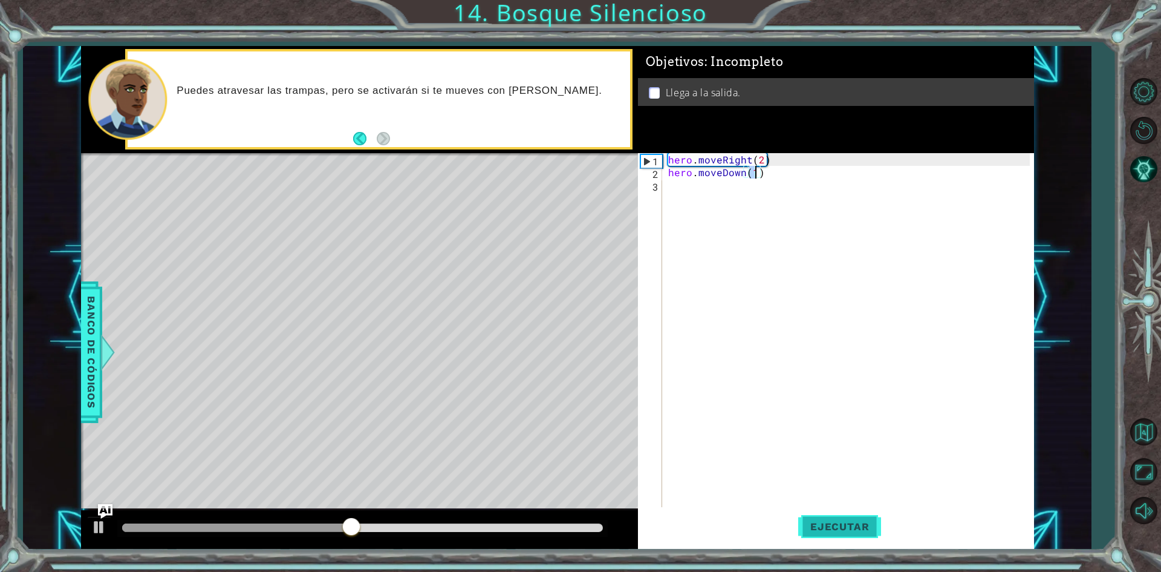
type textarea "hero.moveDown(1)"
click at [859, 517] on button "Ejecutar" at bounding box center [839, 526] width 83 height 39
click at [728, 192] on div "hero . moveRight ( 2 ) hero . moveDown ( 1 )" at bounding box center [851, 343] width 370 height 381
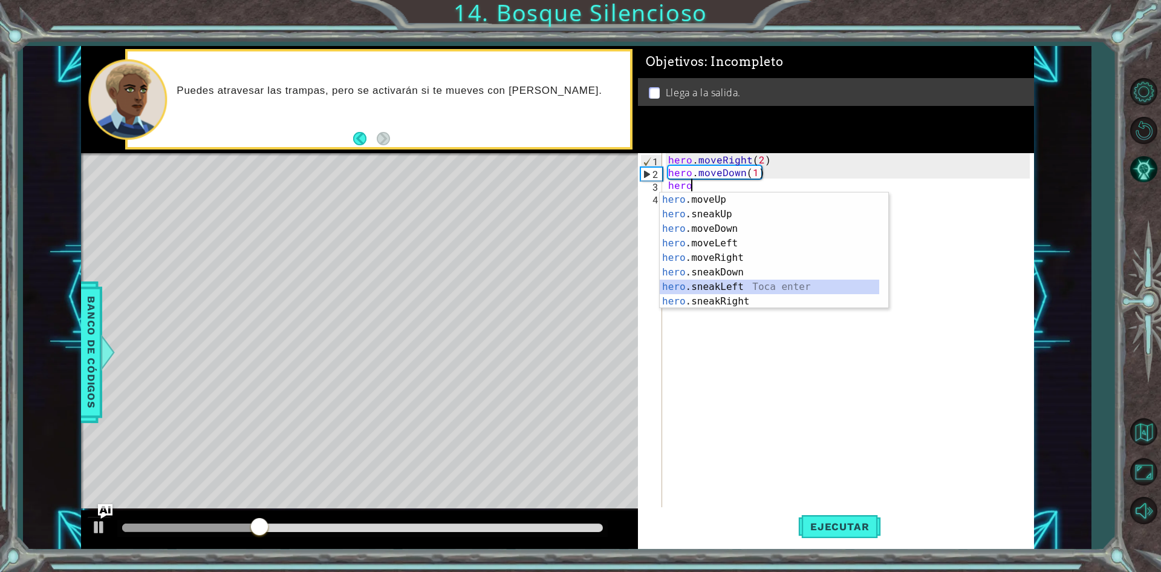
click at [743, 287] on div "hero .moveUp Toca enter hero .sneakUp Toca enter hero .moveDown Toca enter hero…" at bounding box center [770, 264] width 220 height 145
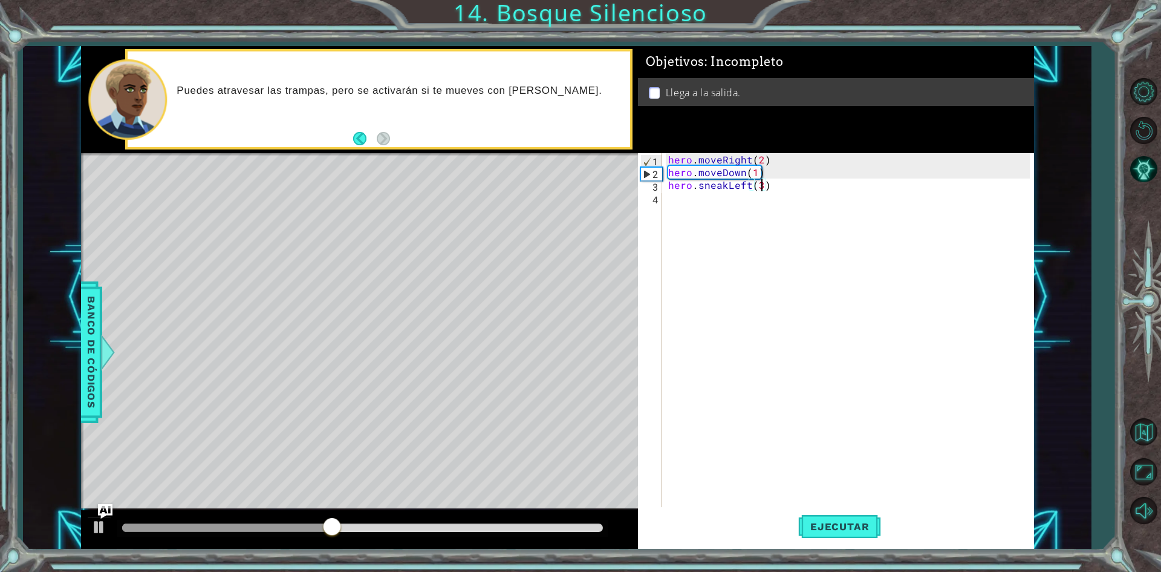
scroll to position [0, 5]
type textarea "hero.sneakLeft(3)"
click at [837, 522] on span "Ejecutar" at bounding box center [839, 526] width 83 height 12
click at [726, 195] on div "hero . moveRight ( 2 ) hero . moveDown ( 1 ) hero . sneakLeft ( 3 )" at bounding box center [851, 343] width 370 height 381
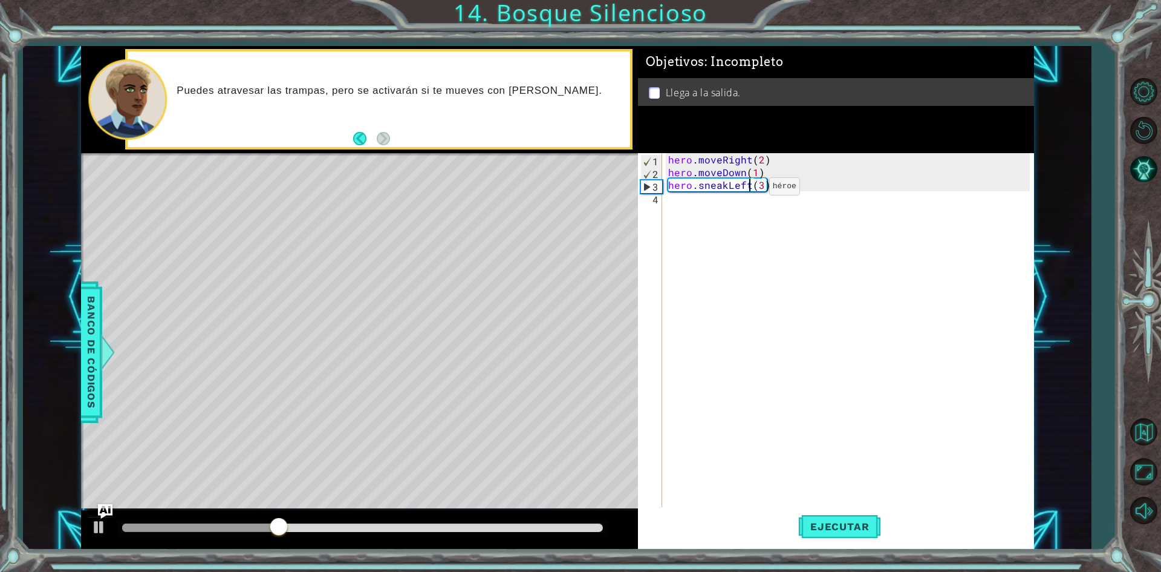
click at [749, 189] on div "hero . moveRight ( 2 ) hero . moveDown ( 1 ) hero . sneakLeft ( 3 )" at bounding box center [851, 343] width 370 height 381
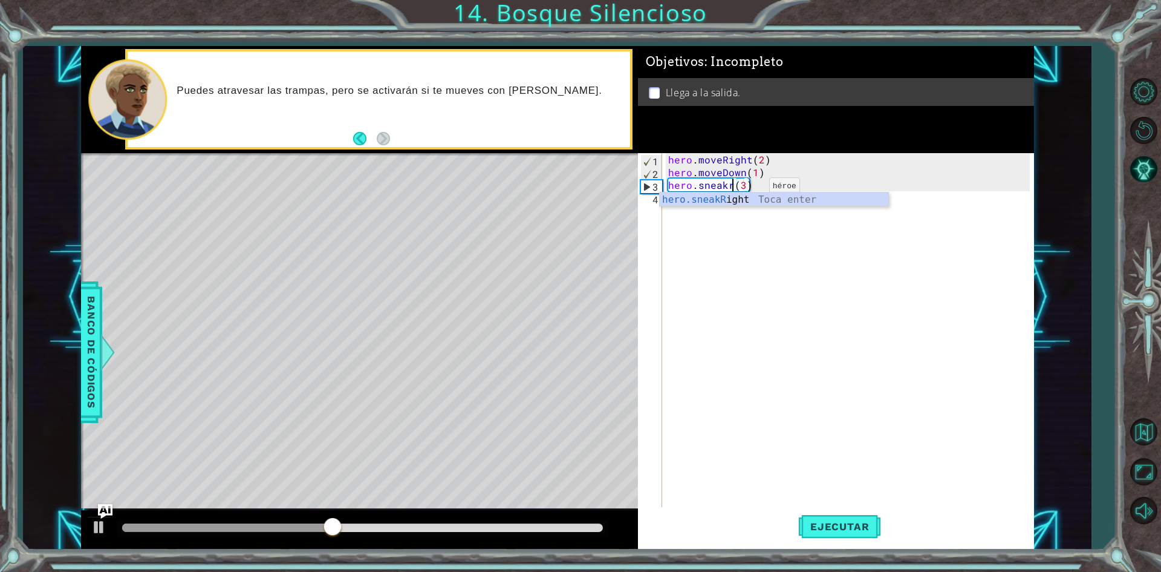
scroll to position [0, 4]
click at [753, 204] on div "hero.sneakRig ht Toca enter" at bounding box center [774, 214] width 229 height 44
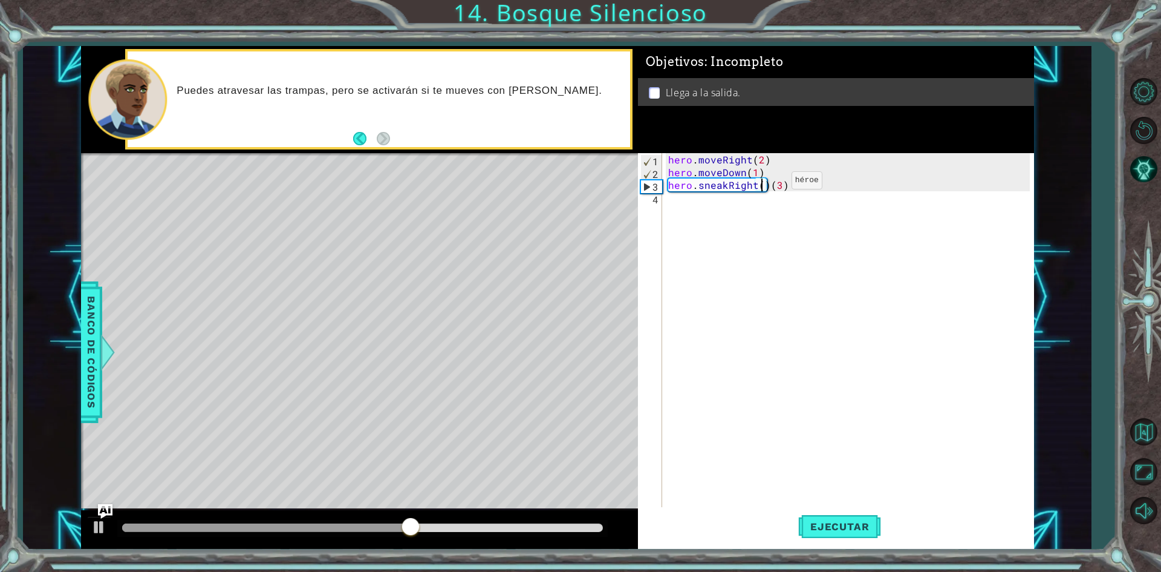
scroll to position [0, 6]
click at [784, 186] on div "hero . moveRight ( 2 ) hero . moveDown ( 1 ) hero . sneakRight ( 3 ) ( 3 )" at bounding box center [851, 343] width 370 height 381
click at [798, 190] on div "hero . moveRight ( 2 ) hero . moveDown ( 1 ) hero . sneakRight ( 3 ) ( 3 )" at bounding box center [851, 343] width 370 height 381
type textarea "hero.sneakRight(3)"
click at [839, 523] on span "Ejecutar" at bounding box center [839, 526] width 83 height 12
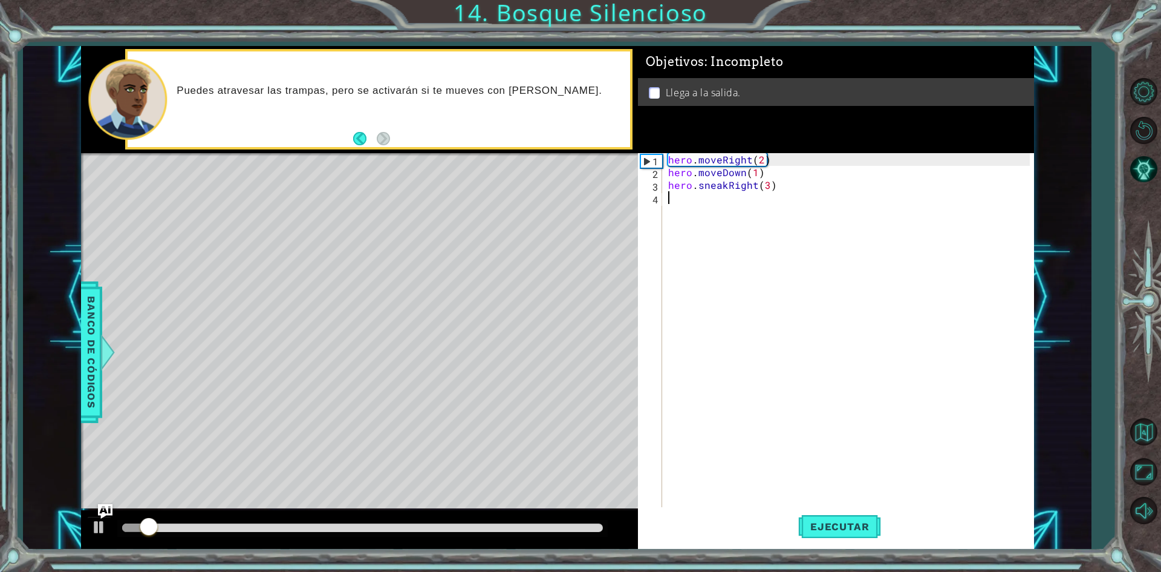
click at [677, 198] on div "hero . moveRight ( 2 ) hero . moveDown ( 1 ) hero . sneakRight ( 3 )" at bounding box center [851, 343] width 370 height 381
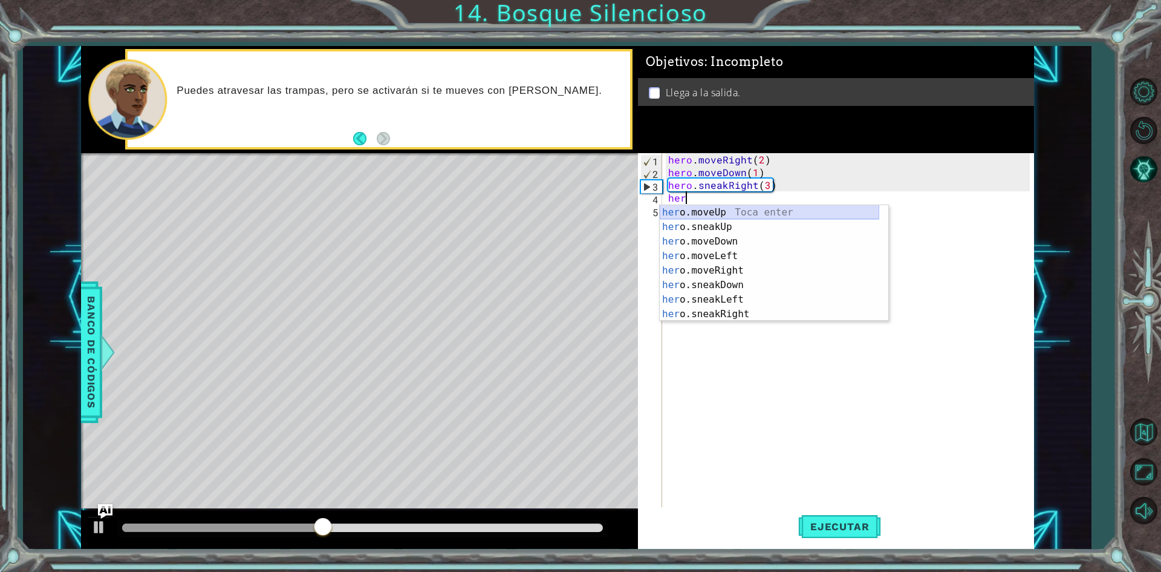
click at [721, 214] on div "her o.moveUp Toca enter her o.sneakUp Toca enter her o.moveDown Toca enter her …" at bounding box center [770, 277] width 220 height 145
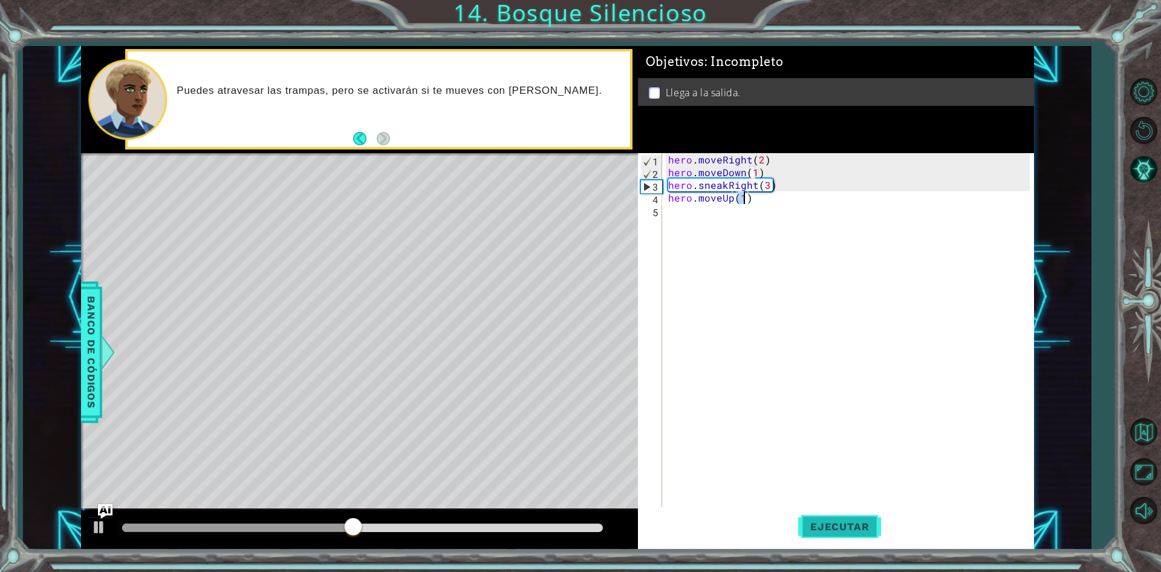
type textarea "hero.moveUp(1)"
click at [834, 530] on span "Ejecutar" at bounding box center [839, 526] width 83 height 12
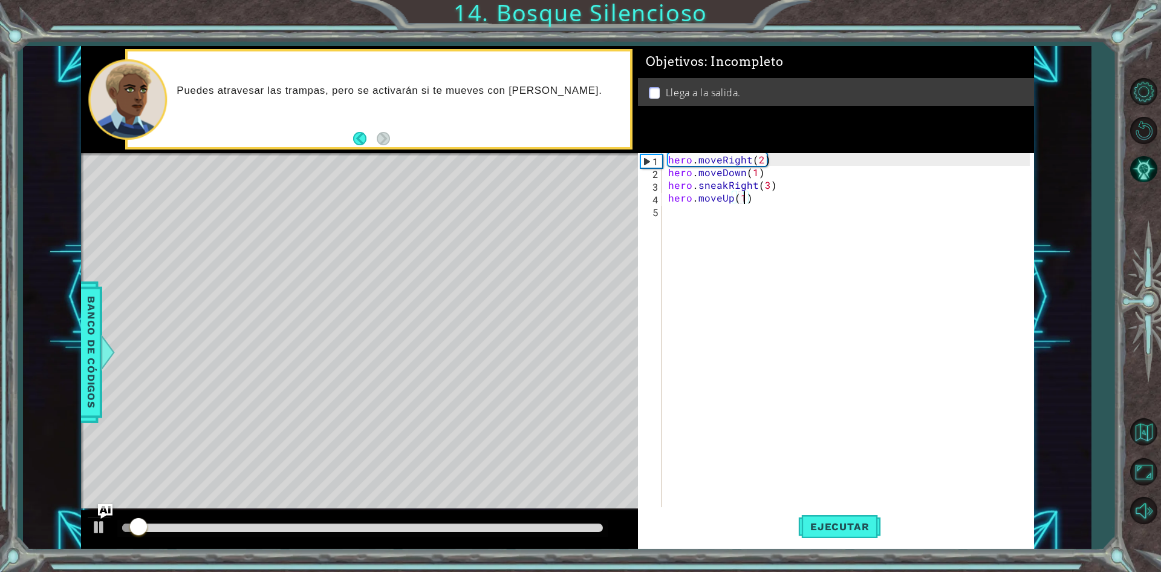
click at [711, 225] on div "hero . moveRight ( 2 ) hero . moveDown ( 1 ) hero . sneakRight ( 3 ) hero . mov…" at bounding box center [851, 343] width 370 height 381
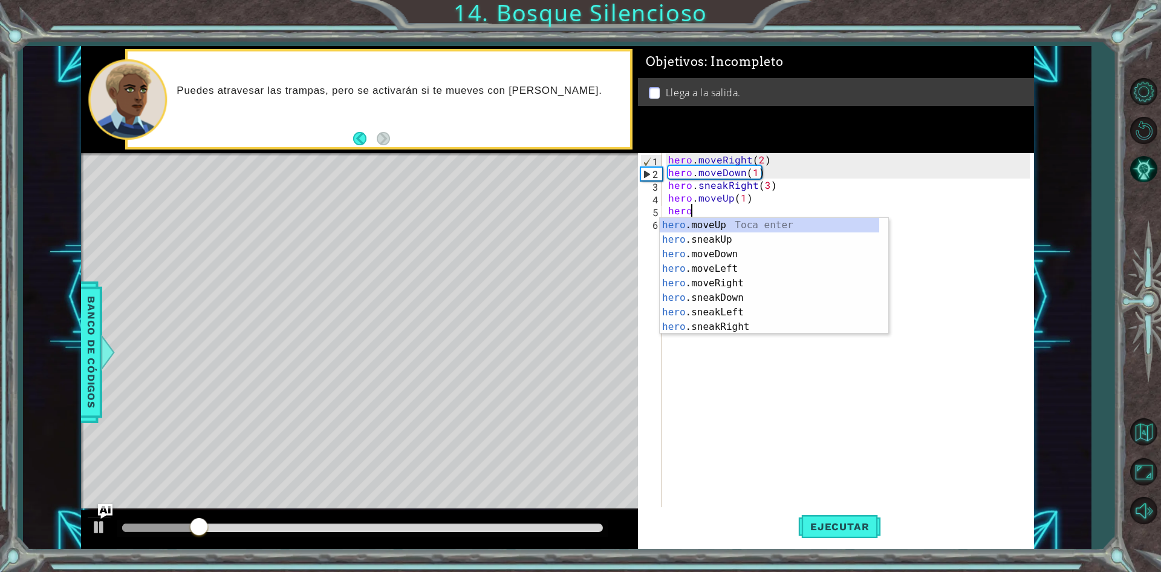
scroll to position [0, 1]
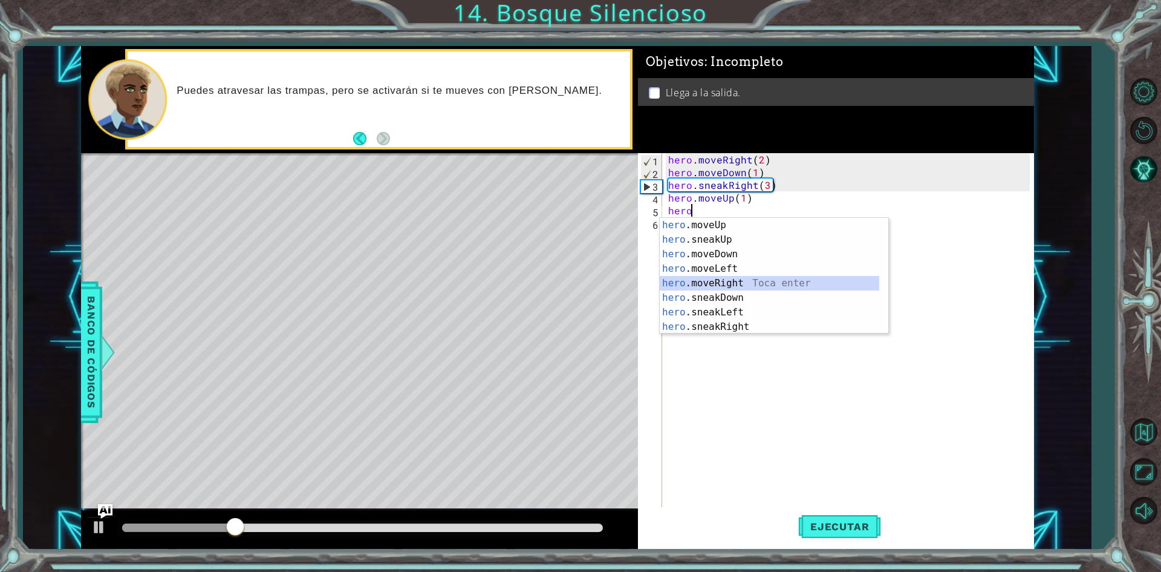
click at [737, 279] on div "hero .moveUp Toca enter hero .sneakUp Toca enter hero .moveDown Toca enter hero…" at bounding box center [770, 290] width 220 height 145
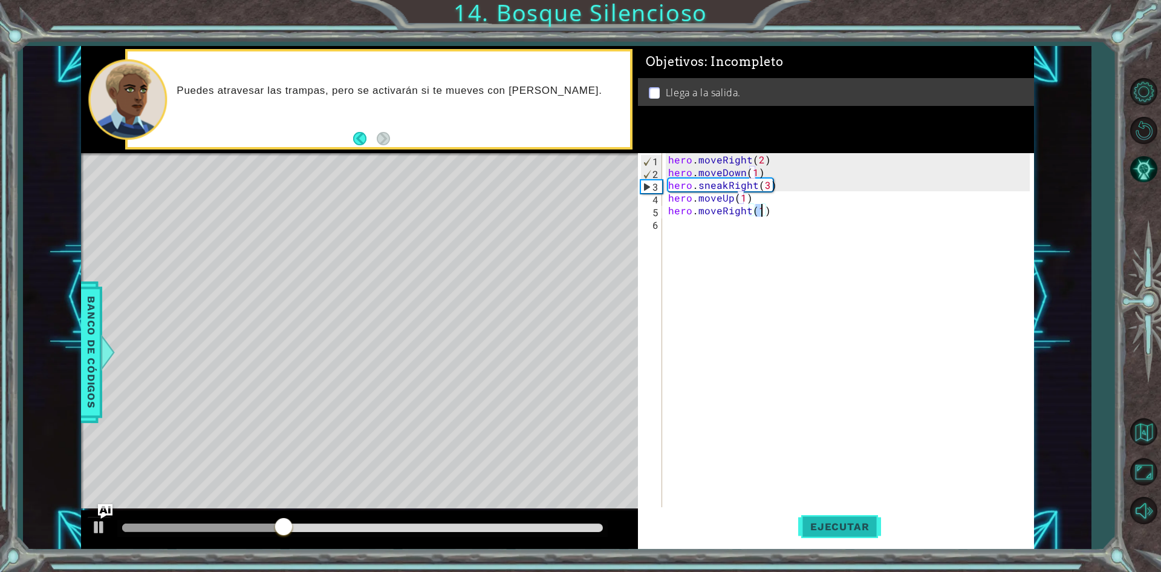
type textarea "hero.moveRight(1)"
click at [839, 523] on span "Ejecutar" at bounding box center [839, 526] width 83 height 12
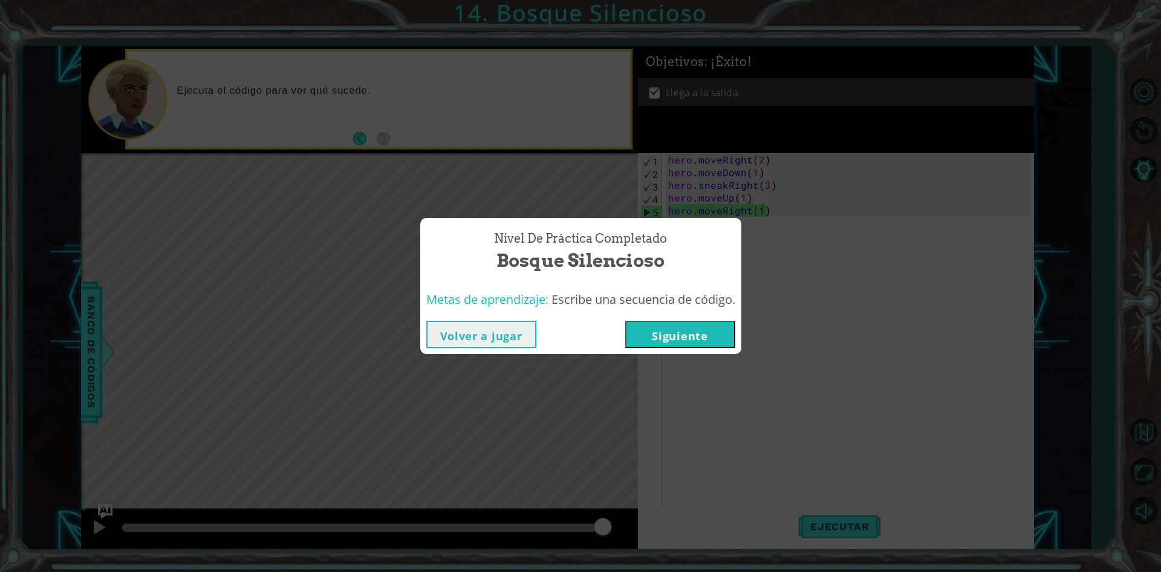
click at [723, 327] on button "Siguiente" at bounding box center [680, 334] width 110 height 27
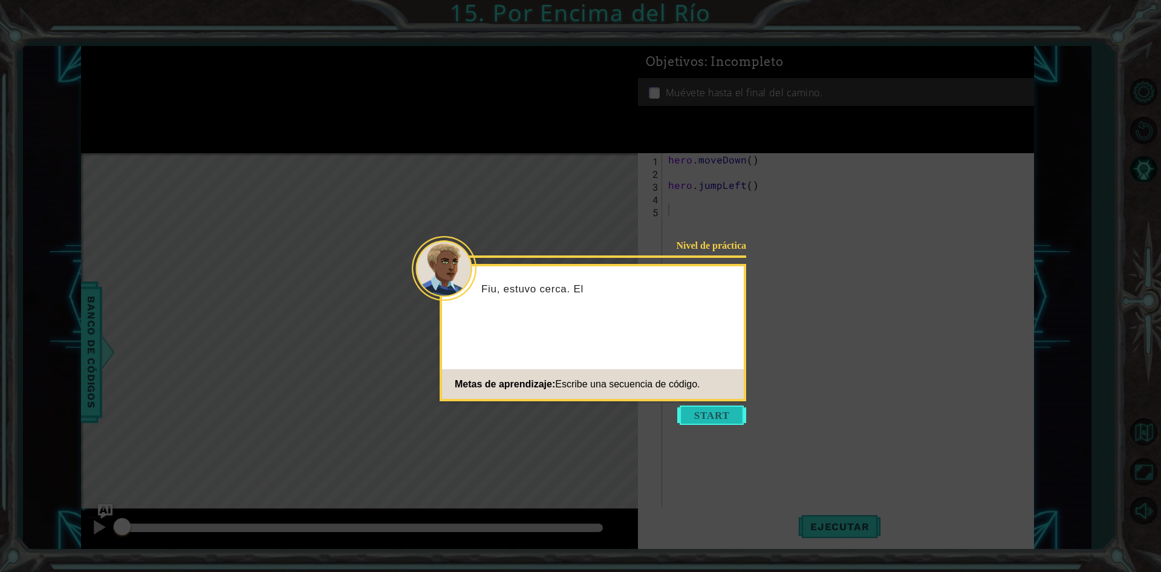
click at [714, 415] on button "Start" at bounding box center [711, 414] width 69 height 19
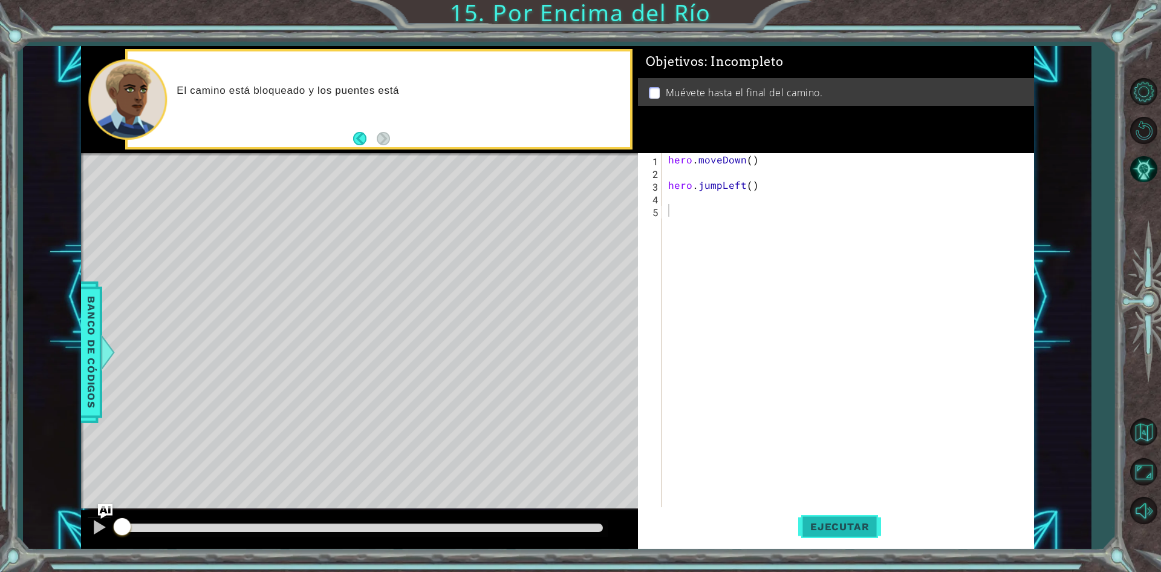
click at [838, 522] on span "Ejecutar" at bounding box center [839, 526] width 83 height 12
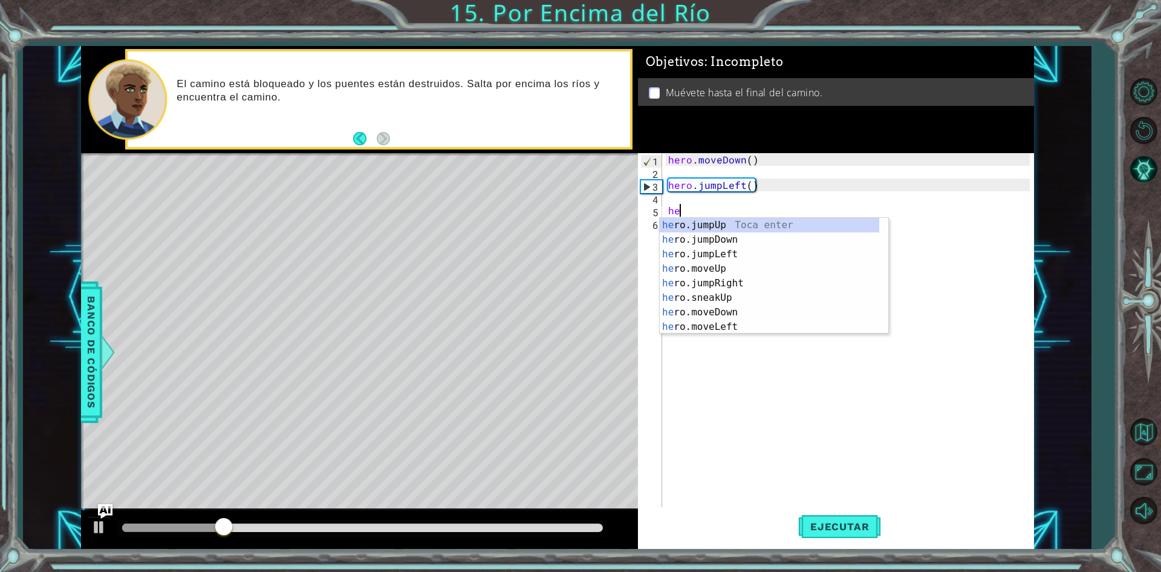
type textarea "her"
click at [725, 238] on div "her o.jumpUp Toca enter her o.jumpDown Toca enter her o.jumpLeft Toca enter her…" at bounding box center [770, 290] width 220 height 145
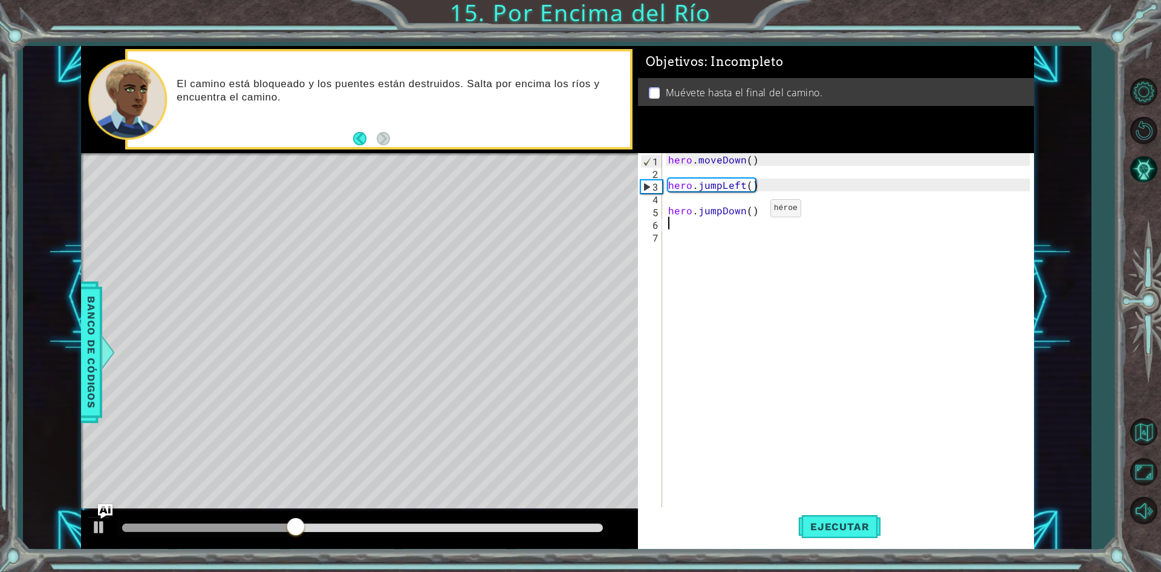
click at [749, 212] on div "hero . moveDown ( ) hero . jumpLeft ( ) hero . jumpDown ( )" at bounding box center [851, 343] width 370 height 381
click at [844, 520] on span "Ejecutar" at bounding box center [839, 526] width 83 height 12
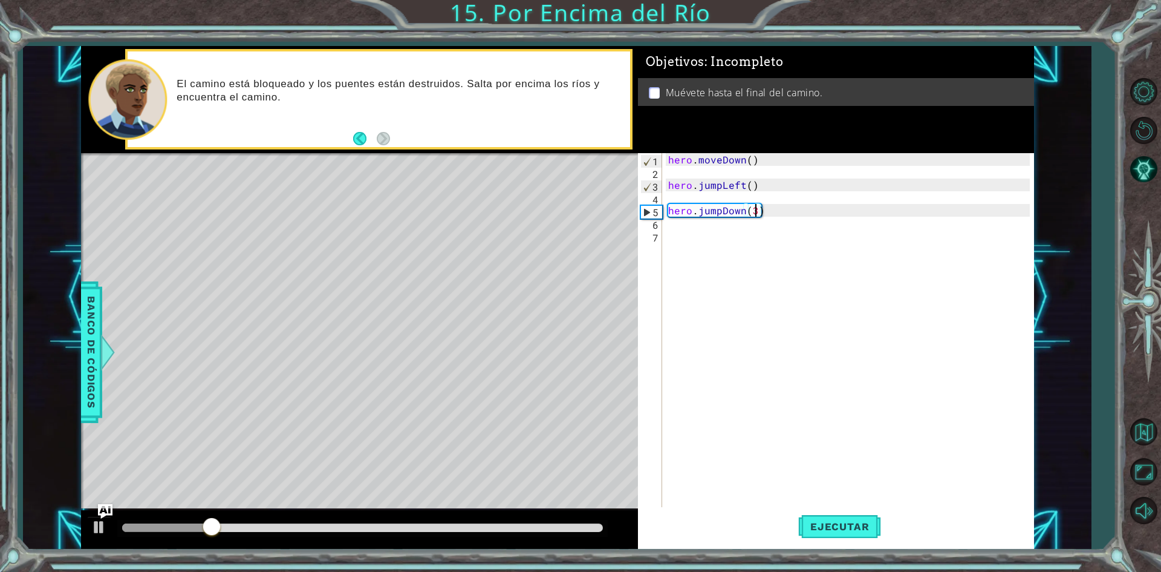
click at [773, 206] on div "hero . moveDown ( ) hero . jumpLeft ( ) hero . jumpDown ( 3 )" at bounding box center [851, 343] width 370 height 381
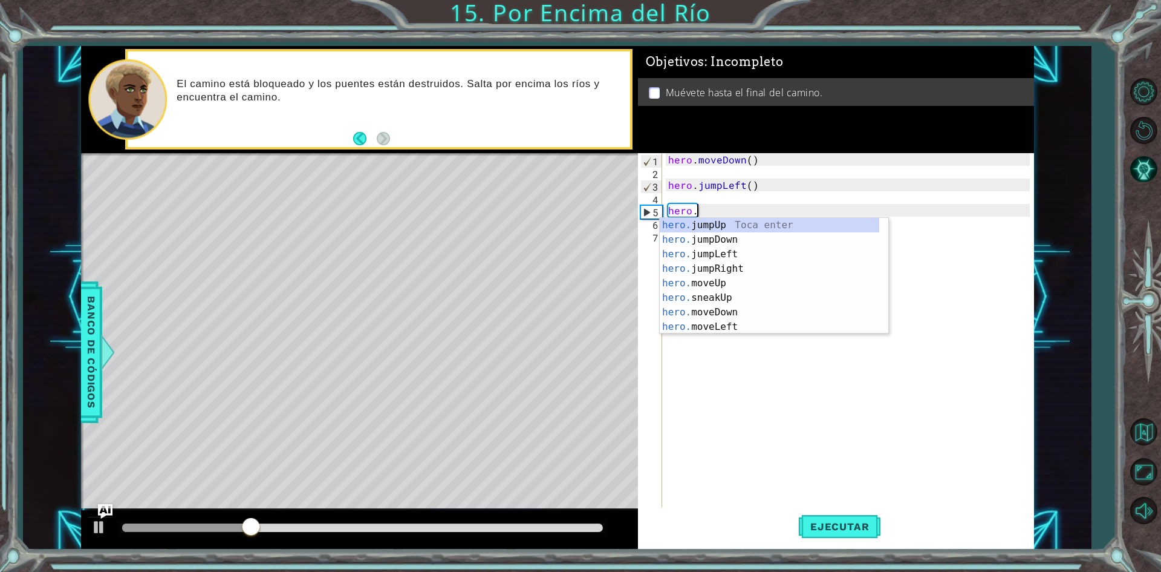
scroll to position [0, 1]
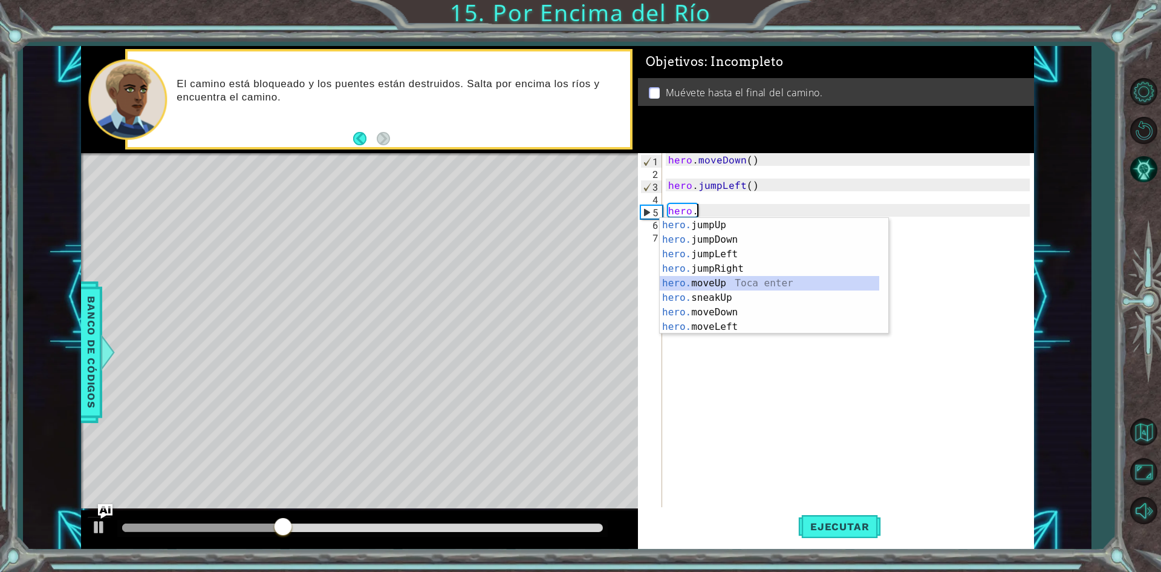
click at [751, 289] on div "hero. jumpUp Toca enter hero. jumpDown Toca enter hero. jumpLeft Toca enter her…" at bounding box center [770, 290] width 220 height 145
type textarea "hero.moveUp(1)"
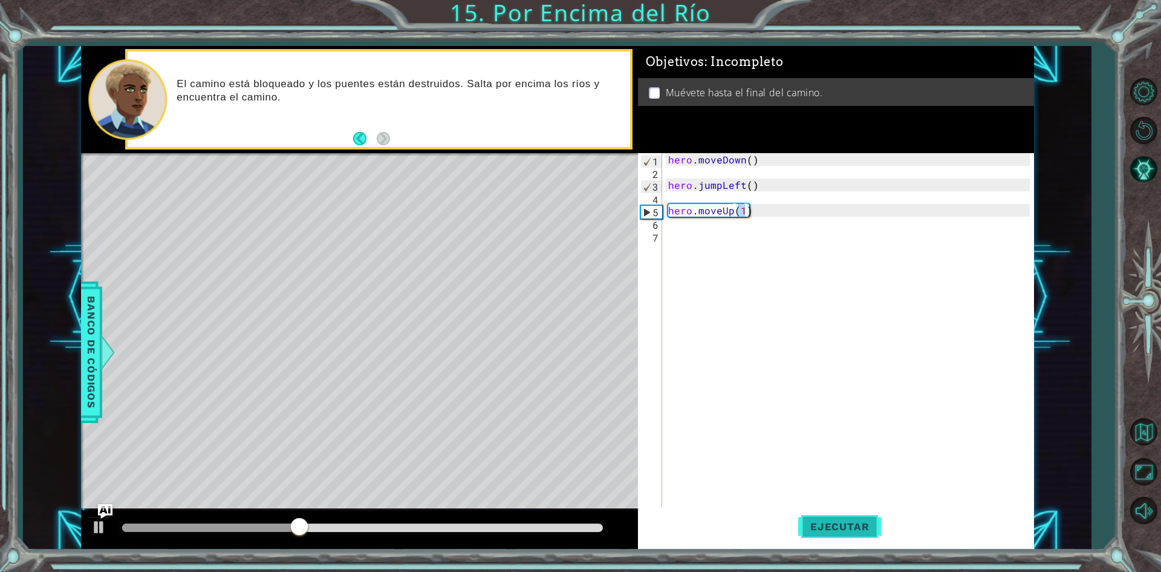
click at [833, 527] on span "Ejecutar" at bounding box center [839, 526] width 83 height 12
drag, startPoint x: 772, startPoint y: 216, endPoint x: 670, endPoint y: 211, distance: 102.3
click at [670, 211] on div "hero . moveDown ( ) hero . jumpLeft ( ) hero . moveUp ( 1 )" at bounding box center [851, 343] width 370 height 381
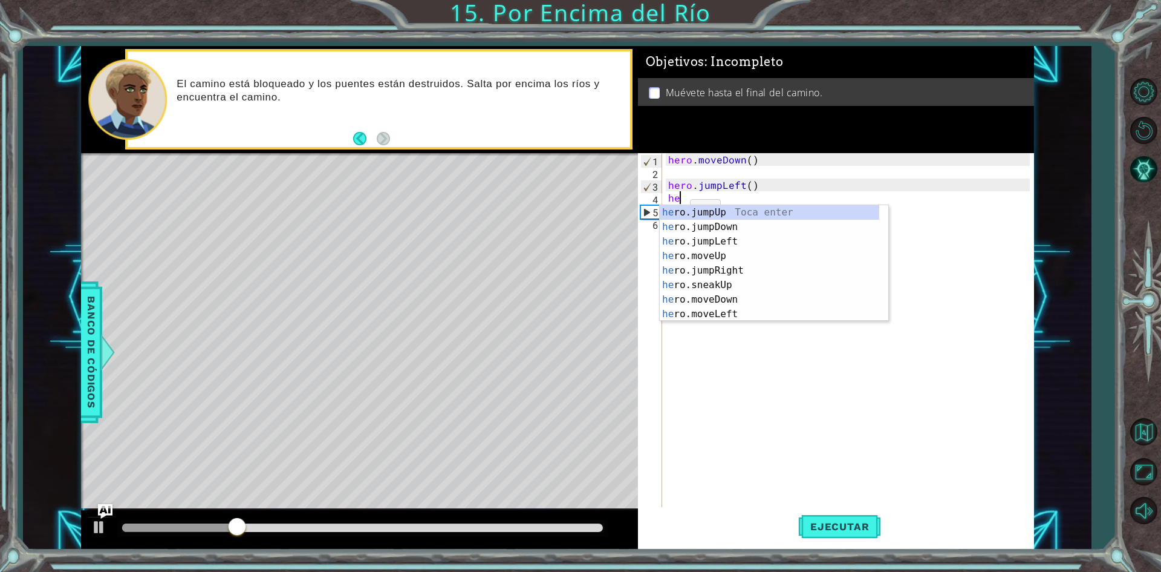
scroll to position [0, 1]
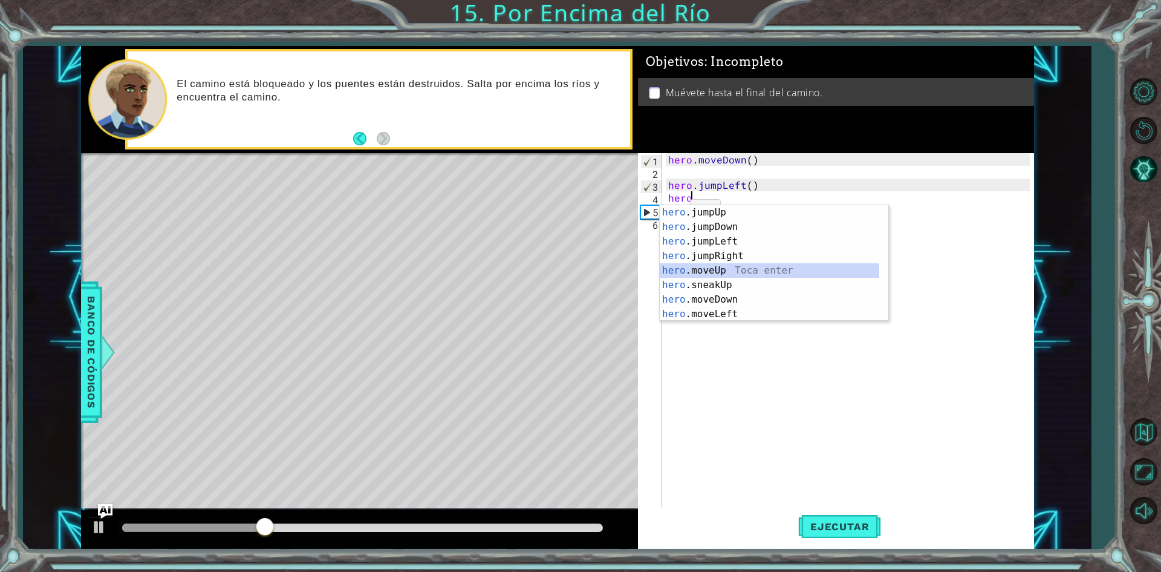
click at [745, 274] on div "hero .jumpUp Toca enter hero .jumpDown Toca enter hero .jumpLeft Toca enter her…" at bounding box center [770, 277] width 220 height 145
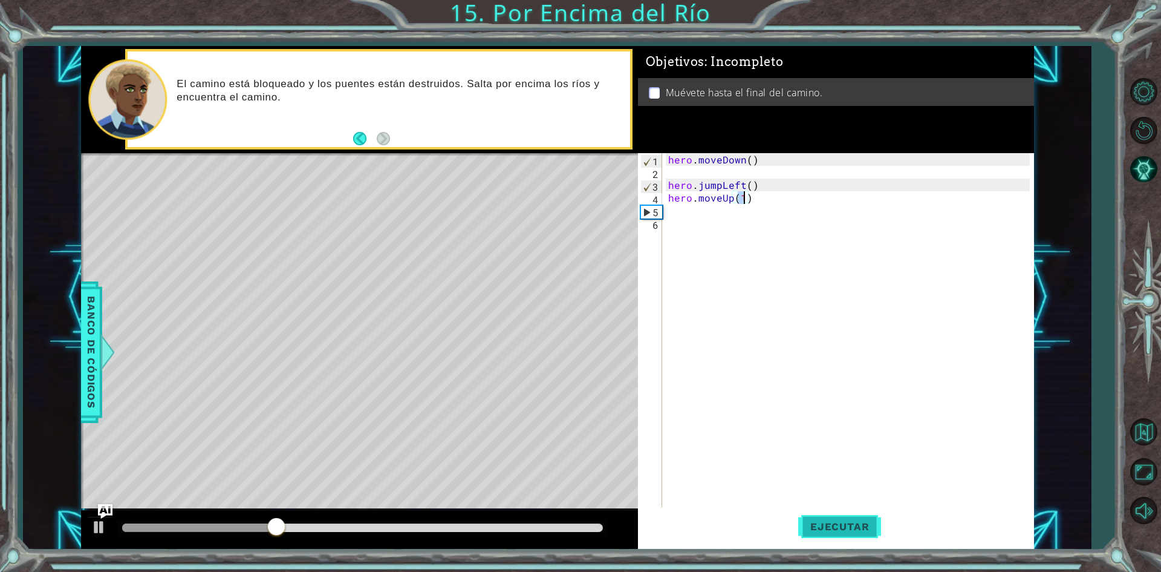
click at [850, 531] on span "Ejecutar" at bounding box center [839, 526] width 83 height 12
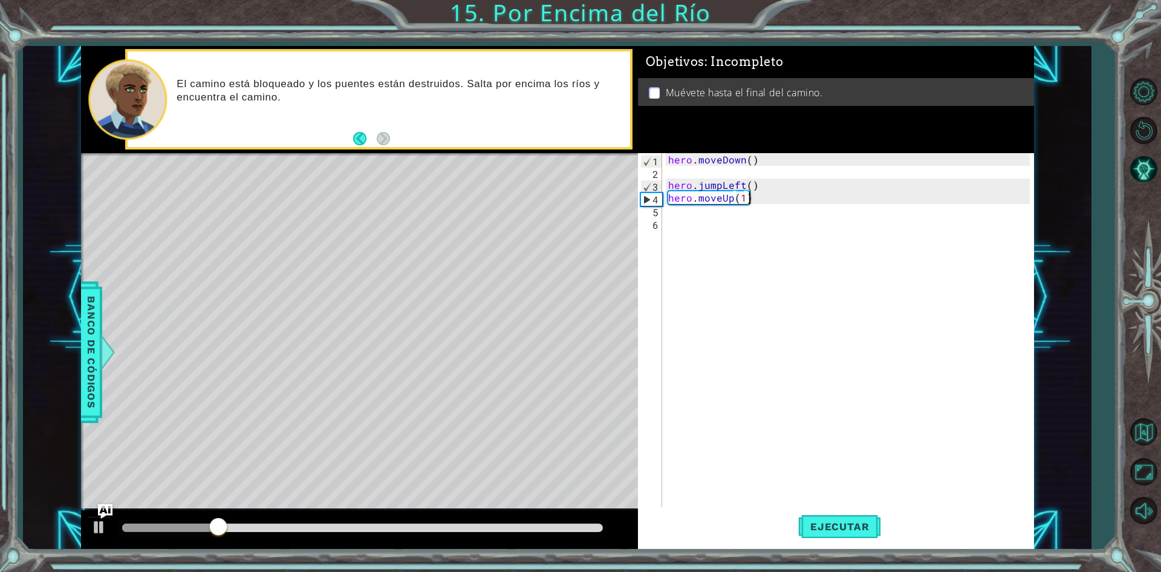
click at [763, 201] on div "hero . moveDown ( ) hero . jumpLeft ( ) hero . moveUp ( 1 )" at bounding box center [851, 343] width 370 height 381
click at [763, 201] on div "hero . moveDown ( ) hero . jumpLeft ( ) hero ." at bounding box center [851, 343] width 370 height 381
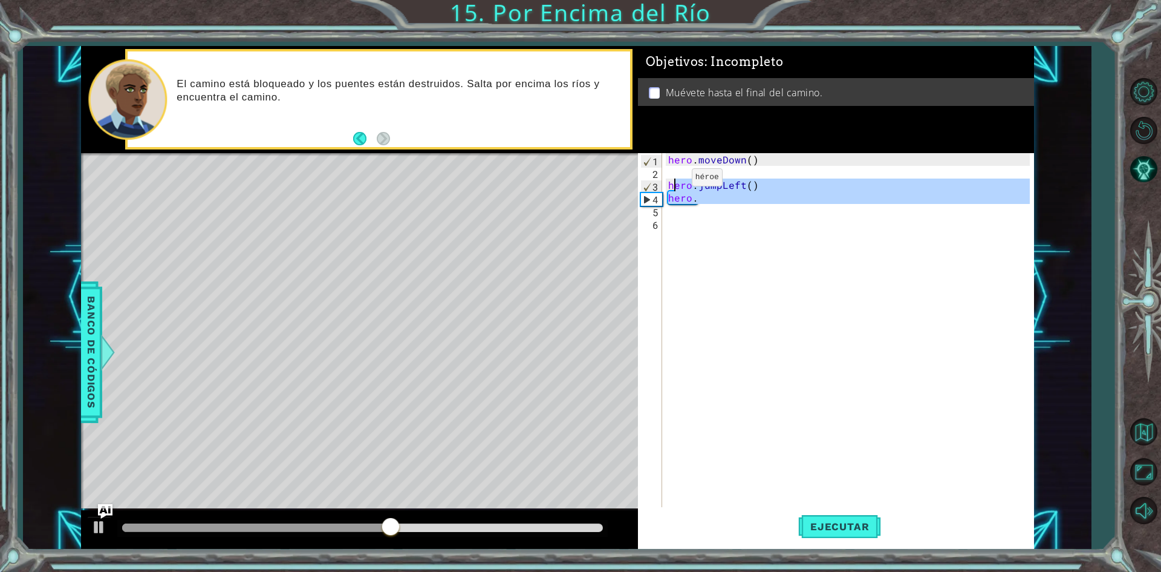
drag, startPoint x: 745, startPoint y: 213, endPoint x: 671, endPoint y: 180, distance: 80.9
click at [671, 180] on div "hero . moveDown ( ) hero . jumpLeft ( ) hero ." at bounding box center [851, 343] width 370 height 381
type textarea "h"
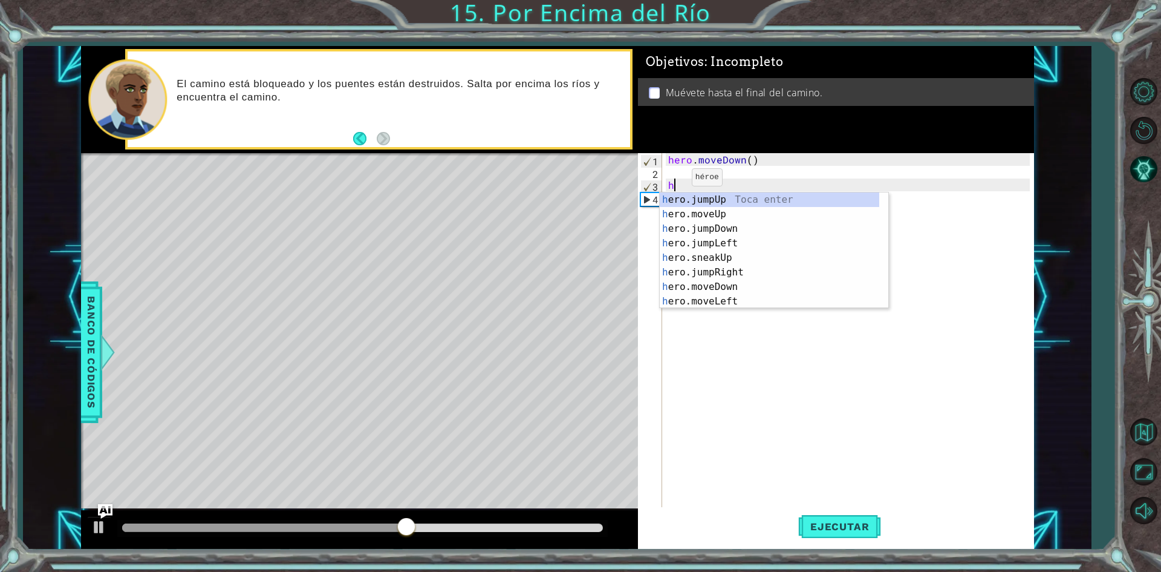
scroll to position [0, 0]
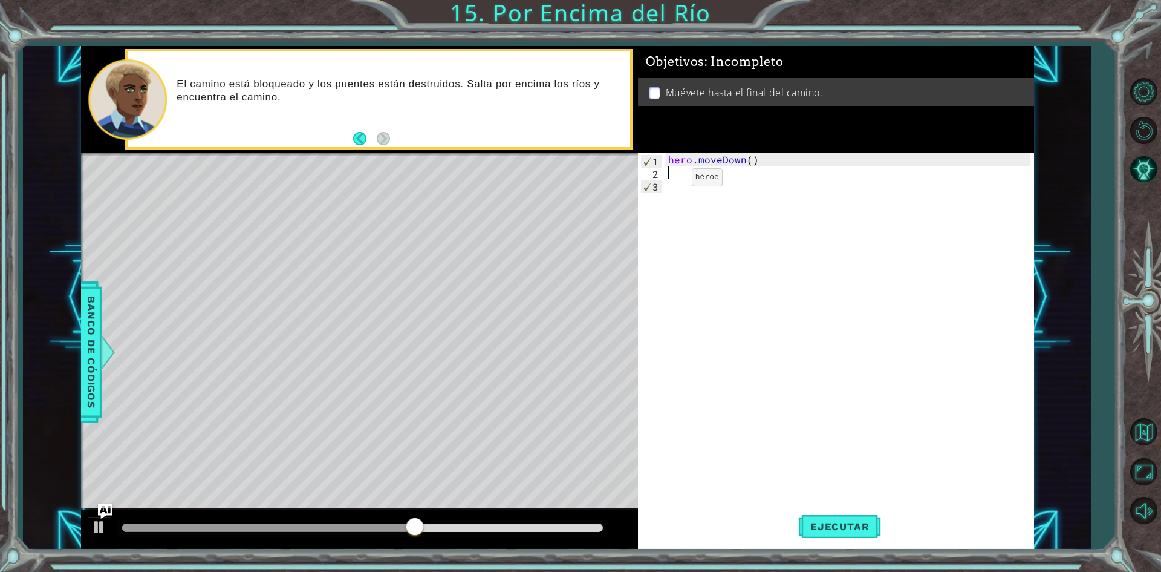
type textarea "hero.moveDown()"
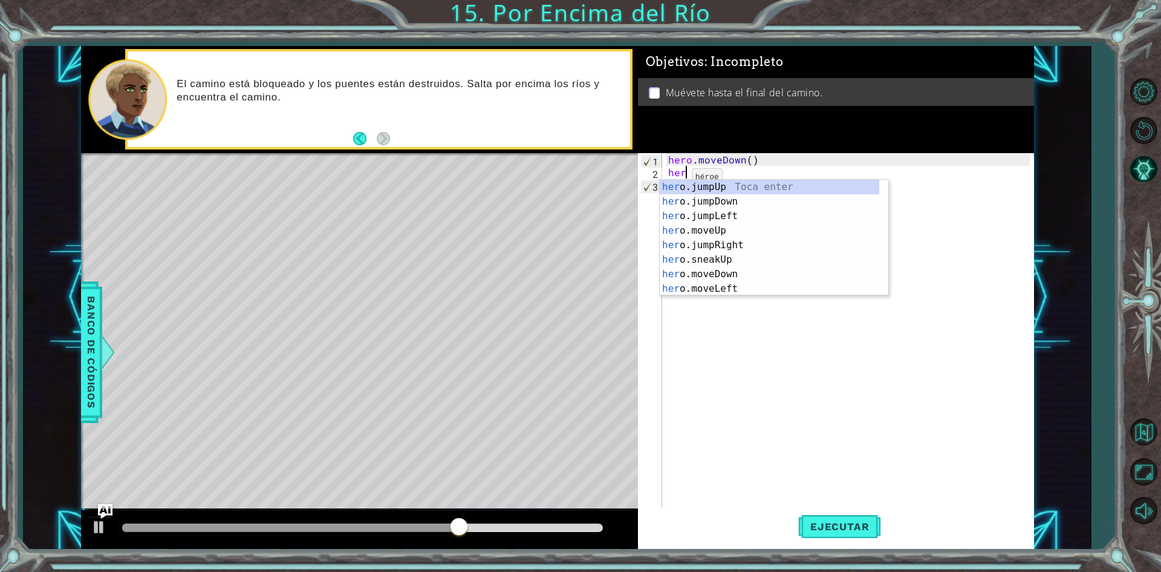
scroll to position [0, 1]
type textarea "hero"
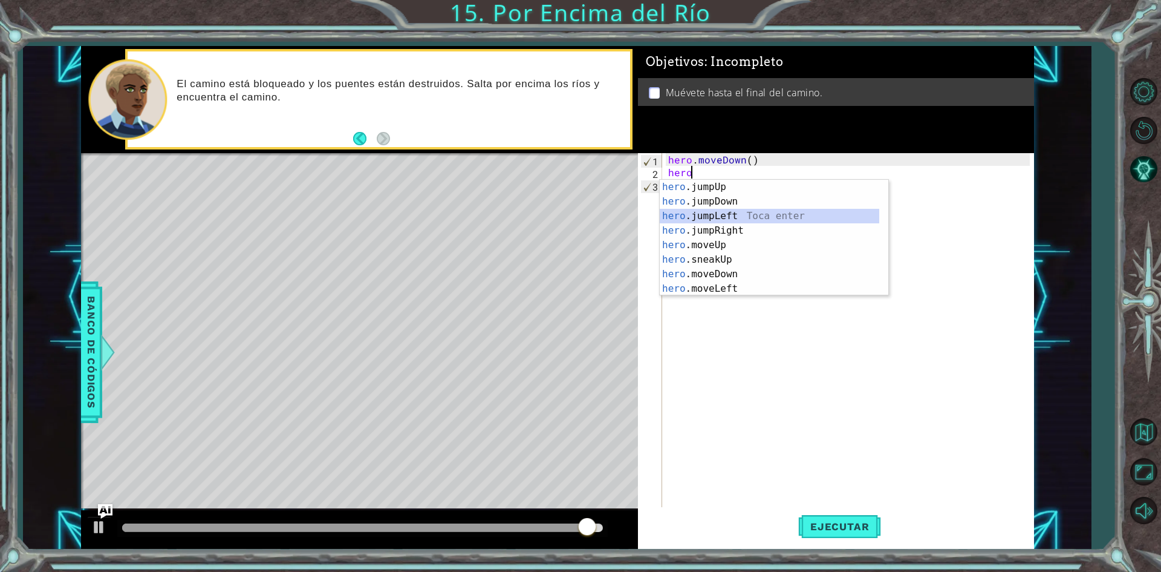
click at [771, 217] on div "hero .jumpUp Toca enter hero .jumpDown Toca enter hero .jumpLeft Toca enter her…" at bounding box center [770, 252] width 220 height 145
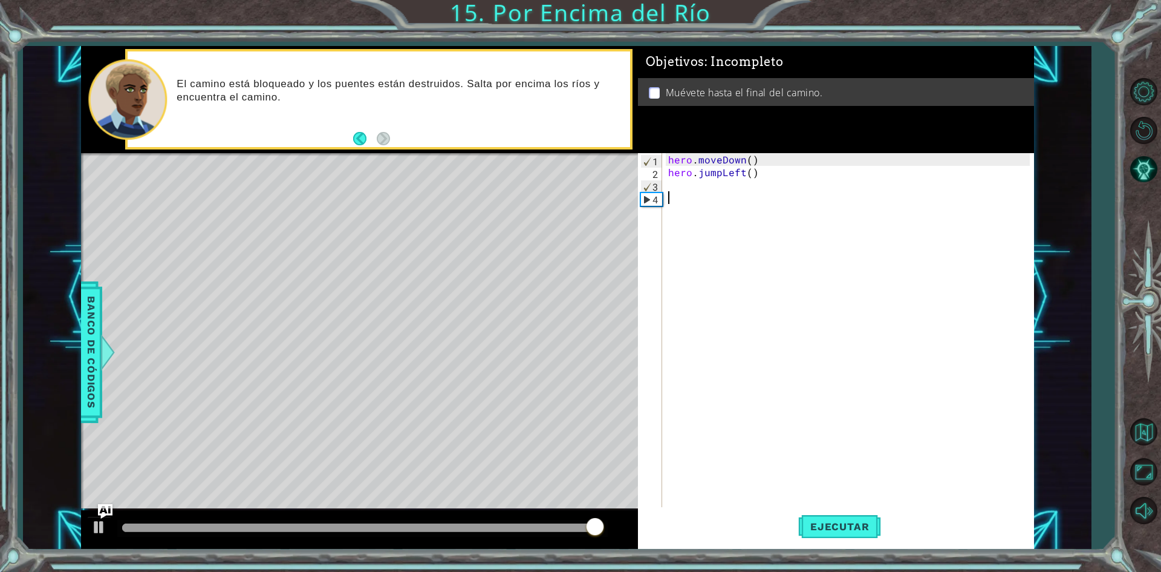
click at [712, 192] on div "hero . moveDown ( ) hero . jumpLeft ( )" at bounding box center [851, 343] width 370 height 381
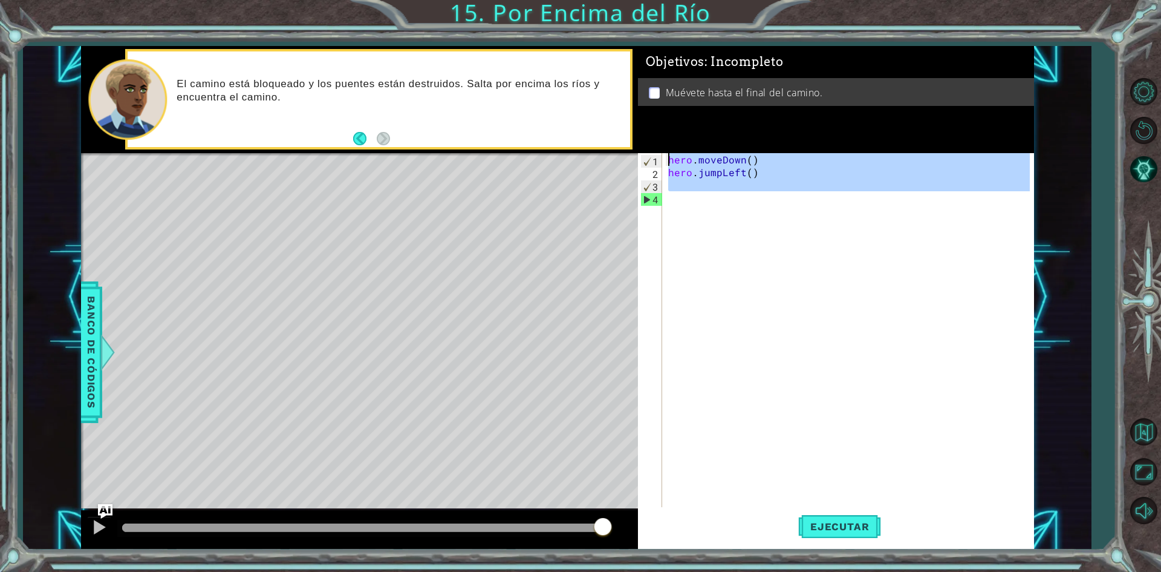
type textarea "hero.moveDown() hero.jumpLeft()"
click at [702, 186] on div "hero . moveDown ( ) hero . jumpLeft ( )" at bounding box center [848, 331] width 364 height 356
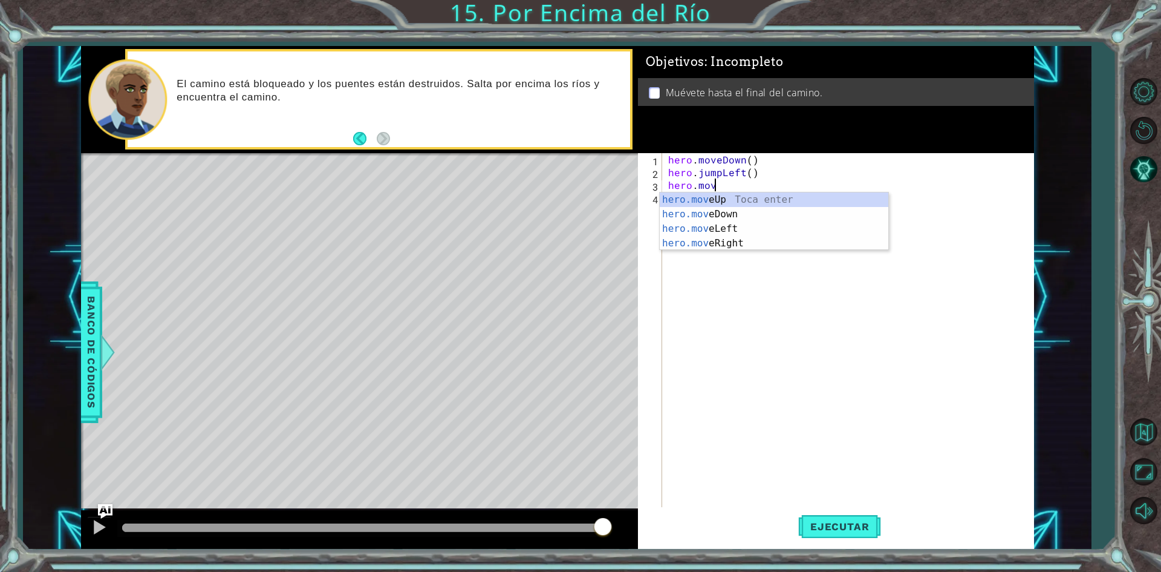
scroll to position [0, 2]
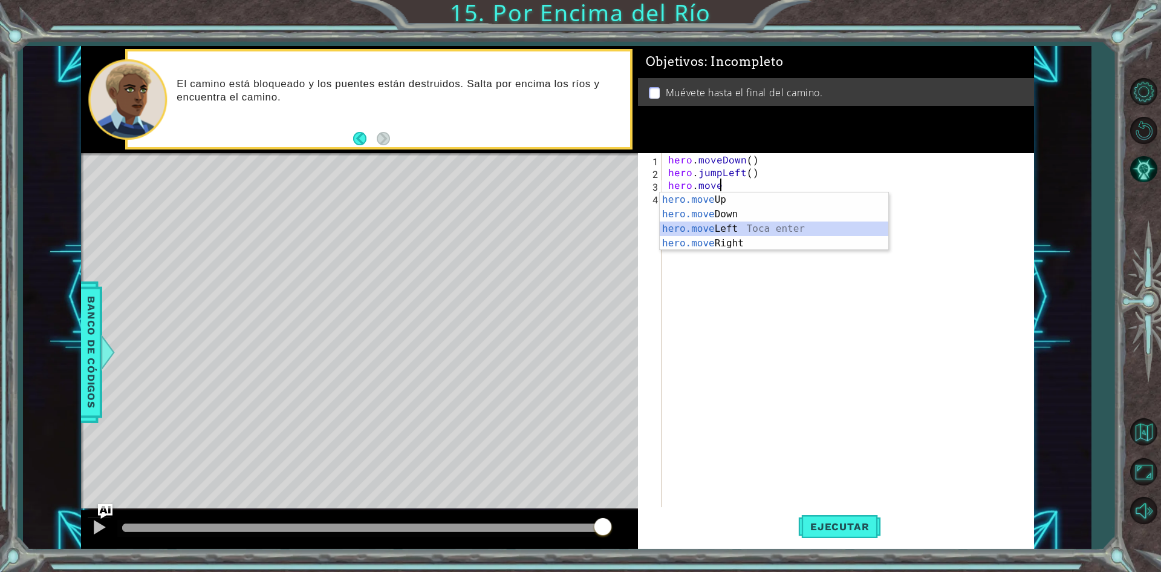
click at [771, 228] on div "hero.move Up Toca enter hero.move Down Toca enter hero.move Left Toca enter her…" at bounding box center [774, 235] width 229 height 87
type textarea "hero.moveLeft(1)"
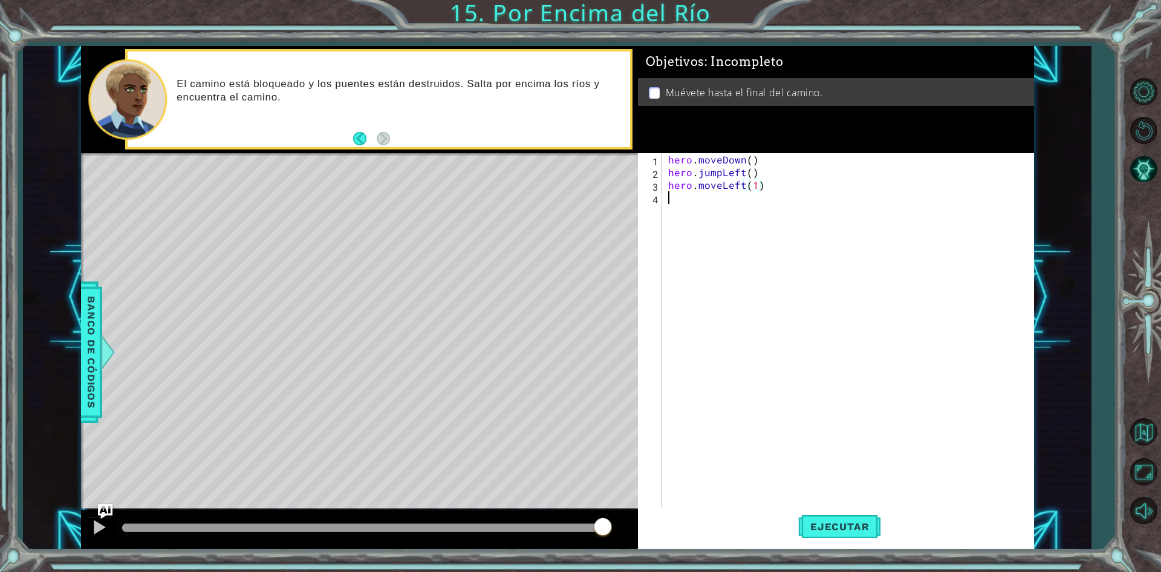
click at [743, 201] on div "hero . moveDown ( ) hero . jumpLeft ( ) hero . moveLeft ( 1 )" at bounding box center [851, 343] width 370 height 381
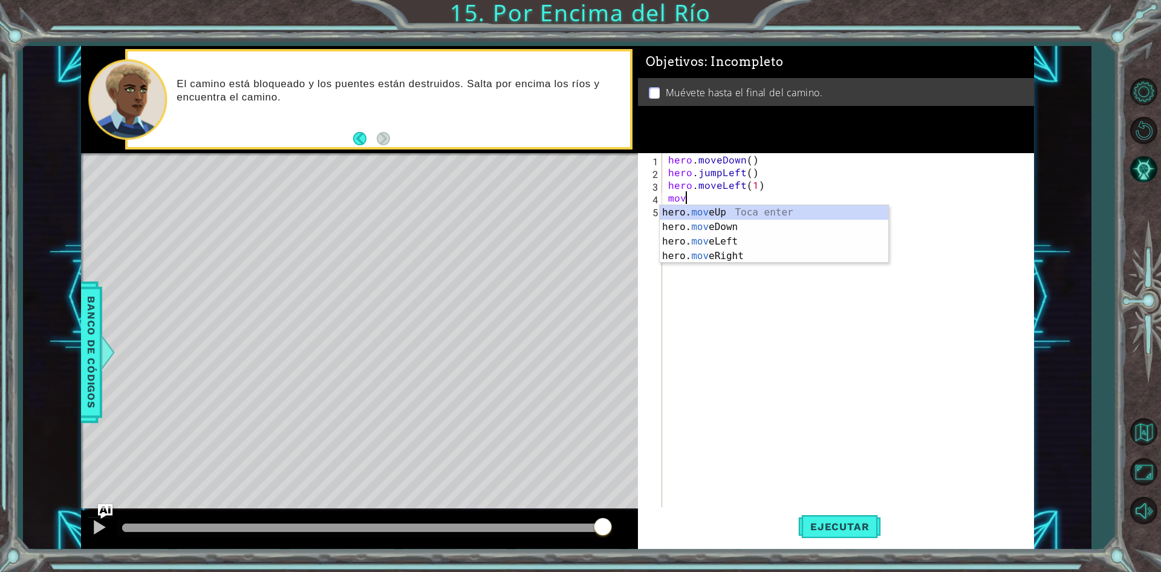
scroll to position [0, 1]
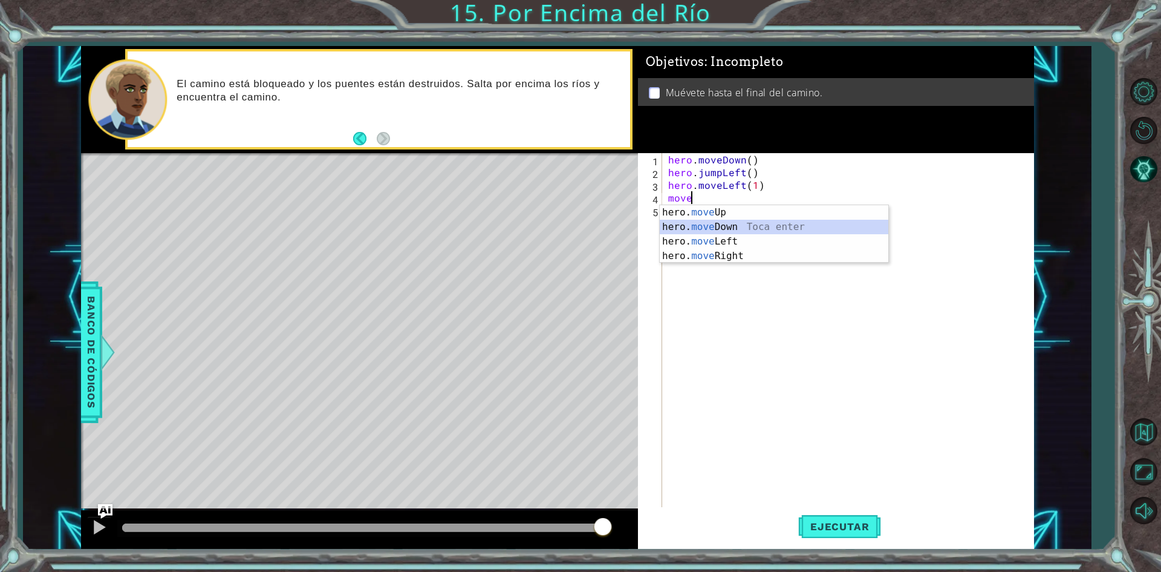
click at [743, 228] on div "hero. move Up Toca enter hero. move Down Toca enter hero. move Left Toca enter …" at bounding box center [774, 248] width 229 height 87
type textarea "hero.moveDown(1)"
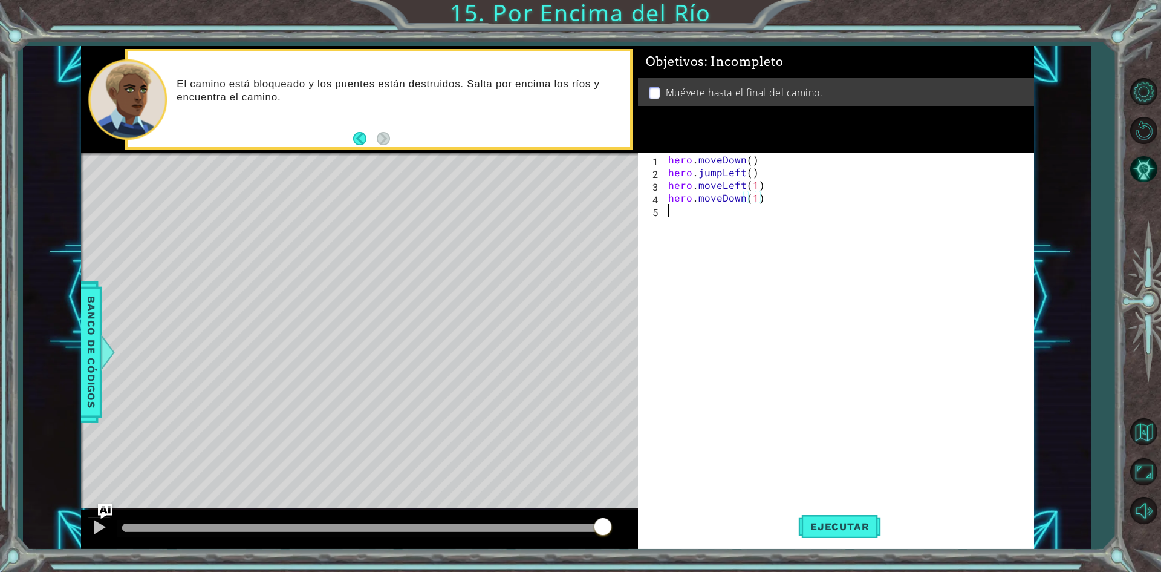
click at [728, 215] on div "hero . moveDown ( ) hero . jumpLeft ( ) hero . moveLeft ( 1 ) hero . moveDown (…" at bounding box center [851, 343] width 370 height 381
click at [751, 198] on div "hero . moveDown ( ) hero . jumpLeft ( ) hero . moveLeft ( 1 ) hero . moveDown (…" at bounding box center [851, 343] width 370 height 381
click at [753, 198] on div "hero . moveDown ( ) hero . jumpLeft ( ) hero . moveLeft ( 1 ) hero . moveDown (…" at bounding box center [851, 343] width 370 height 381
type textarea "hero.moveDown()"
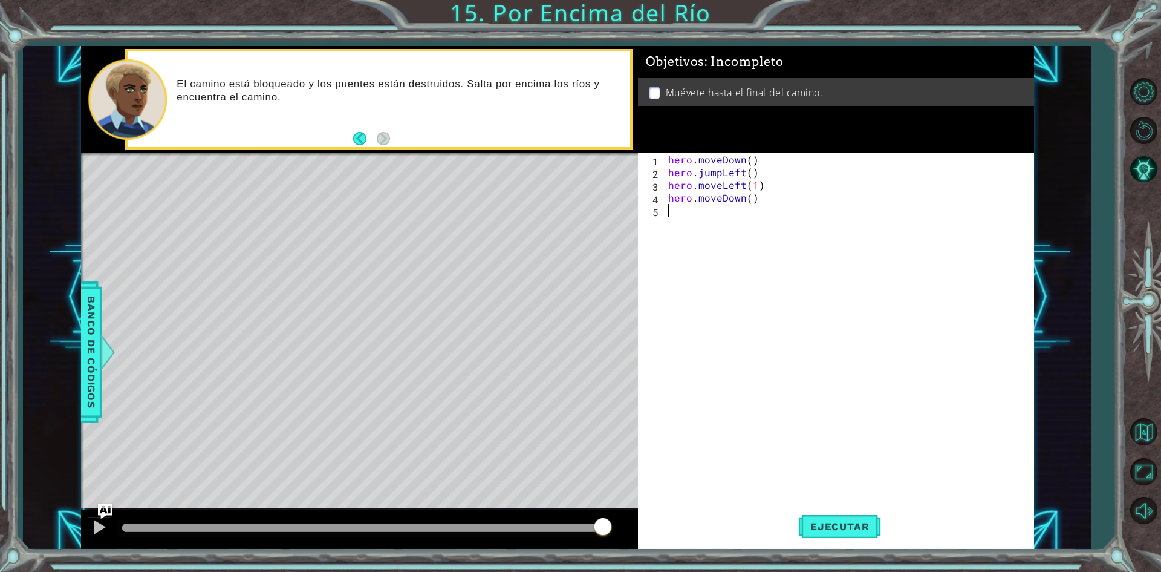
click at [751, 207] on div "hero . moveDown ( ) hero . jumpLeft ( ) hero . moveLeft ( 1 ) hero . moveDown (…" at bounding box center [851, 343] width 370 height 381
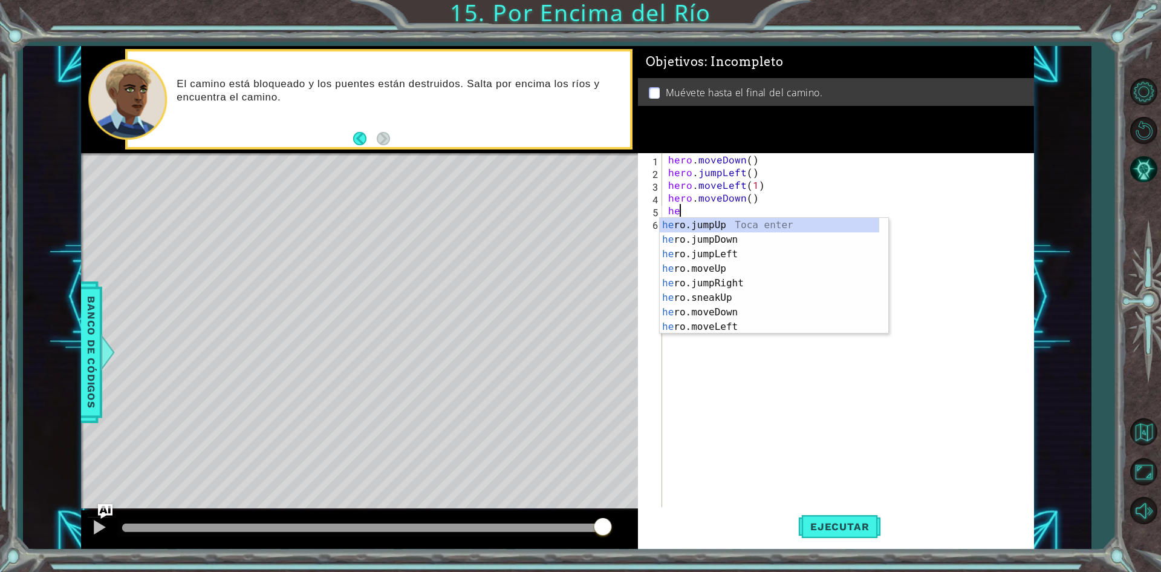
type textarea "her"
click at [748, 284] on div "her o.jumpUp Toca enter her o.jumpDown Toca enter her o.jumpLeft Toca enter her…" at bounding box center [770, 290] width 220 height 145
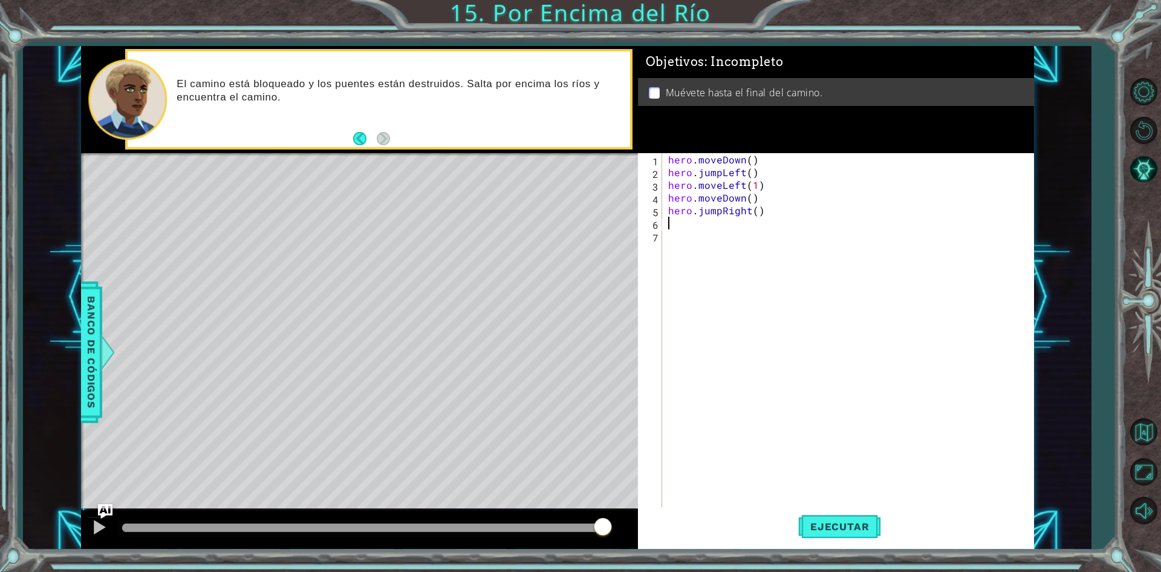
click at [725, 236] on div "hero . moveDown ( ) hero . jumpLeft ( ) hero . moveLeft ( 1 ) hero . moveDown (…" at bounding box center [851, 343] width 370 height 381
click at [720, 224] on div "hero . moveDown ( ) hero . jumpLeft ( ) hero . moveLeft ( 1 ) hero . moveDown (…" at bounding box center [851, 343] width 370 height 381
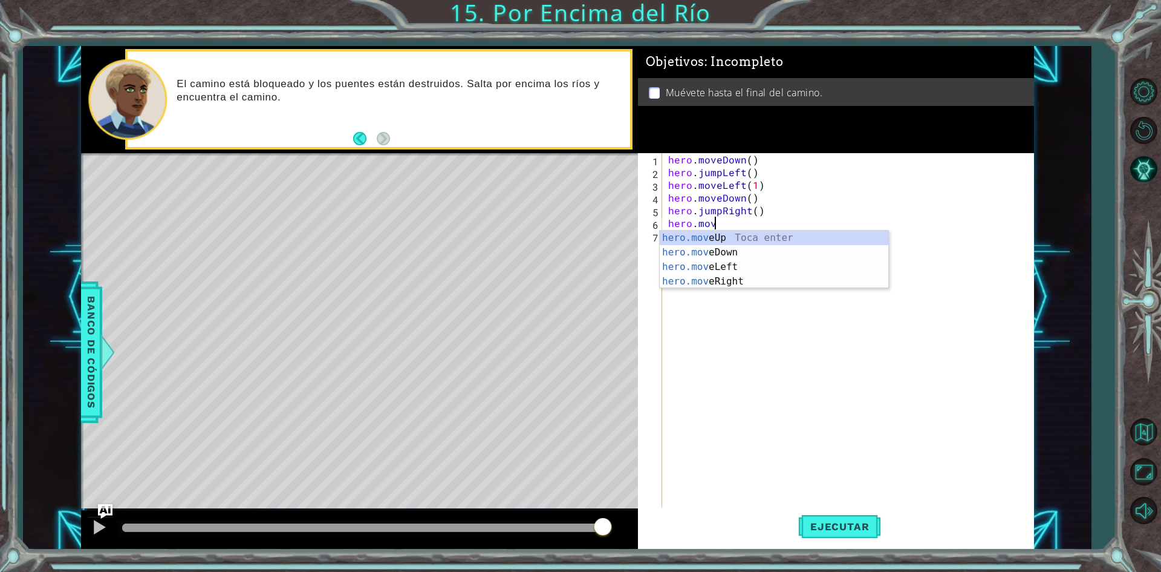
scroll to position [0, 2]
click at [754, 275] on div "hero.move Up Toca enter hero.move Down Toca enter hero.move Left Toca enter her…" at bounding box center [774, 273] width 229 height 87
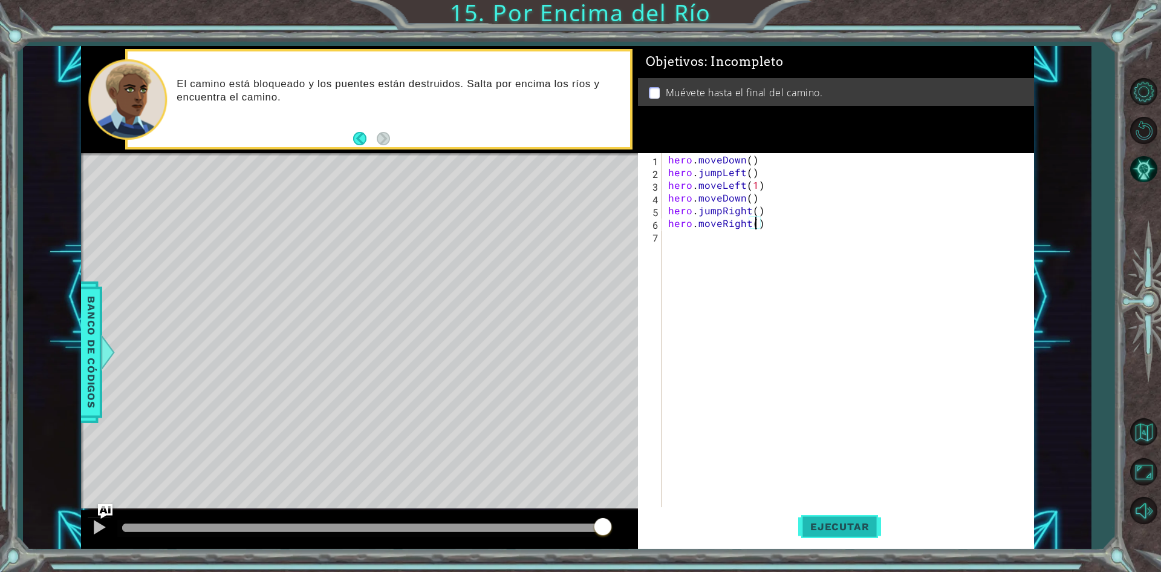
type textarea "hero.moveRight()"
click at [856, 530] on span "Ejecutar" at bounding box center [839, 526] width 83 height 12
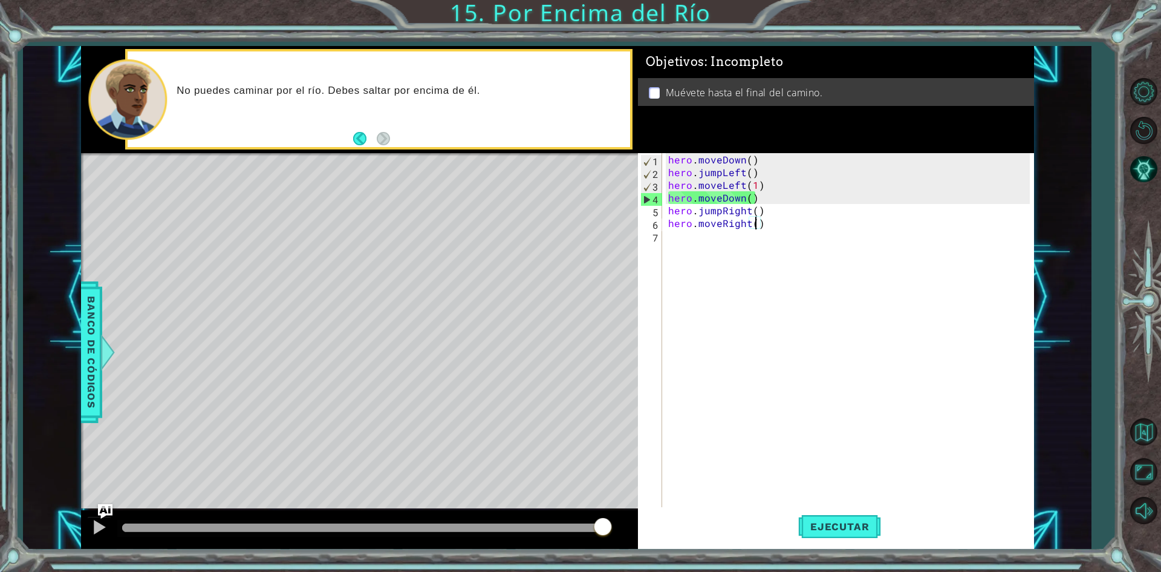
click at [783, 229] on div "hero . moveDown ( ) hero . jumpLeft ( ) hero . moveLeft ( 1 ) hero . moveDown (…" at bounding box center [851, 343] width 370 height 381
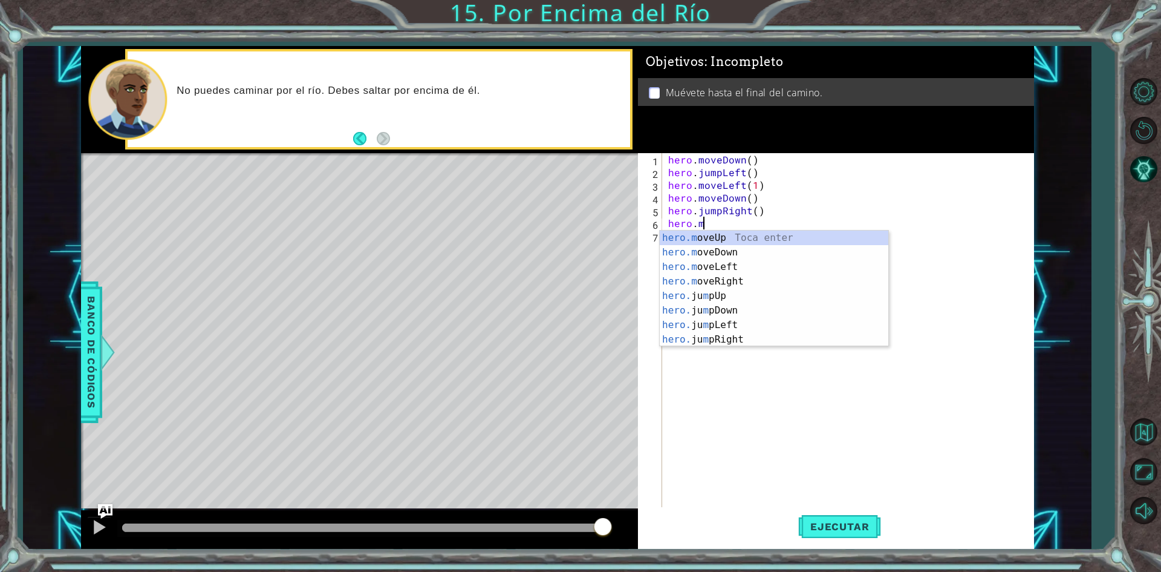
type textarea "h"
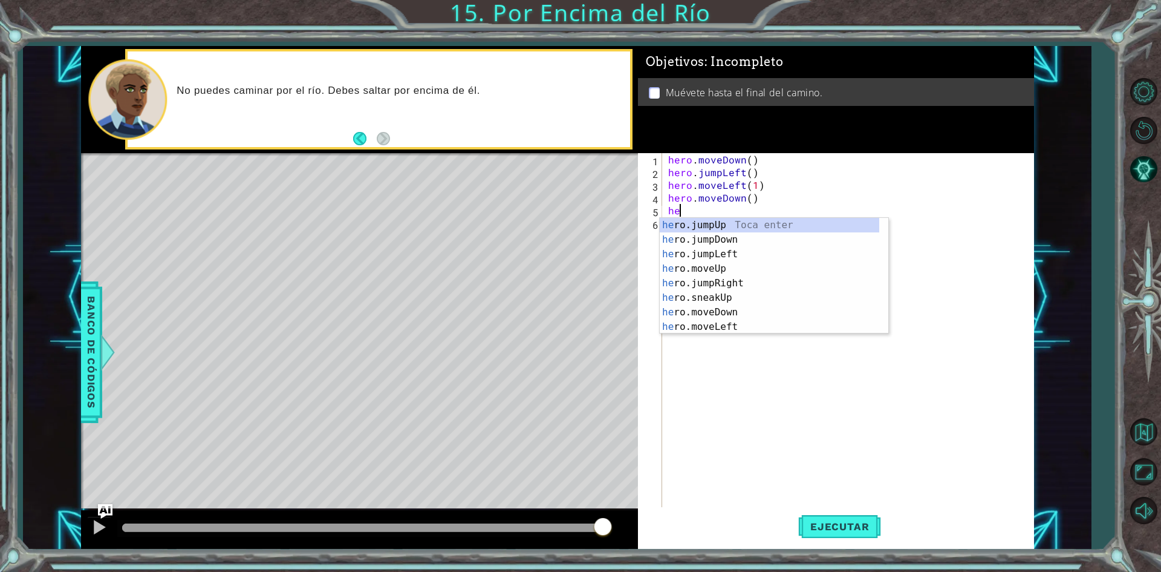
type textarea "h"
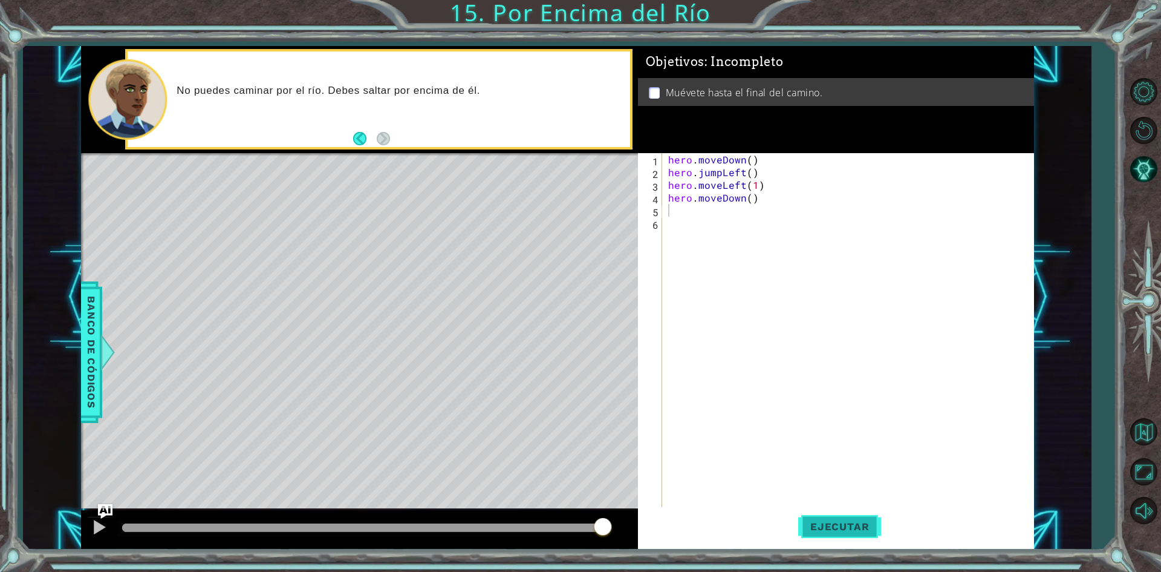
click at [864, 525] on span "Ejecutar" at bounding box center [839, 526] width 83 height 12
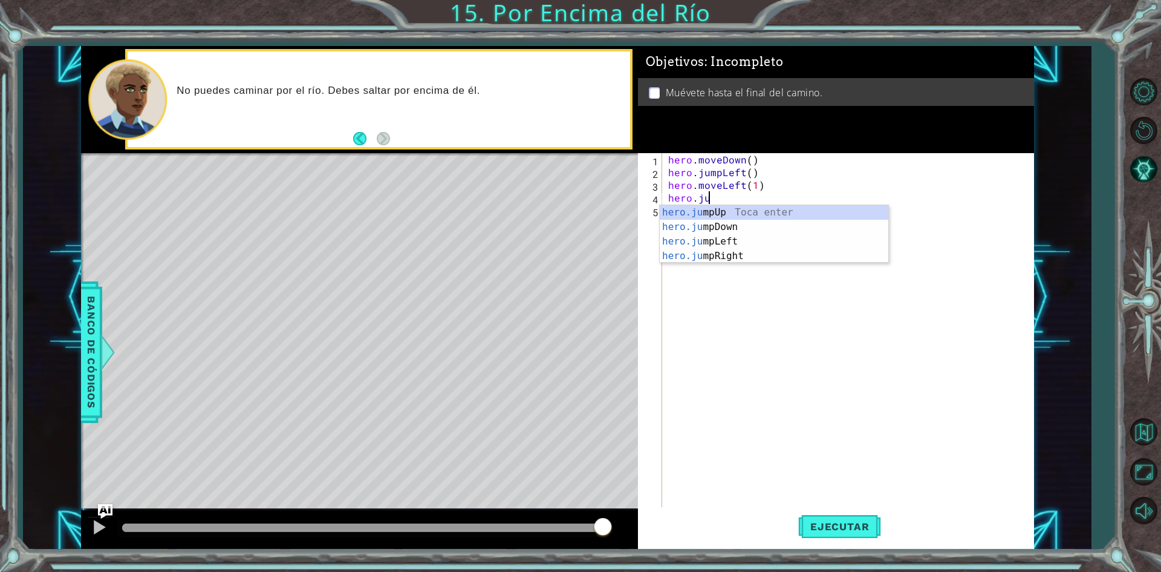
scroll to position [0, 2]
type textarea "hero.jum"
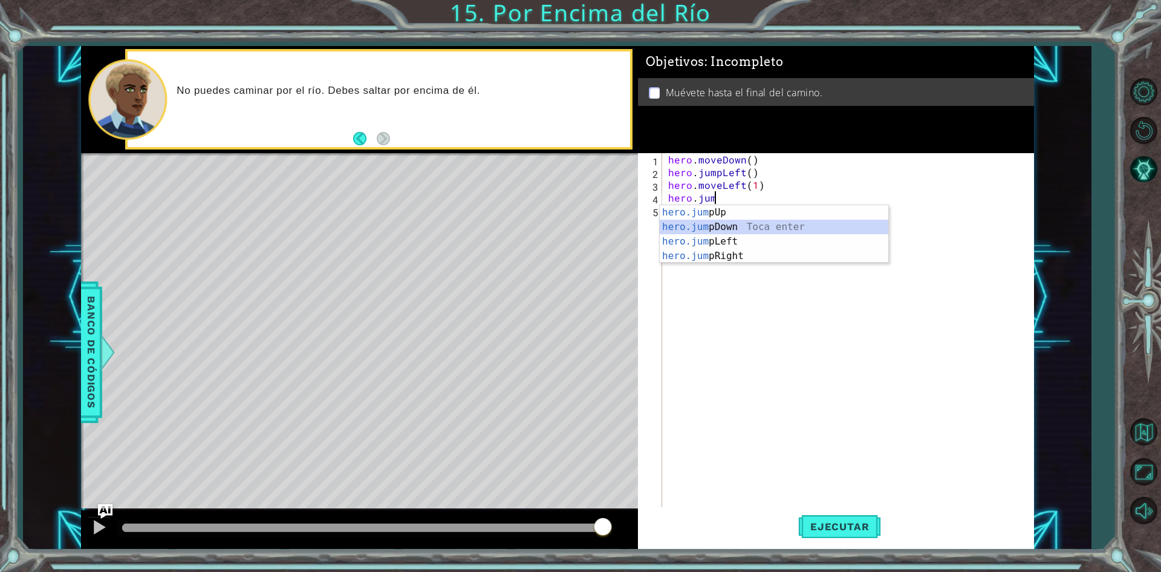
click at [758, 226] on div "hero.jum pUp Toca enter hero.jum pDown Toca enter hero.jum pLeft Toca enter her…" at bounding box center [774, 248] width 229 height 87
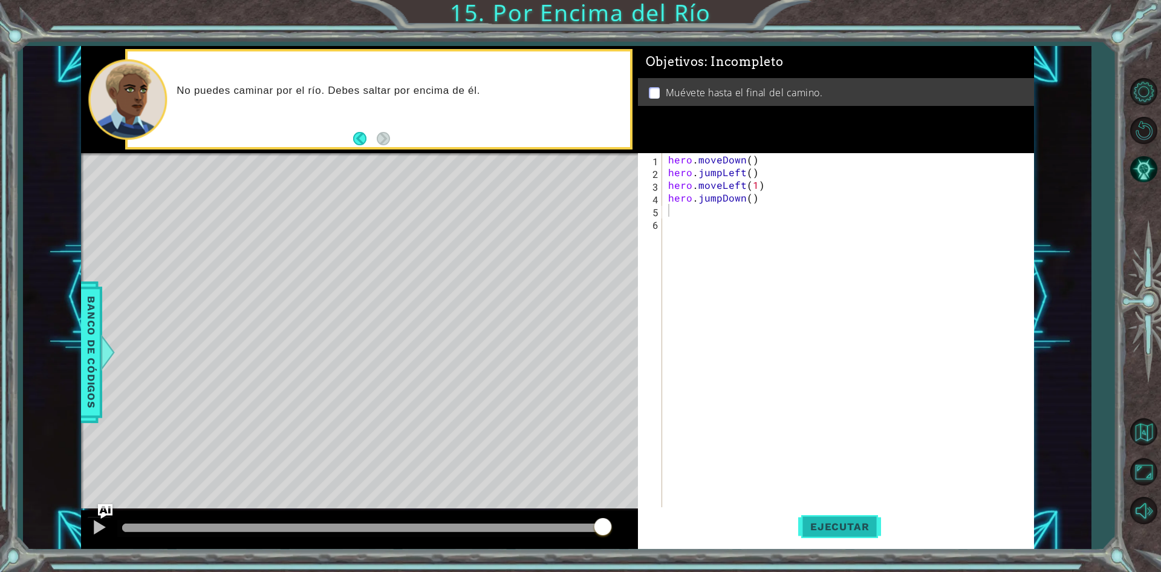
click at [818, 533] on button "Ejecutar" at bounding box center [839, 526] width 83 height 39
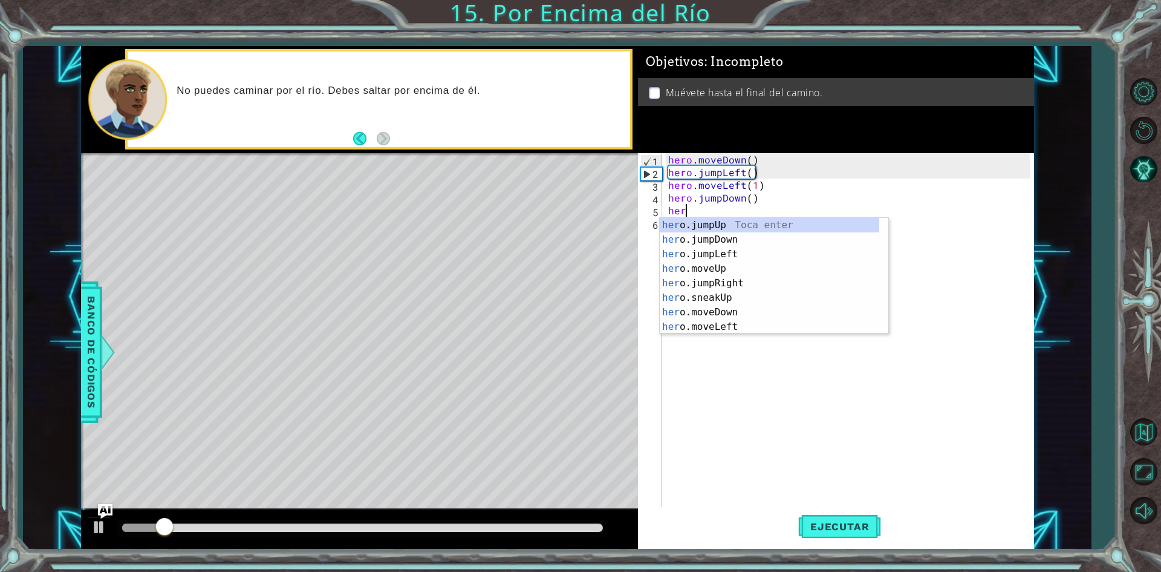
type textarea "hero"
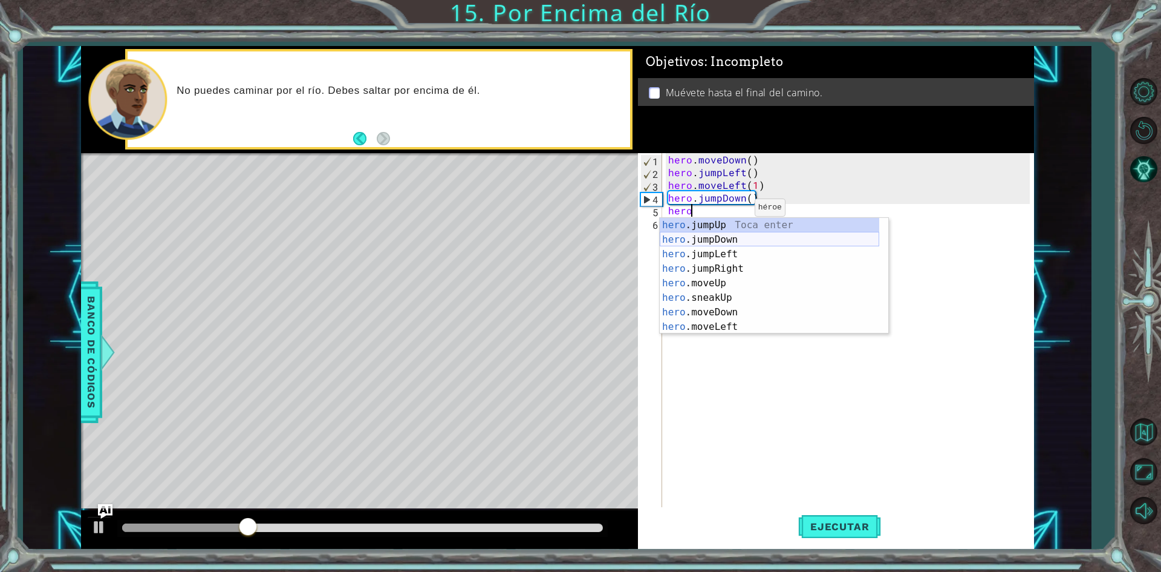
click at [743, 243] on div "hero .jumpUp Toca enter hero .jumpDown Toca enter hero .jumpLeft Toca enter her…" at bounding box center [770, 290] width 220 height 145
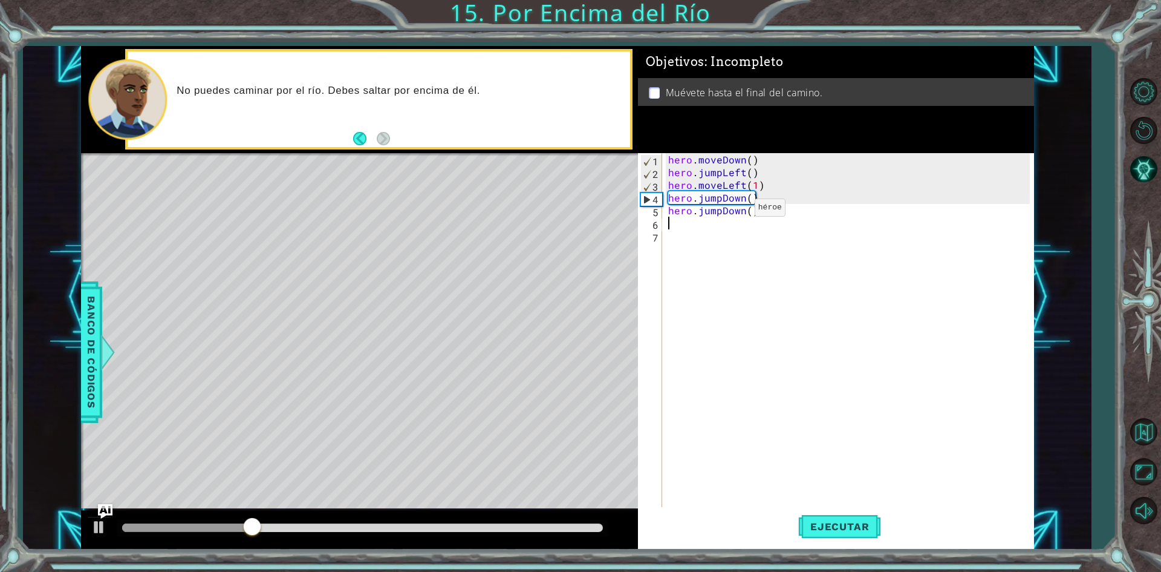
scroll to position [0, 0]
click at [834, 533] on button "Ejecutar" at bounding box center [839, 526] width 83 height 39
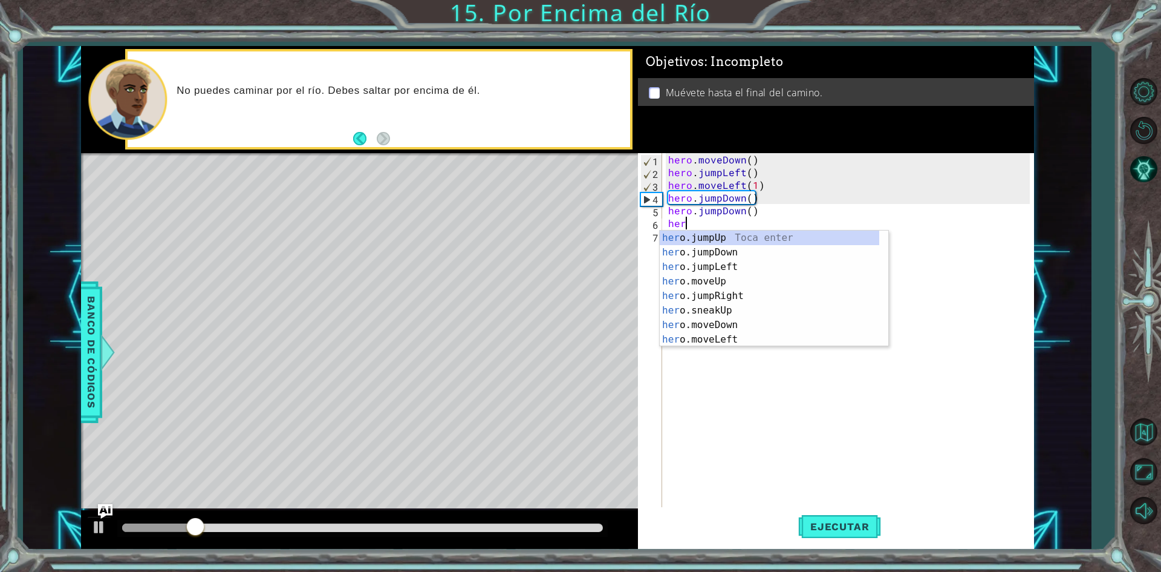
scroll to position [0, 1]
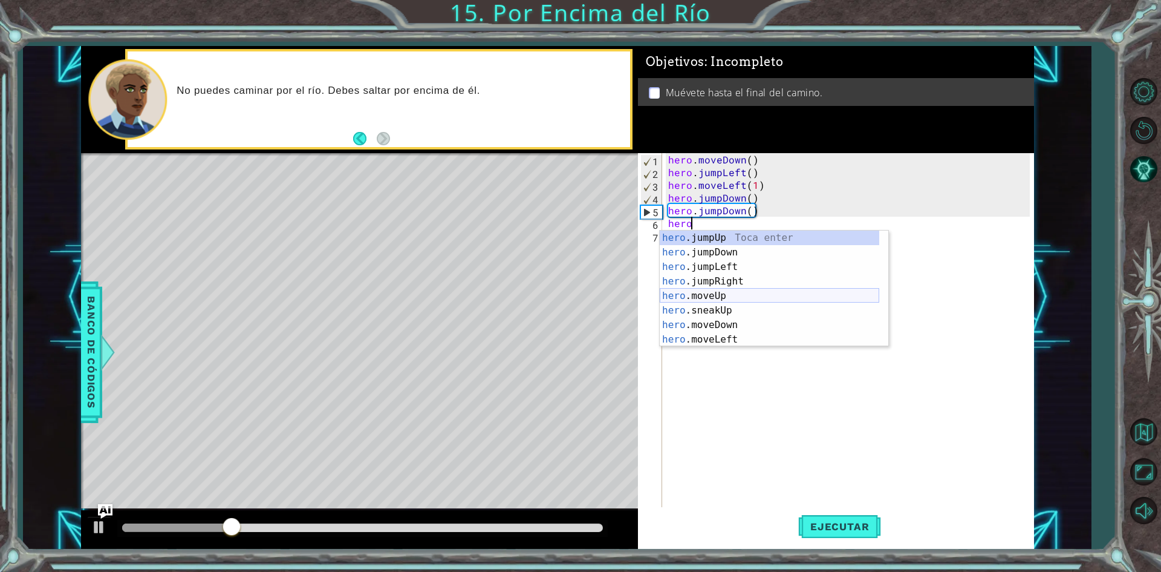
click at [734, 296] on div "hero .jumpUp Toca enter hero .jumpDown Toca enter hero .jumpLeft Toca enter her…" at bounding box center [770, 302] width 220 height 145
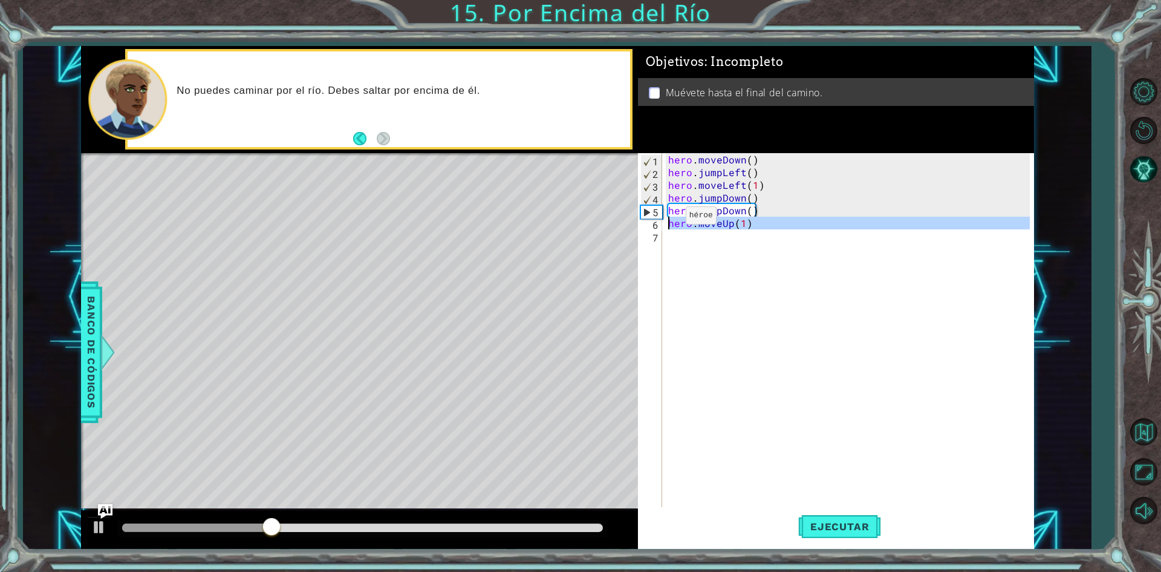
drag, startPoint x: 761, startPoint y: 231, endPoint x: 664, endPoint y: 218, distance: 98.2
click at [664, 218] on div "hero.moveUp(1) 1 2 3 4 5 6 7 hero . moveDown ( ) hero . jumpLeft ( ) hero . mov…" at bounding box center [834, 331] width 392 height 356
type textarea "hero.moveUp(1)"
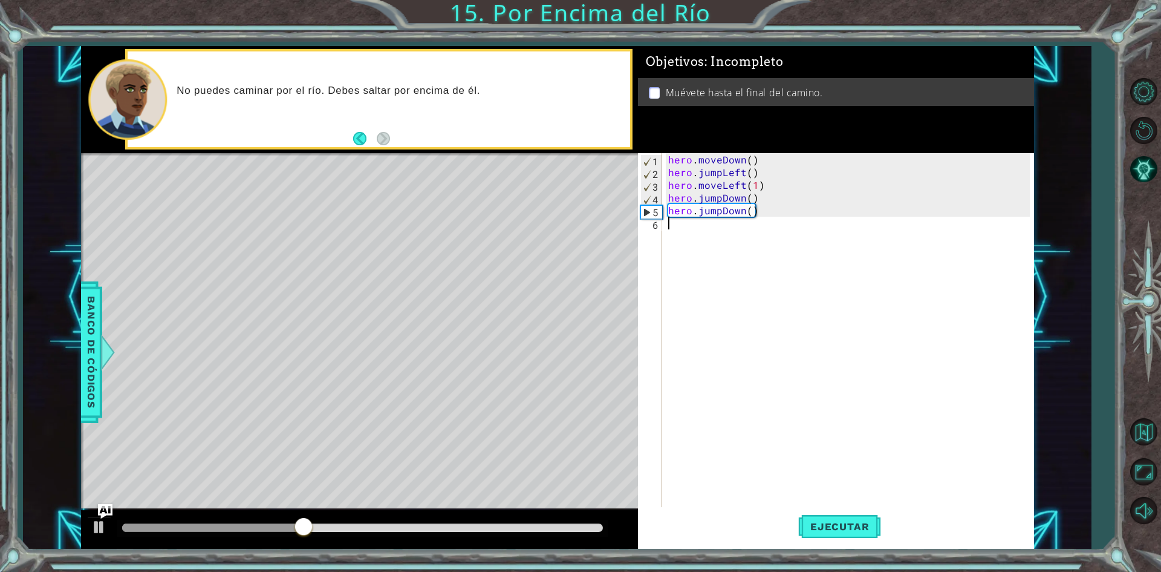
click at [715, 247] on div "hero . moveDown ( ) hero . jumpLeft ( ) hero . moveLeft ( 1 ) hero . jumpDown (…" at bounding box center [851, 343] width 370 height 381
click at [752, 221] on div "hero . moveDown ( ) hero . jumpLeft ( ) hero . moveLeft ( 1 ) hero . jumpDown (…" at bounding box center [851, 343] width 370 height 381
click at [774, 218] on div "hero . moveDown ( ) hero . jumpLeft ( ) hero . moveLeft ( 1 ) hero . jumpDown (…" at bounding box center [851, 343] width 370 height 381
type textarea "hero.jumpDown()"
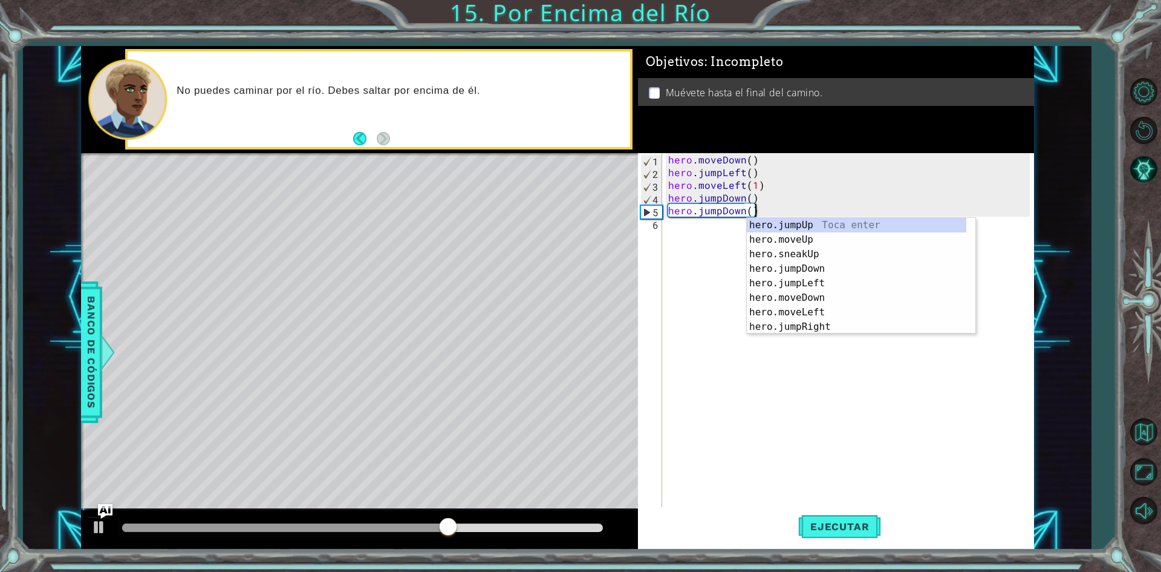
click at [723, 236] on div "hero . moveDown ( ) hero . jumpLeft ( ) hero . moveLeft ( 1 ) hero . jumpDown (…" at bounding box center [851, 343] width 370 height 381
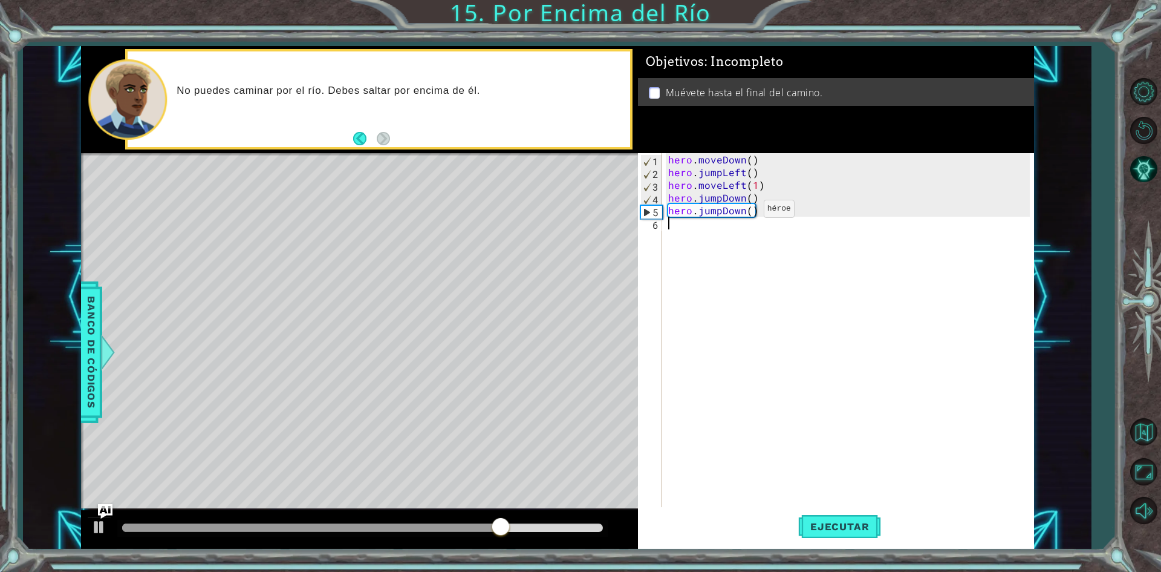
click at [743, 212] on div "hero . moveDown ( ) hero . jumpLeft ( ) hero . moveLeft ( 1 ) hero . jumpDown (…" at bounding box center [851, 343] width 370 height 381
click at [722, 212] on div "hero . moveDown ( ) hero . jumpLeft ( ) hero . moveLeft ( 1 ) hero . jumpDown (…" at bounding box center [851, 343] width 370 height 381
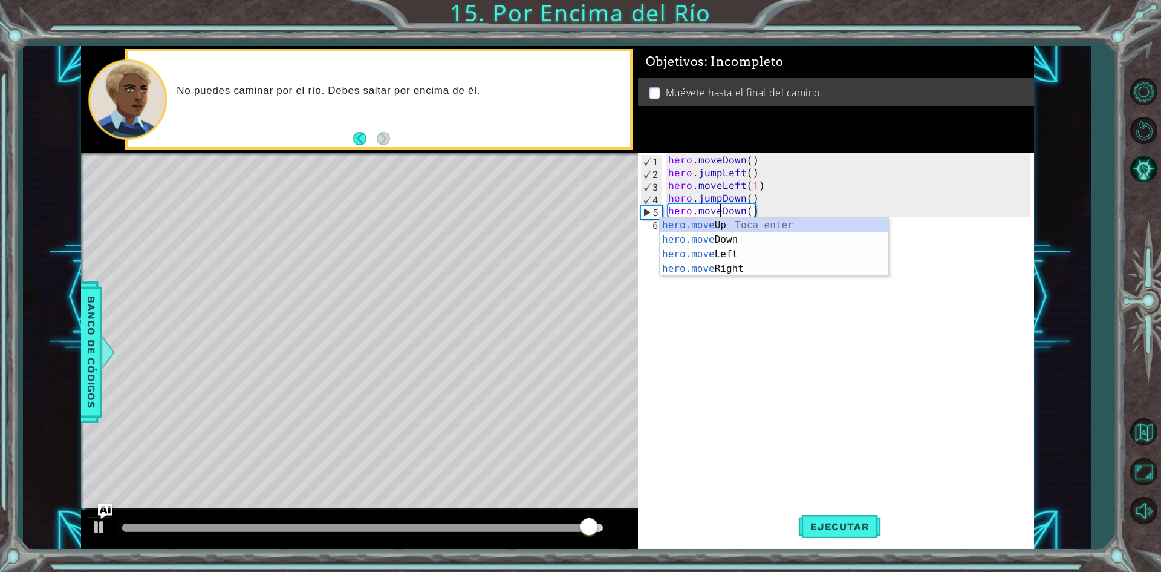
scroll to position [0, 3]
type textarea "hero.moveDown()"
click at [856, 518] on button "Ejecutar" at bounding box center [839, 526] width 83 height 39
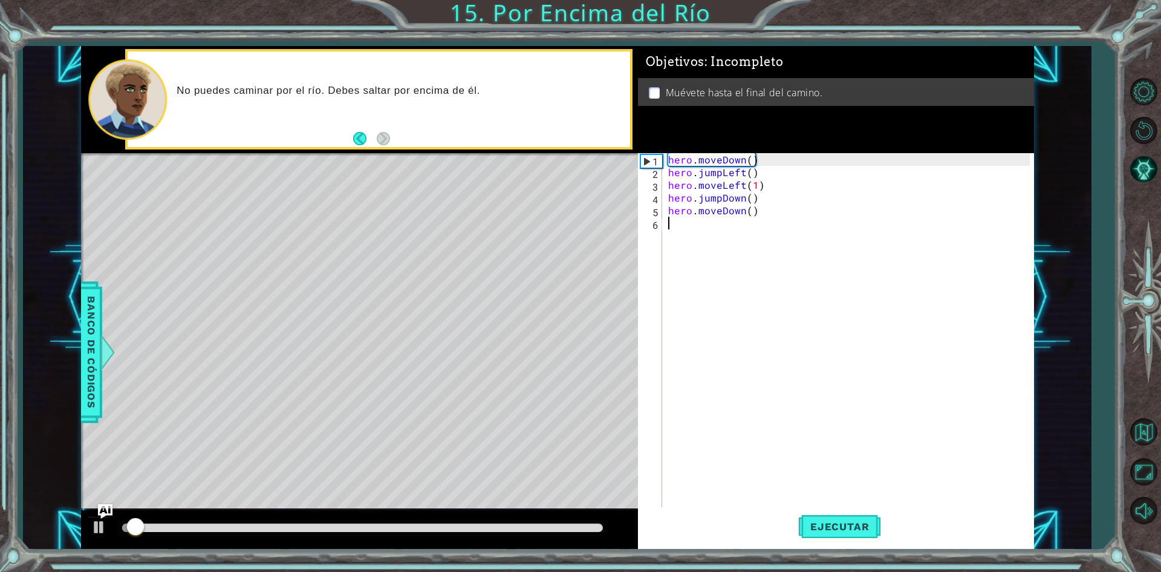
click at [703, 238] on div "hero . moveDown ( ) hero . jumpLeft ( ) hero . moveLeft ( 1 ) hero . jumpDown (…" at bounding box center [851, 343] width 370 height 381
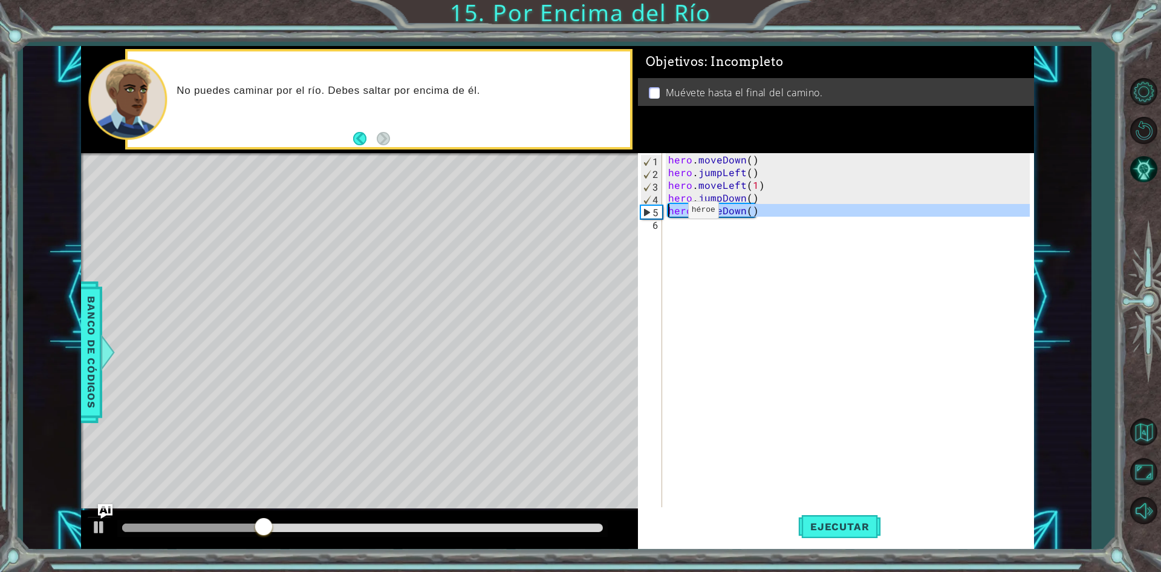
drag, startPoint x: 723, startPoint y: 236, endPoint x: 668, endPoint y: 213, distance: 60.2
click at [668, 213] on div "hero . moveDown ( ) hero . jumpLeft ( ) hero . moveLeft ( 1 ) hero . jumpDown (…" at bounding box center [851, 343] width 370 height 381
type textarea "hero.moveDown()"
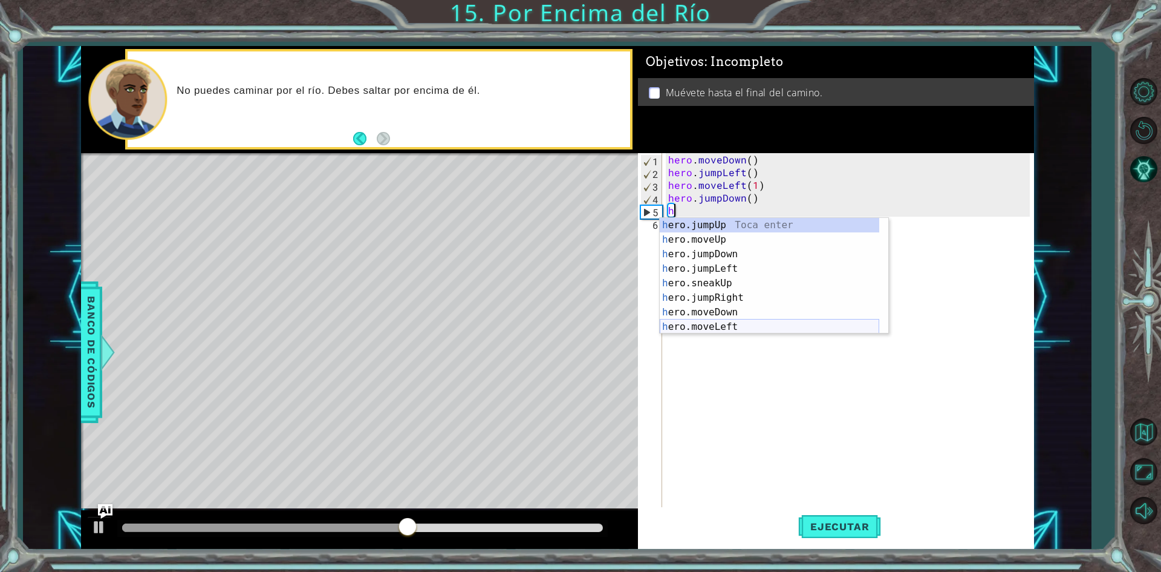
click at [735, 325] on div "h ero.jumpUp Toca enter h ero.moveUp Toca enter h ero.jumpDown Toca enter h ero…" at bounding box center [770, 290] width 220 height 145
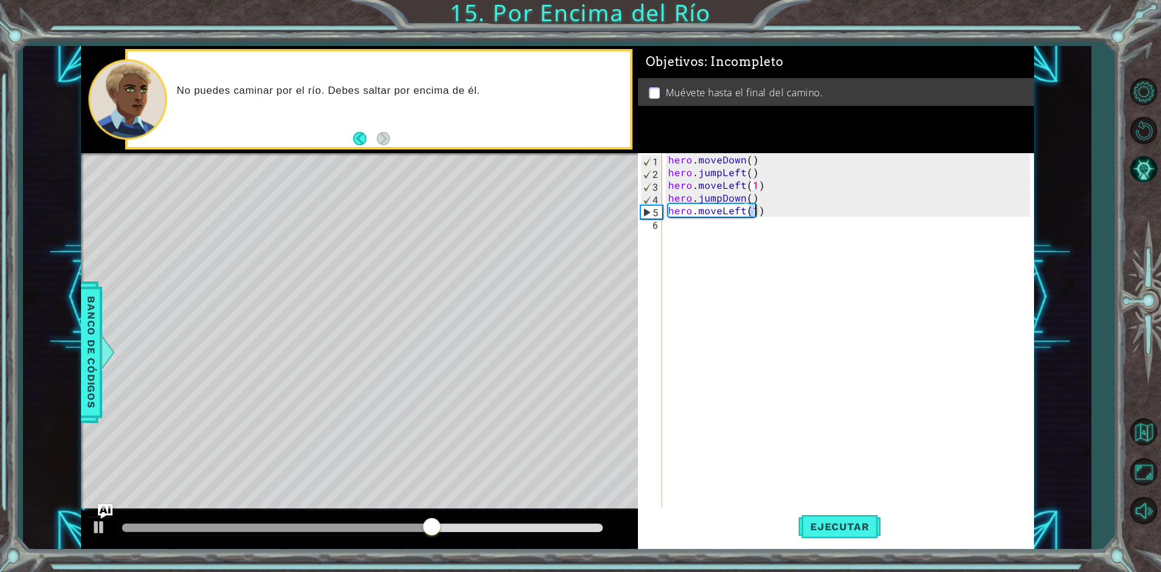
click at [772, 212] on div "hero . moveDown ( ) hero . jumpLeft ( ) hero . moveLeft ( 1 ) hero . jumpDown (…" at bounding box center [851, 343] width 370 height 381
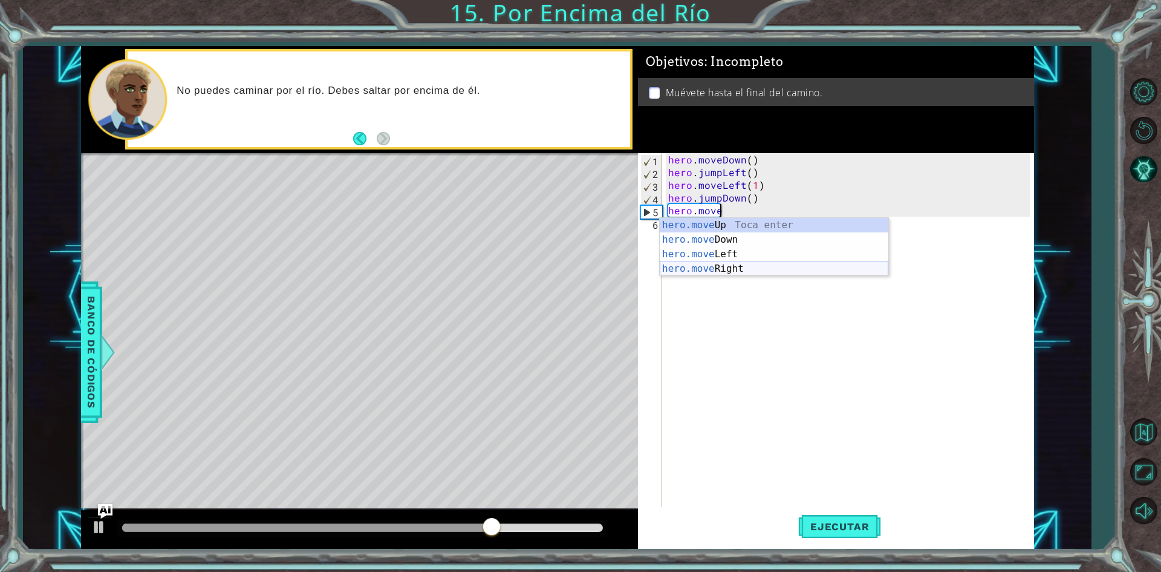
click at [695, 270] on div "hero.move Up Toca enter hero.move Down Toca enter hero.move Left Toca enter her…" at bounding box center [774, 261] width 229 height 87
type textarea "hero.moveRight(1)"
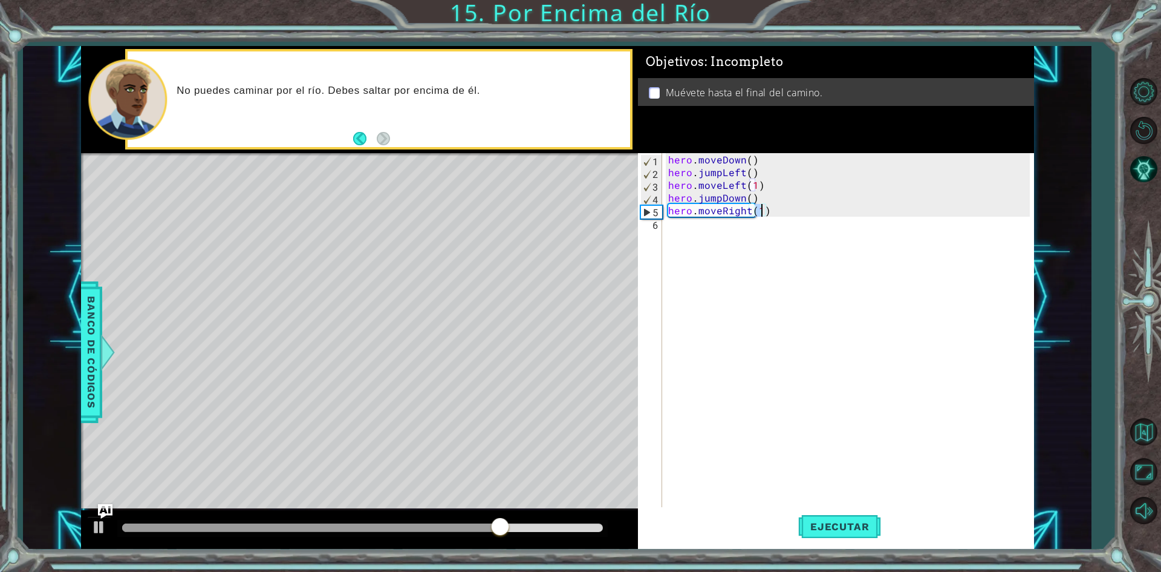
click at [691, 224] on div "hero . moveDown ( ) hero . jumpLeft ( ) hero . moveLeft ( 1 ) hero . jumpDown (…" at bounding box center [851, 343] width 370 height 381
type textarea "h"
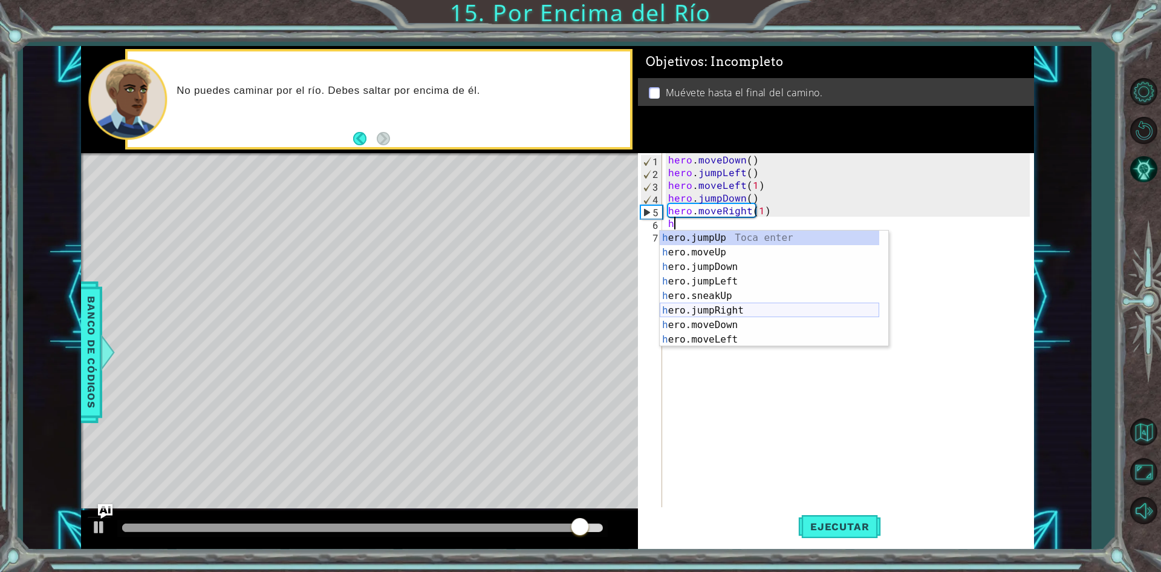
click at [738, 309] on div "h ero.jumpUp Toca enter h ero.moveUp Toca enter h ero.jumpDown Toca enter h ero…" at bounding box center [770, 302] width 220 height 145
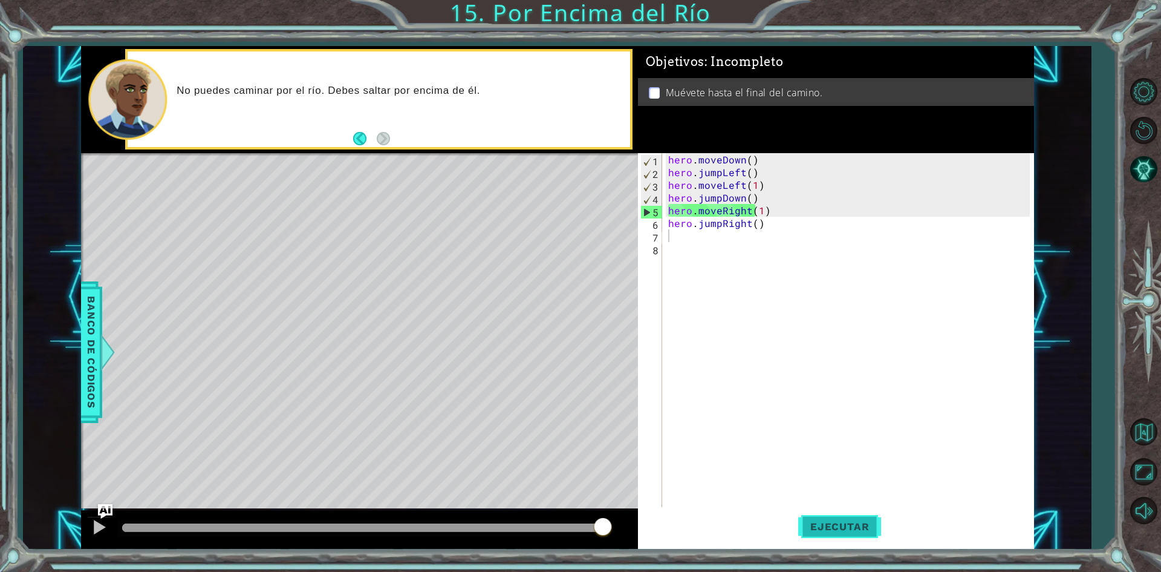
click at [859, 520] on button "Ejecutar" at bounding box center [839, 526] width 83 height 39
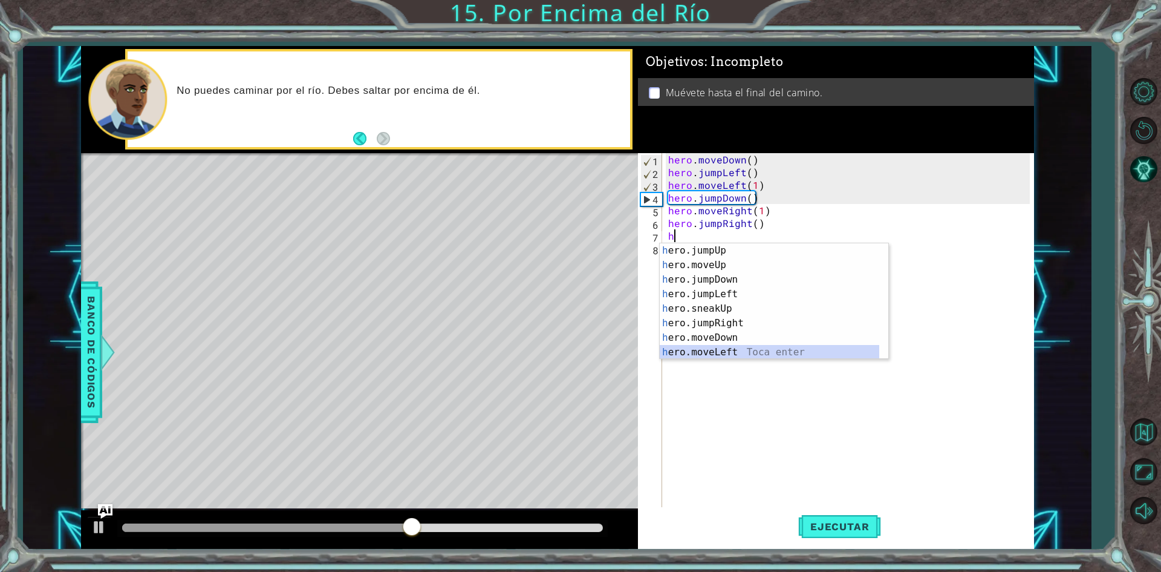
click at [719, 350] on div "h ero.jumpUp Toca enter h ero.moveUp Toca enter h ero.jumpDown Toca enter h ero…" at bounding box center [770, 315] width 220 height 145
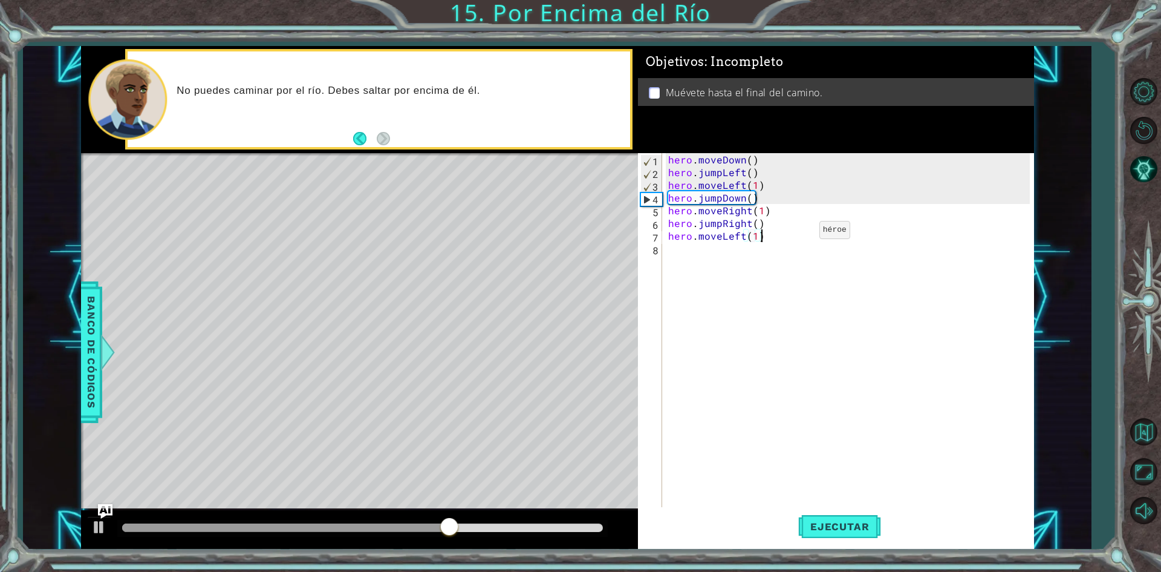
click at [799, 233] on div "hero . moveDown ( ) hero . jumpLeft ( ) hero . moveLeft ( 1 ) hero . jumpDown (…" at bounding box center [851, 343] width 370 height 381
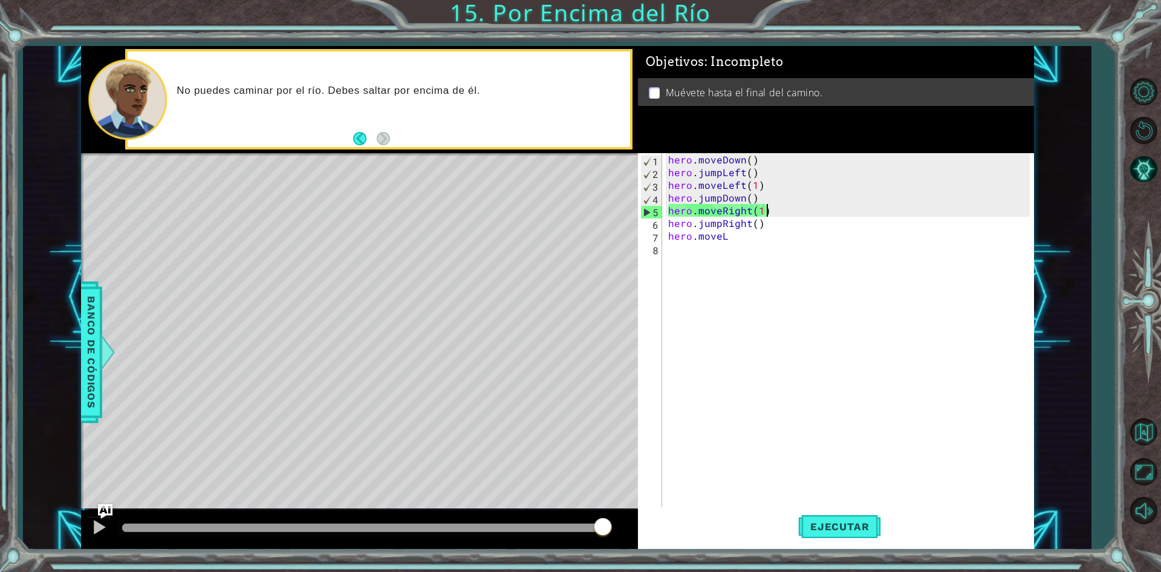
click at [770, 207] on div "hero . moveDown ( ) hero . jumpLeft ( ) hero . moveLeft ( 1 ) hero . jumpDown (…" at bounding box center [851, 343] width 370 height 381
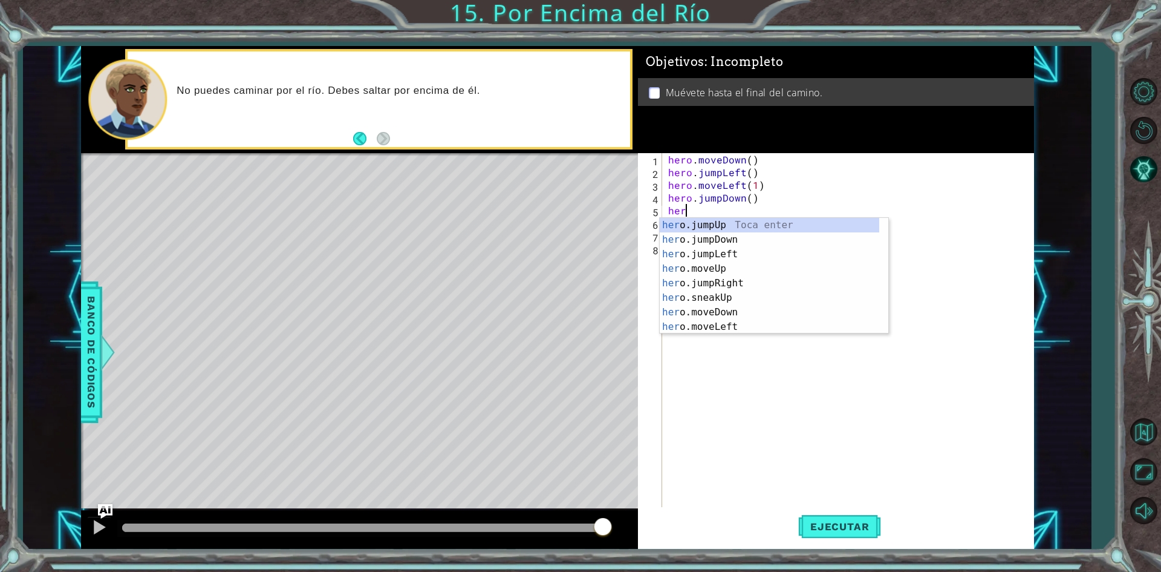
type textarea "h"
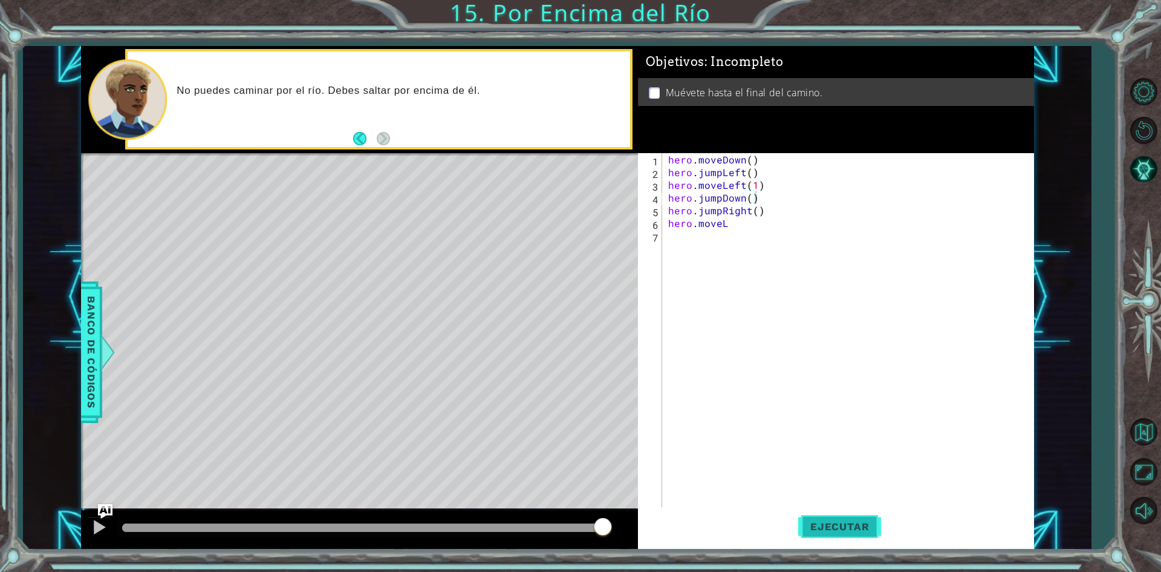
click at [847, 523] on span "Ejecutar" at bounding box center [839, 526] width 83 height 12
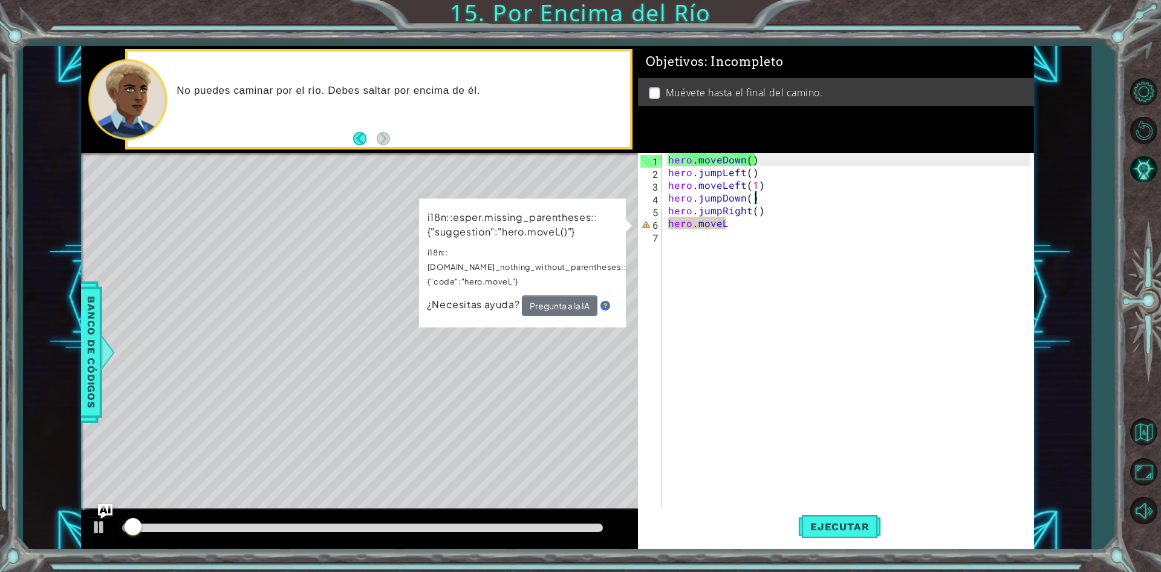
click at [740, 227] on div "hero . moveDown ( ) hero . jumpLeft ( ) hero . moveLeft ( 1 ) hero . jumpDown (…" at bounding box center [851, 343] width 370 height 381
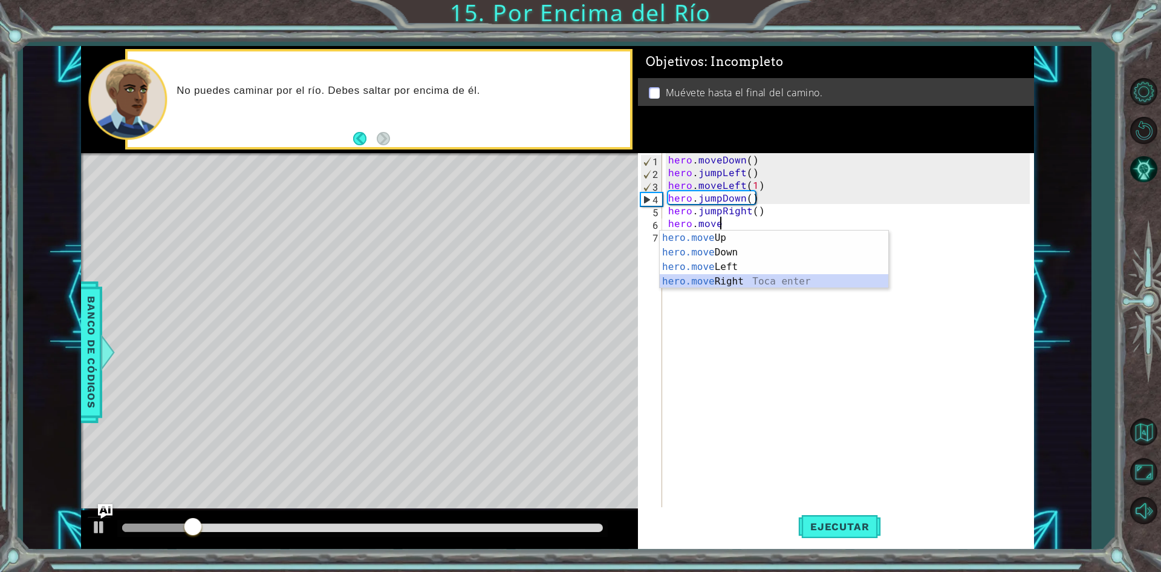
click at [763, 285] on div "hero.move Up Toca enter hero.move Down Toca enter hero.move Left Toca enter her…" at bounding box center [774, 273] width 229 height 87
type textarea "hero.moveRight(1)"
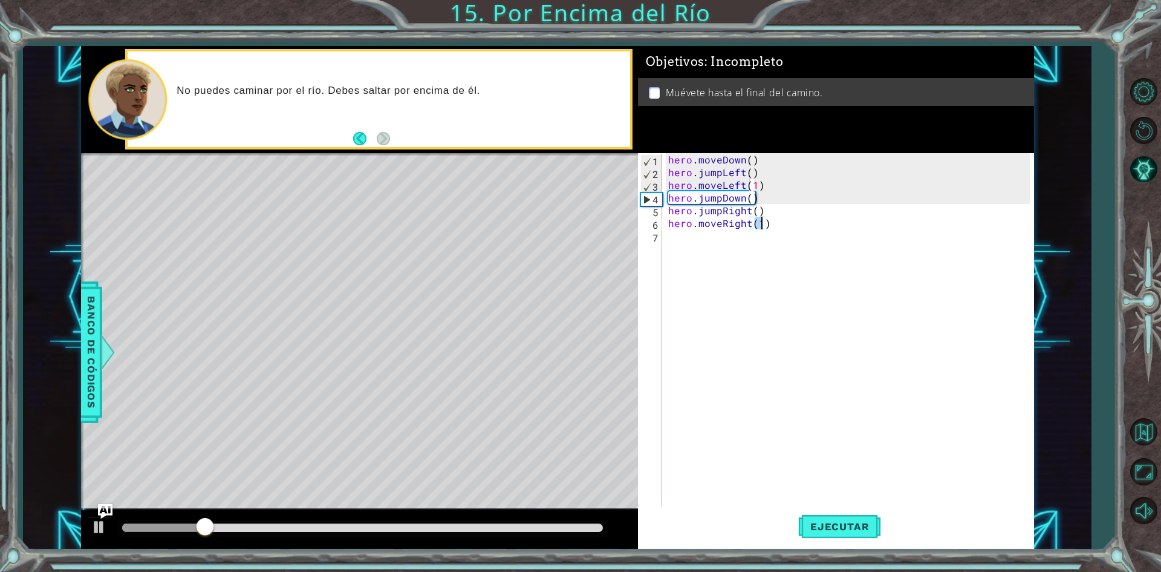
click at [813, 337] on div "hero . moveDown ( ) hero . jumpLeft ( ) hero . moveLeft ( 1 ) hero . jumpDown (…" at bounding box center [851, 343] width 370 height 381
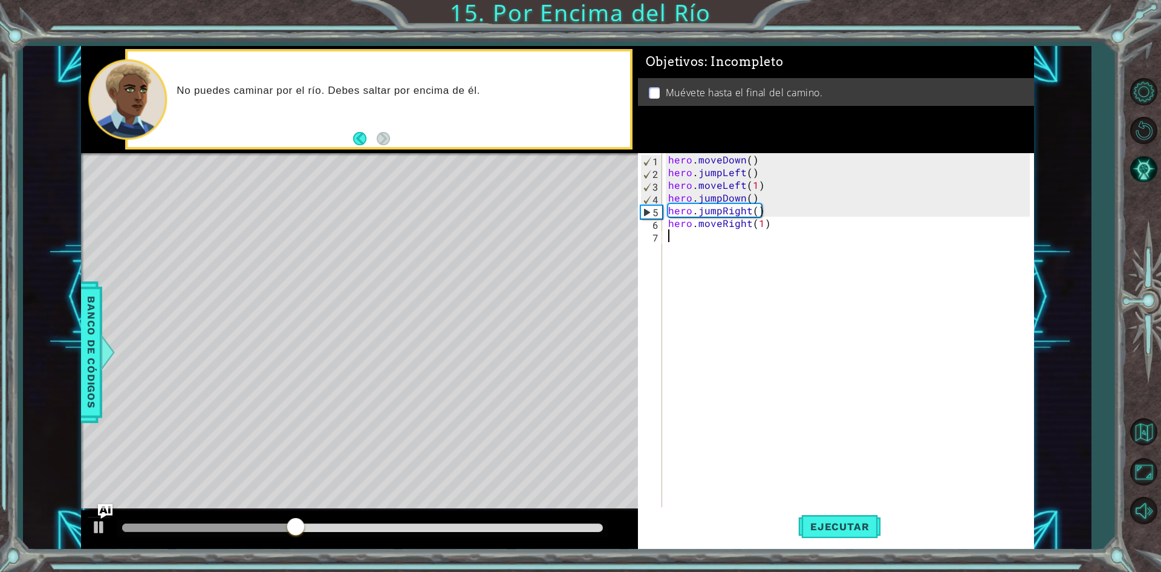
click at [761, 230] on div "hero . moveDown ( ) hero . jumpLeft ( ) hero . moveLeft ( 1 ) hero . jumpDown (…" at bounding box center [851, 343] width 370 height 381
click at [757, 227] on div "hero . moveDown ( ) hero . jumpLeft ( ) hero . moveLeft ( 1 ) hero . jumpDown (…" at bounding box center [851, 343] width 370 height 381
click at [759, 226] on div "hero . moveDown ( ) hero . jumpLeft ( ) hero . moveLeft ( 1 ) hero . jumpDown (…" at bounding box center [851, 343] width 370 height 381
type textarea "hero.moveRight(2)"
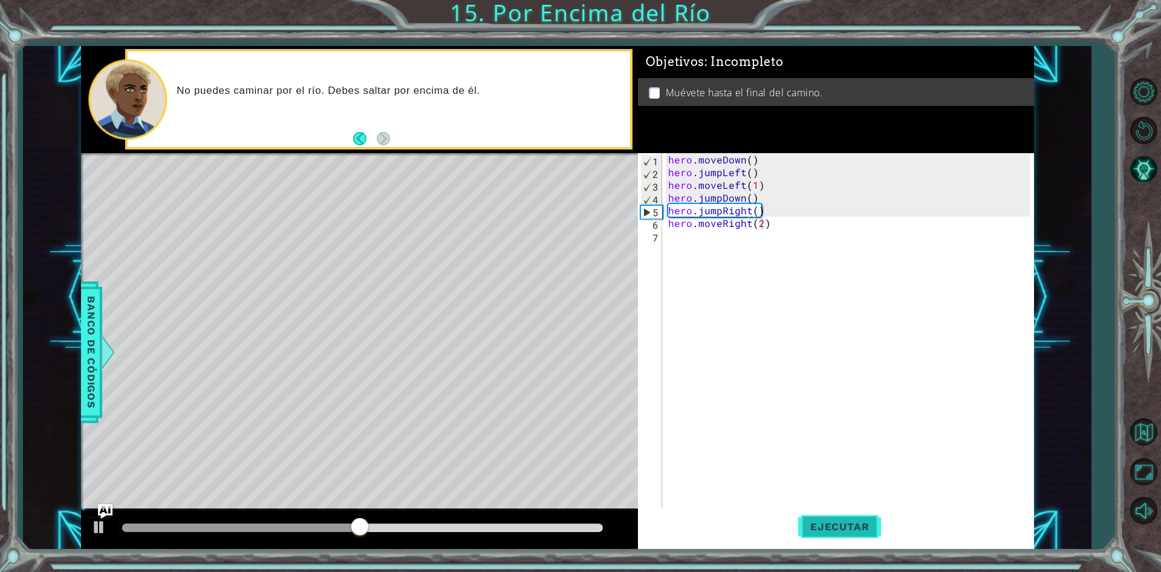
click at [828, 533] on button "Ejecutar" at bounding box center [839, 526] width 83 height 39
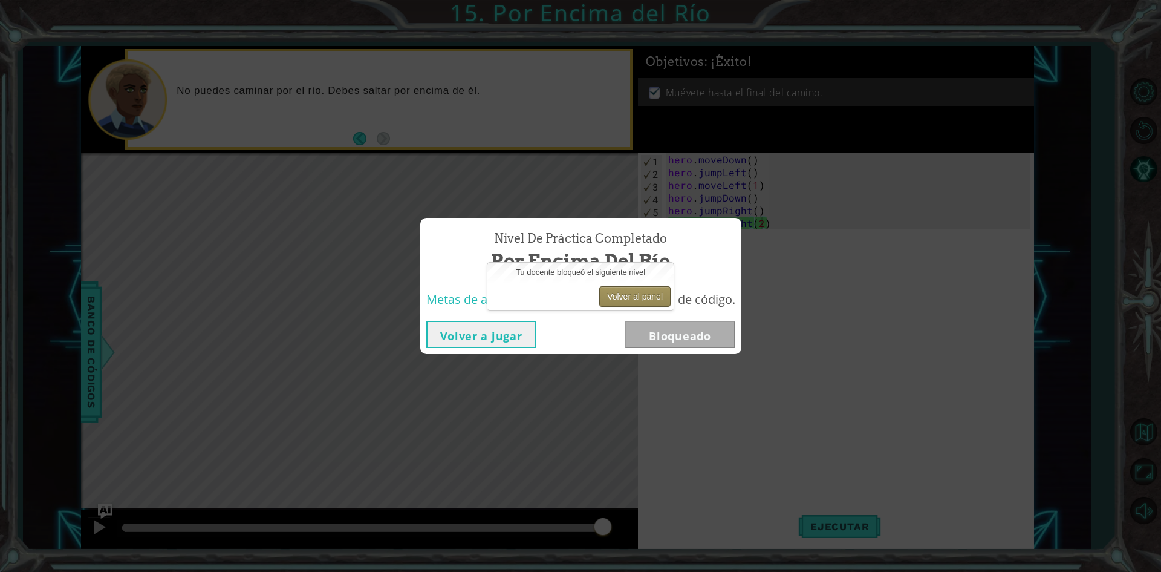
click at [649, 294] on button "Volver al panel" at bounding box center [634, 296] width 71 height 21
